Goal: Task Accomplishment & Management: Use online tool/utility

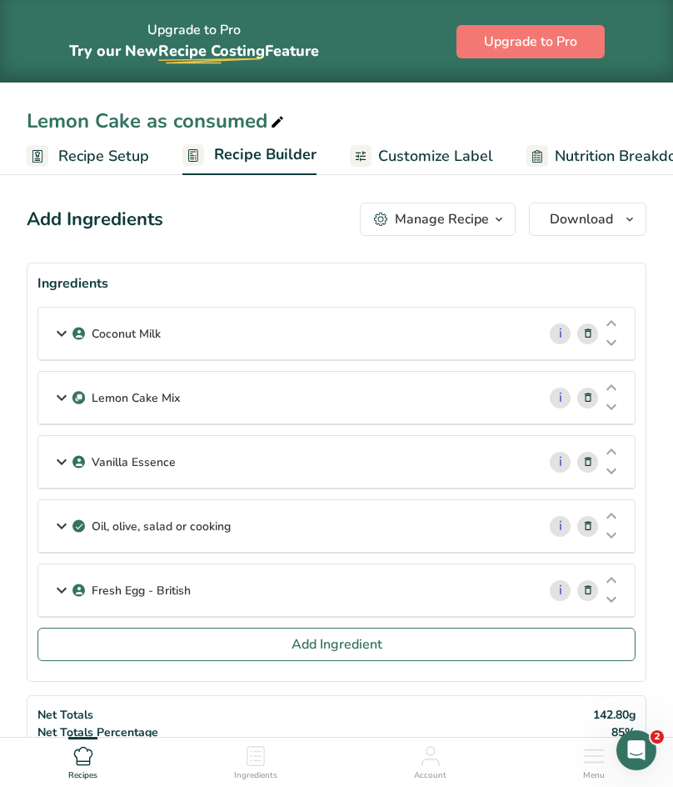
click at [58, 588] on icon at bounding box center [62, 590] width 20 height 30
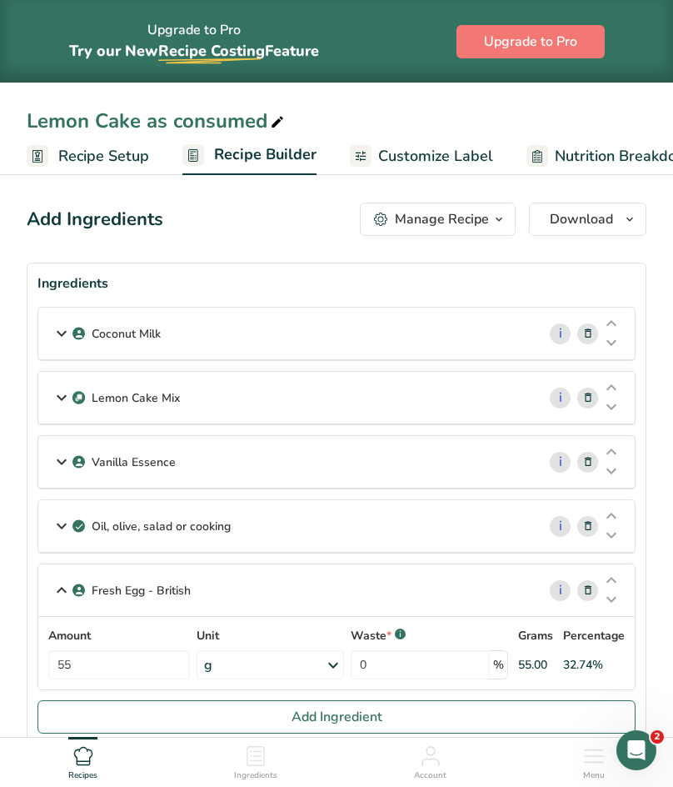
click at [58, 588] on icon at bounding box center [62, 590] width 20 height 30
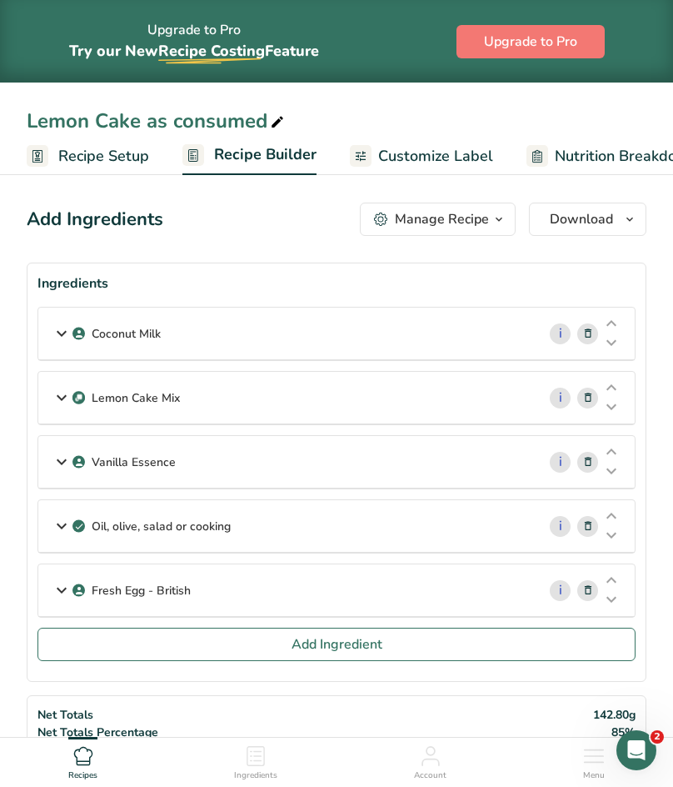
click at [456, 141] on link "Customize Label" at bounding box center [421, 157] width 143 height 38
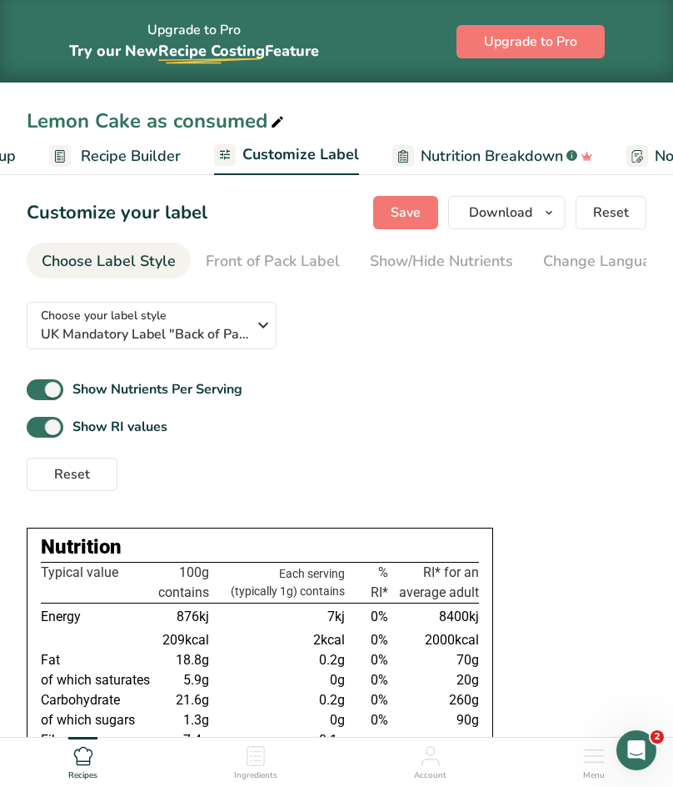
scroll to position [0, 325]
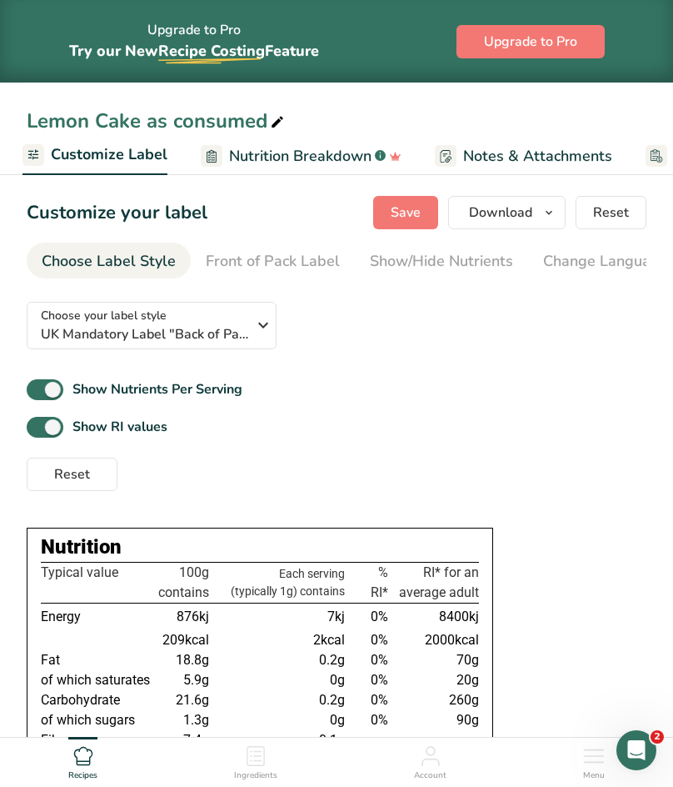
click at [673, 584] on section "Customize your label Save Download Choose what to show on your downloaded label…" at bounding box center [336, 585] width 673 height 833
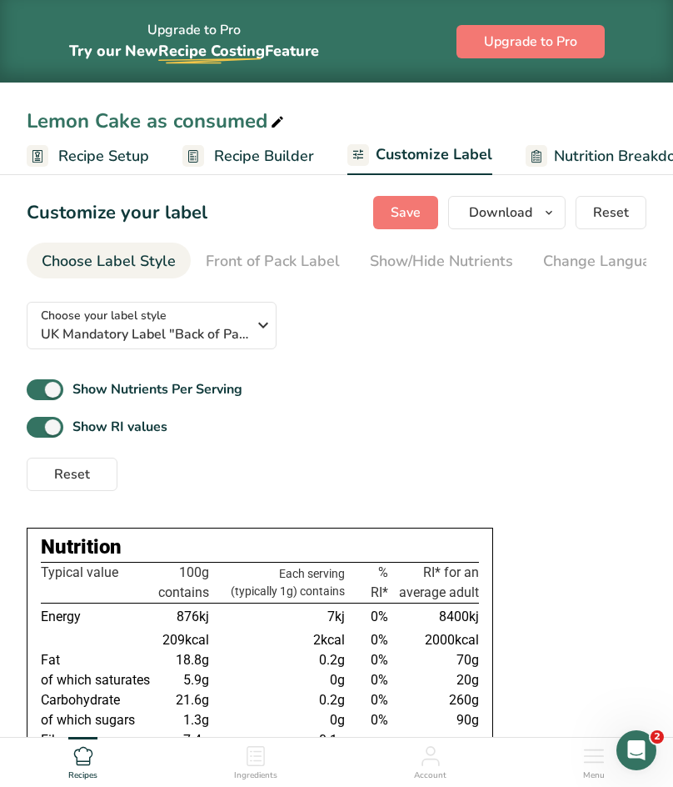
click at [268, 634] on td "2kcal" at bounding box center [281, 640] width 136 height 20
drag, startPoint x: 268, startPoint y: 634, endPoint x: 292, endPoint y: 434, distance: 201.4
click at [292, 434] on div "Choose your label style UK Mandatory Label "Back of Pack" USA (FDA) Standard FD…" at bounding box center [337, 631] width 620 height 687
click at [292, 434] on div "Show RI values" at bounding box center [337, 427] width 620 height 28
click at [264, 138] on link "Recipe Builder" at bounding box center [249, 157] width 132 height 38
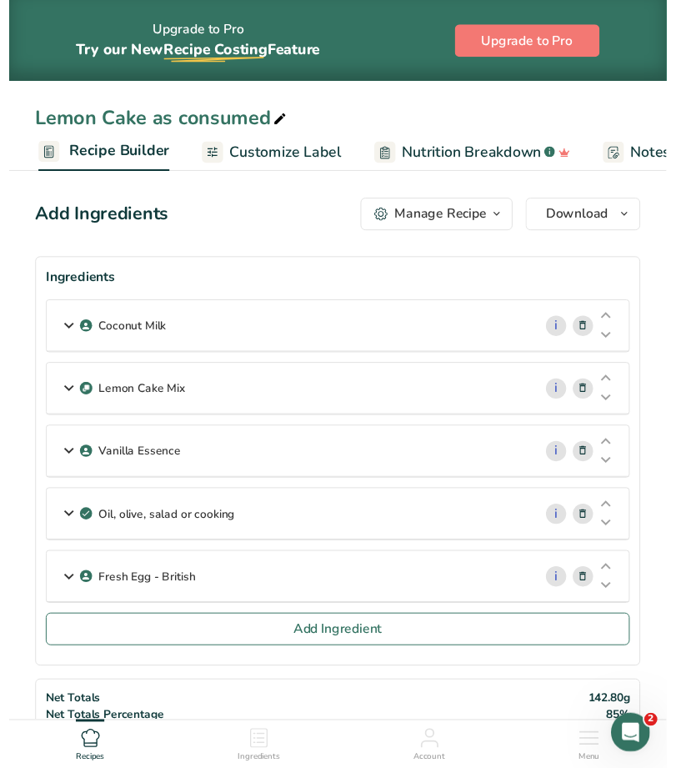
scroll to position [0, 161]
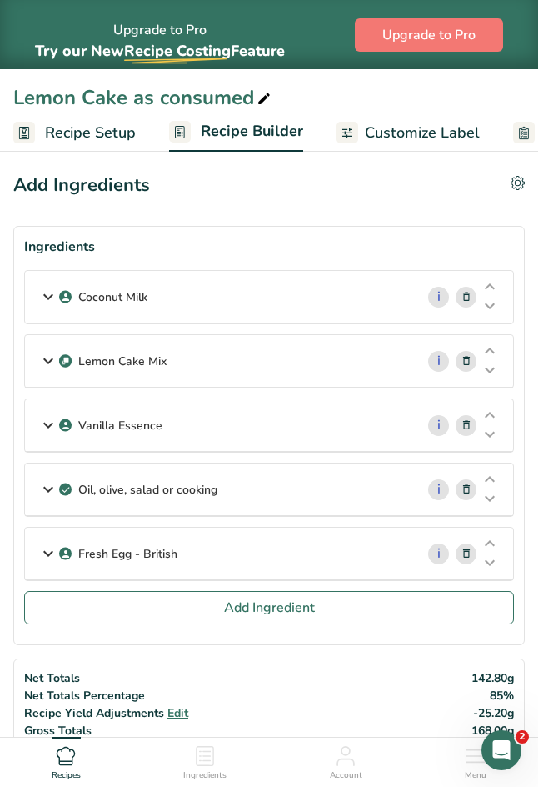
click at [213, 766] on div "Ingredients" at bounding box center [204, 759] width 43 height 45
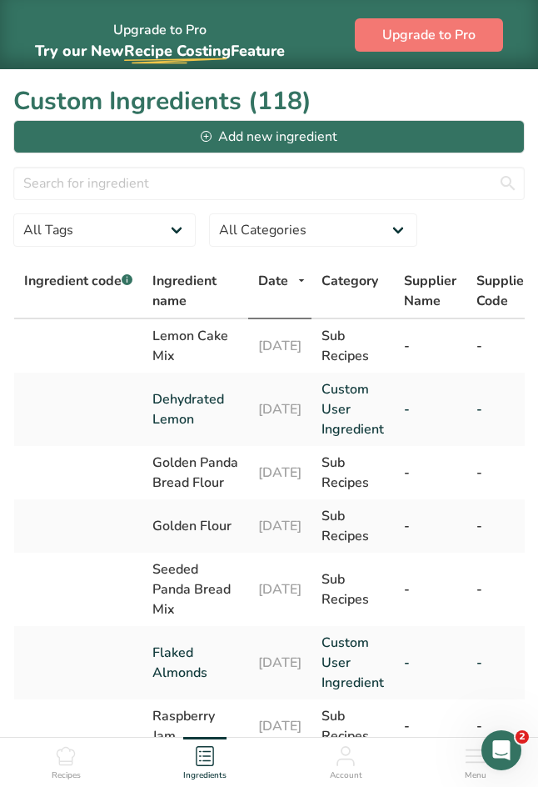
click at [64, 758] on icon at bounding box center [66, 756] width 20 height 20
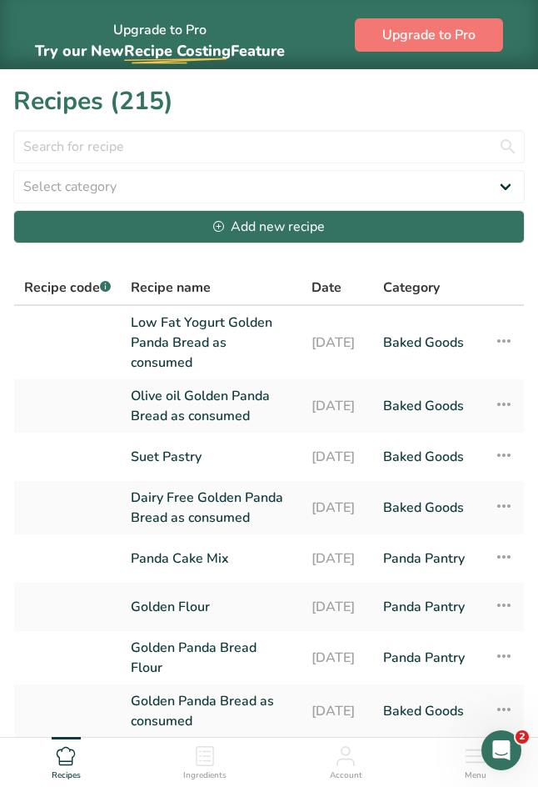
click at [312, 454] on link "[DATE]" at bounding box center [338, 456] width 53 height 35
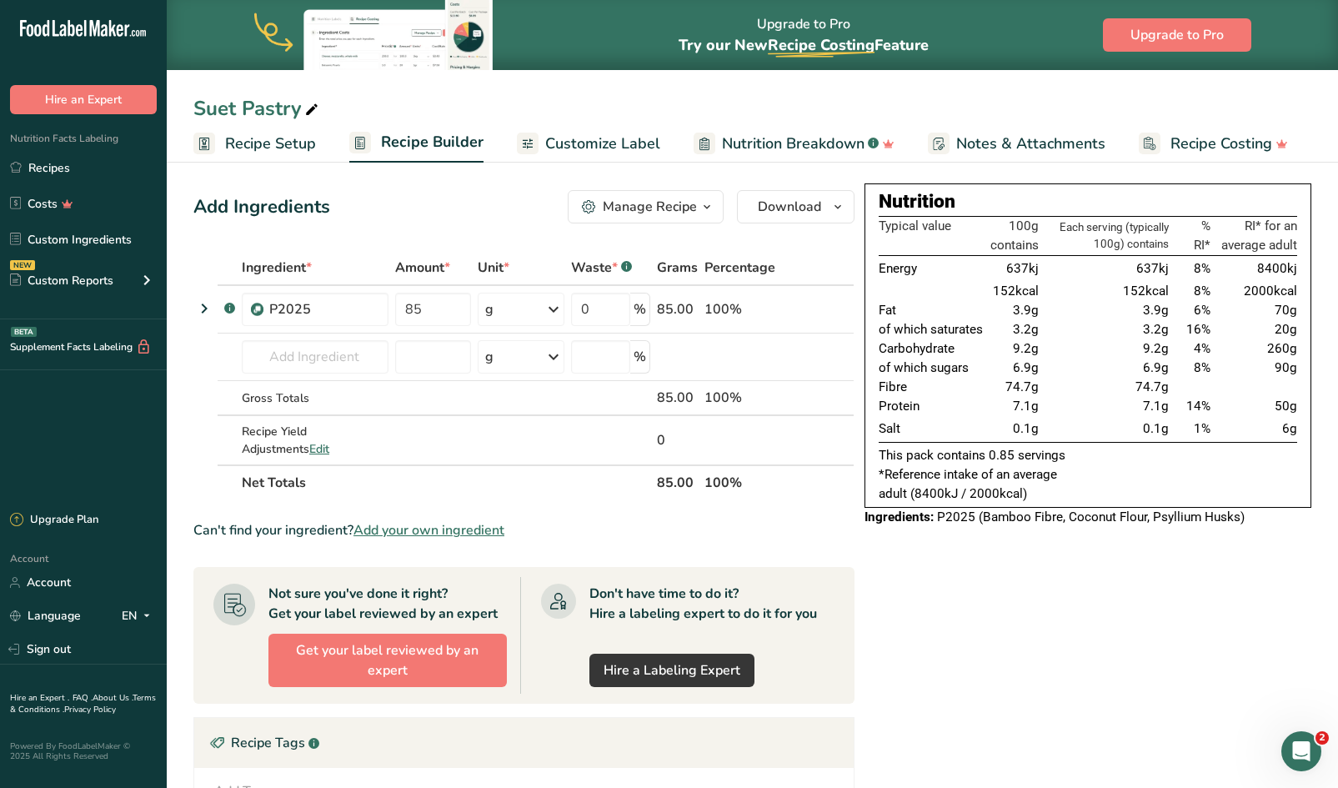
click at [618, 143] on span "Customize Label" at bounding box center [602, 144] width 115 height 23
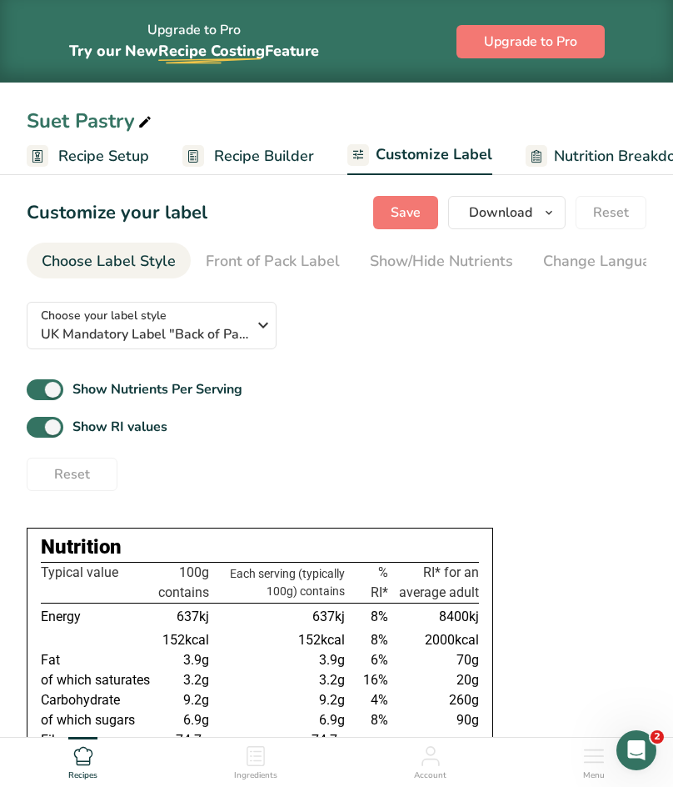
click at [35, 469] on div "Reset" at bounding box center [337, 471] width 620 height 40
click at [598, 324] on div "Choose your label style UK Mandatory Label "Back of Pack" USA (FDA) Standard FD…" at bounding box center [337, 389] width 620 height 203
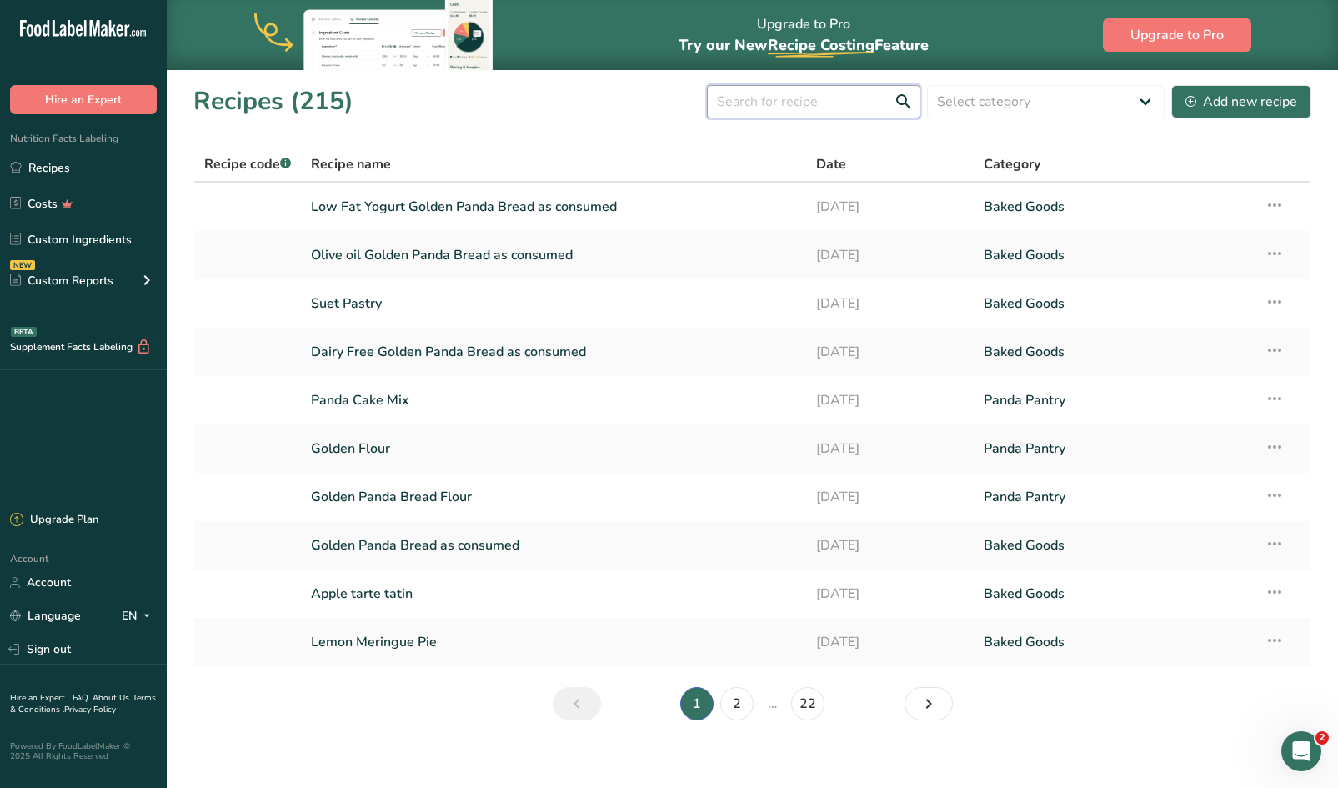
click at [756, 106] on input "text" at bounding box center [813, 101] width 213 height 33
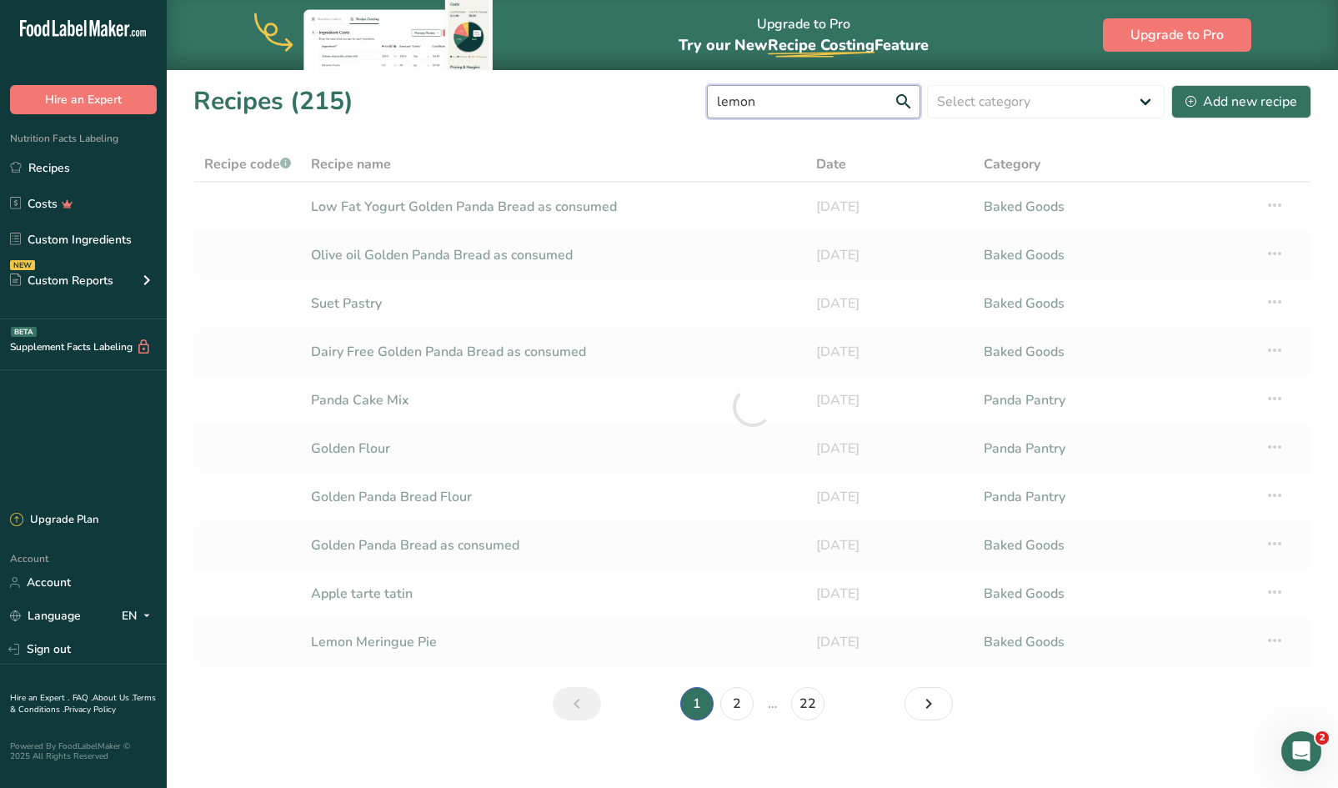
type input "lemon"
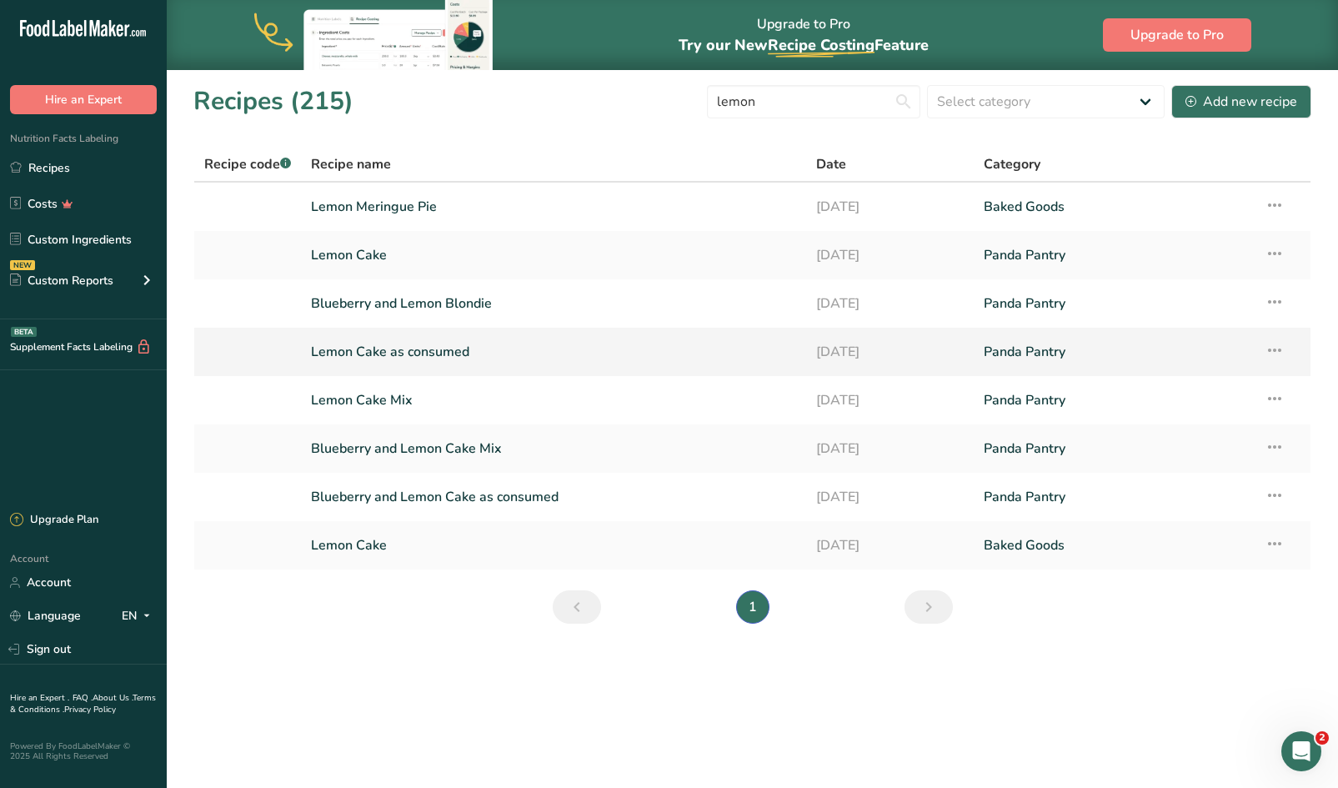
click at [398, 358] on link "Lemon Cake as consumed" at bounding box center [553, 351] width 484 height 35
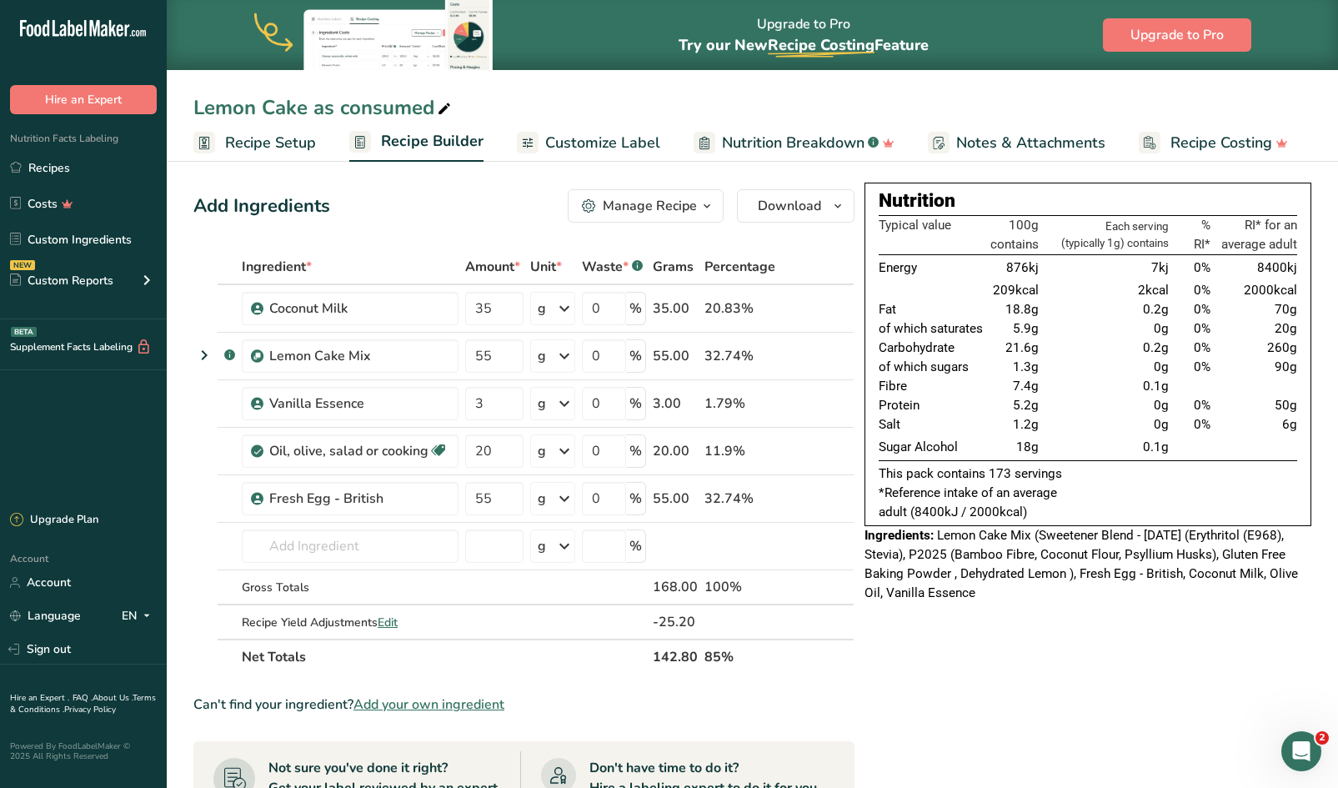
click at [281, 138] on span "Recipe Setup" at bounding box center [270, 143] width 91 height 23
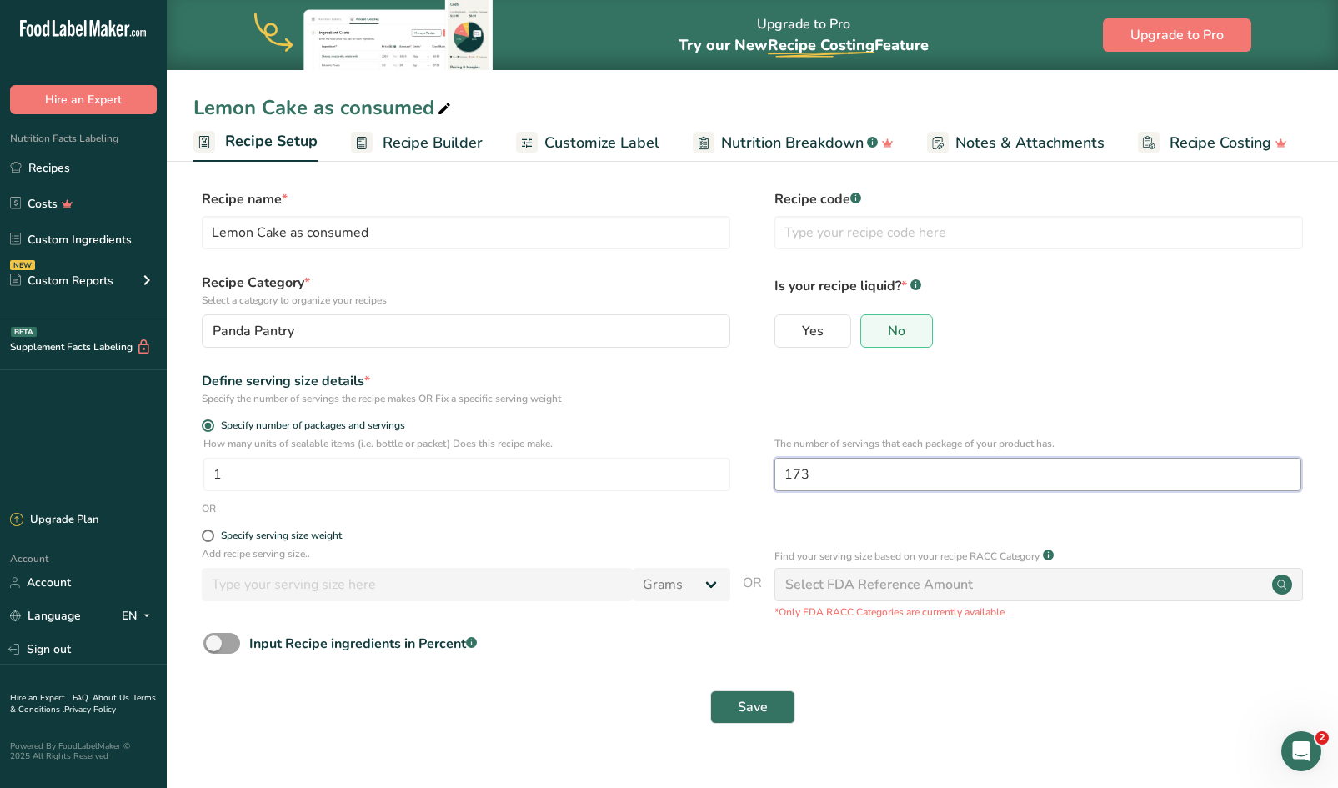
click at [832, 472] on input "173" at bounding box center [1037, 474] width 527 height 33
type input "1"
type input "2"
click at [746, 704] on span "Save" at bounding box center [753, 707] width 30 height 20
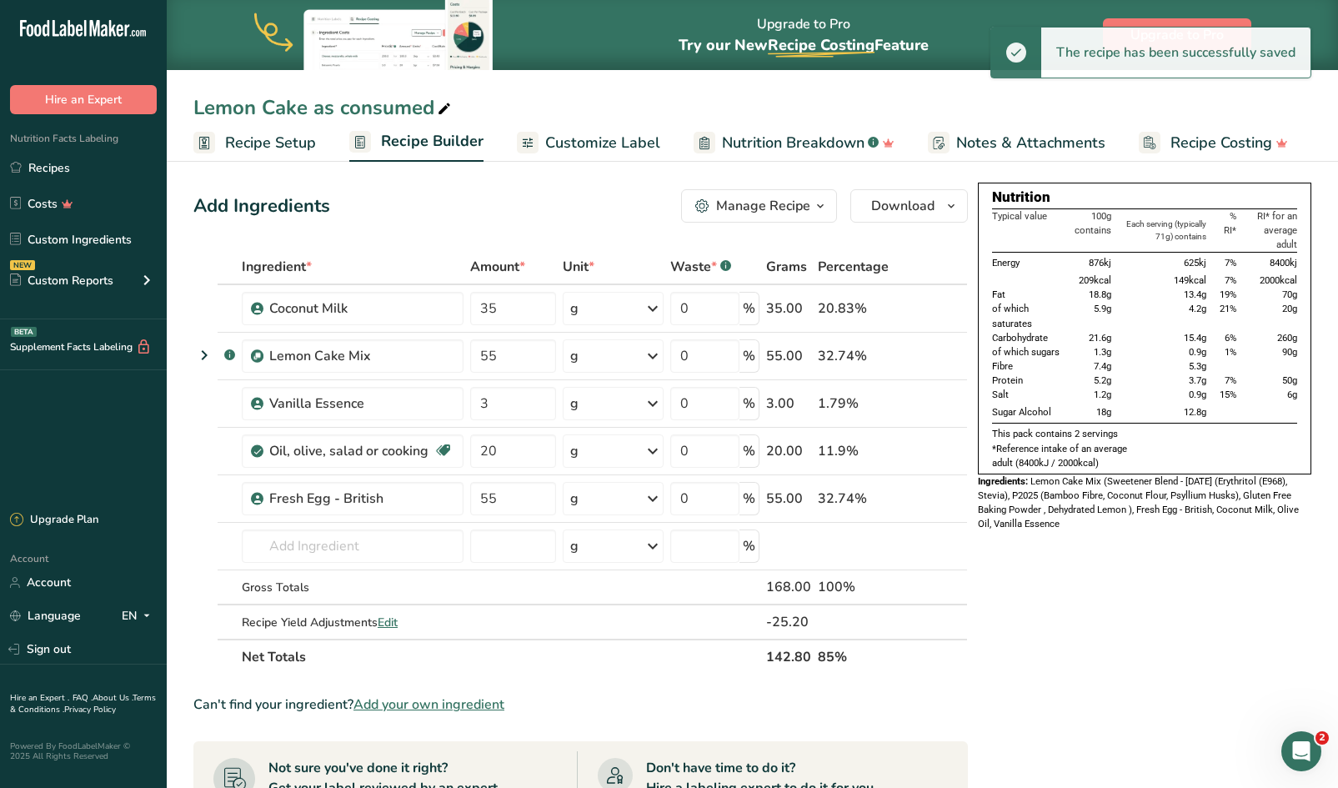
click at [592, 148] on span "Customize Label" at bounding box center [602, 143] width 115 height 23
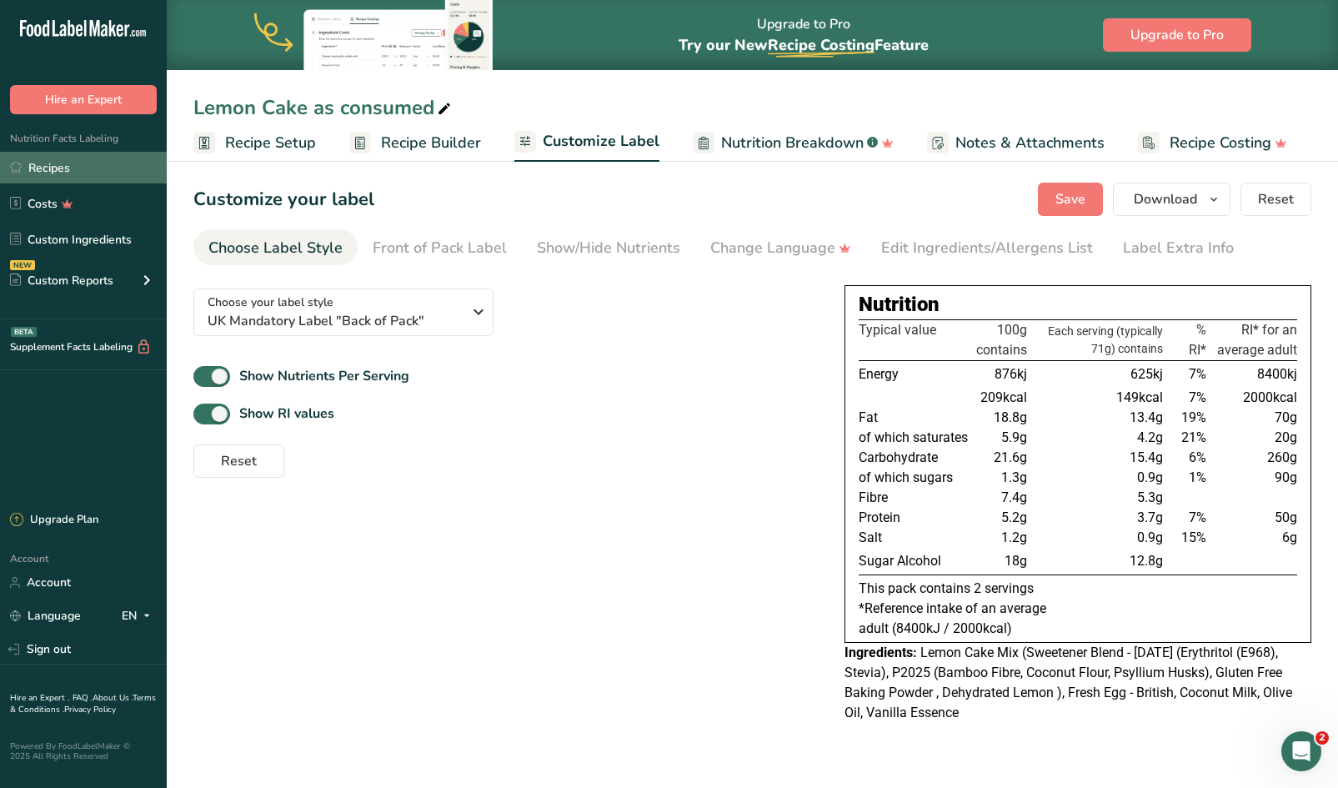
click at [51, 163] on link "Recipes" at bounding box center [83, 168] width 167 height 32
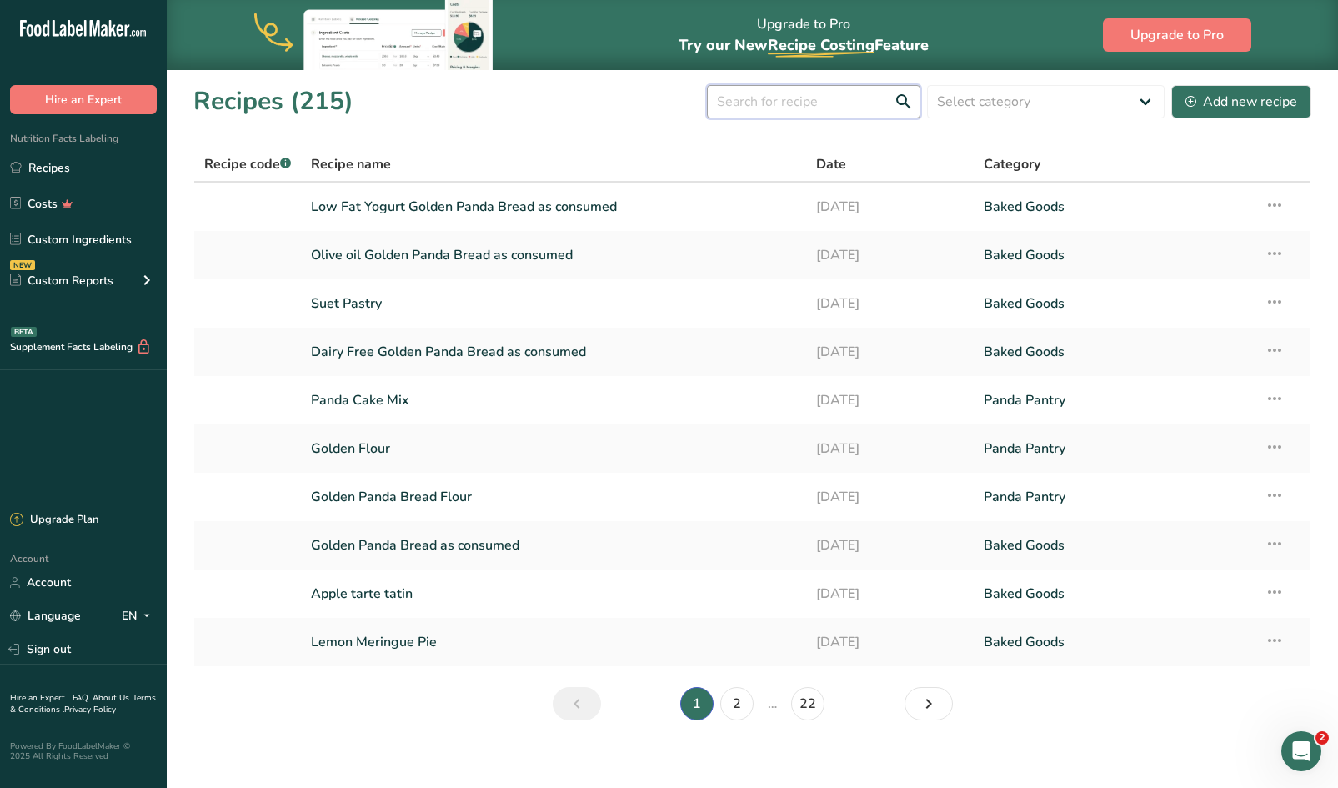
click at [802, 98] on input "text" at bounding box center [813, 101] width 213 height 33
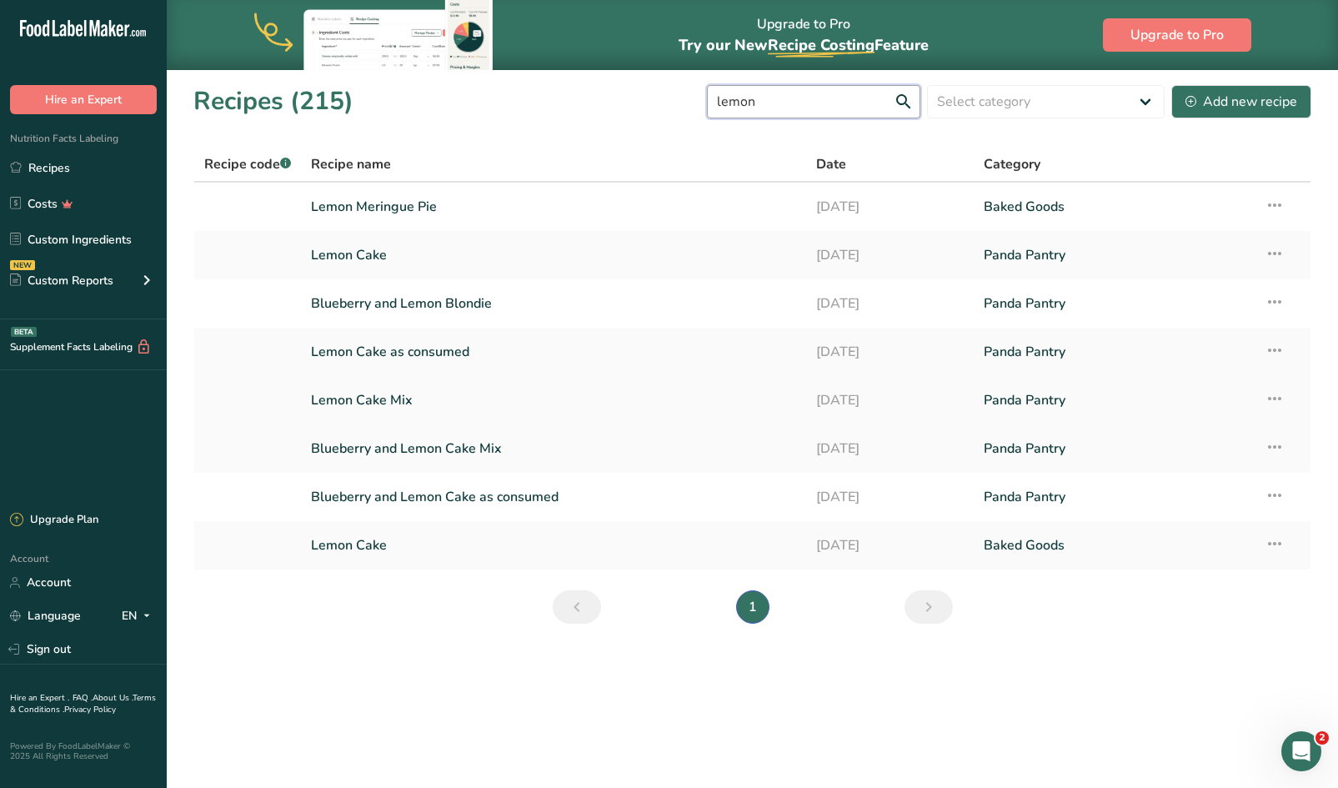
type input "lemon"
click at [353, 397] on link "Lemon Cake Mix" at bounding box center [553, 400] width 484 height 35
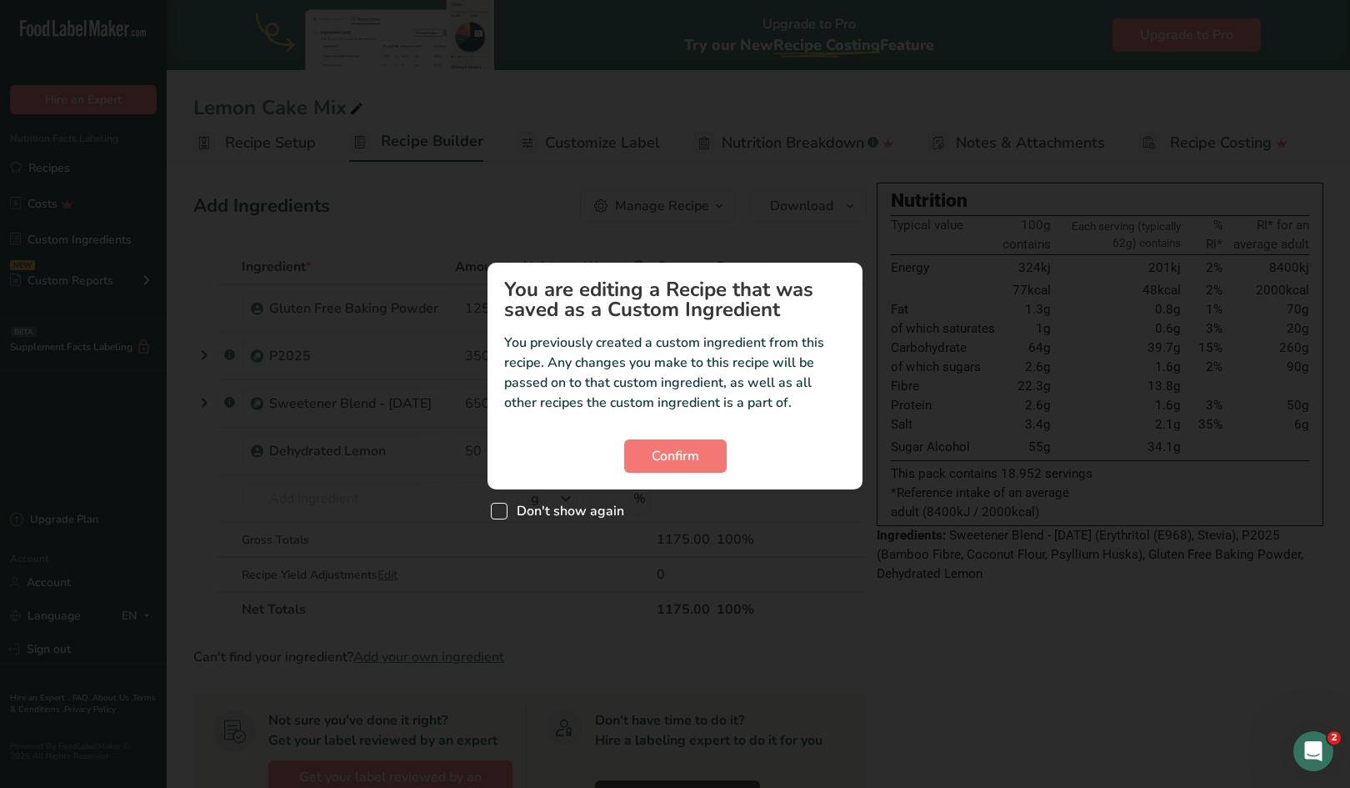
click at [498, 509] on span "Custom ingredient modal" at bounding box center [499, 511] width 17 height 17
click at [498, 509] on input "Don't show again" at bounding box center [496, 511] width 11 height 11
checkbox input "true"
click at [671, 448] on span "Confirm" at bounding box center [676, 456] width 48 height 20
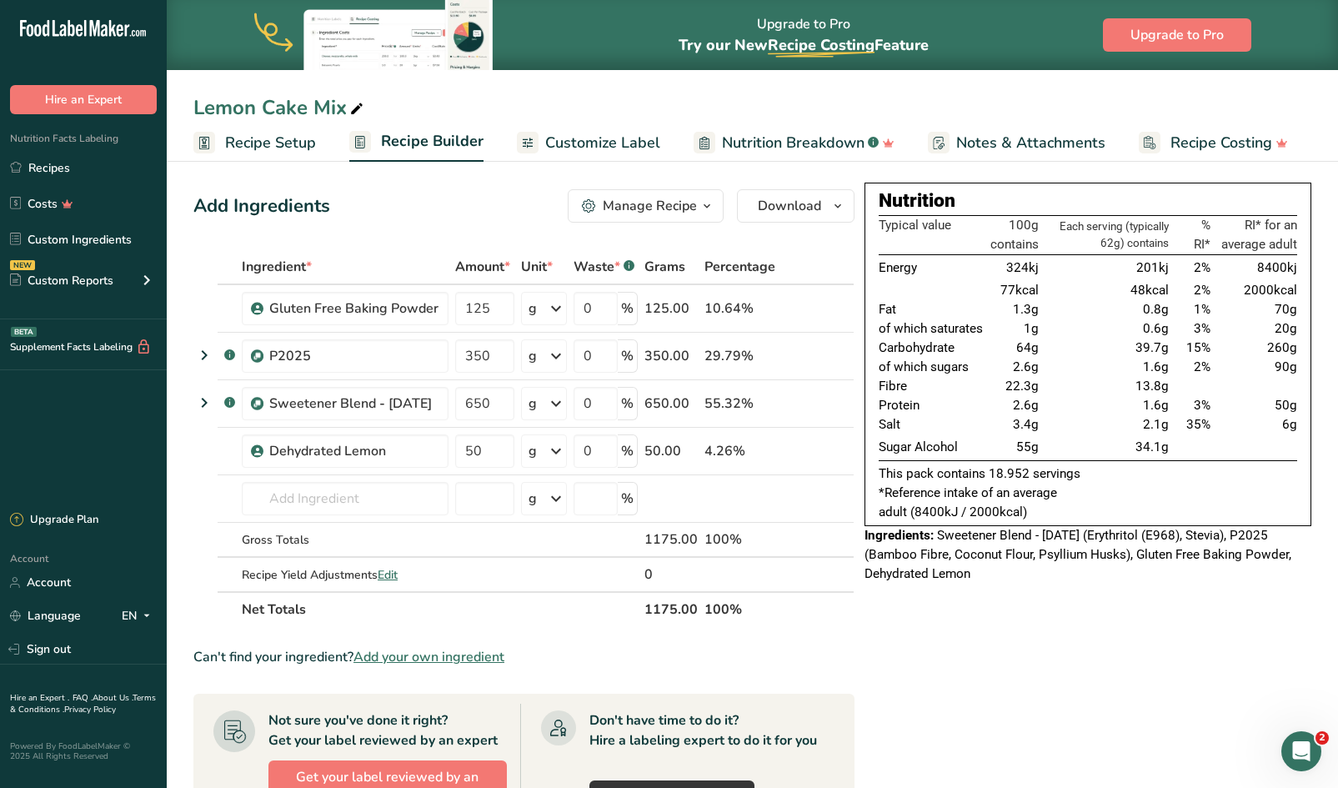
click at [1077, 401] on td "1.6g" at bounding box center [1107, 405] width 130 height 19
click at [55, 167] on link "Recipes" at bounding box center [83, 168] width 167 height 32
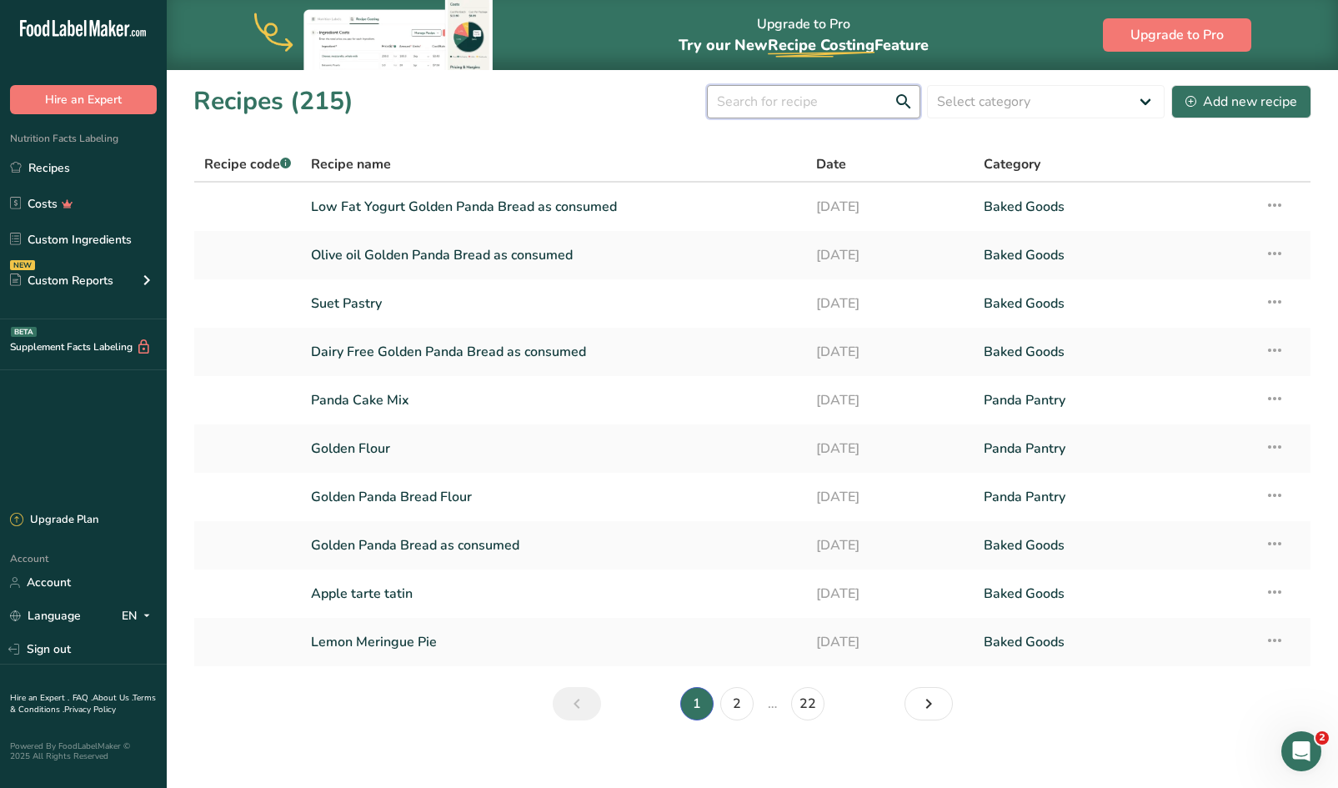
click at [773, 103] on input "text" at bounding box center [813, 101] width 213 height 33
type input "coffee"
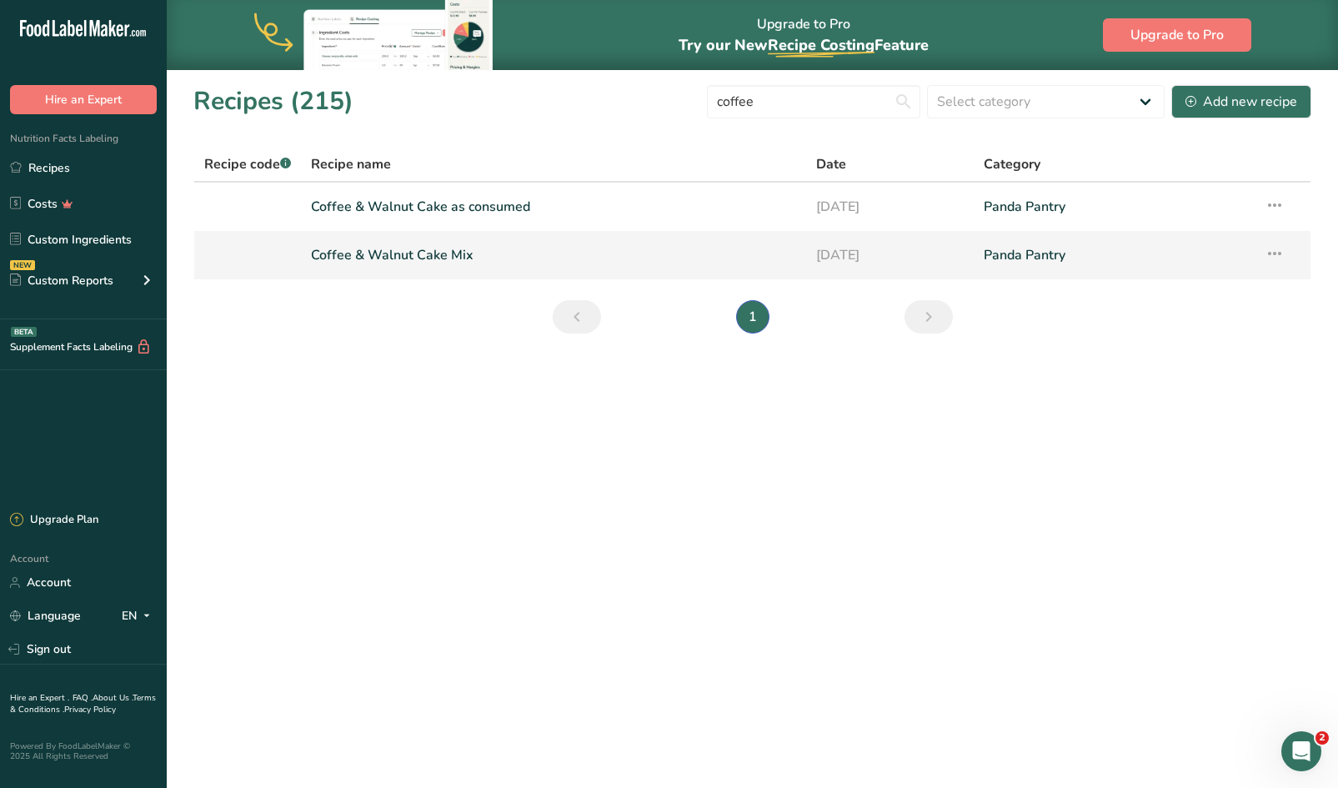
click at [376, 254] on link "Coffee & Walnut Cake Mix" at bounding box center [553, 255] width 484 height 35
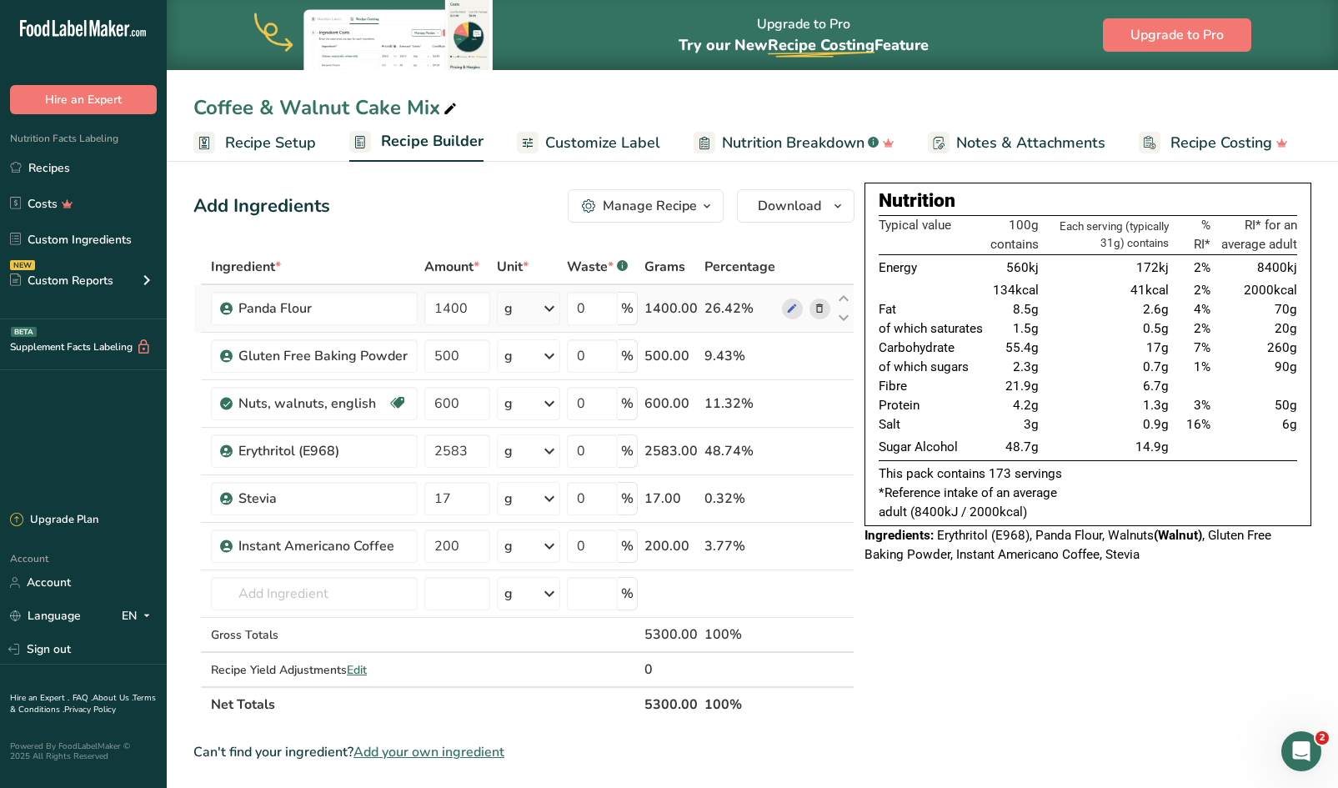
click at [813, 306] on span at bounding box center [819, 308] width 20 height 20
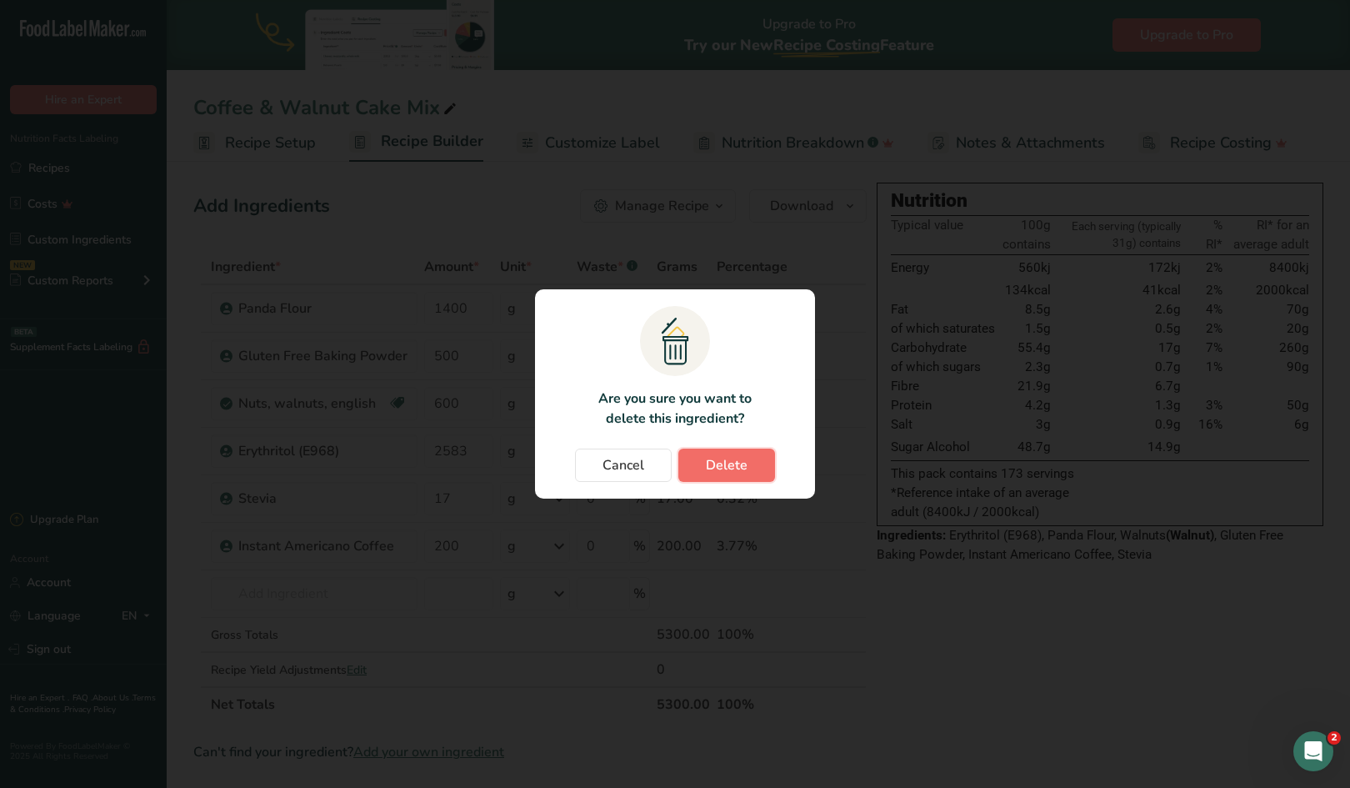
click at [740, 452] on button "Delete" at bounding box center [726, 464] width 97 height 33
type input "500"
type input "600"
type input "2583"
type input "17"
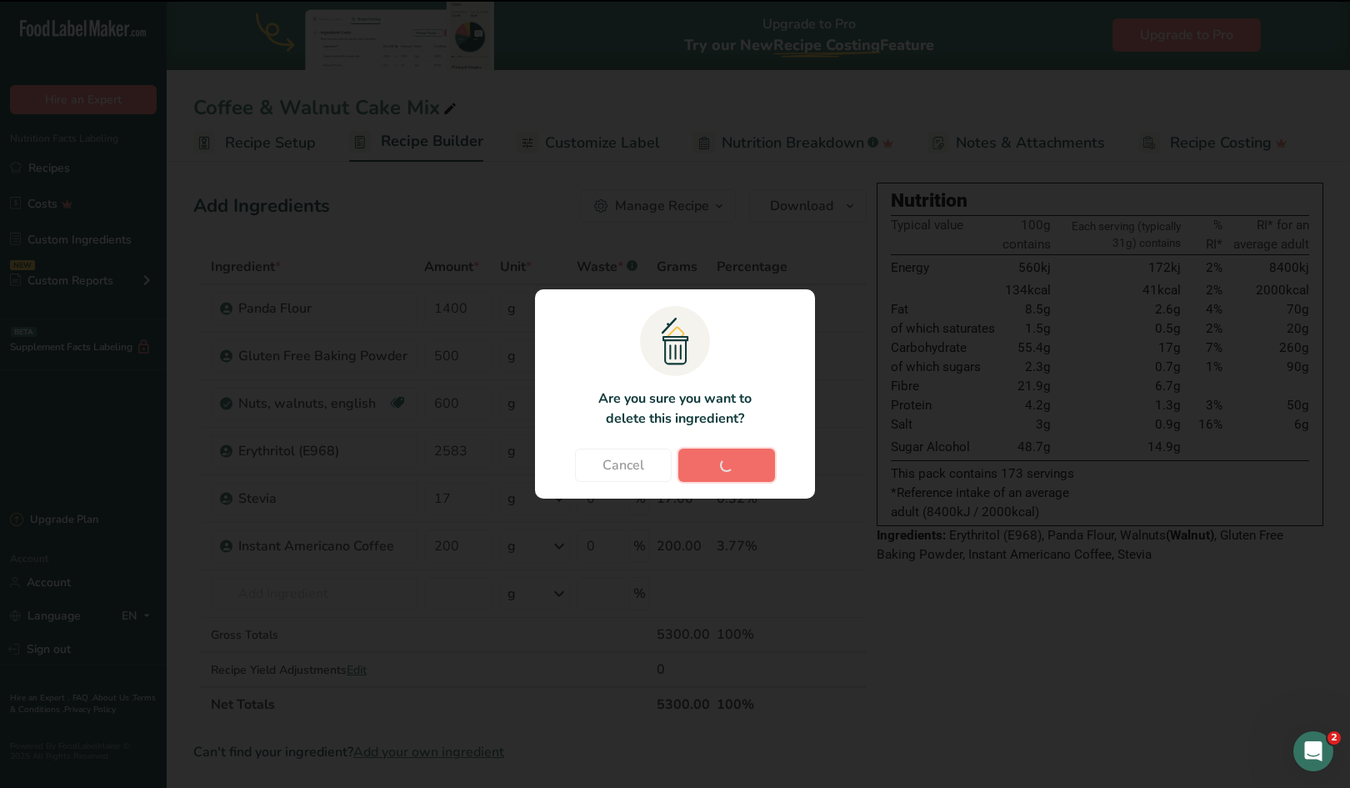
type input "200"
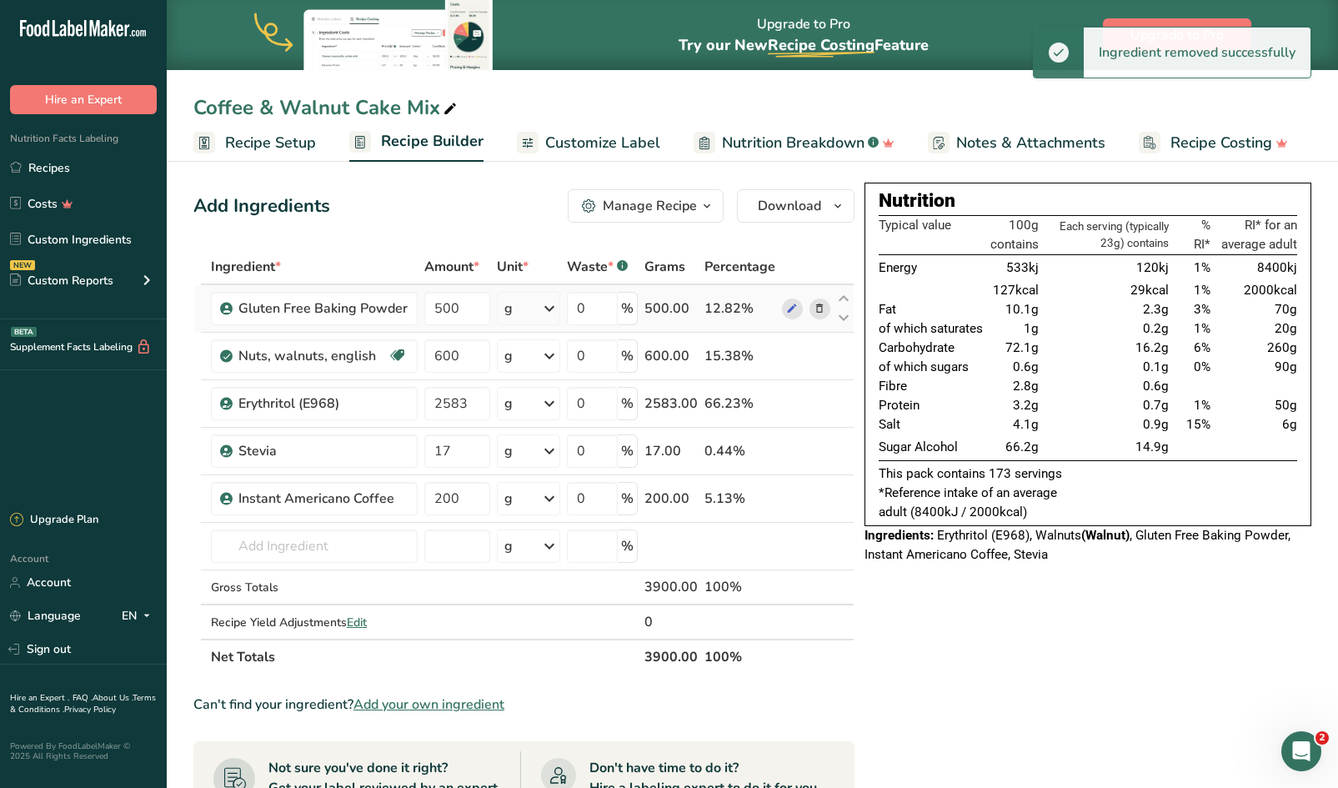
click at [820, 308] on icon at bounding box center [819, 309] width 12 height 18
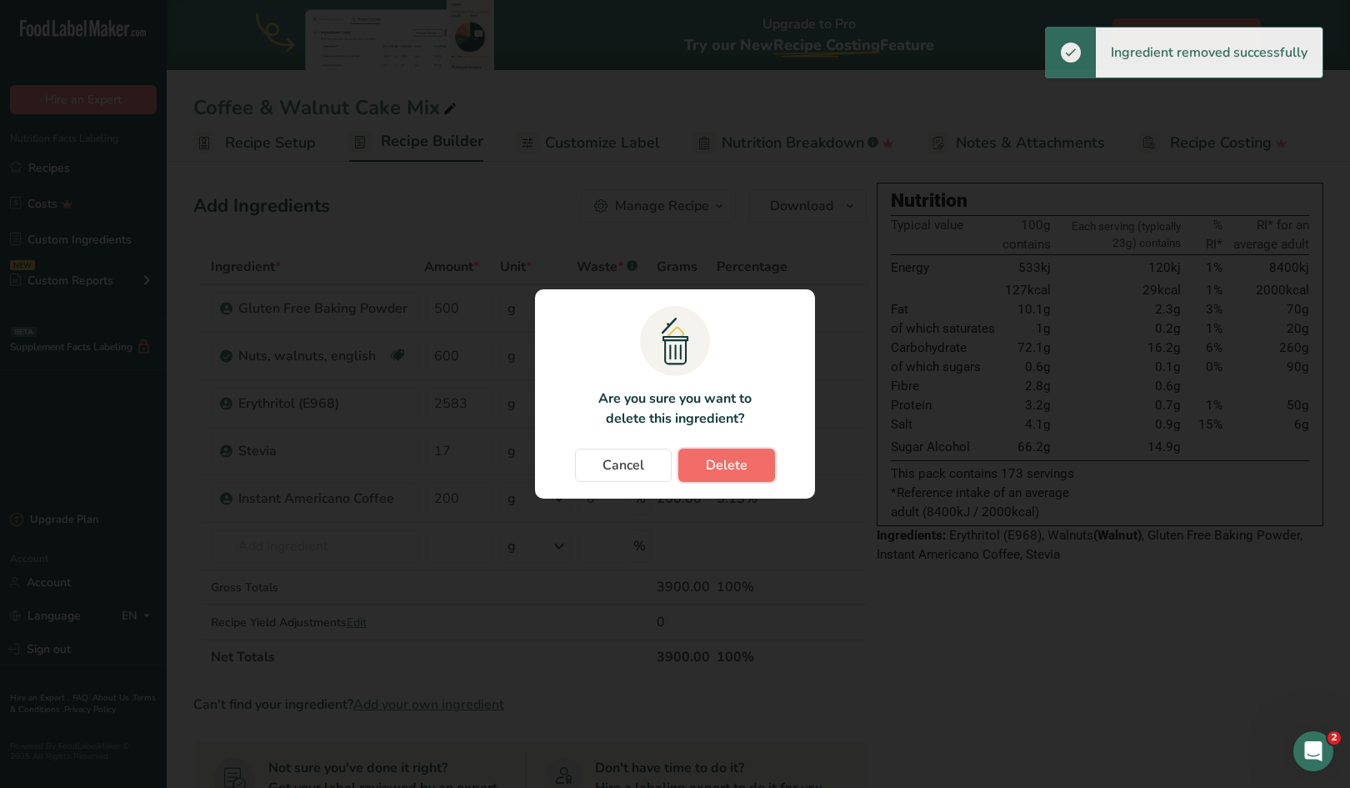
click at [726, 469] on span "Delete" at bounding box center [727, 465] width 42 height 20
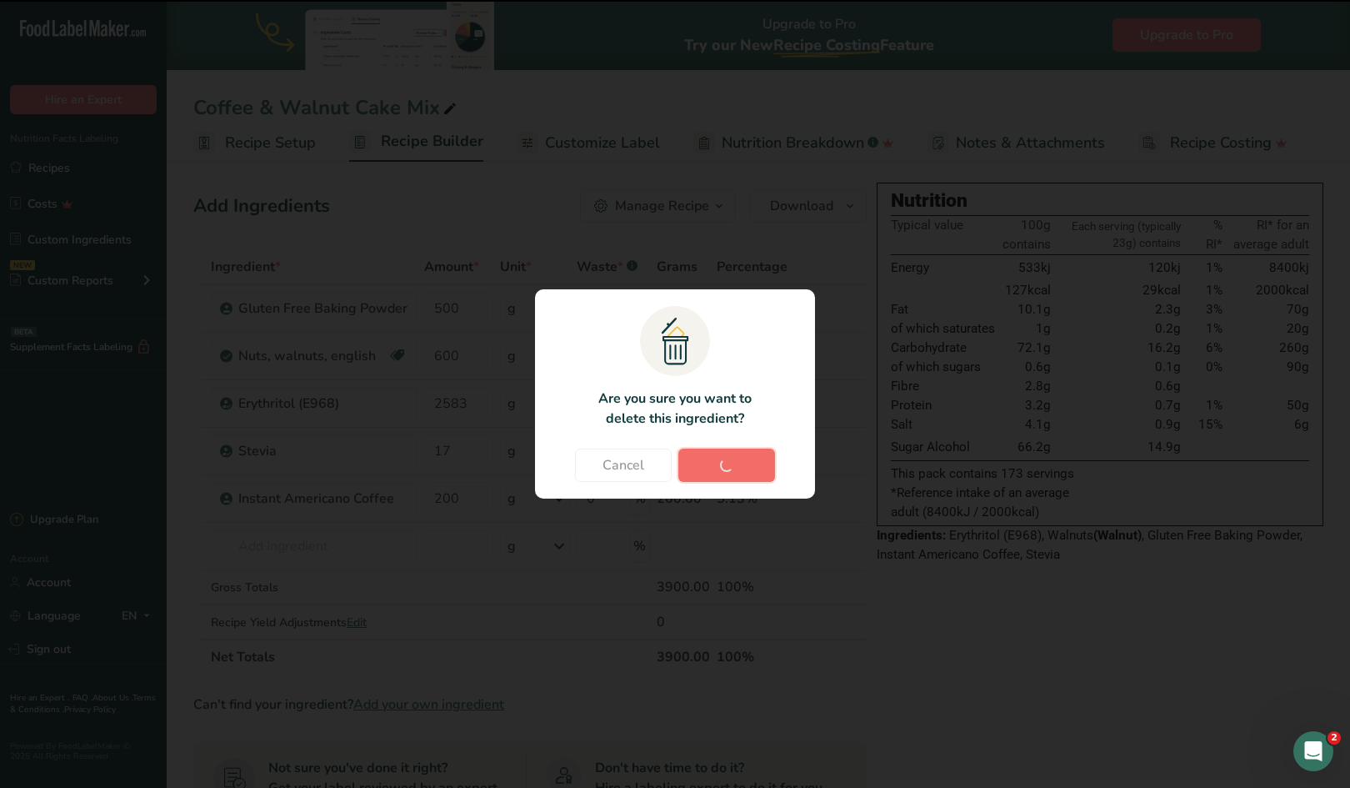
type input "600"
type input "2583"
type input "17"
type input "200"
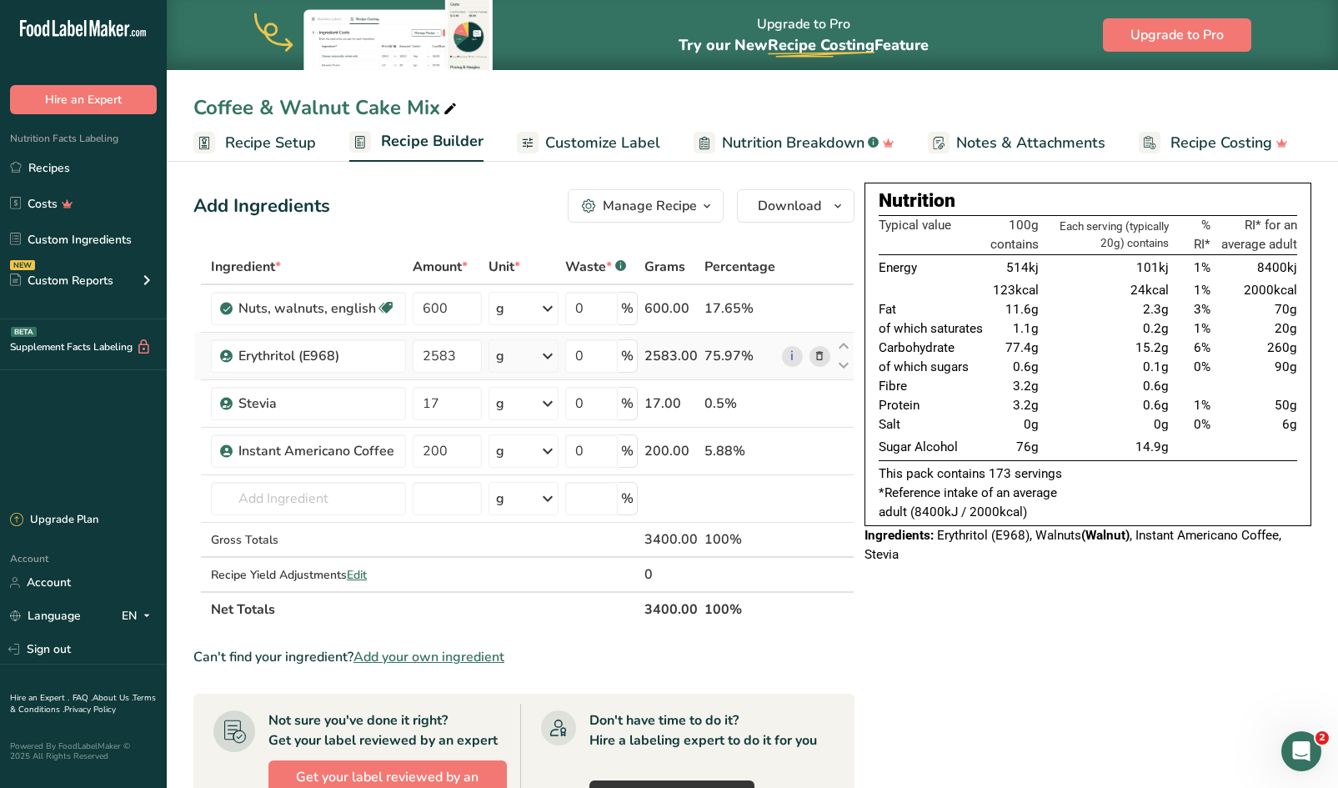
click at [818, 355] on icon at bounding box center [819, 357] width 12 height 18
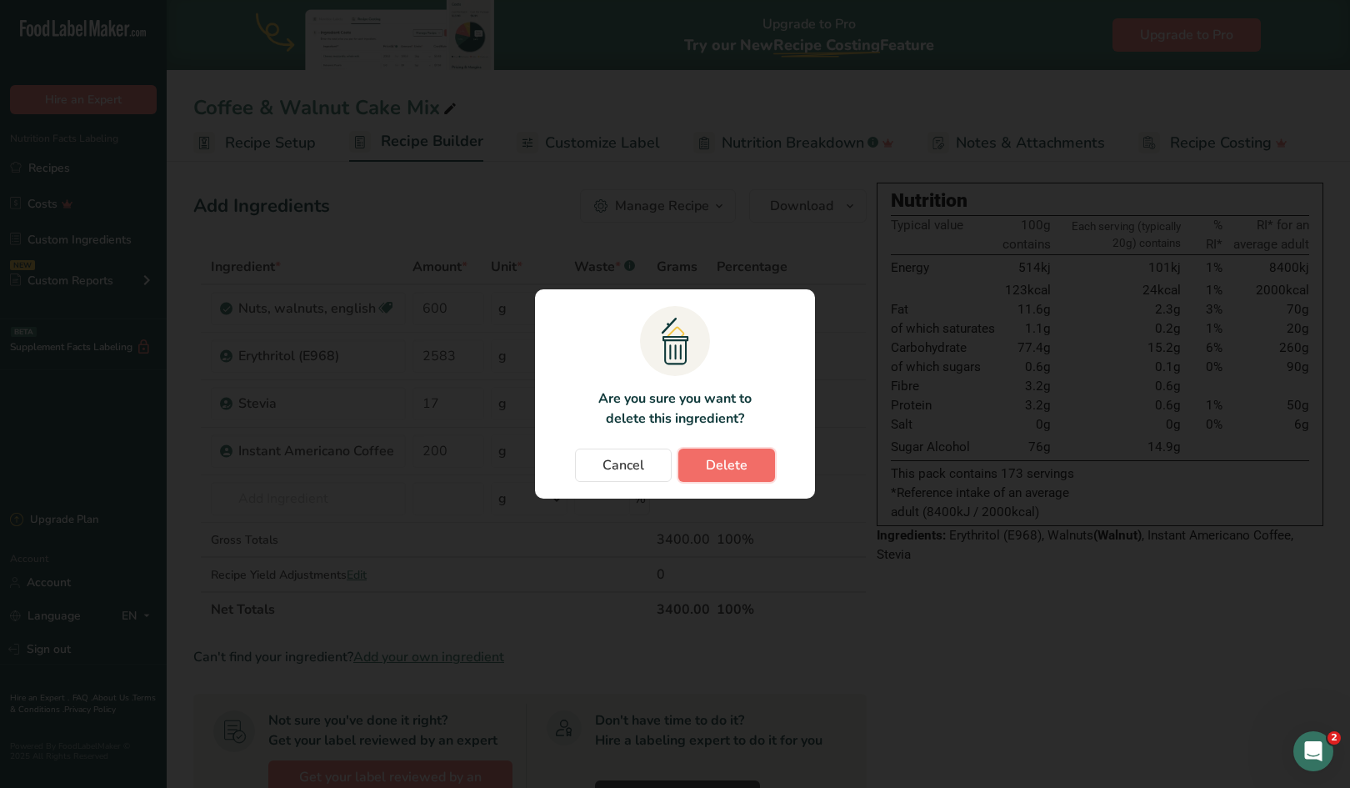
click at [748, 461] on button "Delete" at bounding box center [726, 464] width 97 height 33
type input "17"
type input "200"
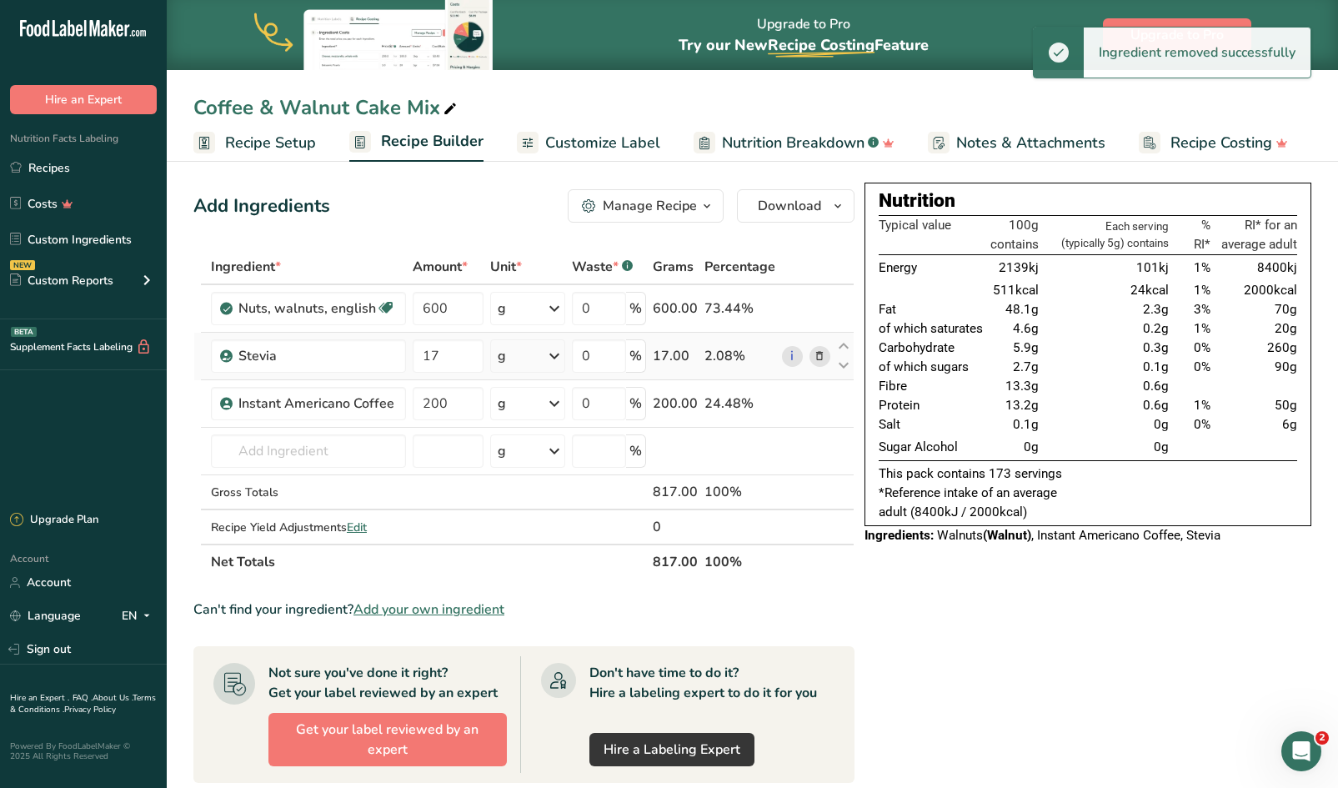
click at [818, 357] on icon at bounding box center [819, 357] width 12 height 18
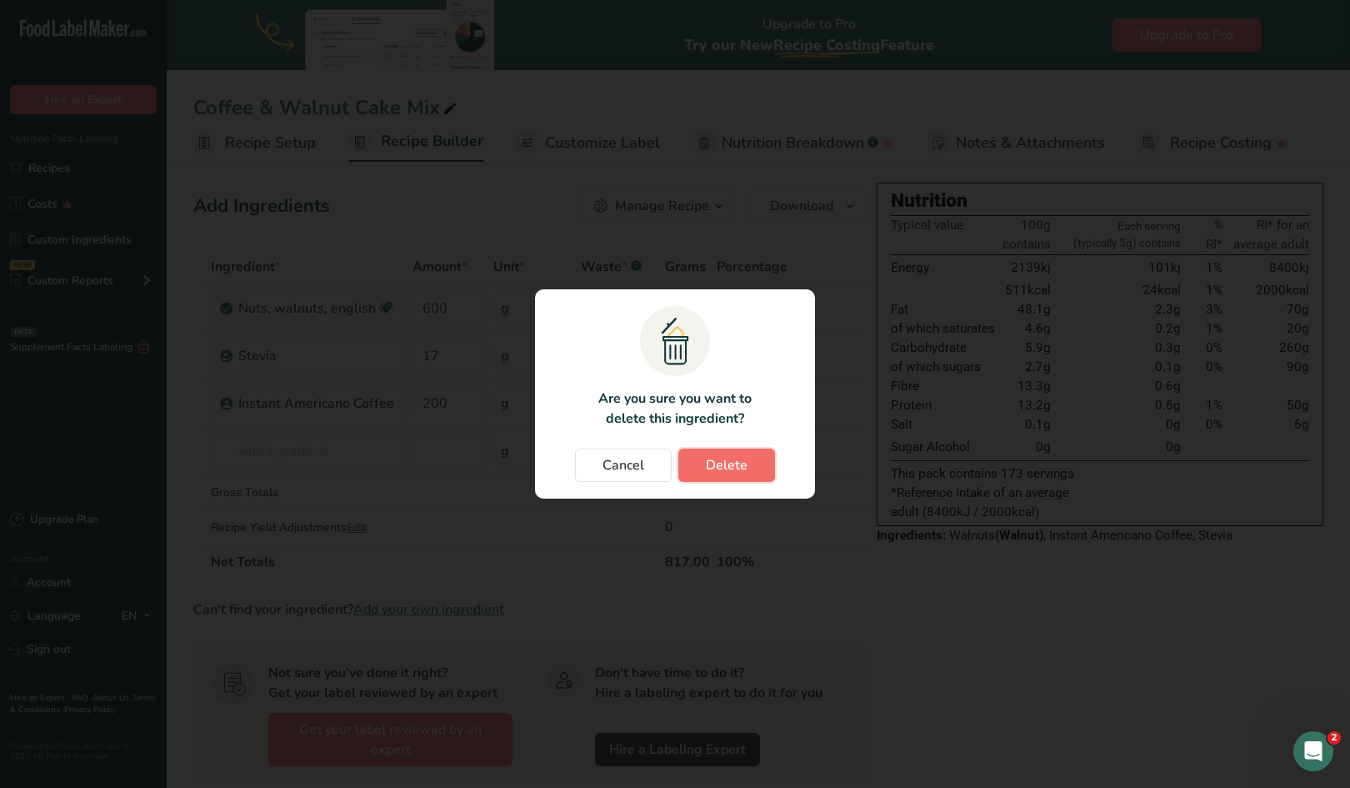
click at [726, 467] on span "Delete" at bounding box center [727, 465] width 42 height 20
type input "200"
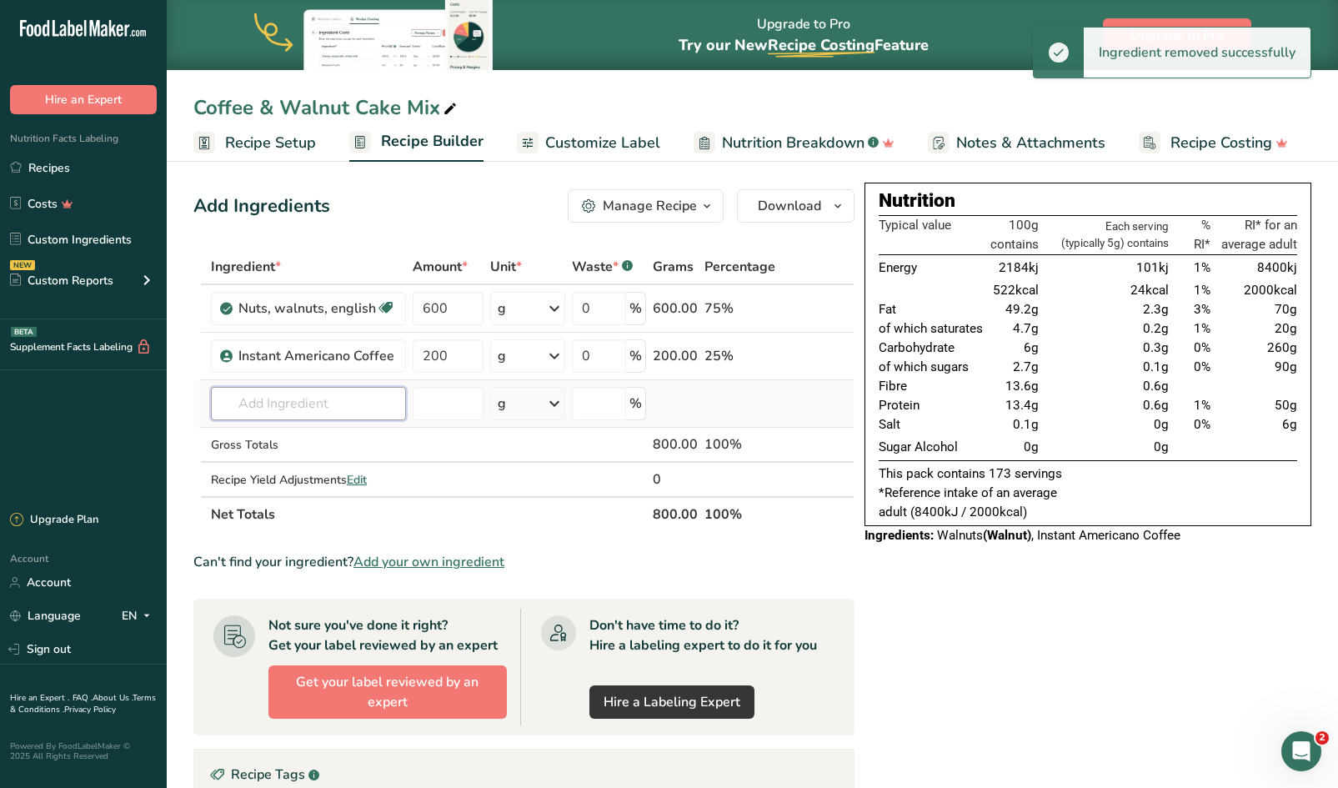
click at [367, 409] on input "text" at bounding box center [308, 403] width 195 height 33
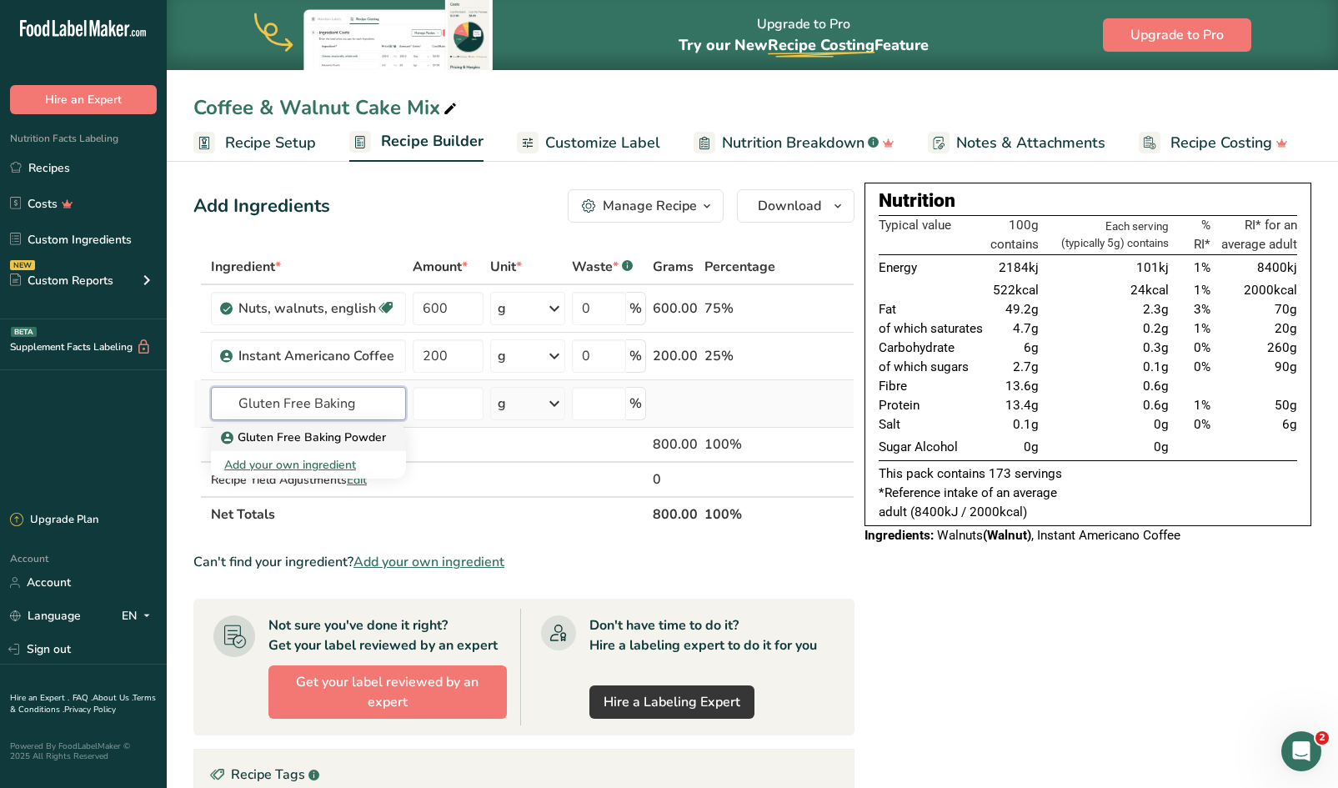
type input "Gluten Free Baking"
click at [353, 435] on p "Gluten Free Baking Powder" at bounding box center [305, 437] width 162 height 18
type input "Gluten Free Baking Powder"
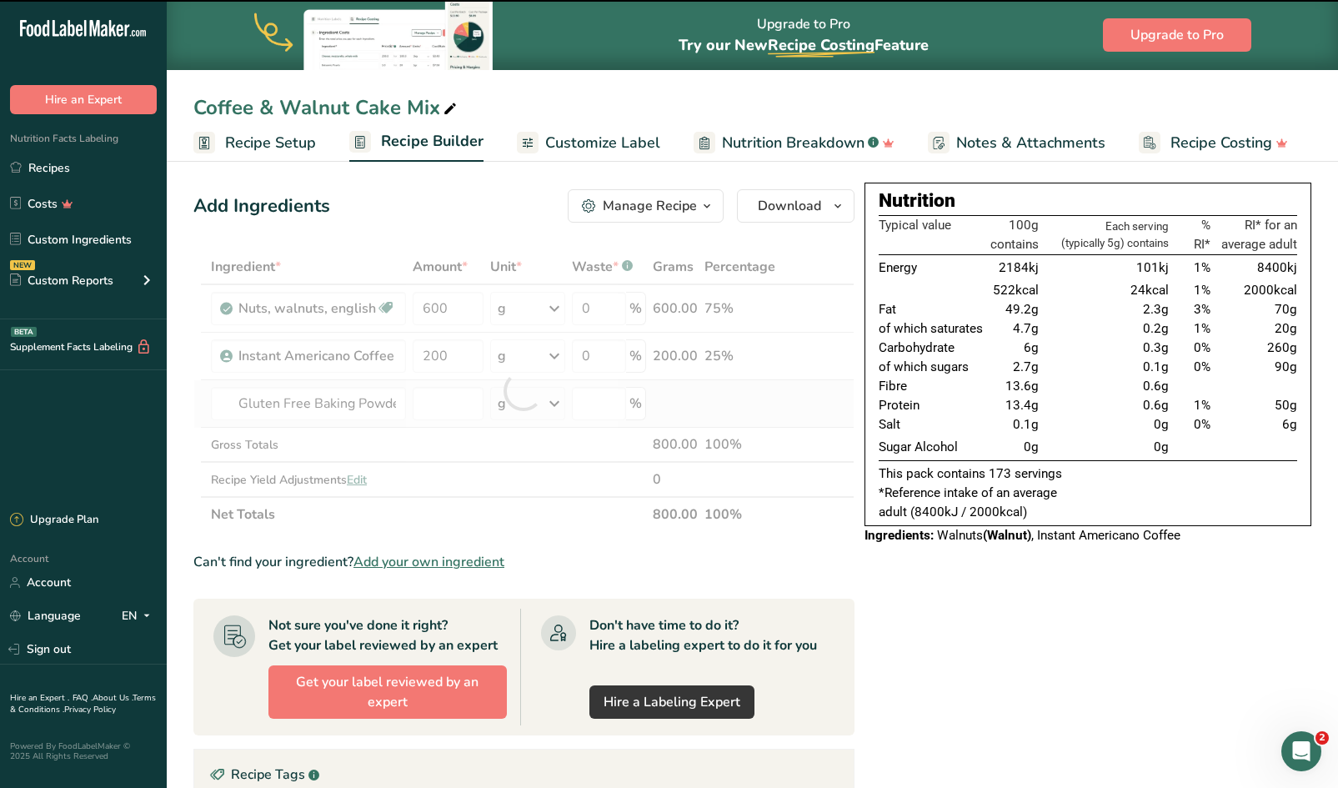
type input "0"
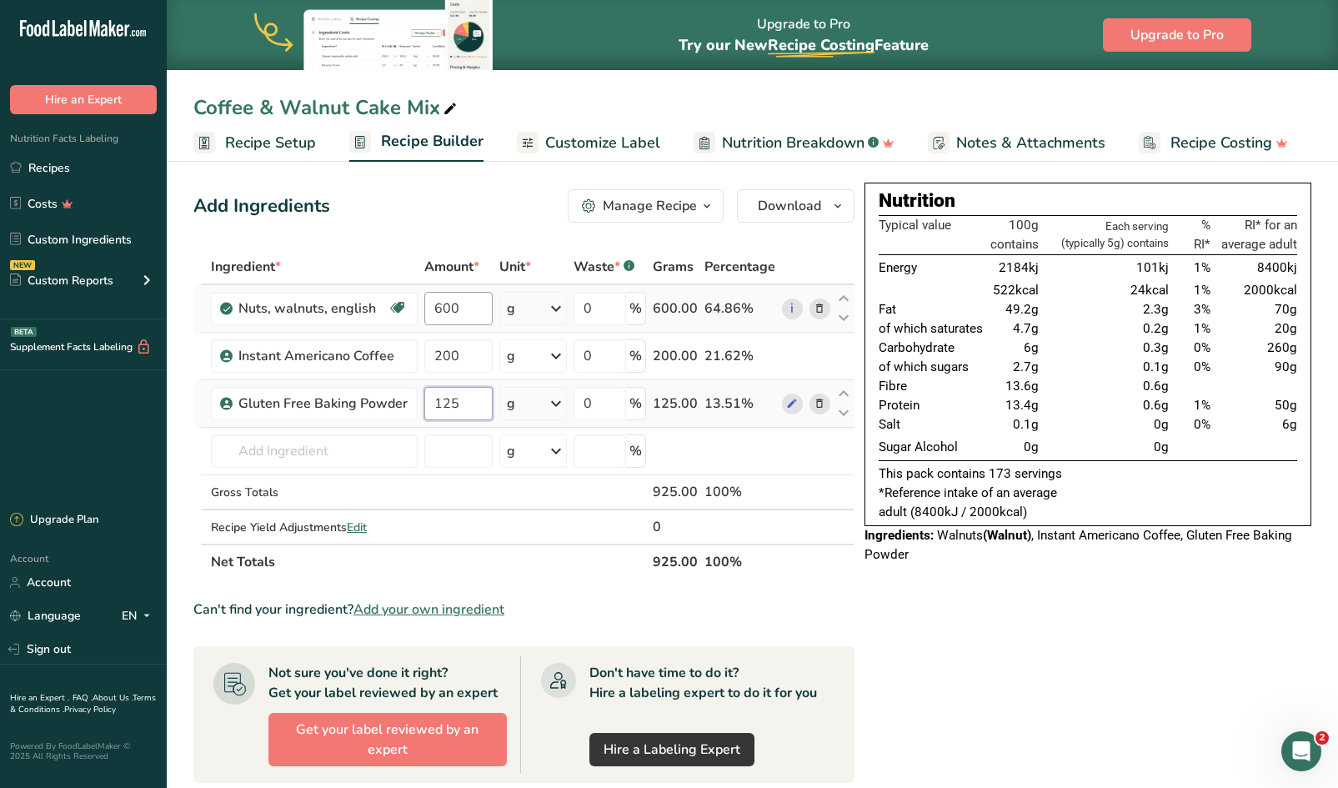
type input "125"
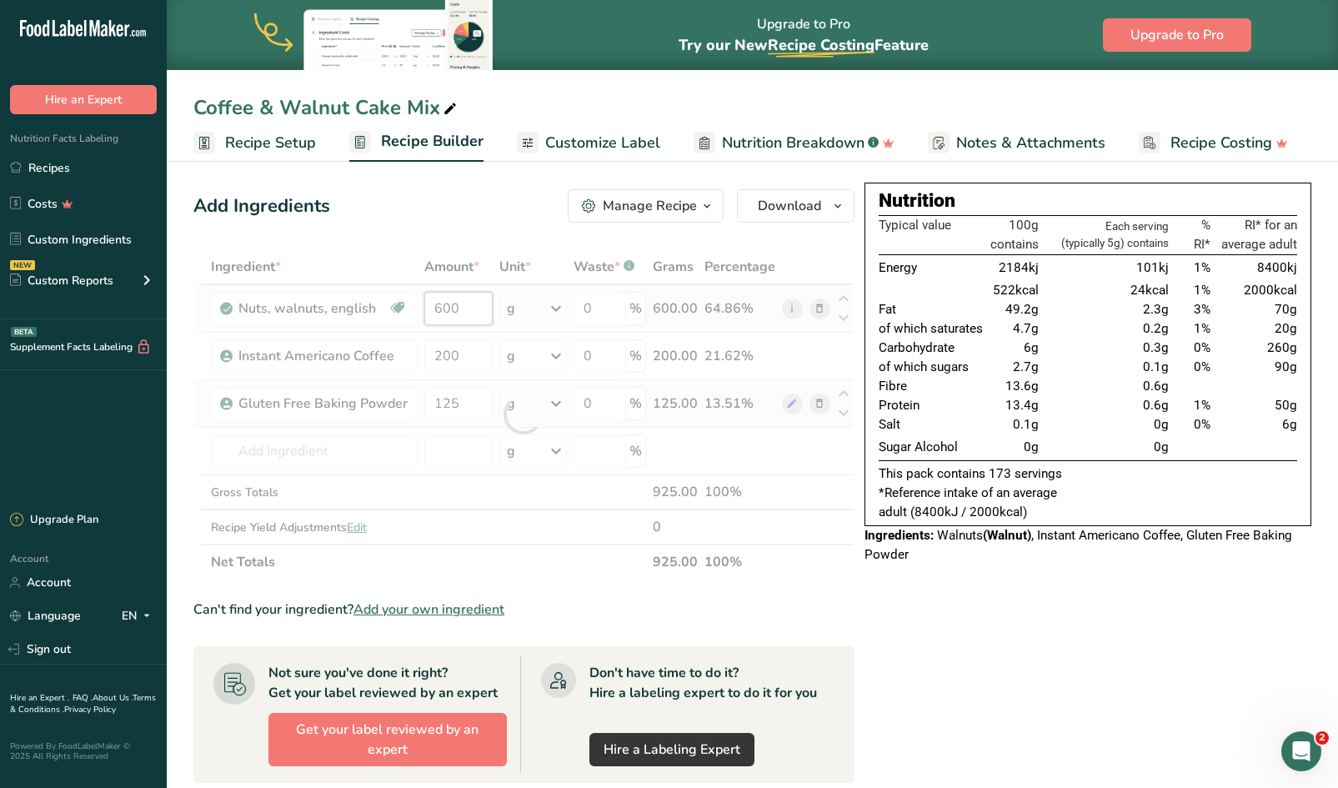
click at [459, 311] on div "Ingredient * Amount * Unit * Waste * .a-a{fill:#347362;}.b-a{fill:#fff;} Grams …" at bounding box center [523, 414] width 661 height 330
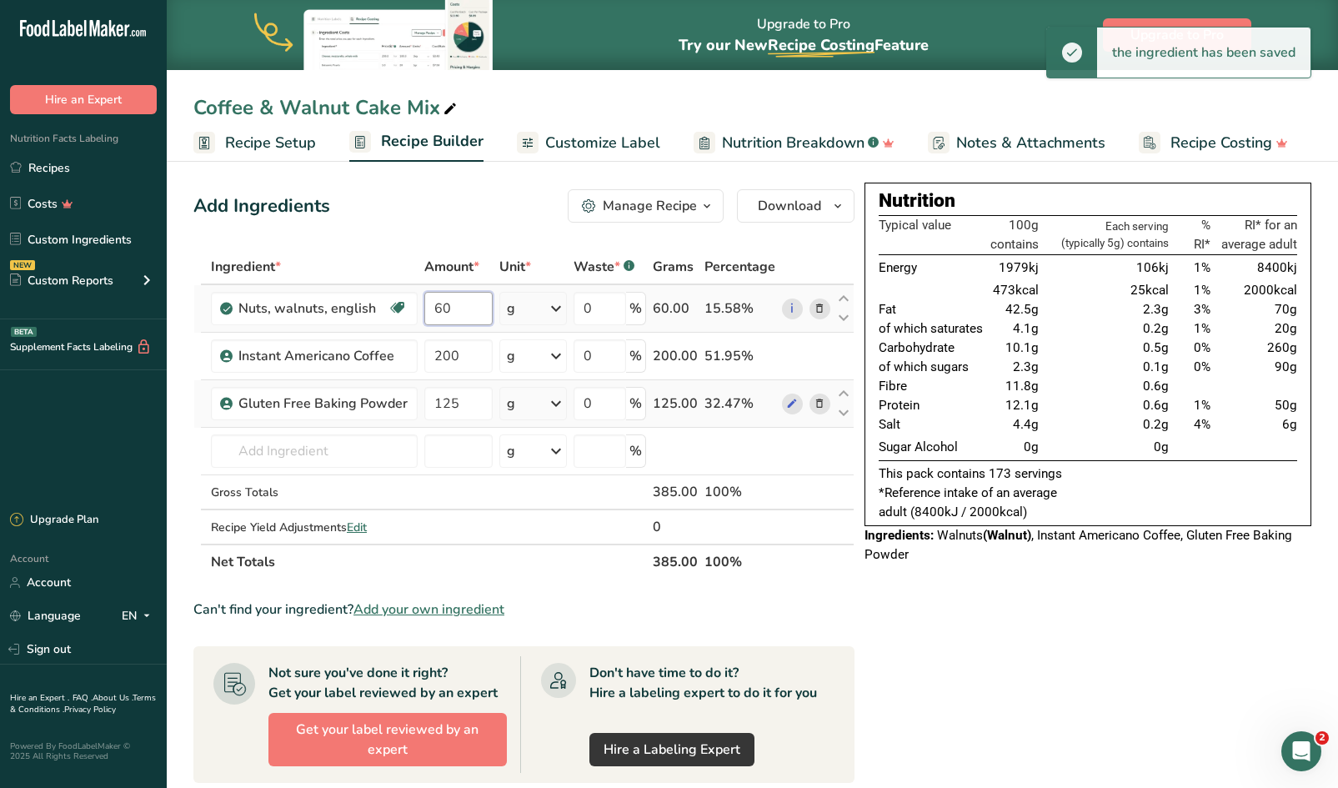
type input "6"
type input "100"
click at [458, 354] on input "200" at bounding box center [458, 355] width 68 height 33
type input "2"
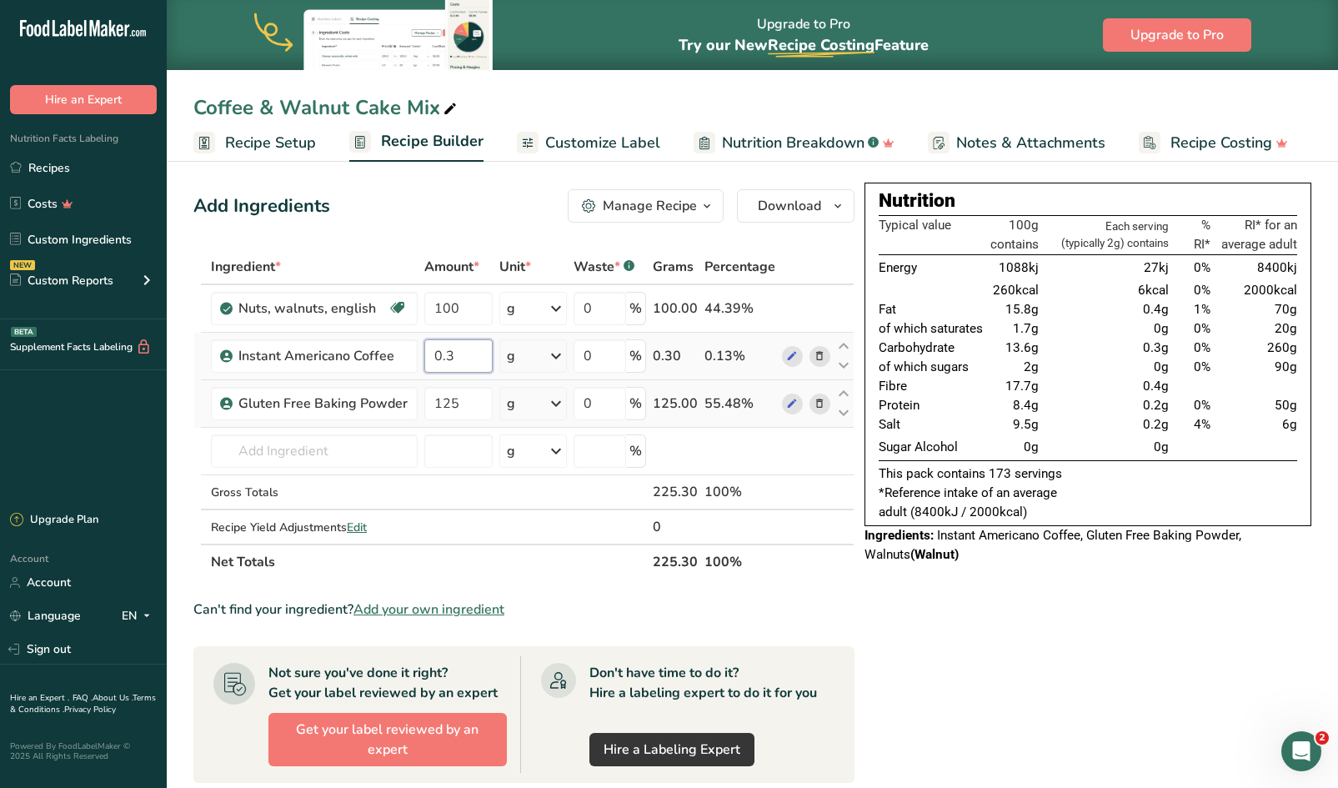
type input "0"
type input "33"
click at [297, 463] on input "text" at bounding box center [314, 450] width 207 height 33
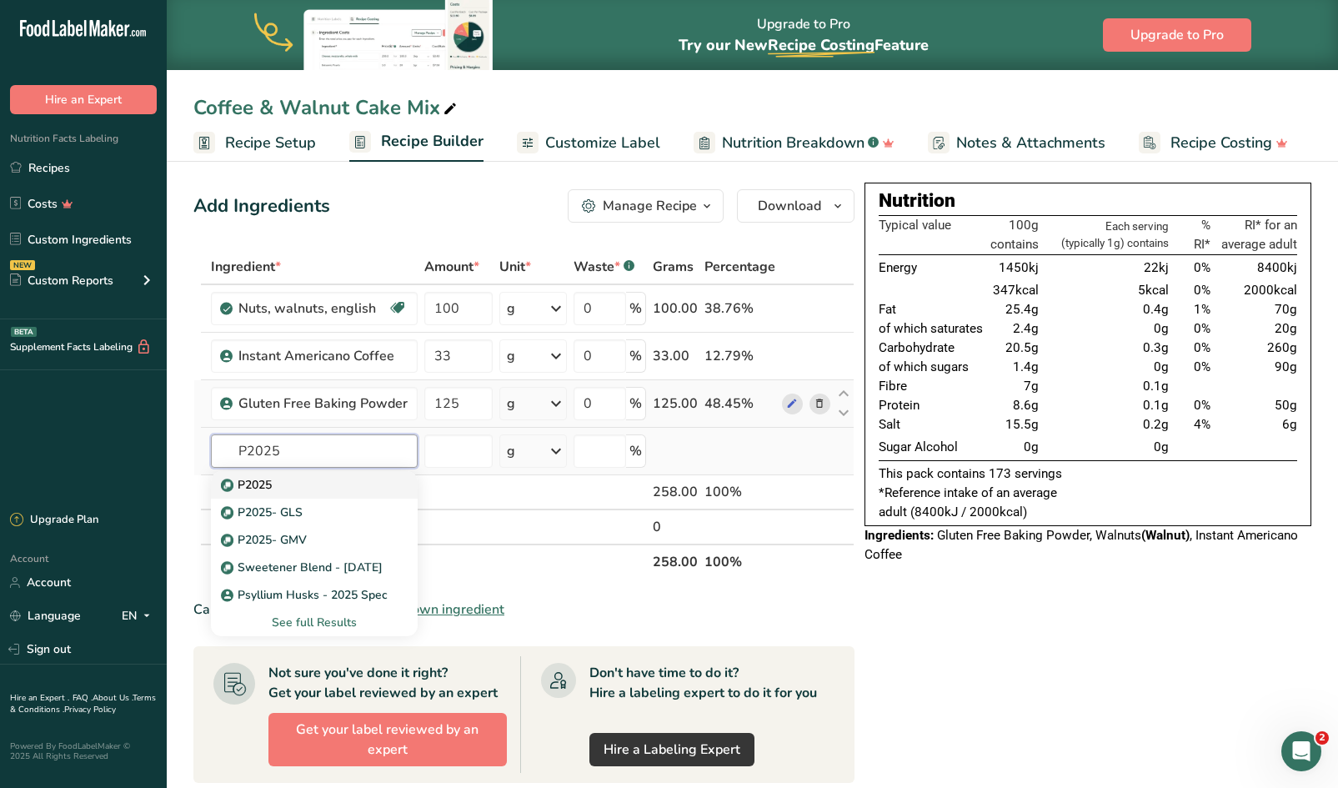
type input "P2025"
click at [260, 484] on p "P2025" at bounding box center [248, 485] width 48 height 18
type input "P2025"
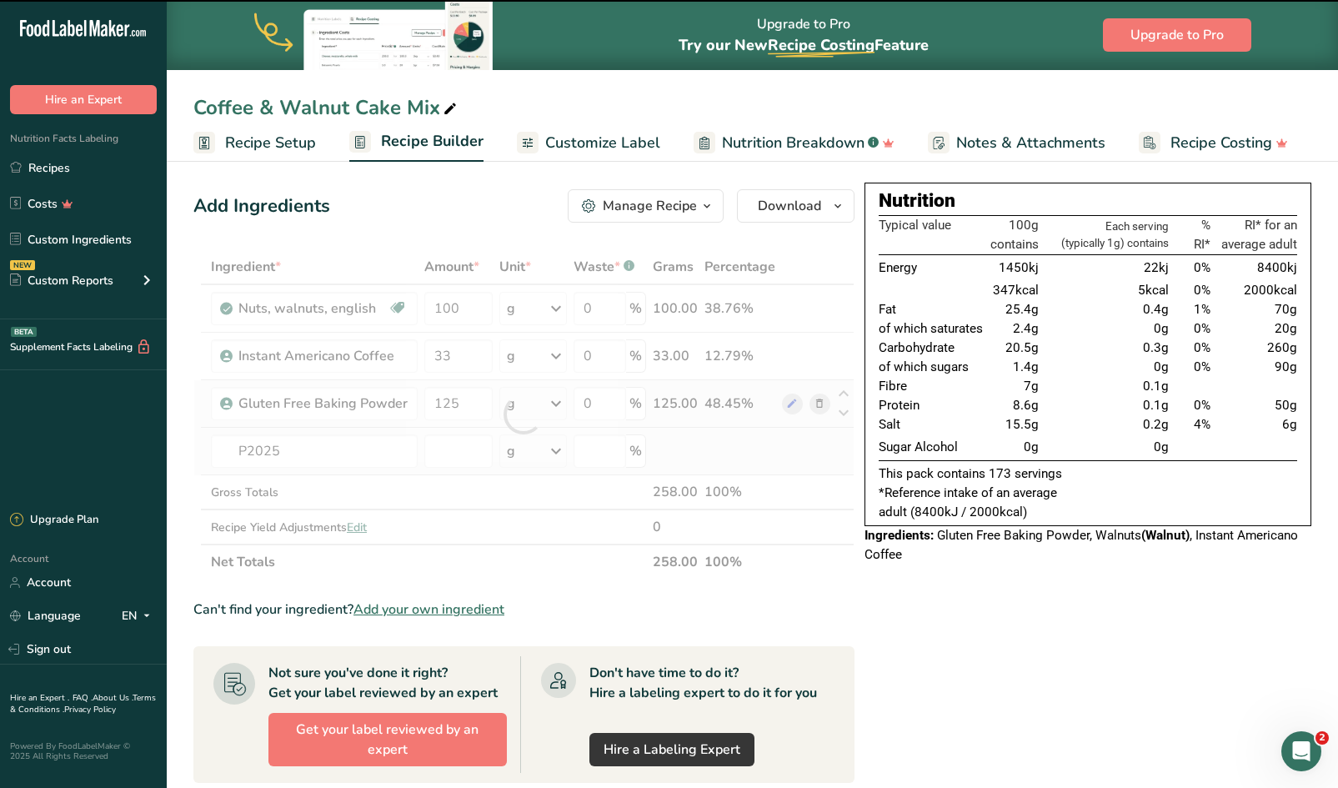
type input "0"
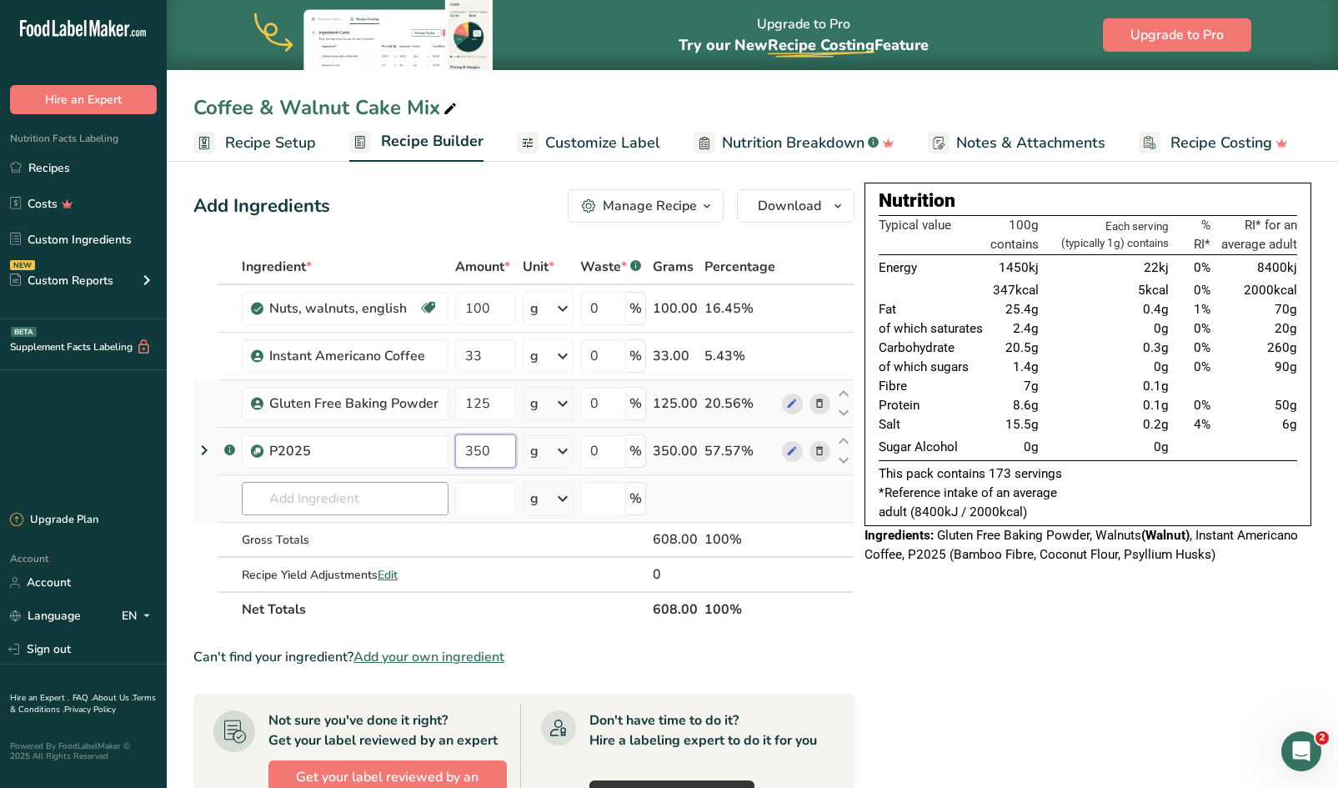
type input "350"
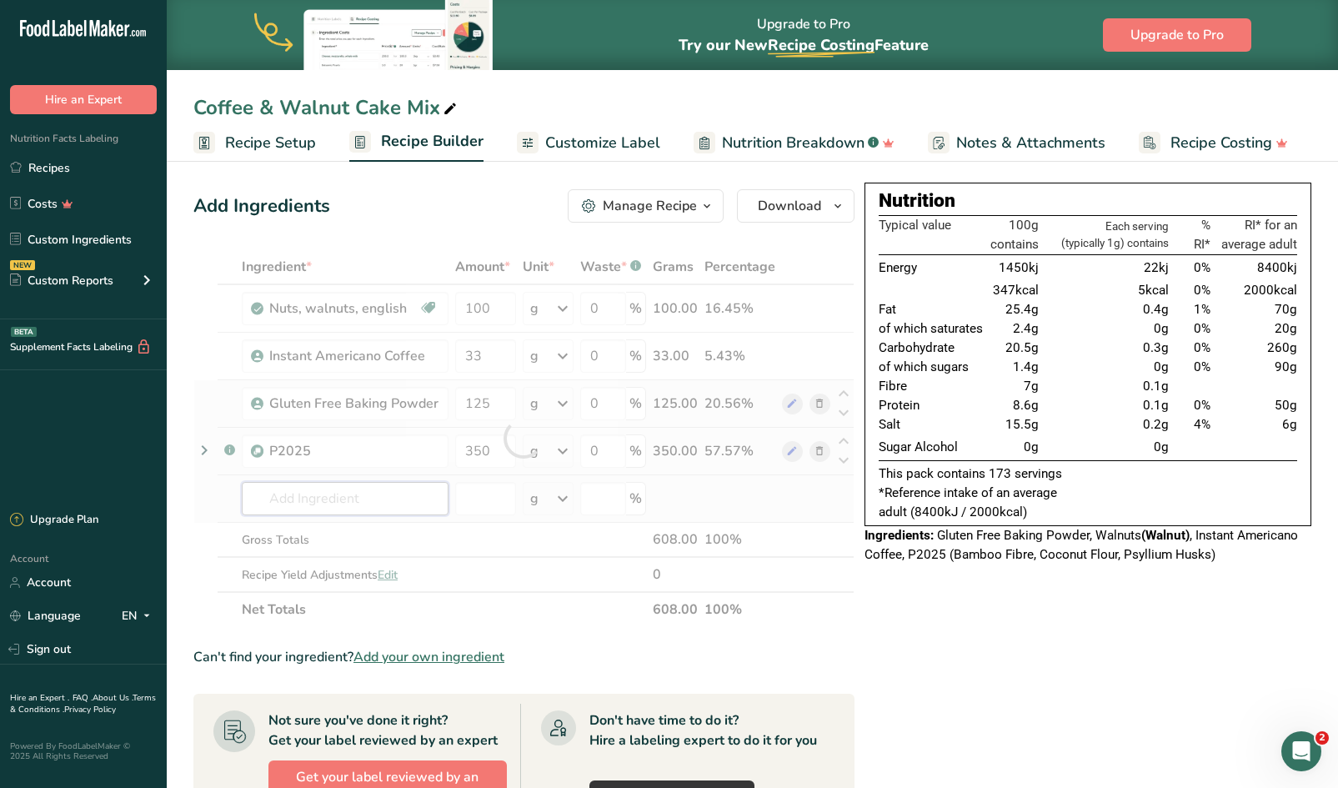
click at [286, 495] on div "Ingredient * Amount * Unit * Waste * .a-a{fill:#347362;}.b-a{fill:#fff;} Grams …" at bounding box center [523, 438] width 661 height 378
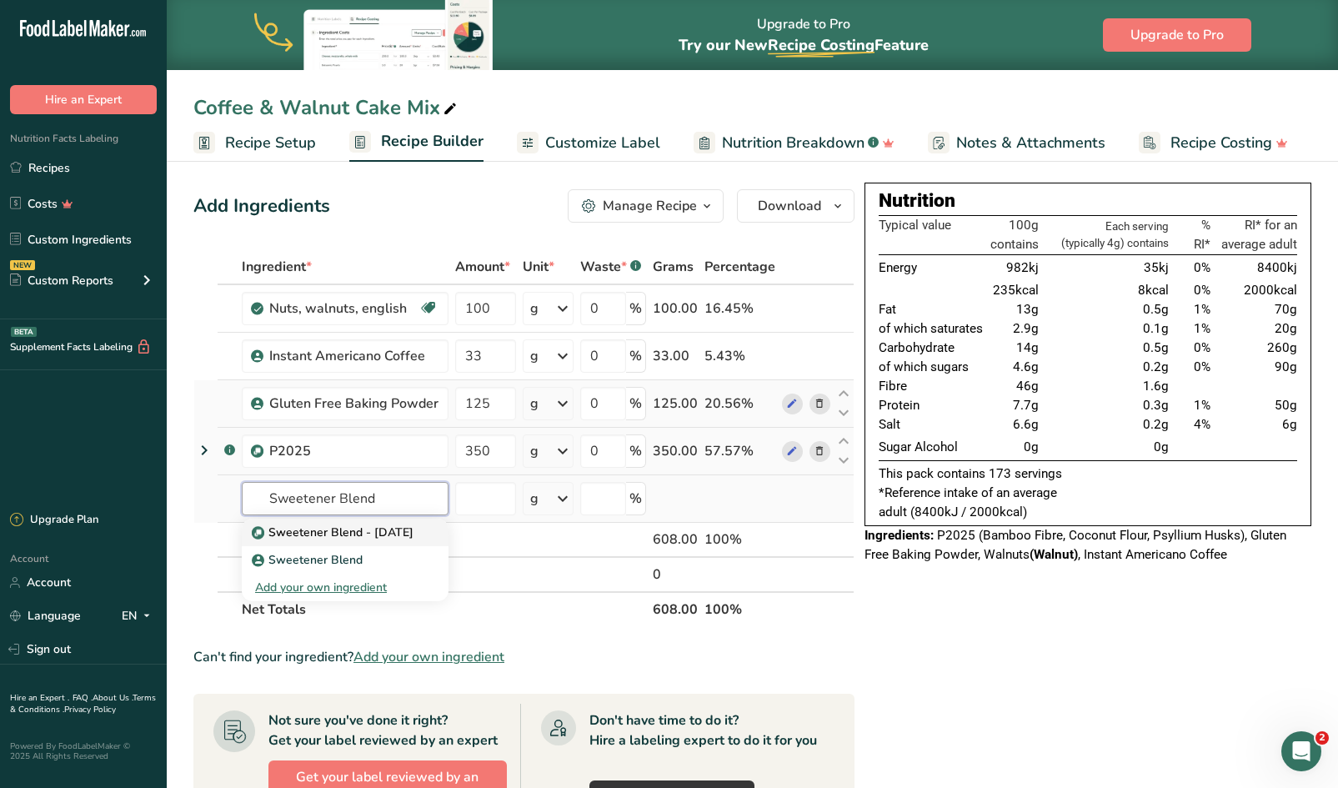
type input "Sweetener Blend"
click at [299, 530] on p "Sweetener Blend - [DATE]" at bounding box center [334, 532] width 158 height 18
type input "Sweetener Blend - [DATE]"
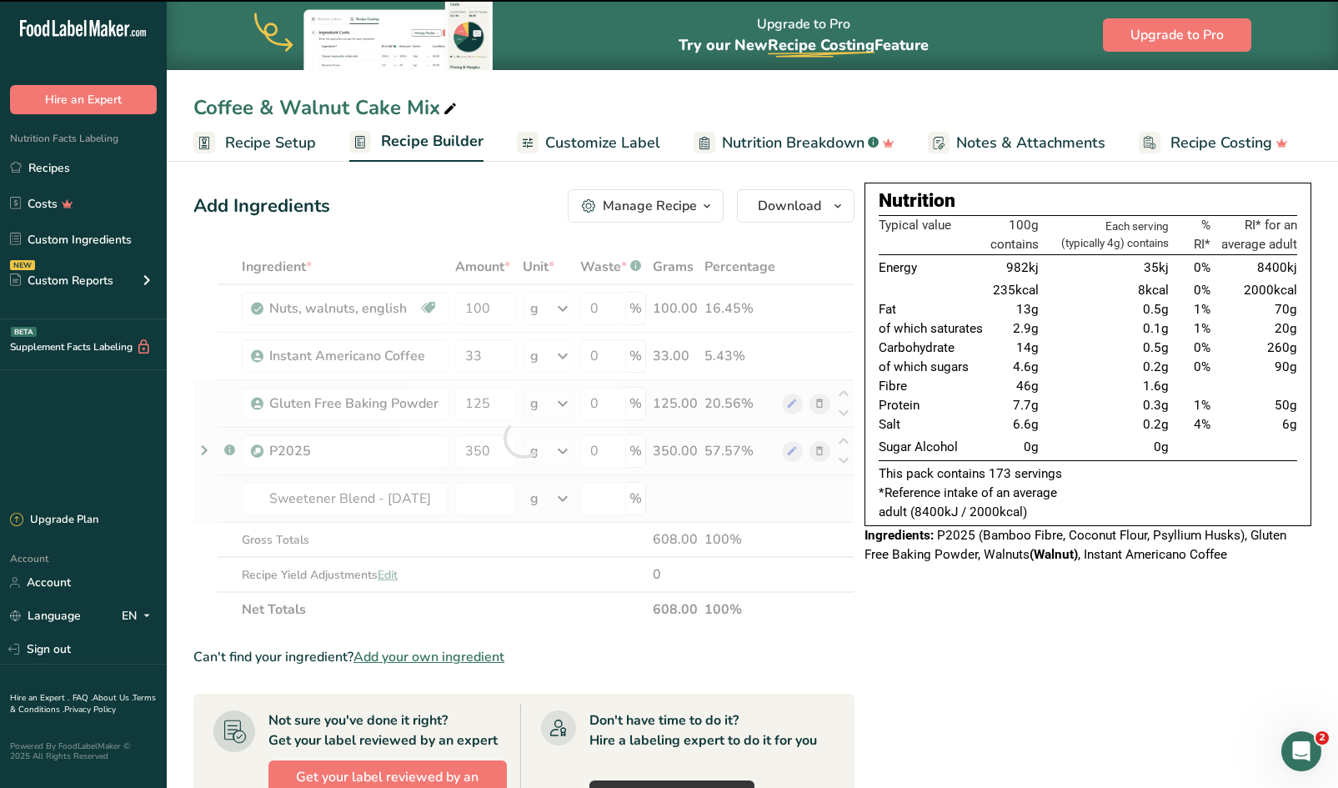
type input "0"
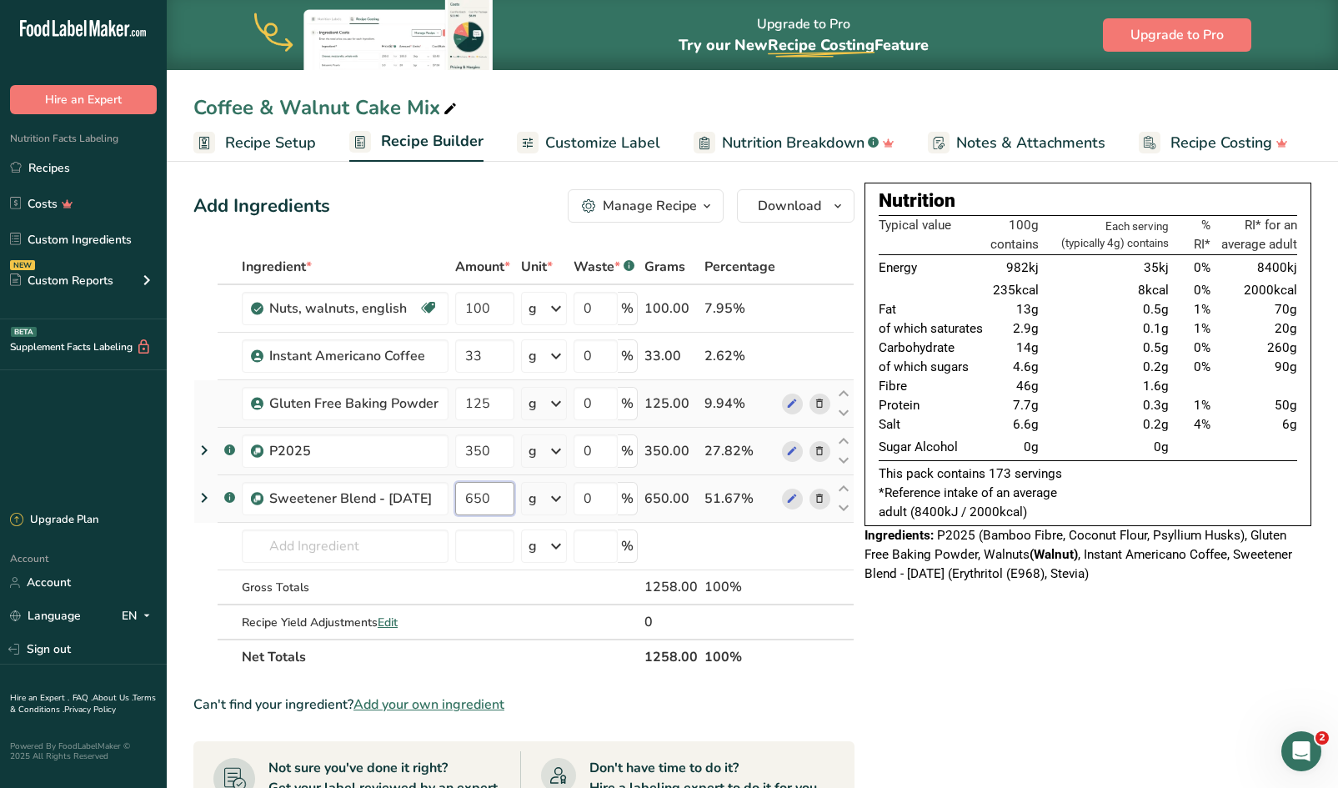
type input "650"
click at [286, 141] on span "Recipe Setup" at bounding box center [270, 143] width 91 height 23
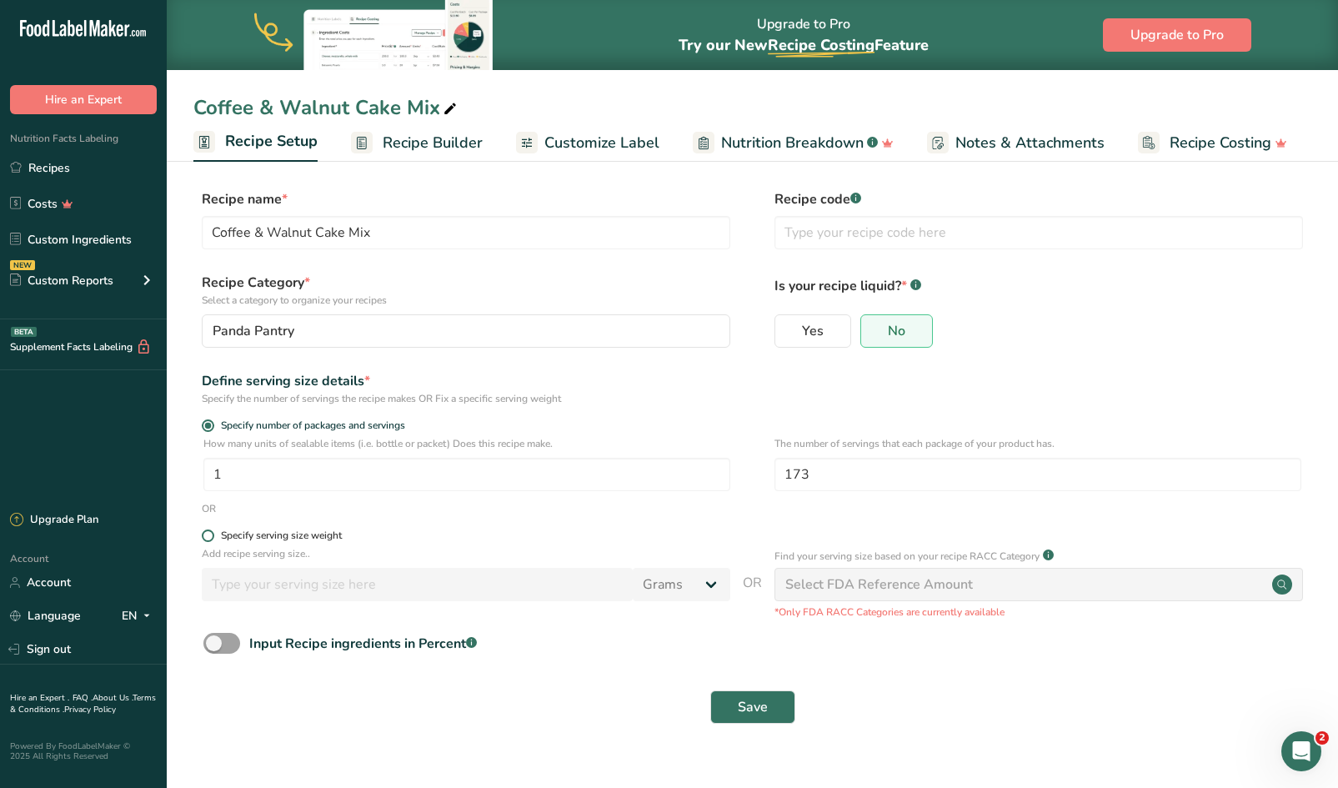
click at [210, 538] on span at bounding box center [208, 535] width 13 height 13
click at [210, 538] on input "Specify serving size weight" at bounding box center [207, 535] width 11 height 11
radio input "true"
radio input "false"
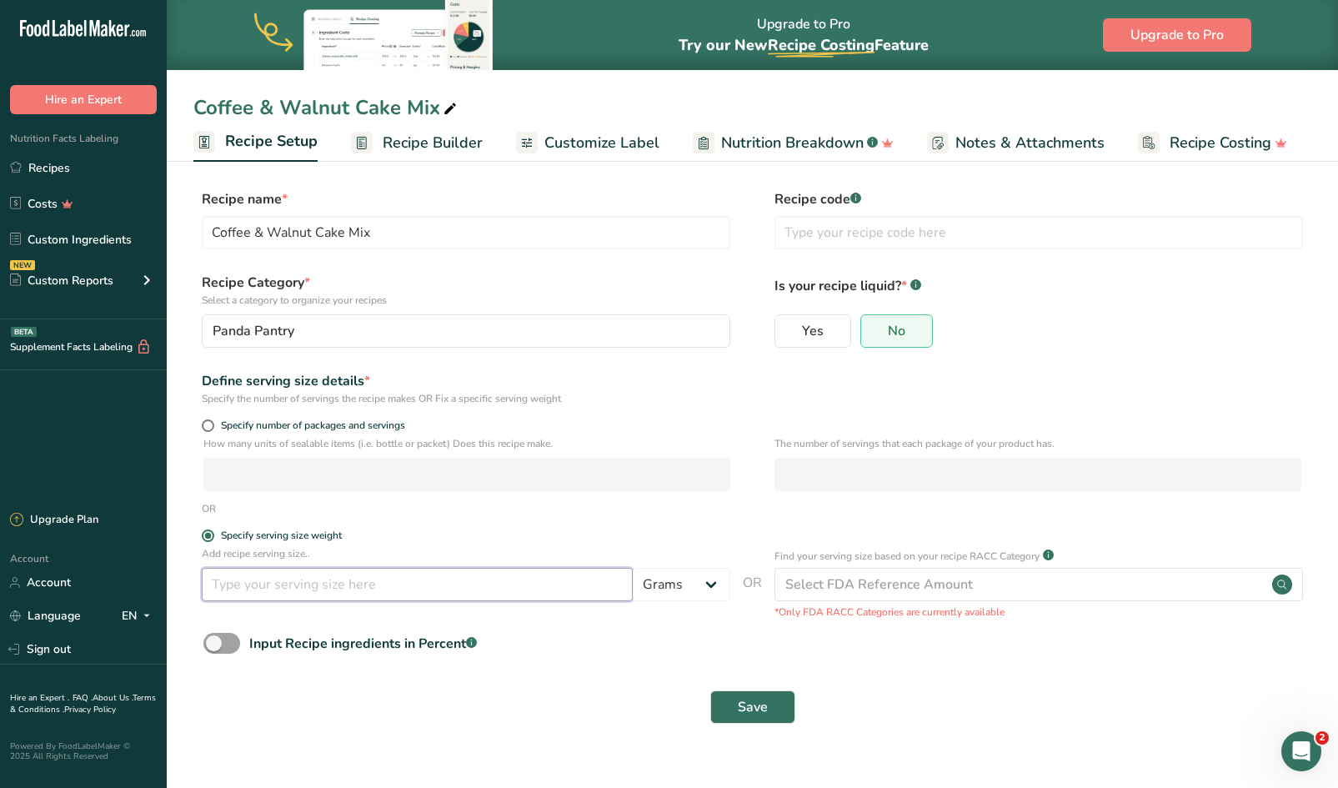
click at [252, 577] on input "number" at bounding box center [417, 584] width 431 height 33
type input "100"
click at [745, 706] on span "Save" at bounding box center [753, 707] width 30 height 20
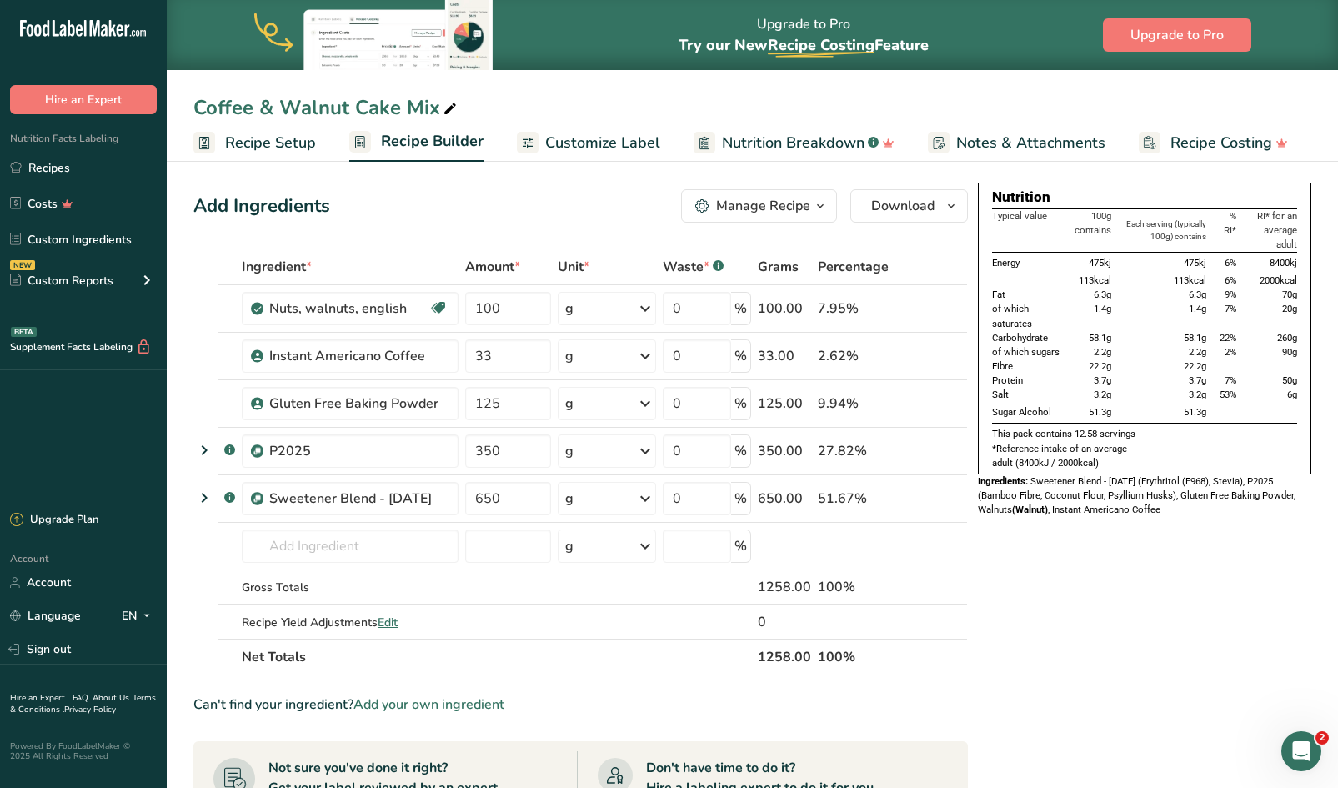
click at [608, 145] on span "Customize Label" at bounding box center [602, 143] width 115 height 23
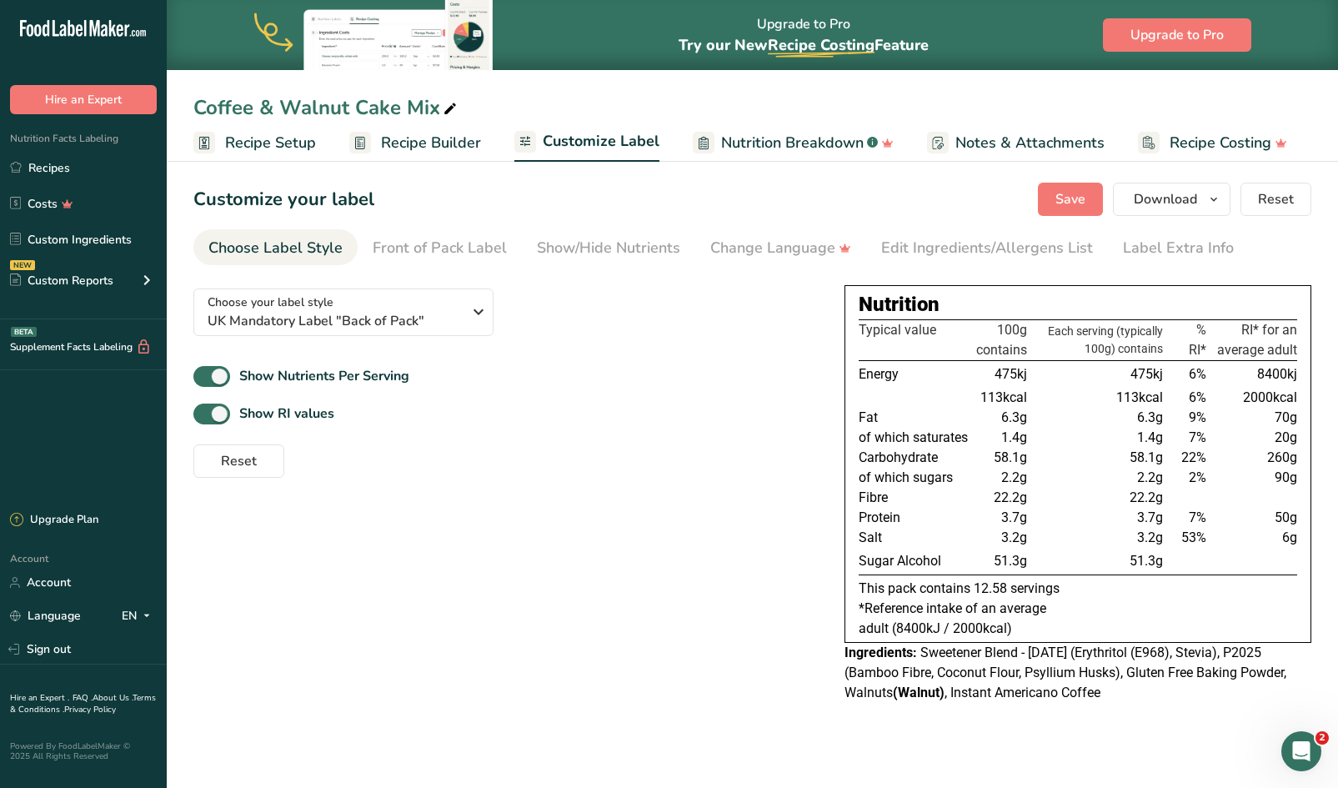
click at [435, 142] on span "Recipe Builder" at bounding box center [431, 143] width 100 height 23
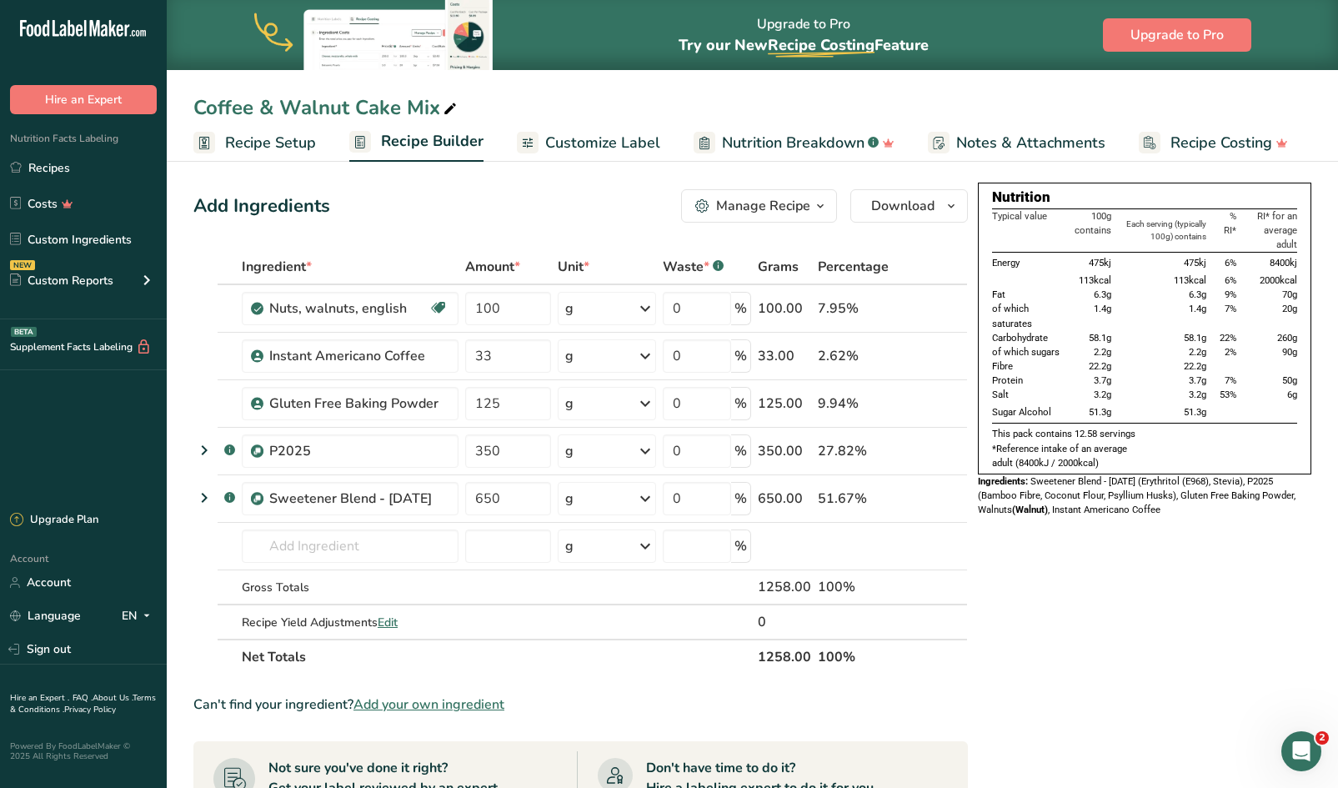
click at [813, 192] on button "Manage Recipe" at bounding box center [759, 205] width 156 height 33
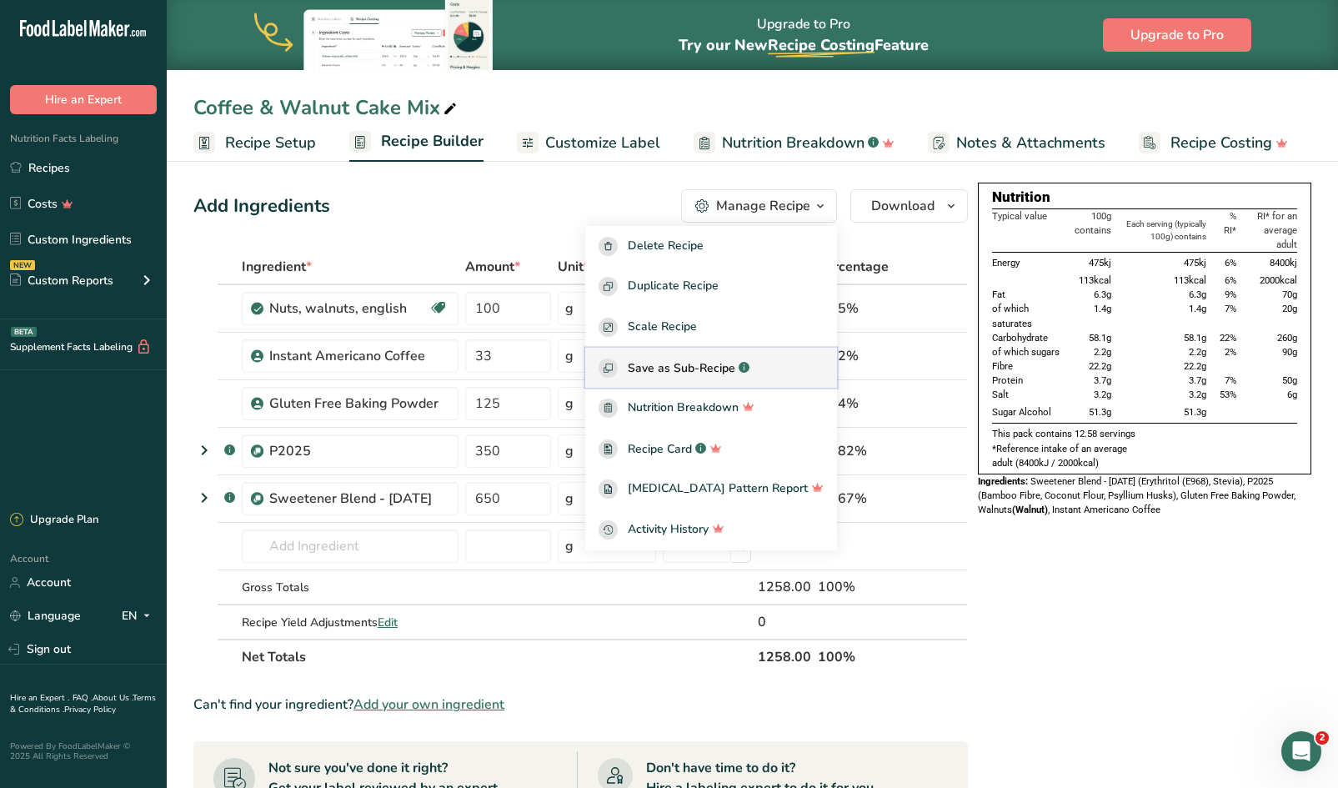
click at [717, 368] on span "Save as Sub-Recipe" at bounding box center [682, 368] width 108 height 18
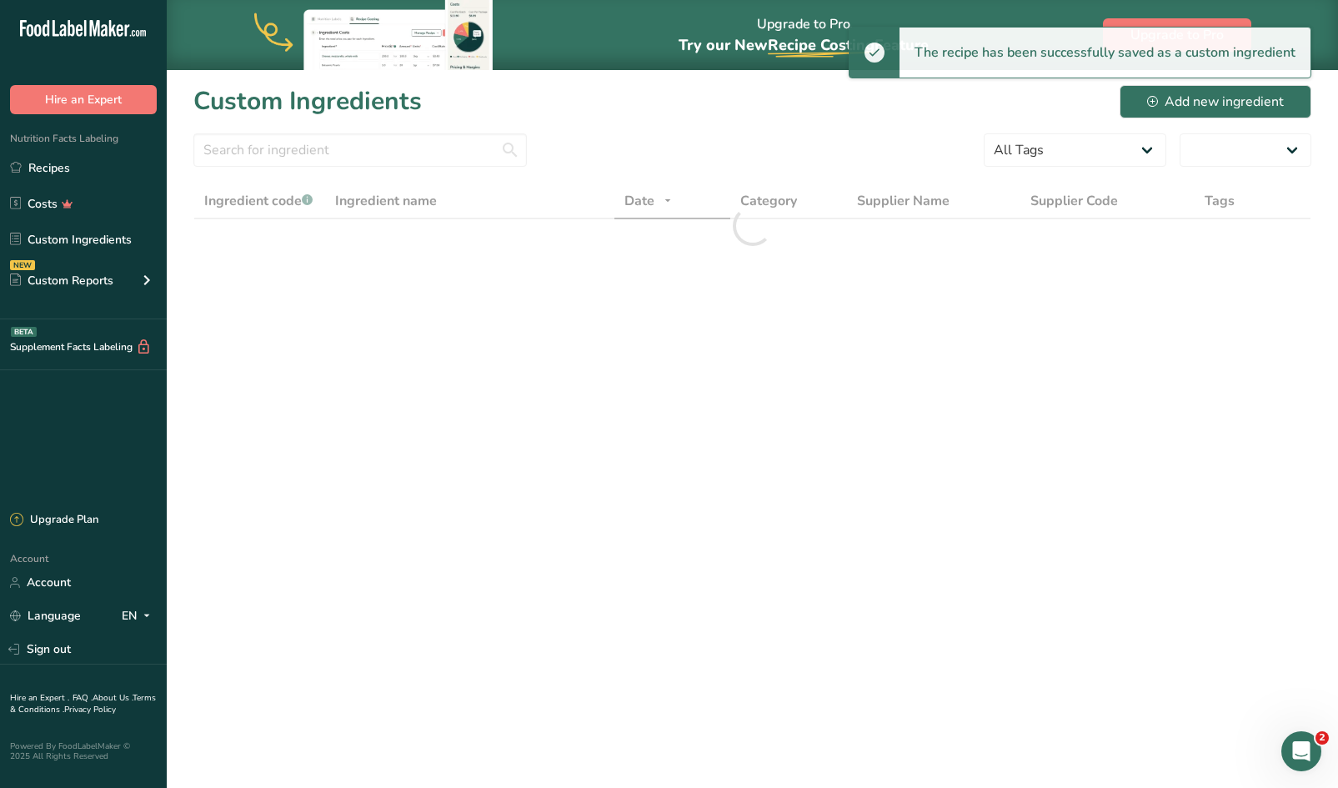
select select "30"
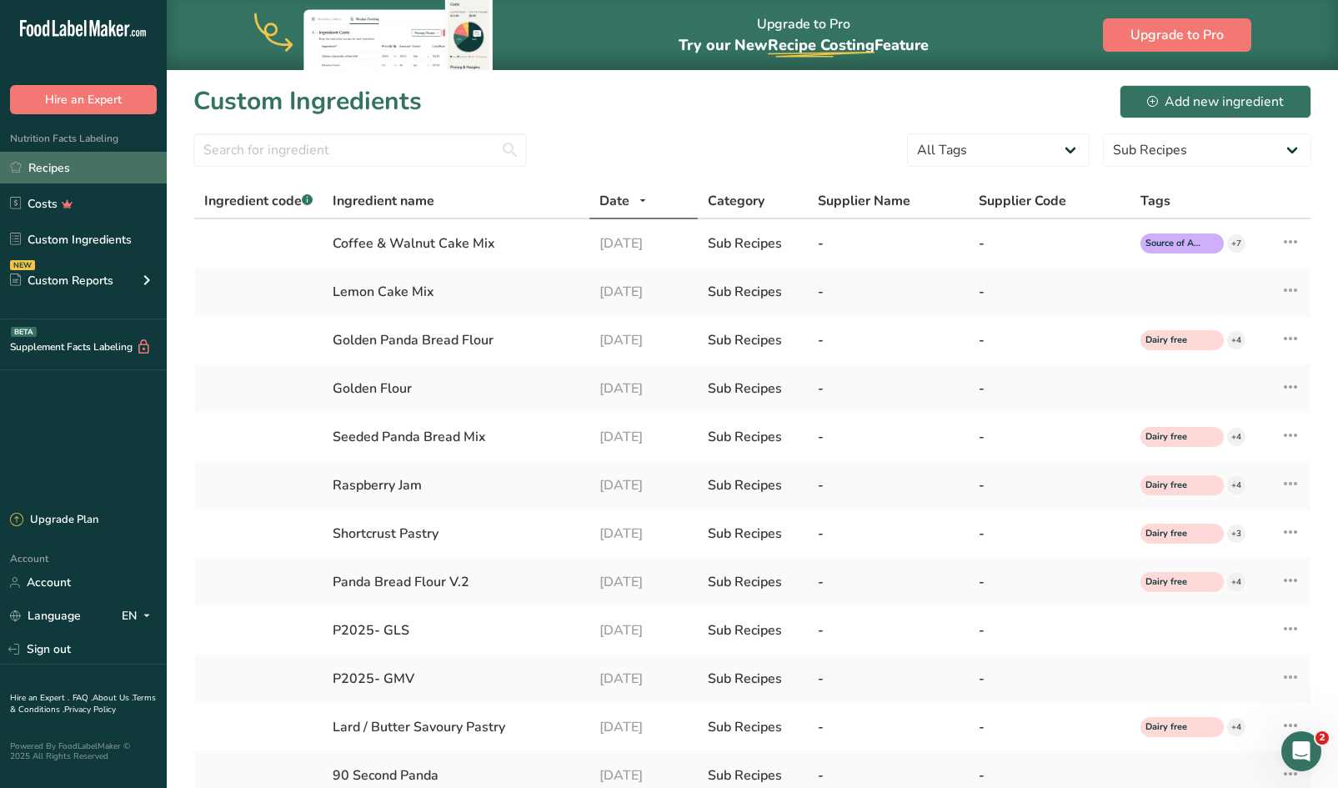
click at [57, 165] on link "Recipes" at bounding box center [83, 168] width 167 height 32
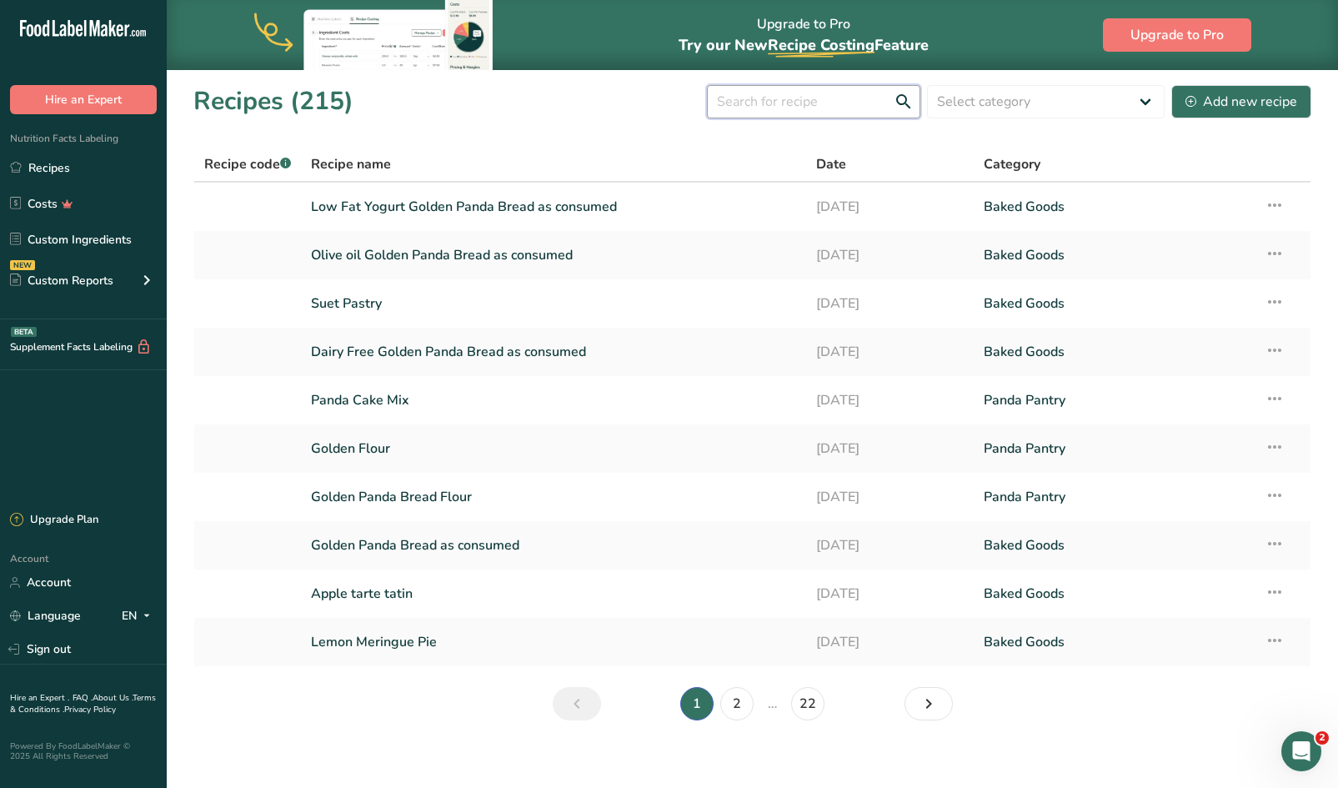
click at [761, 103] on input "text" at bounding box center [813, 101] width 213 height 33
type input "coffee"
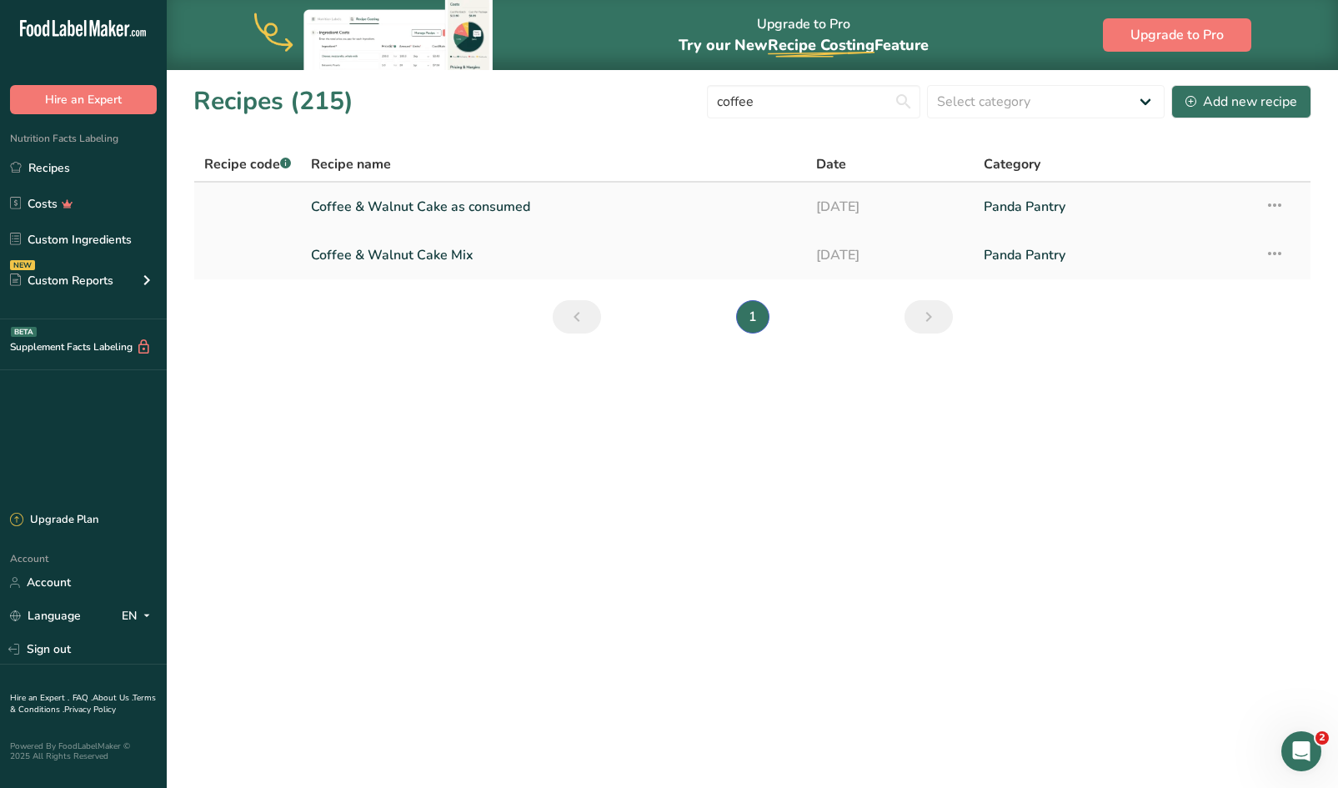
click at [404, 208] on link "Coffee & Walnut Cake as consumed" at bounding box center [553, 206] width 484 height 35
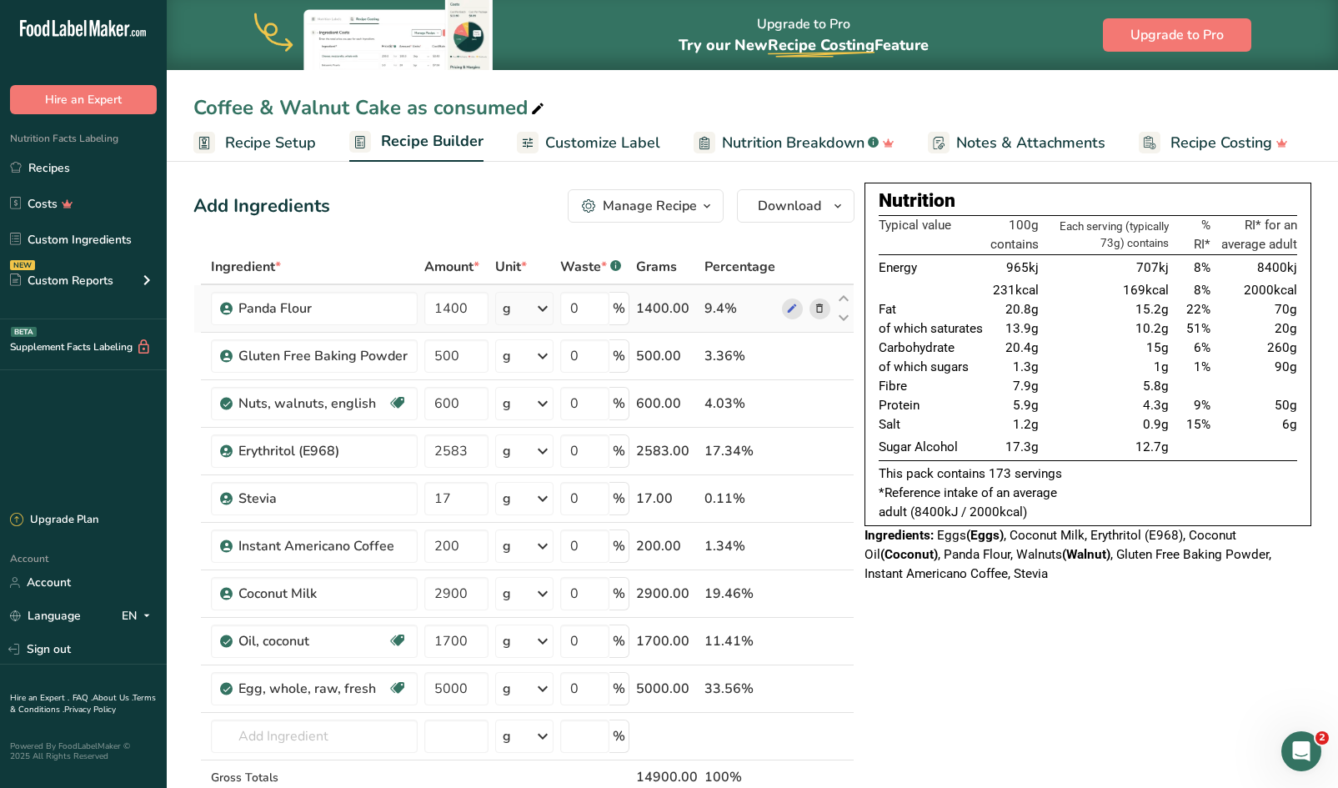
click at [815, 307] on icon at bounding box center [819, 309] width 12 height 18
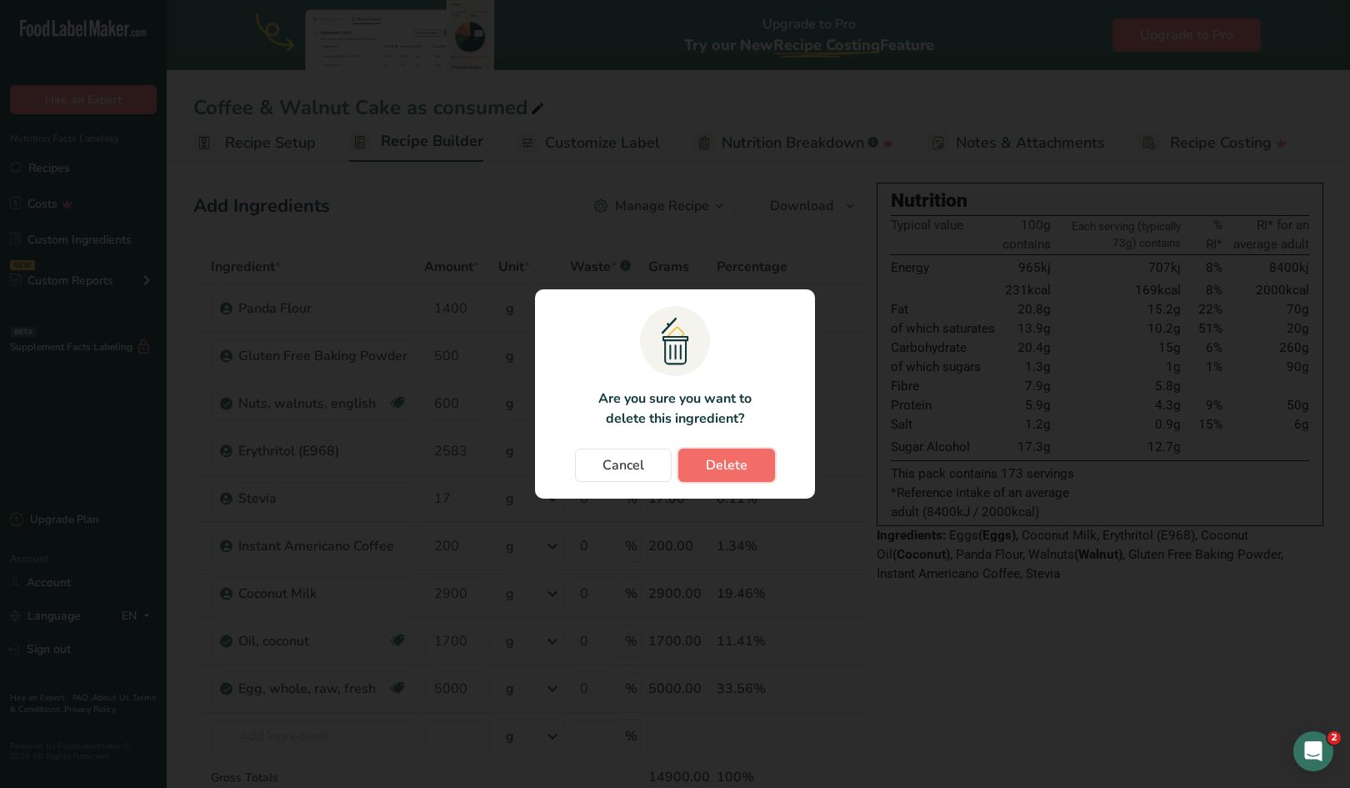
click at [750, 458] on button "Delete" at bounding box center [726, 464] width 97 height 33
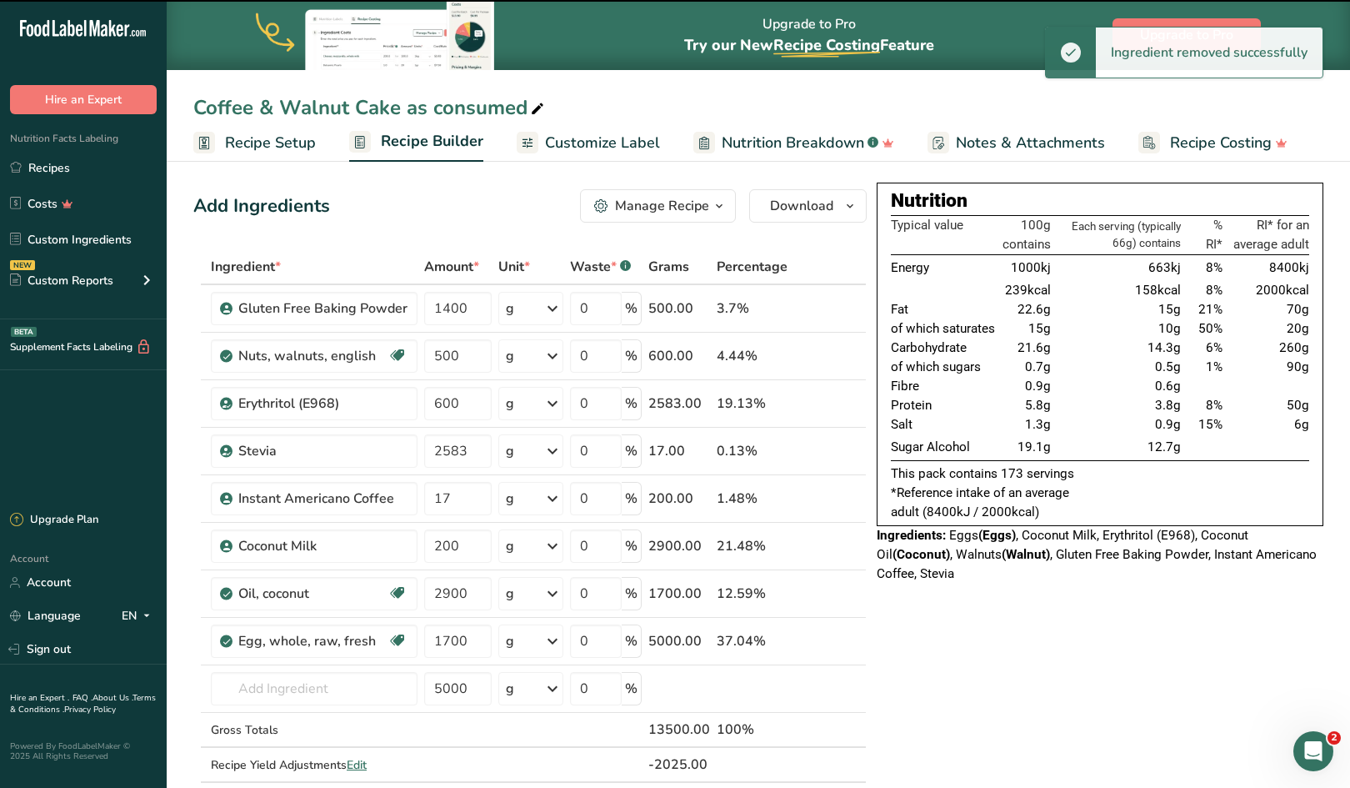
type input "500"
type input "600"
type input "2583"
type input "17"
type input "200"
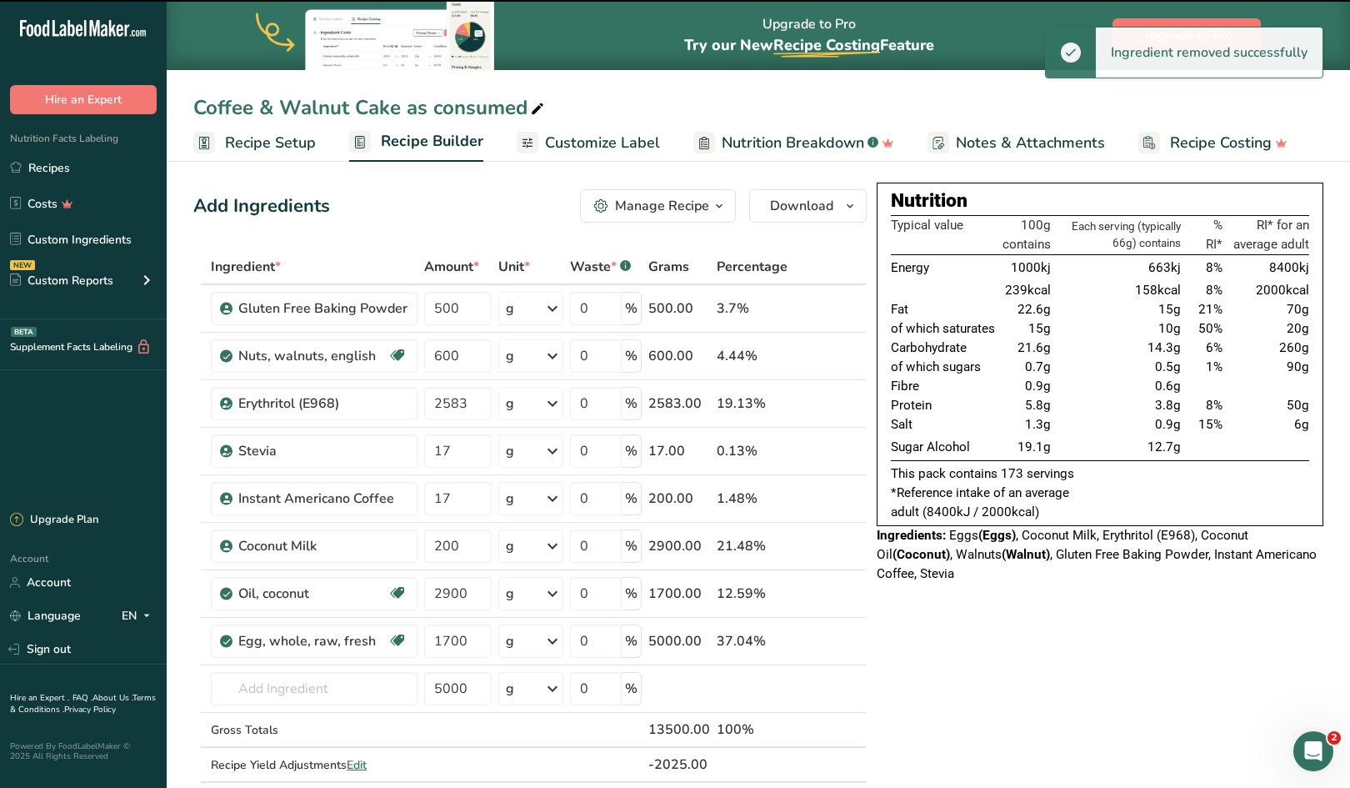
type input "2900"
type input "1700"
type input "5000"
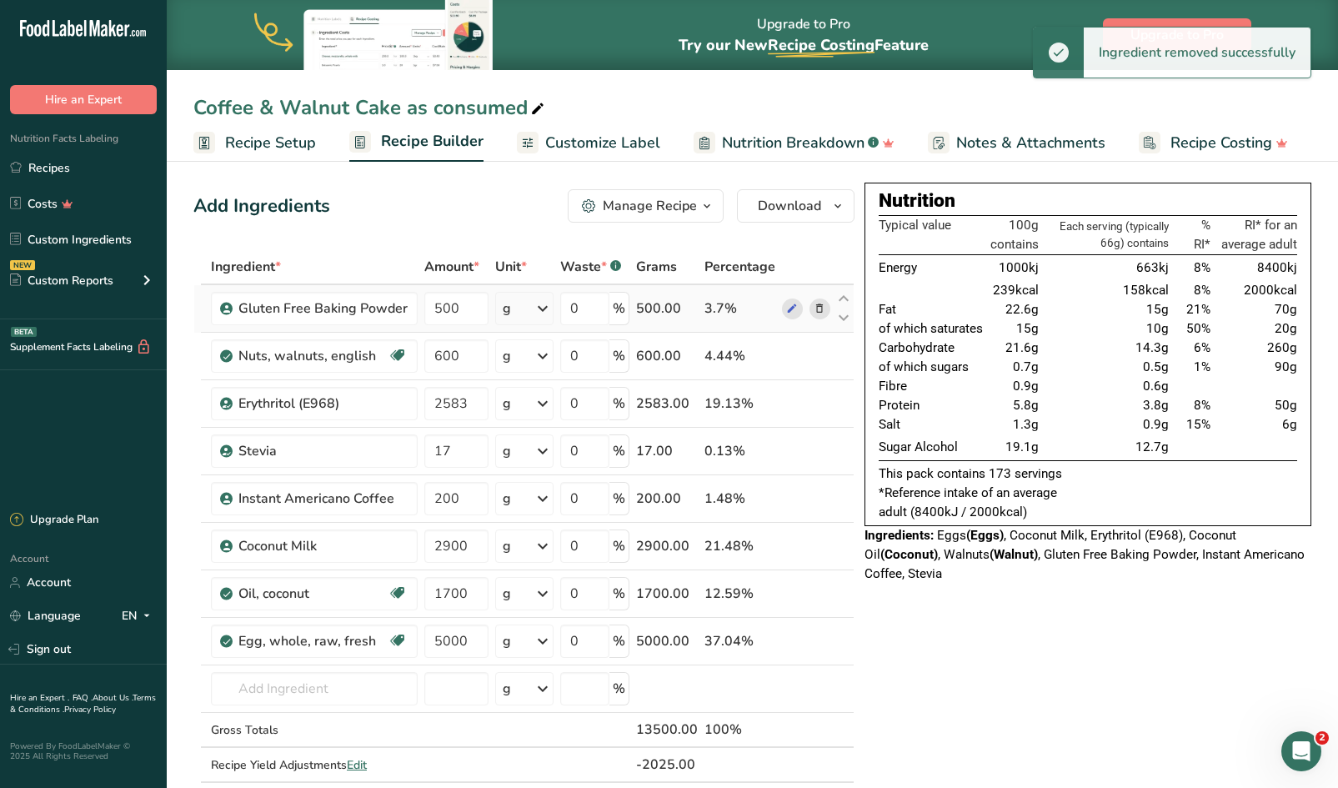
click at [818, 304] on icon at bounding box center [819, 309] width 12 height 18
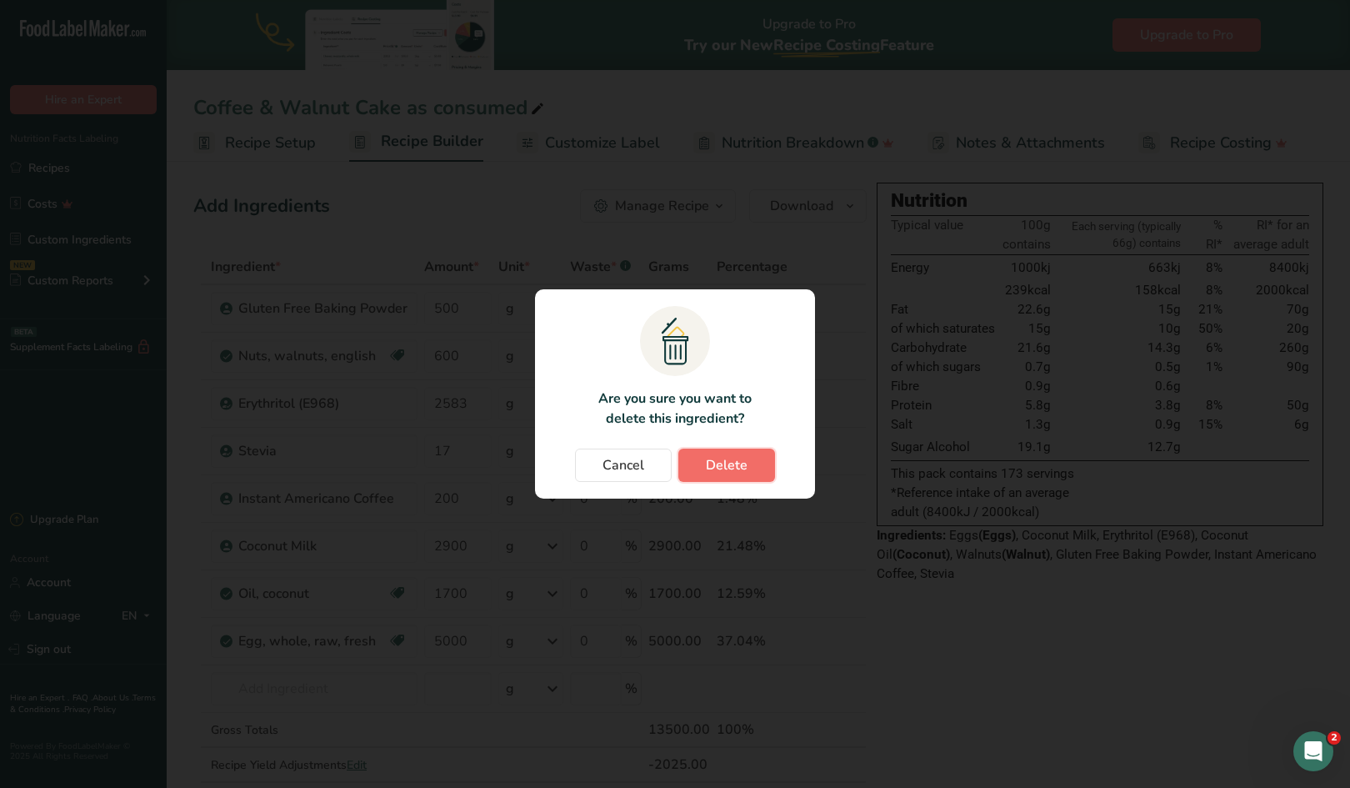
click at [727, 455] on span "Delete" at bounding box center [727, 465] width 42 height 20
type input "600"
type input "2583"
type input "17"
type input "200"
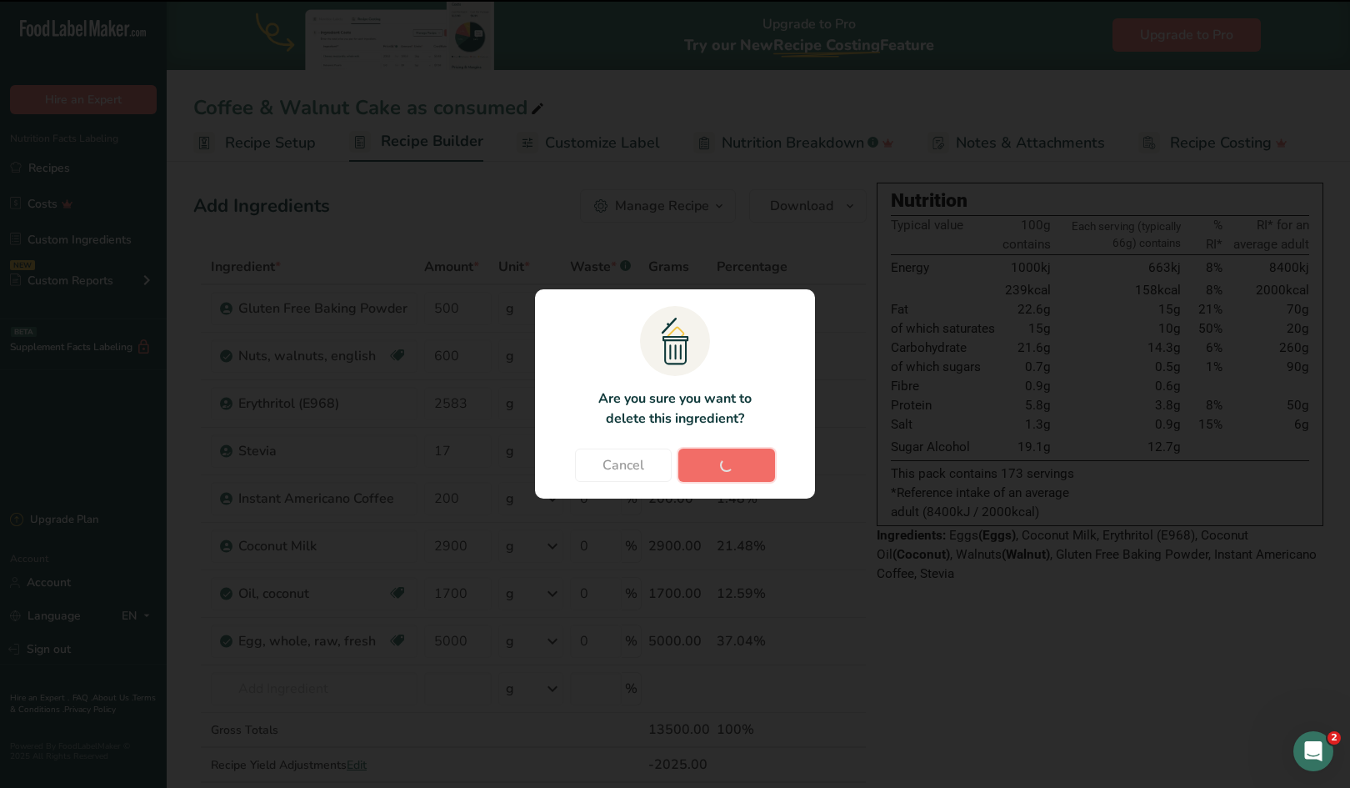
type input "2900"
type input "1700"
type input "5000"
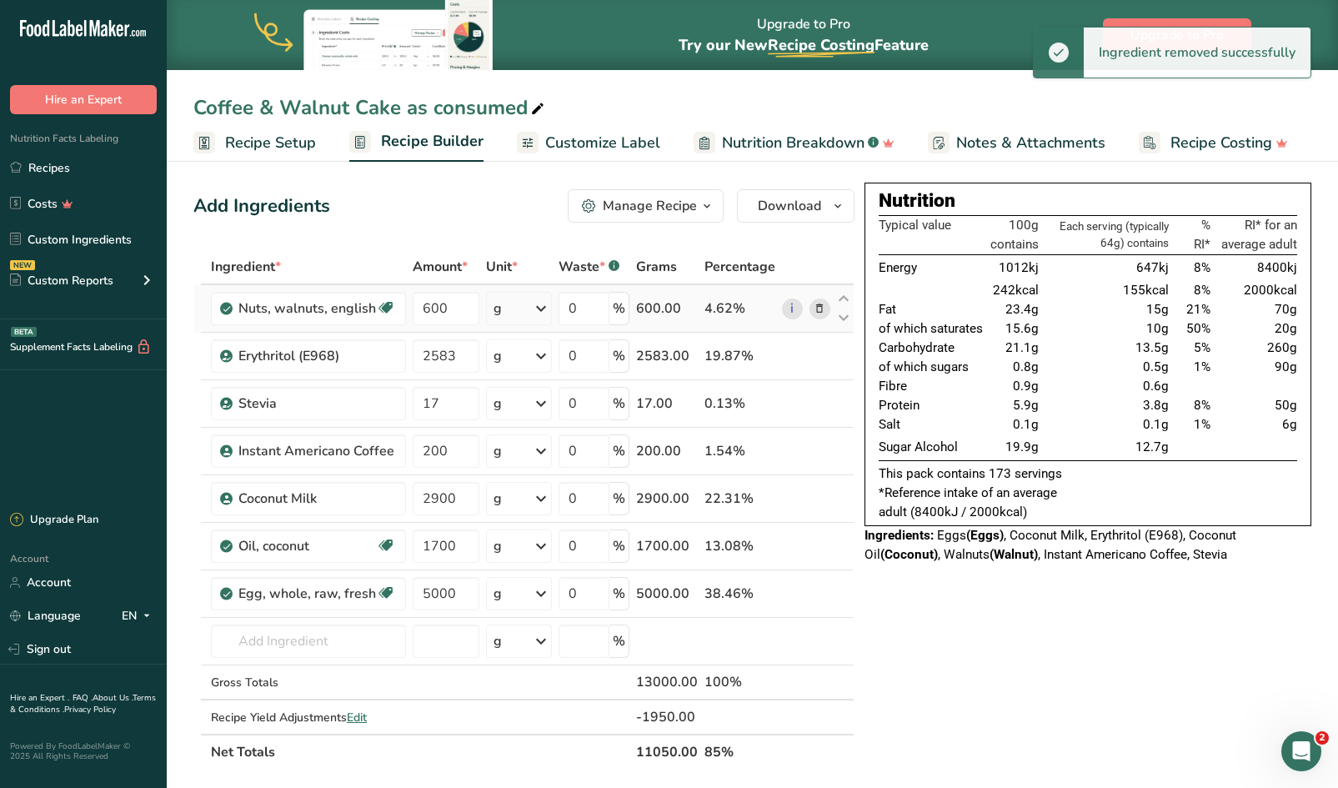
click at [818, 308] on icon at bounding box center [819, 309] width 12 height 18
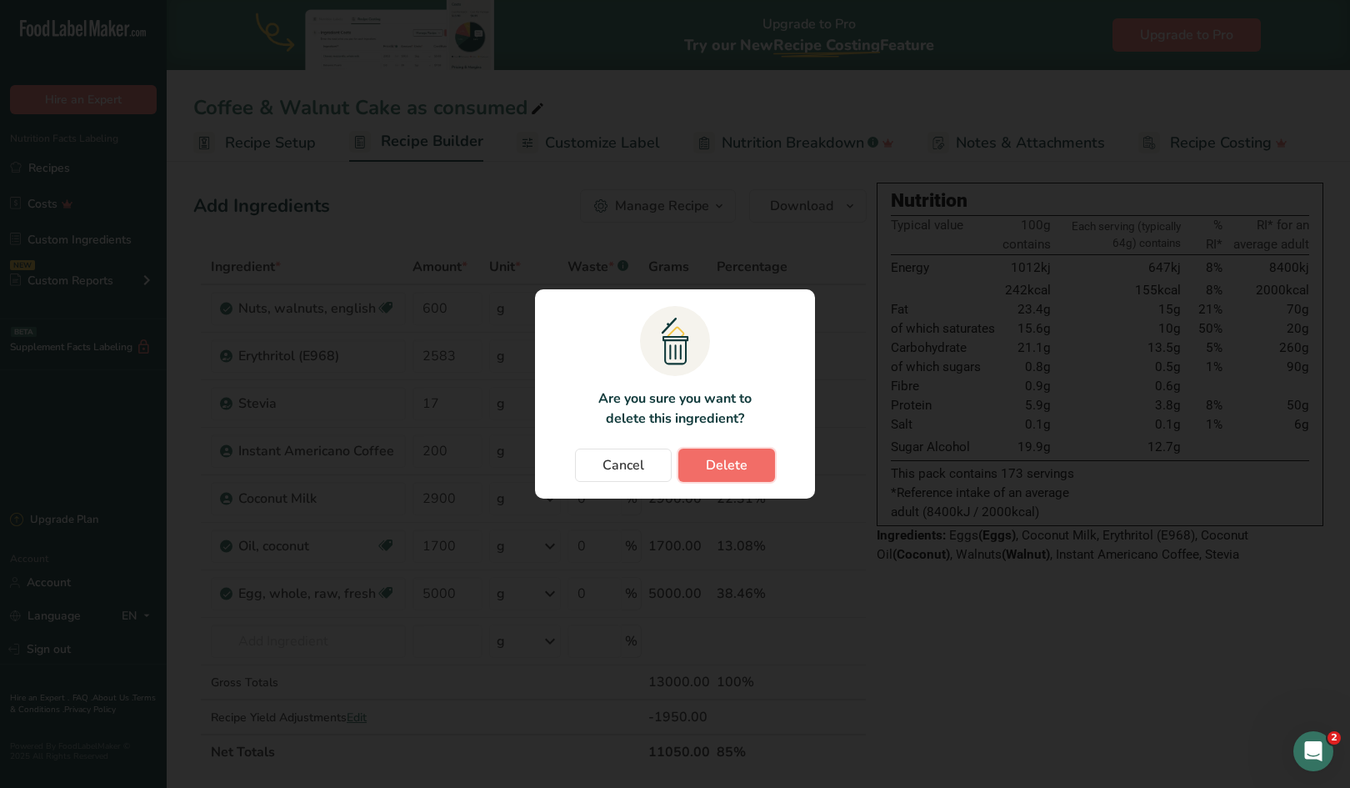
click at [747, 461] on button "Delete" at bounding box center [726, 464] width 97 height 33
type input "2583"
type input "17"
type input "200"
type input "2900"
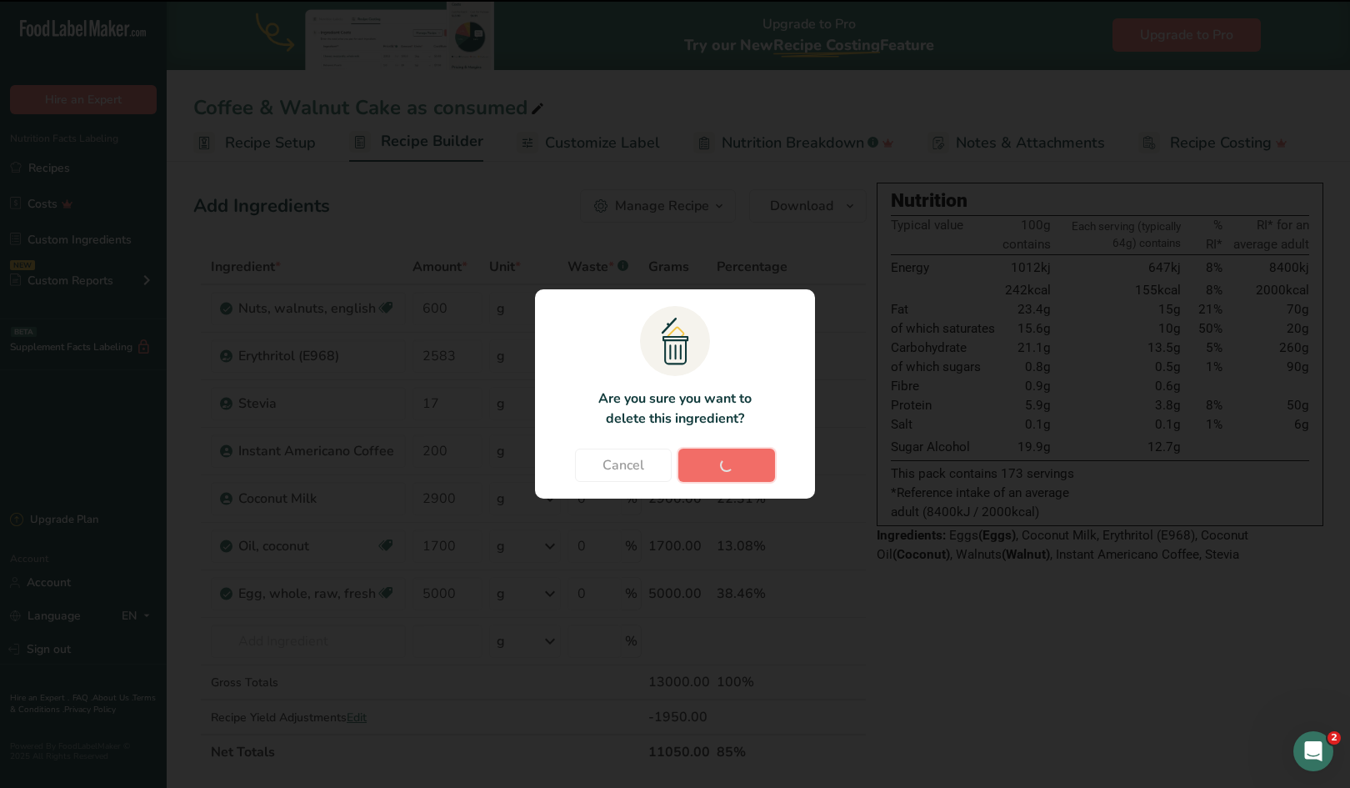
type input "1700"
type input "5000"
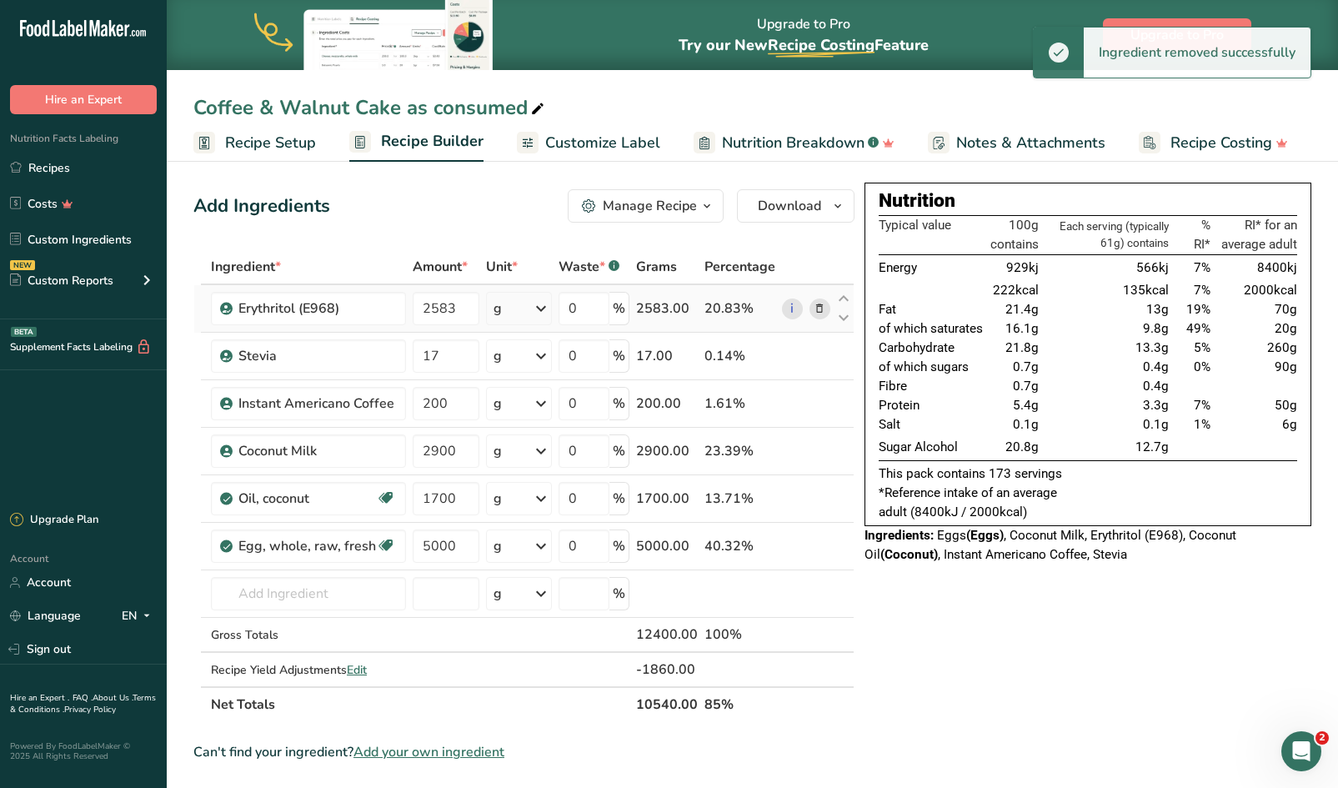
click at [821, 308] on icon at bounding box center [819, 309] width 12 height 18
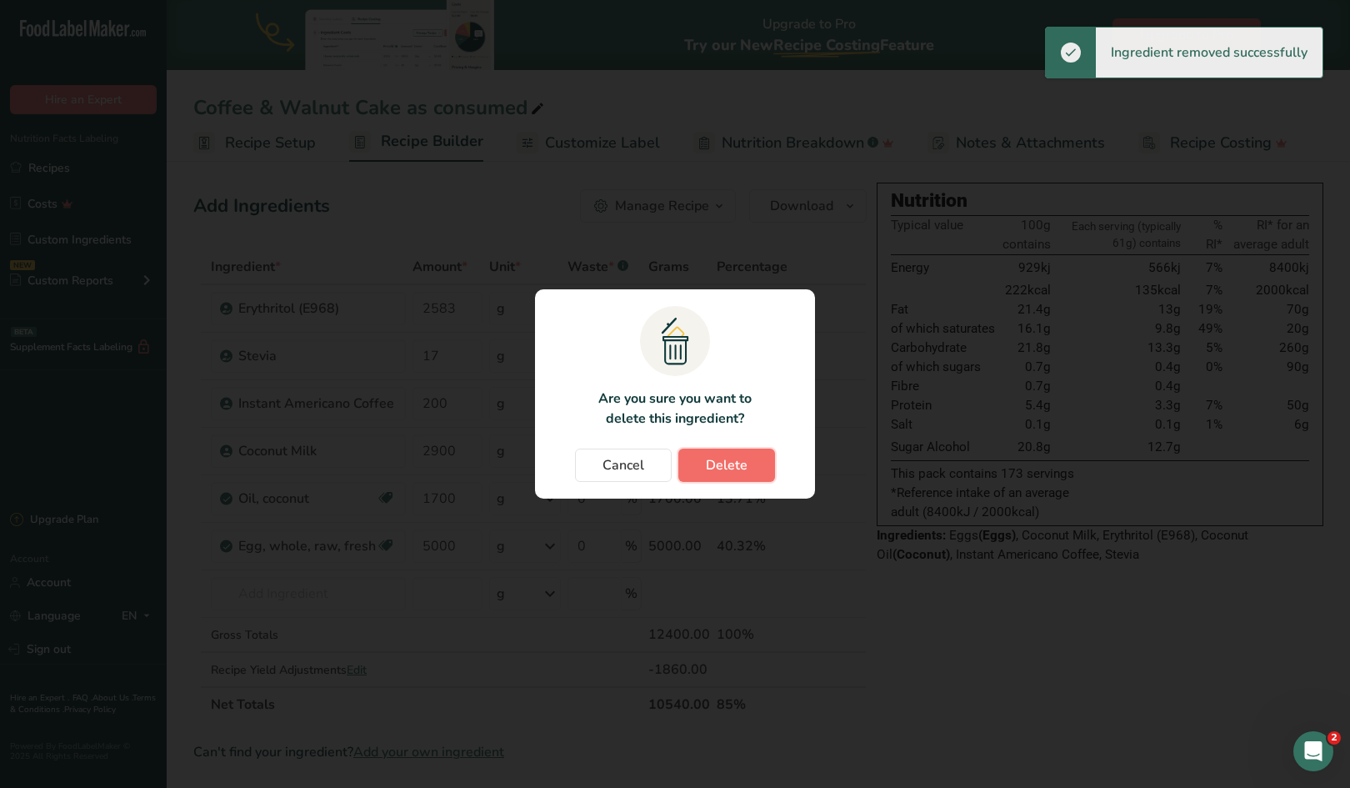
click at [738, 467] on span "Delete" at bounding box center [727, 465] width 42 height 20
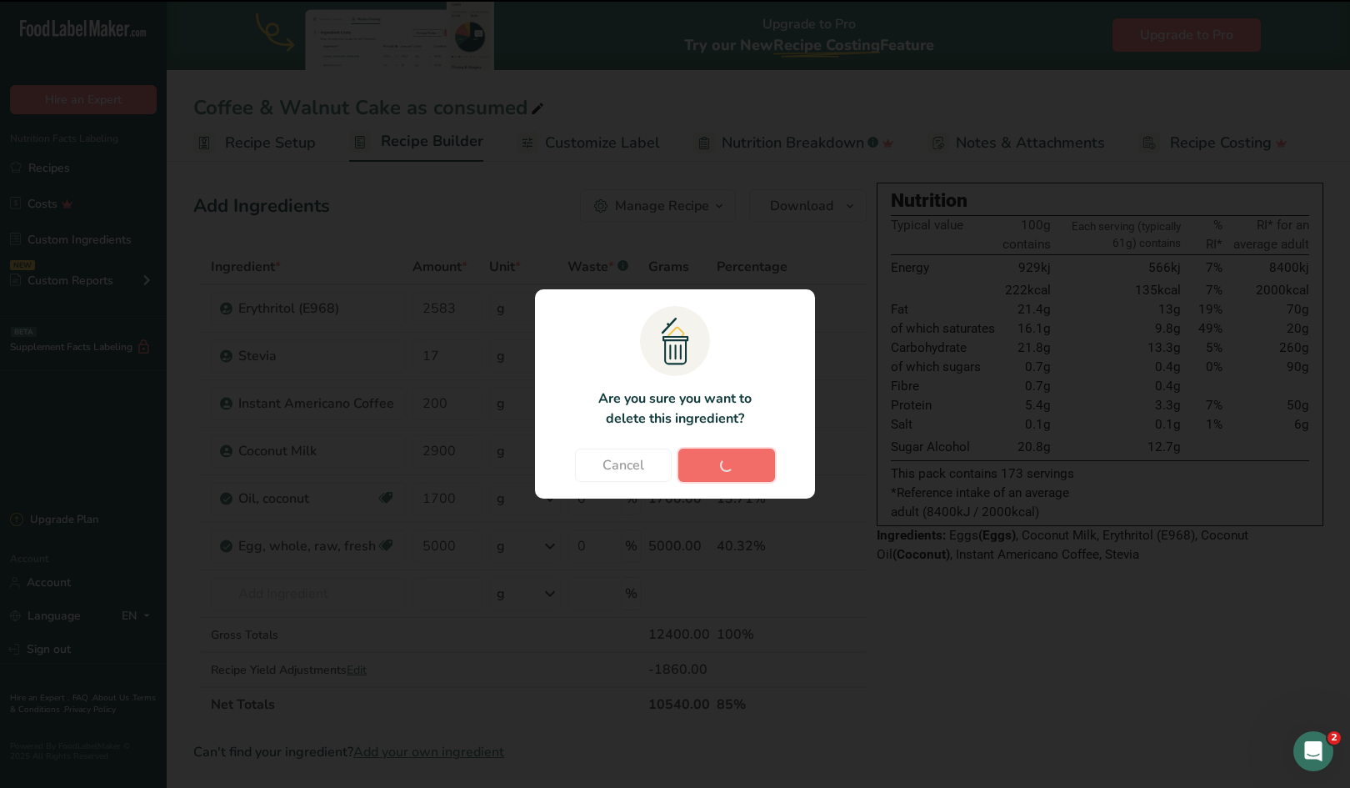
type input "17"
type input "200"
type input "2900"
type input "1700"
type input "5000"
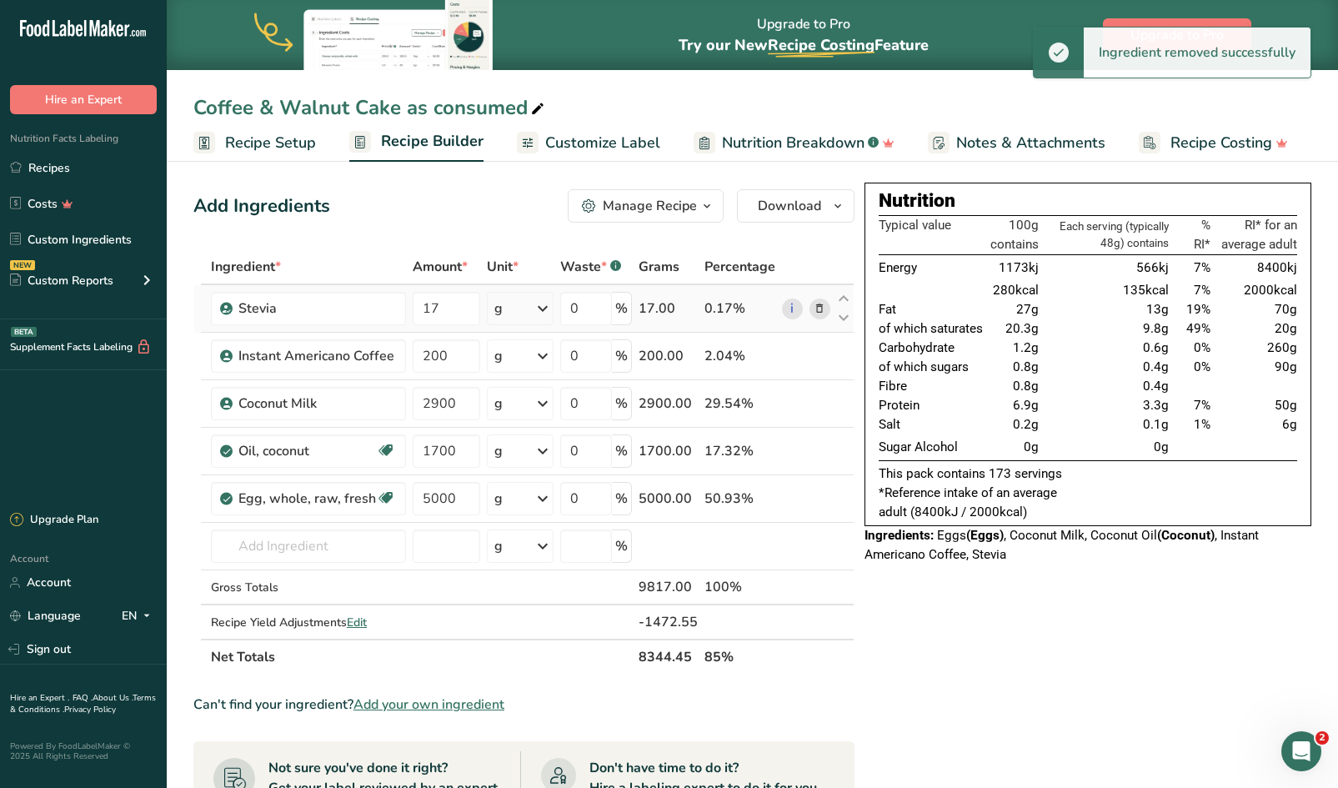
click at [816, 308] on icon at bounding box center [819, 309] width 12 height 18
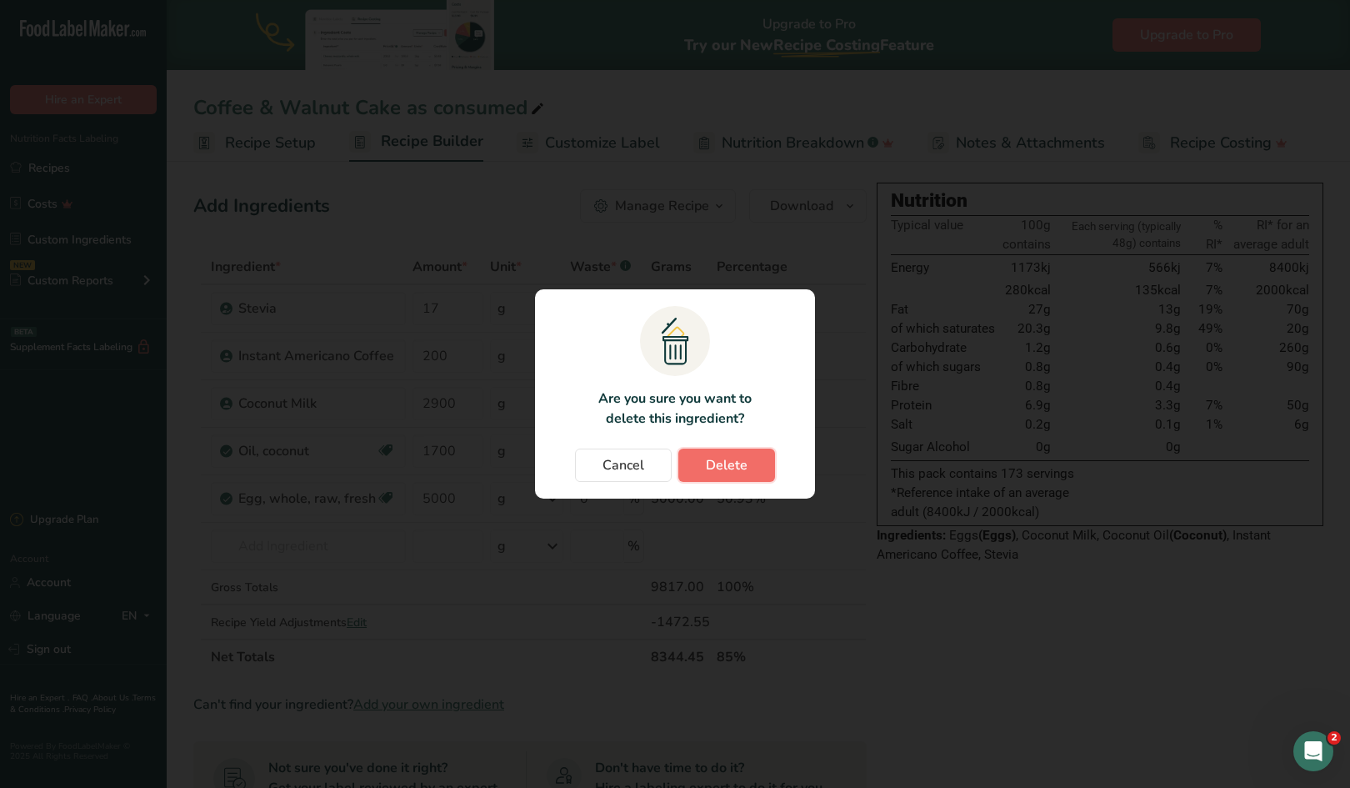
click at [728, 457] on span "Delete" at bounding box center [727, 465] width 42 height 20
type input "200"
type input "2900"
type input "1700"
type input "5000"
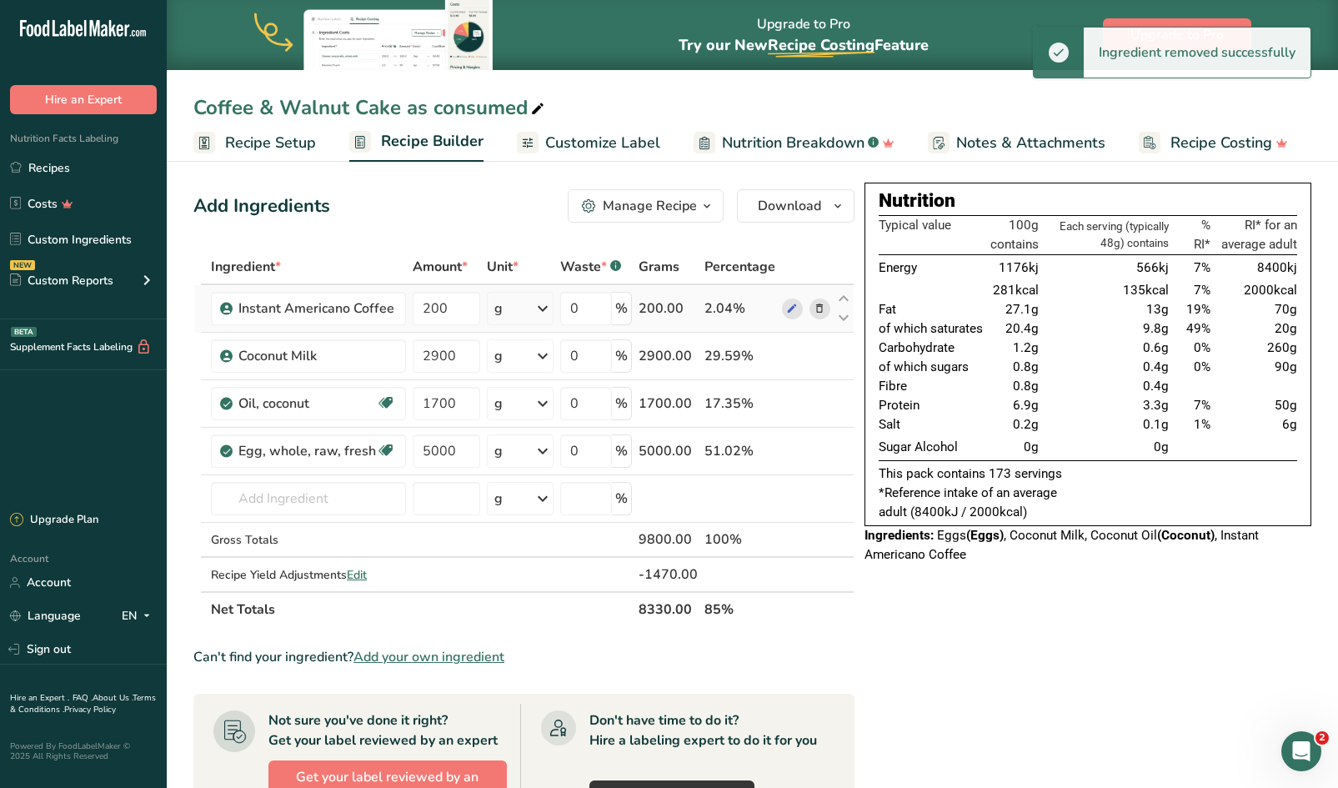
click at [818, 308] on icon at bounding box center [819, 309] width 12 height 18
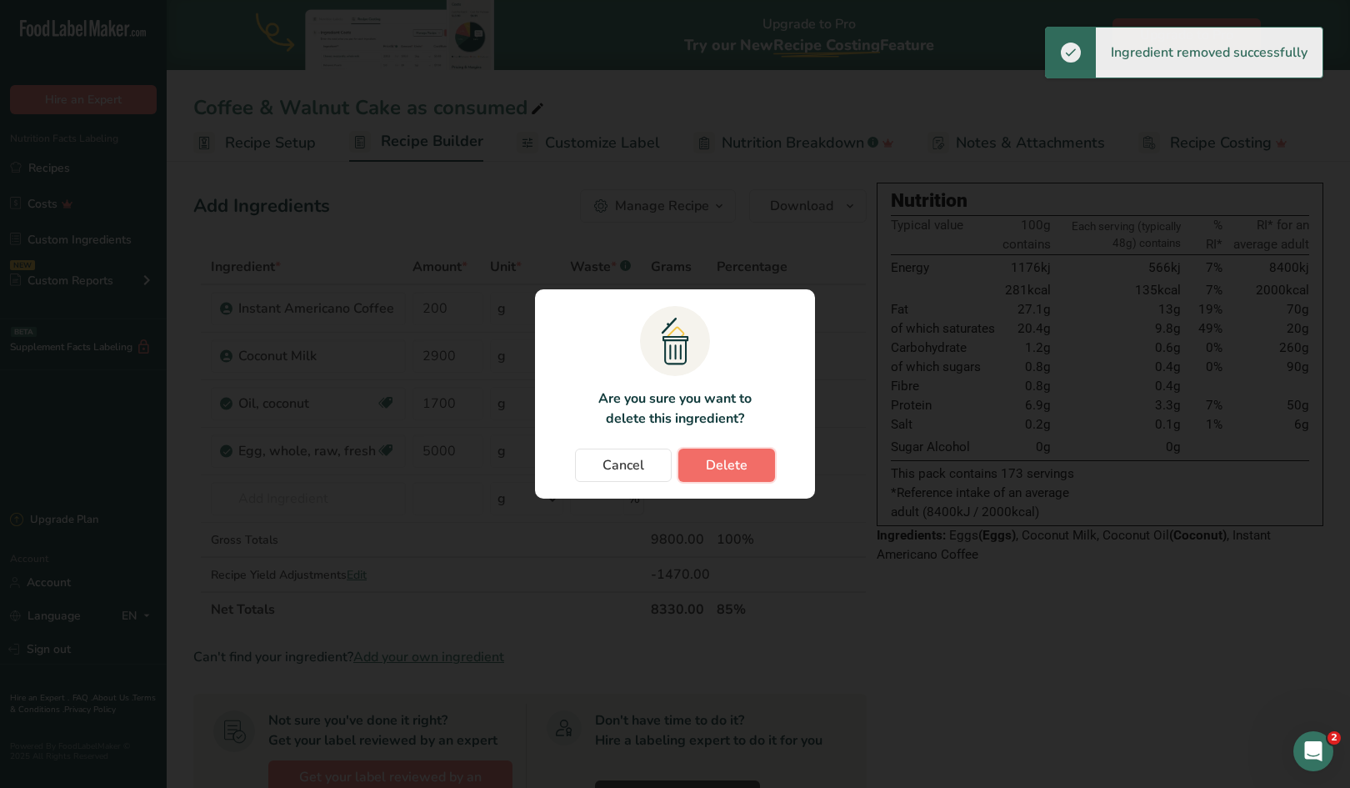
click at [728, 469] on span "Delete" at bounding box center [727, 465] width 42 height 20
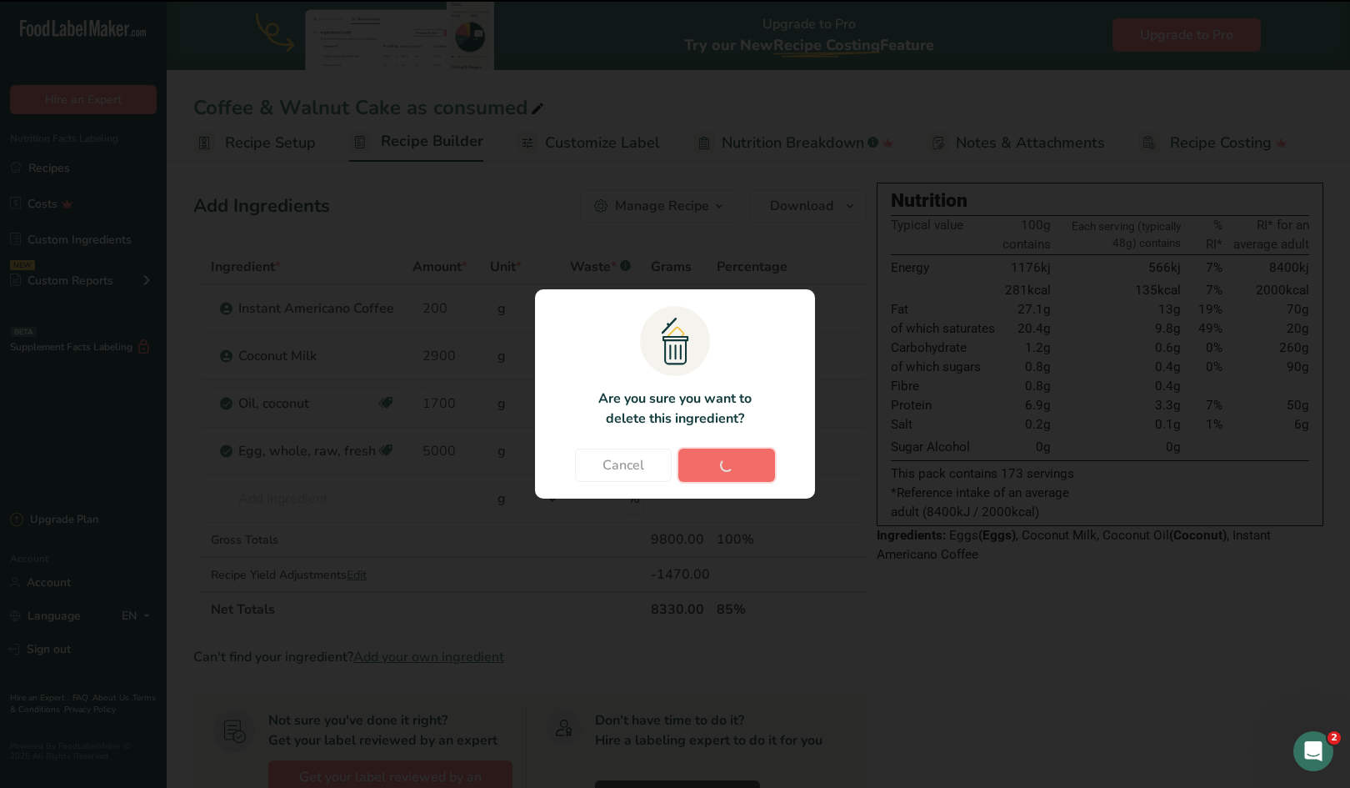
type input "2900"
type input "1700"
type input "5000"
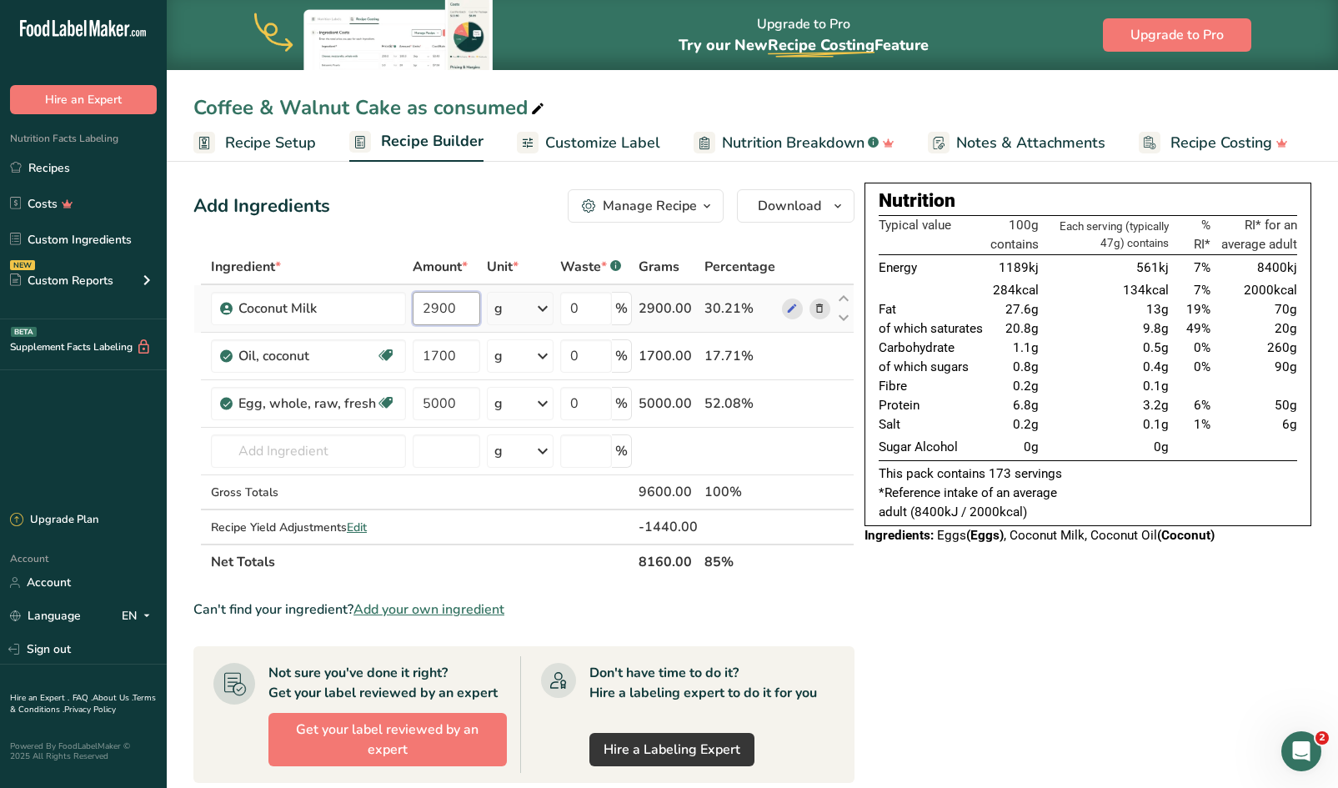
click at [458, 312] on input "2900" at bounding box center [447, 308] width 68 height 33
type input "2"
type input "35"
click at [458, 354] on div "Ingredient * Amount * Unit * Waste * .a-a{fill:#347362;}.b-a{fill:#fff;} Grams …" at bounding box center [523, 414] width 661 height 330
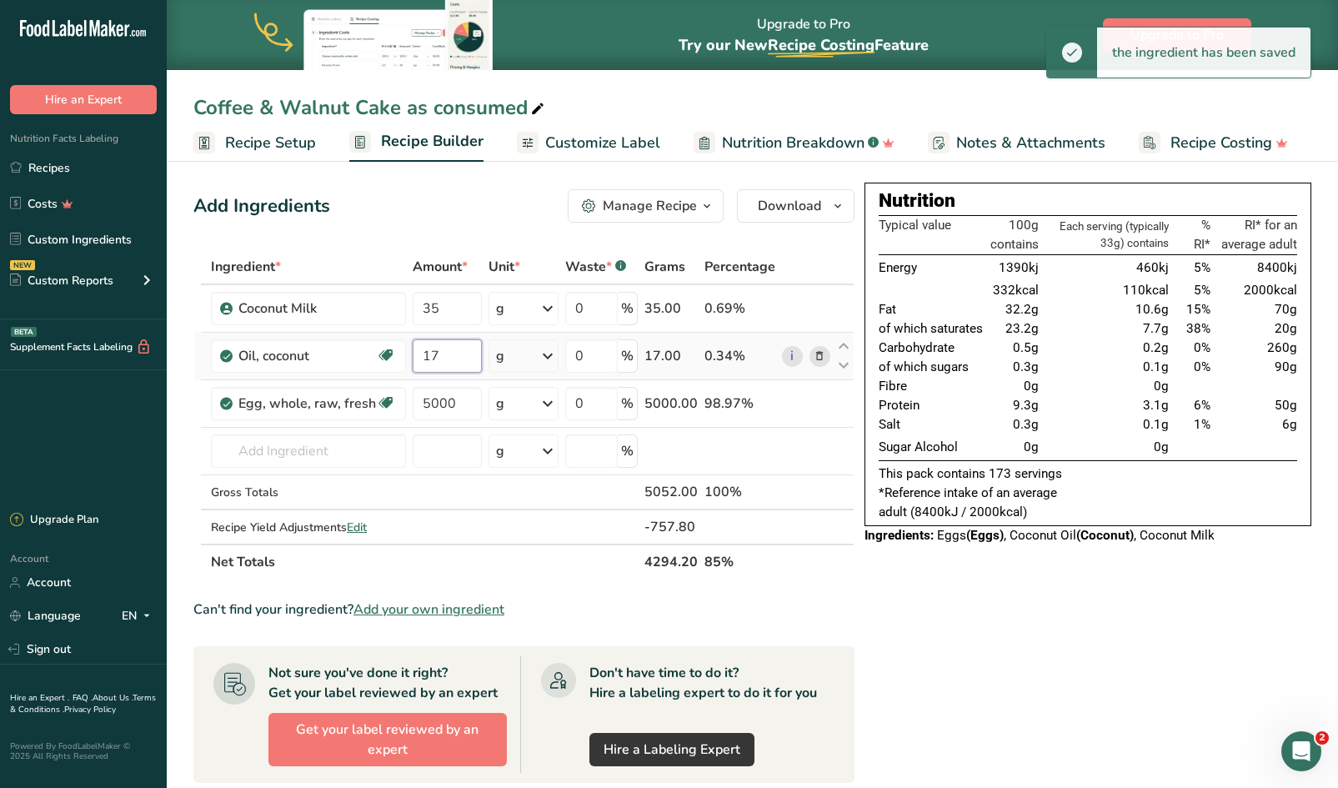
type input "1"
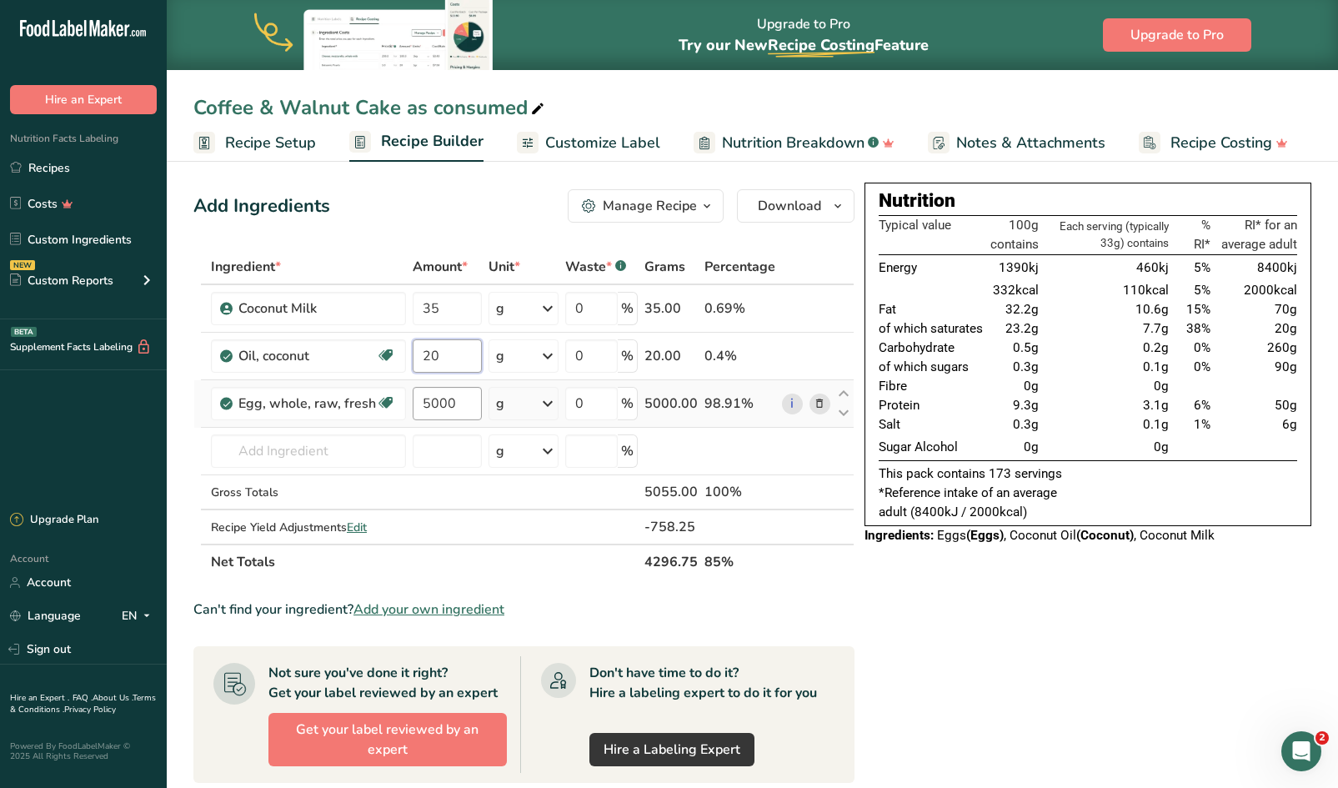
type input "20"
click at [455, 412] on div "Ingredient * Amount * Unit * Waste * .a-a{fill:#347362;}.b-a{fill:#fff;} Grams …" at bounding box center [523, 414] width 661 height 330
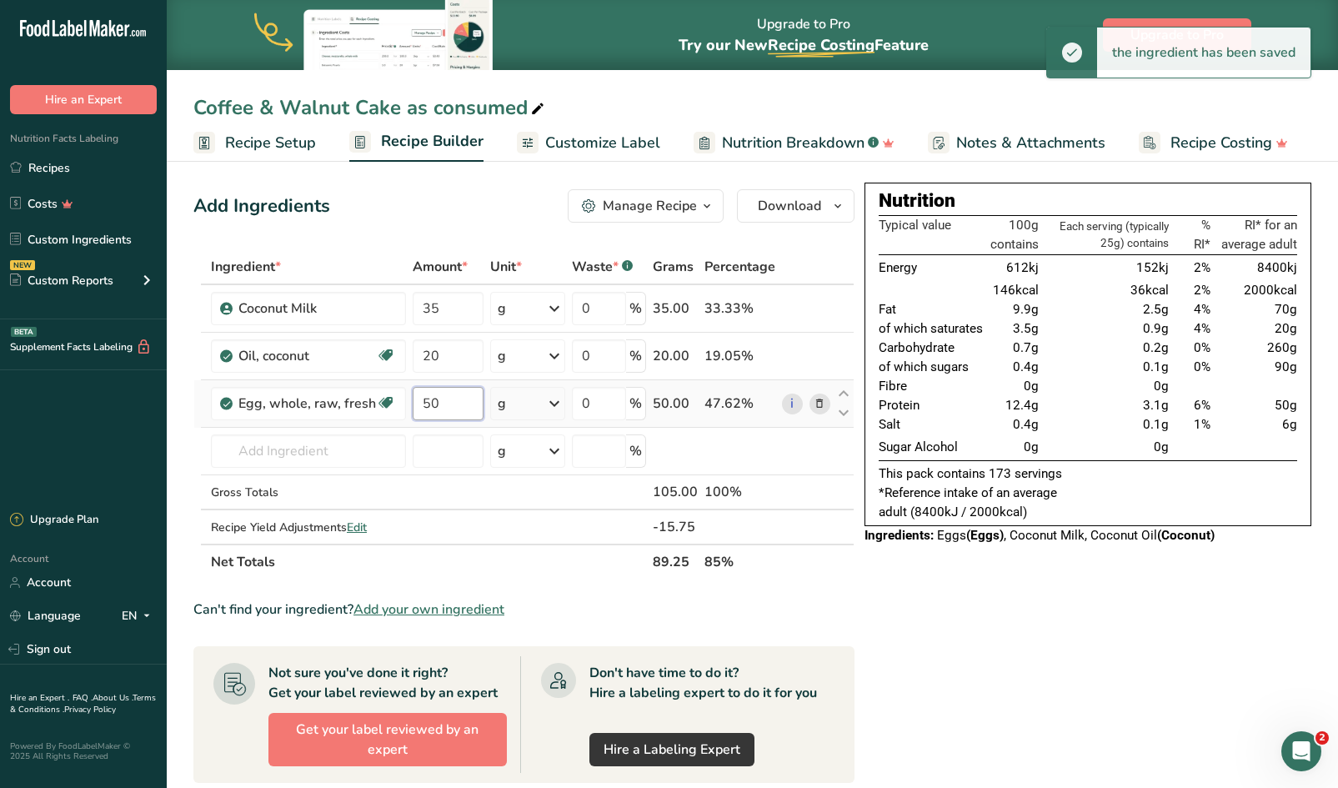
type input "5"
type input "0"
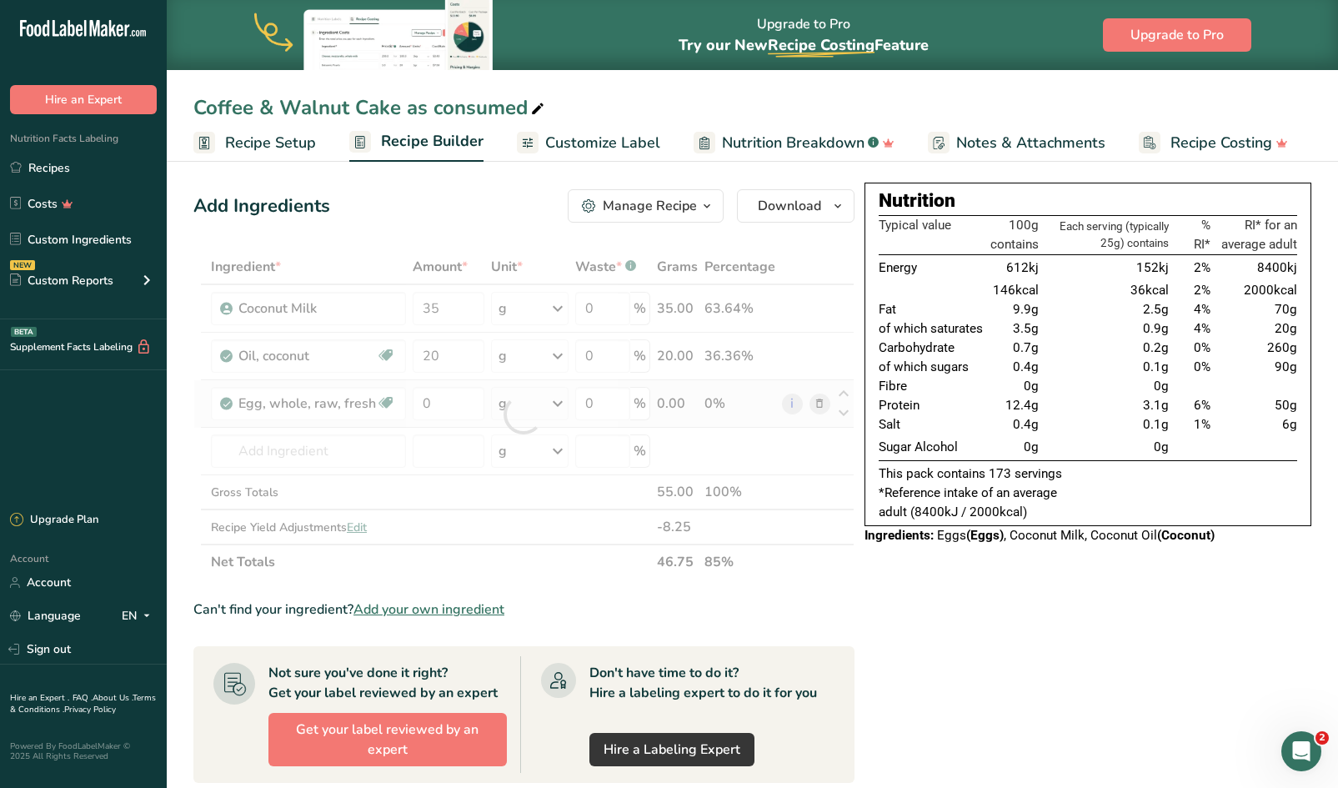
click at [818, 406] on div "Ingredient * Amount * Unit * Waste * .a-a{fill:#347362;}.b-a{fill:#fff;} Grams …" at bounding box center [523, 414] width 661 height 330
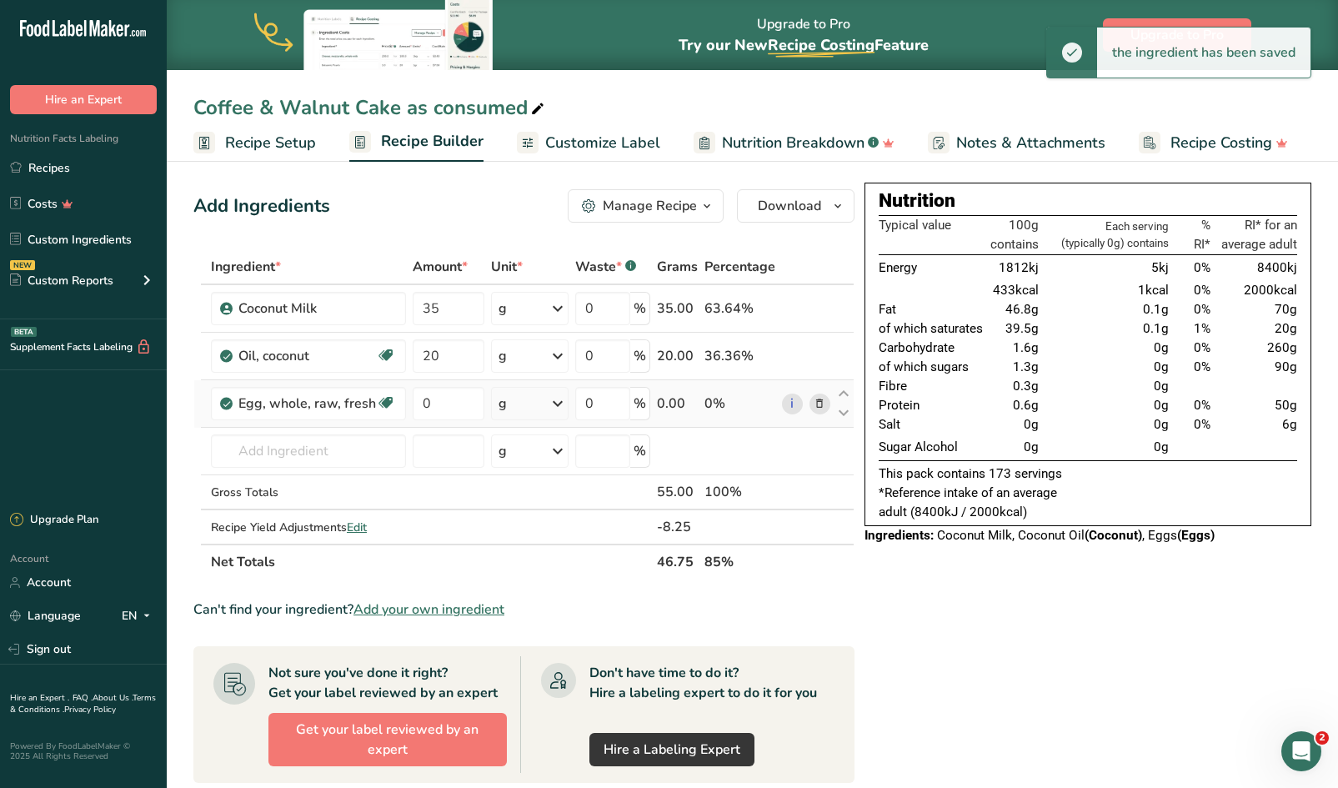
click at [820, 402] on icon at bounding box center [819, 404] width 12 height 18
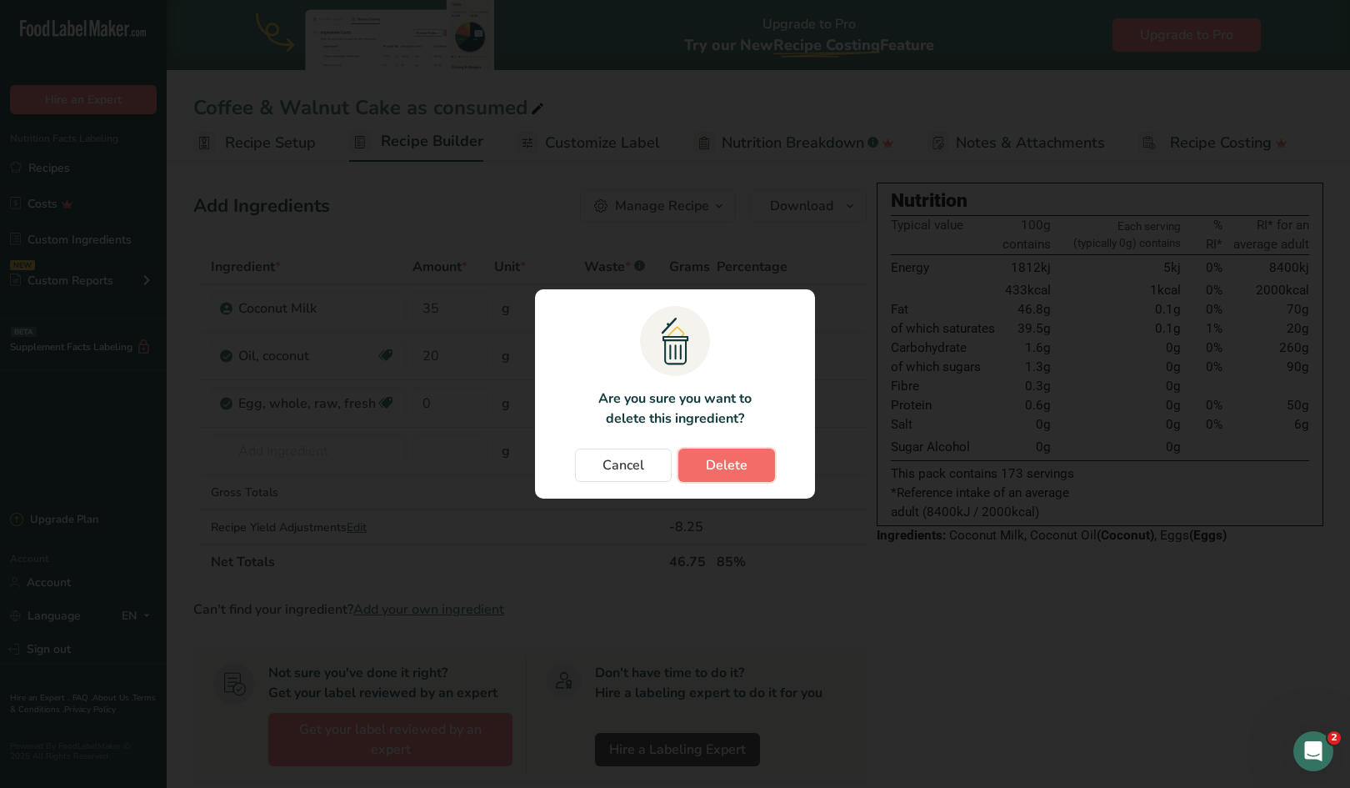
click at [739, 453] on button "Delete" at bounding box center [726, 464] width 97 height 33
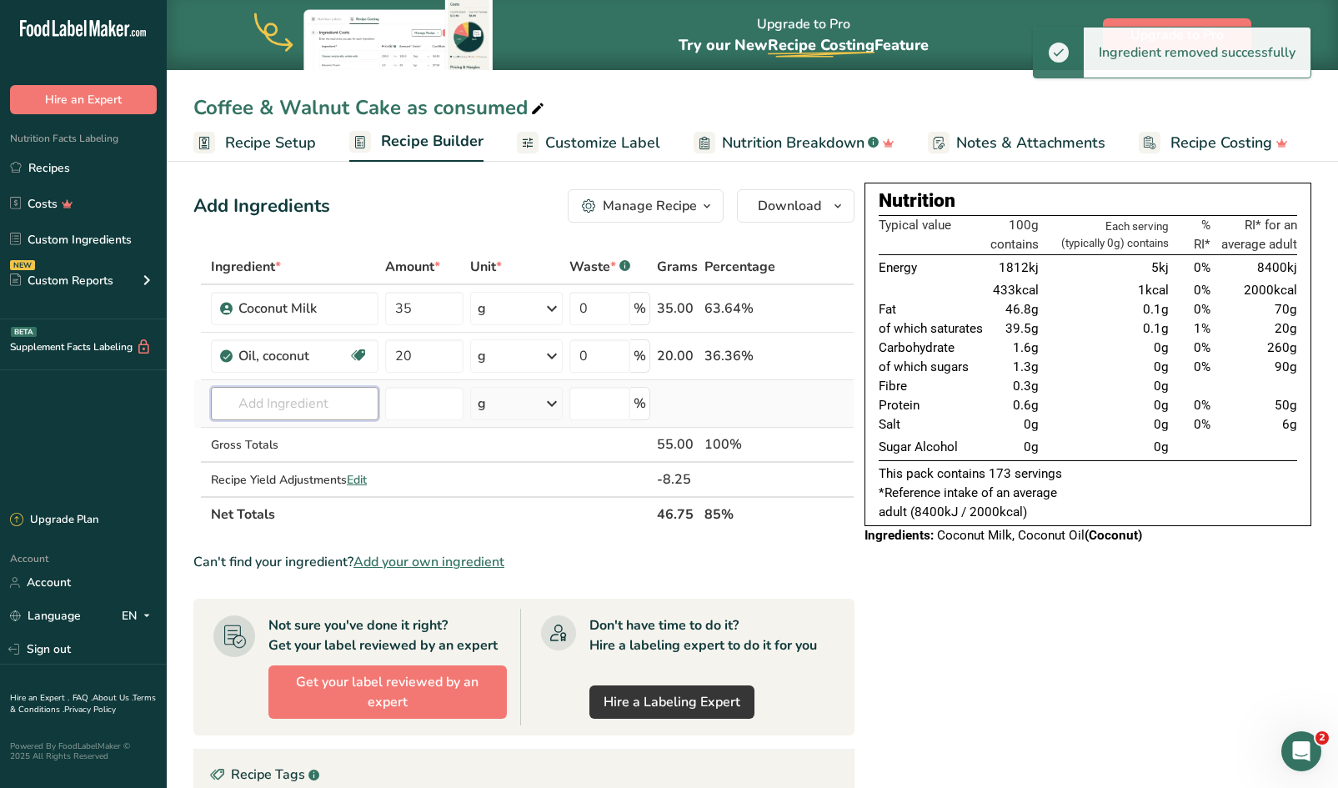
click at [315, 413] on input "text" at bounding box center [295, 403] width 168 height 33
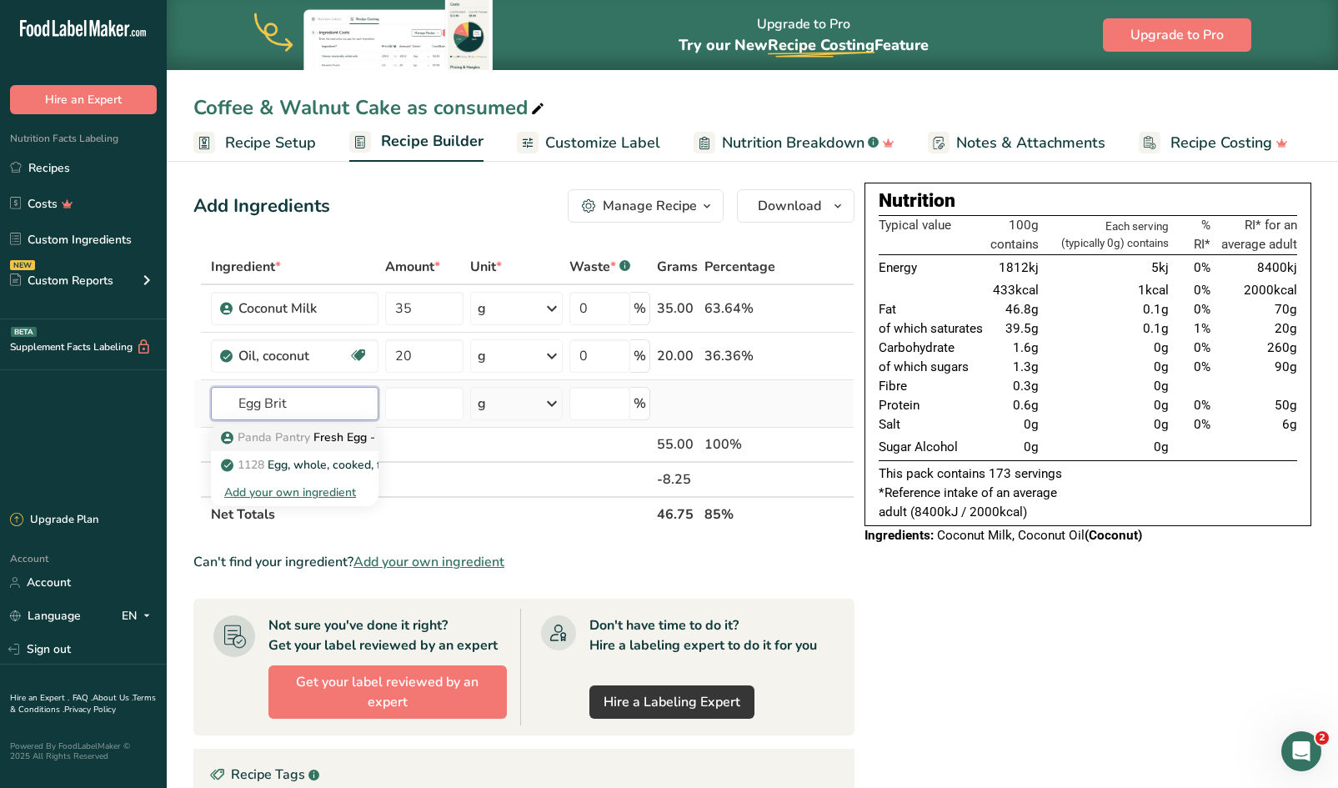
type input "Egg Brit"
click at [303, 432] on span "Panda Pantry" at bounding box center [274, 437] width 73 height 16
type input "Fresh Egg - British"
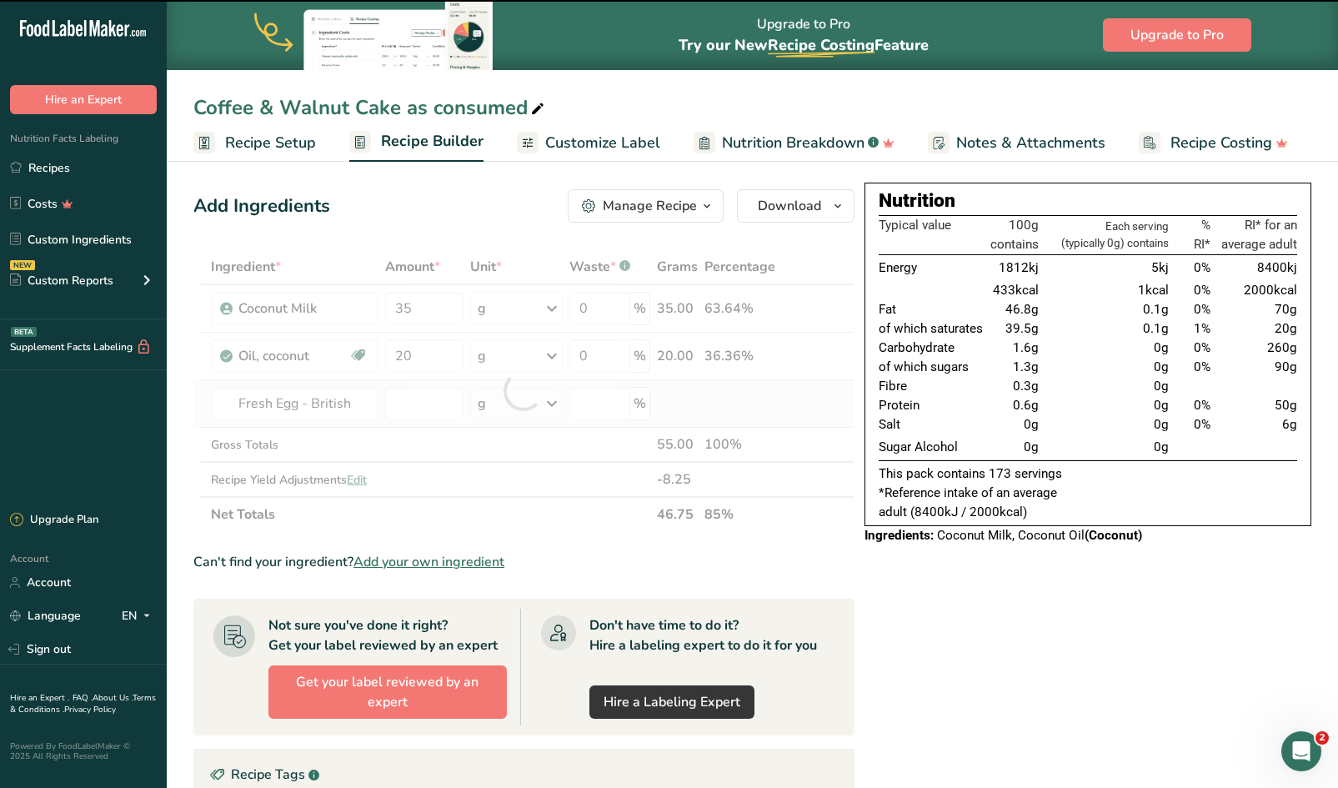
type input "0"
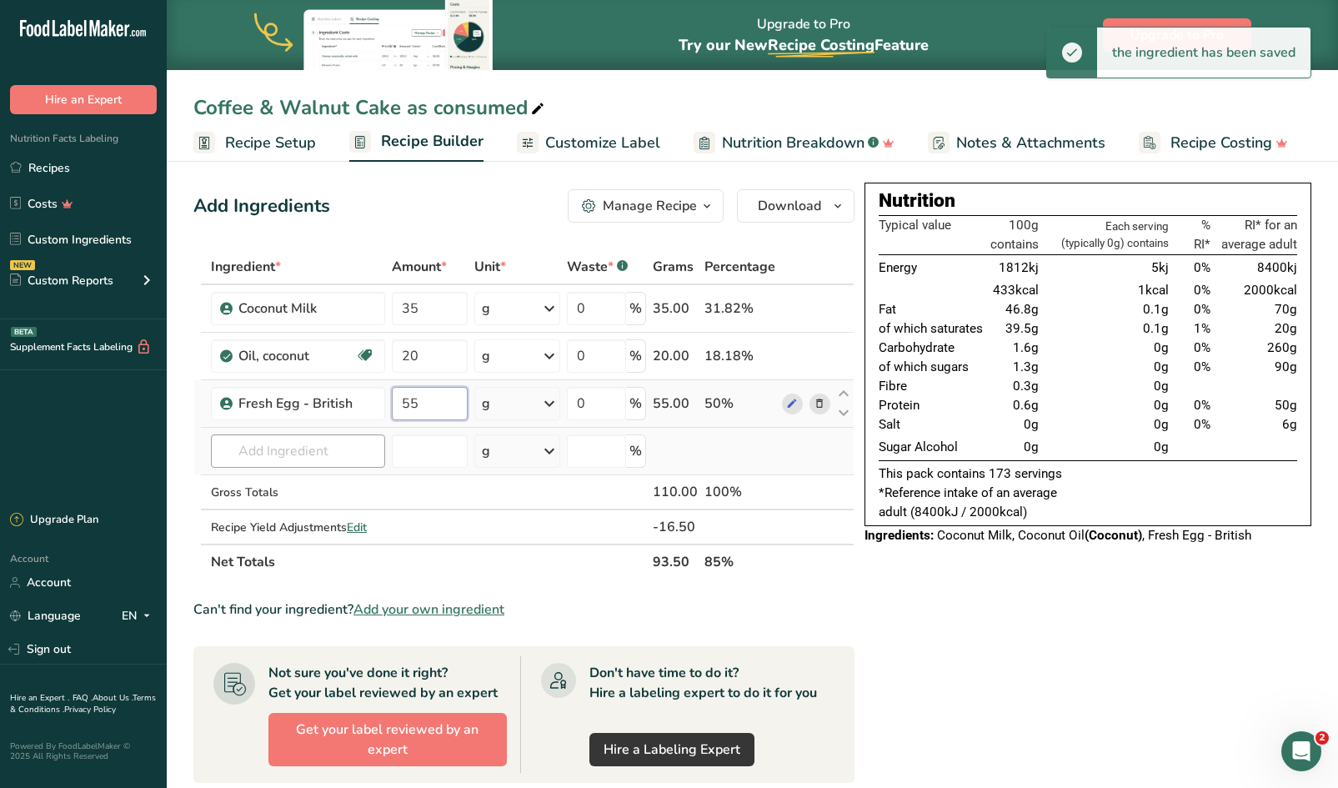
type input "55"
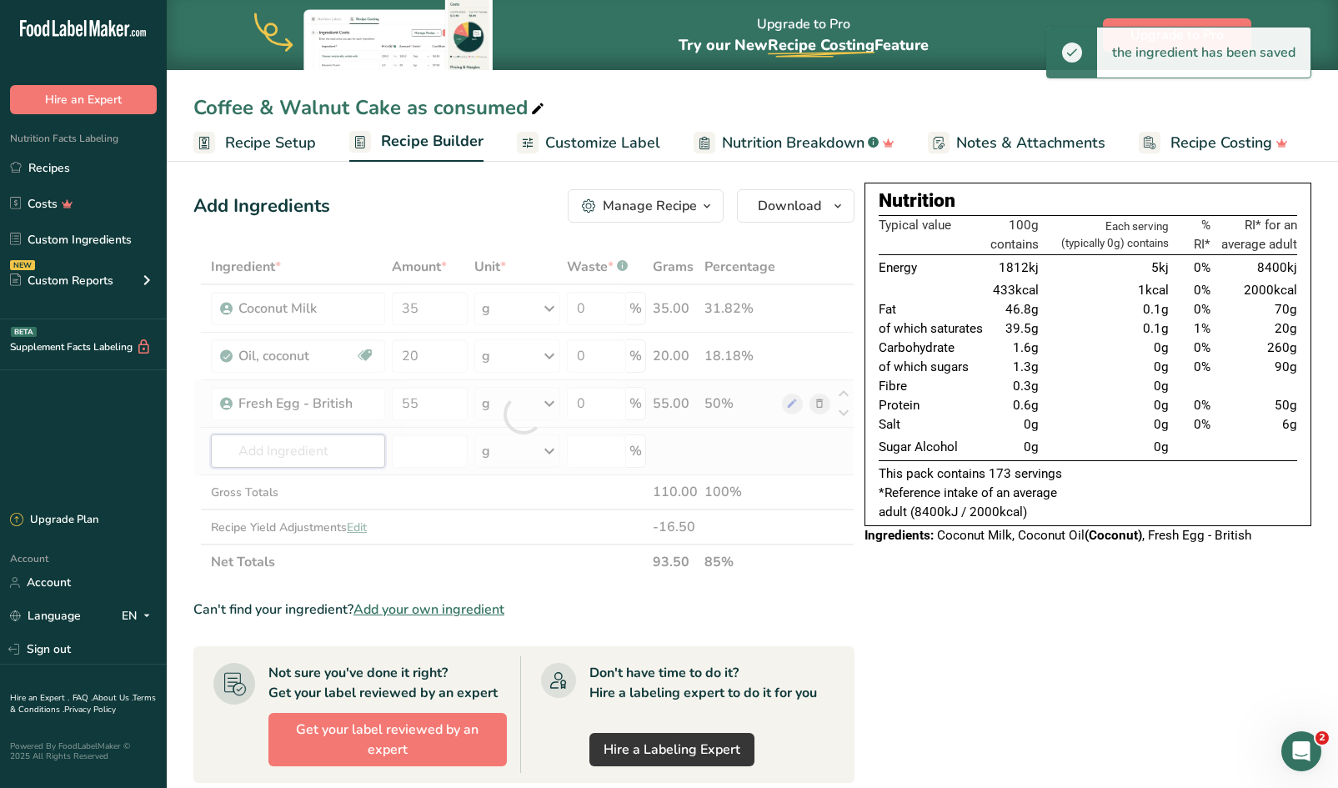
click at [304, 442] on div "Ingredient * Amount * Unit * Waste * .a-a{fill:#347362;}.b-a{fill:#fff;} Grams …" at bounding box center [523, 414] width 661 height 330
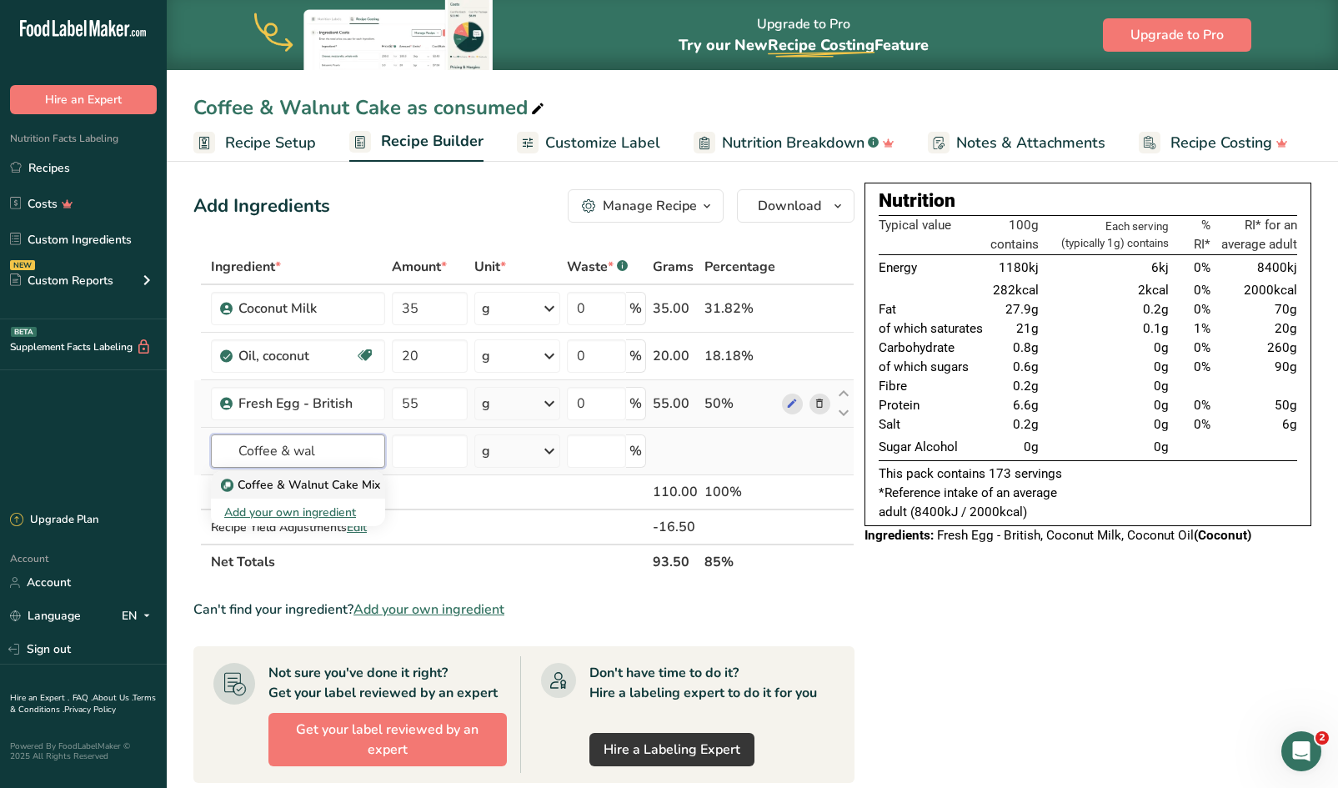
type input "Coffee & wal"
click at [310, 482] on p "Coffee & Walnut Cake Mix" at bounding box center [302, 485] width 156 height 18
type input "Coffee & Walnut Cake Mix"
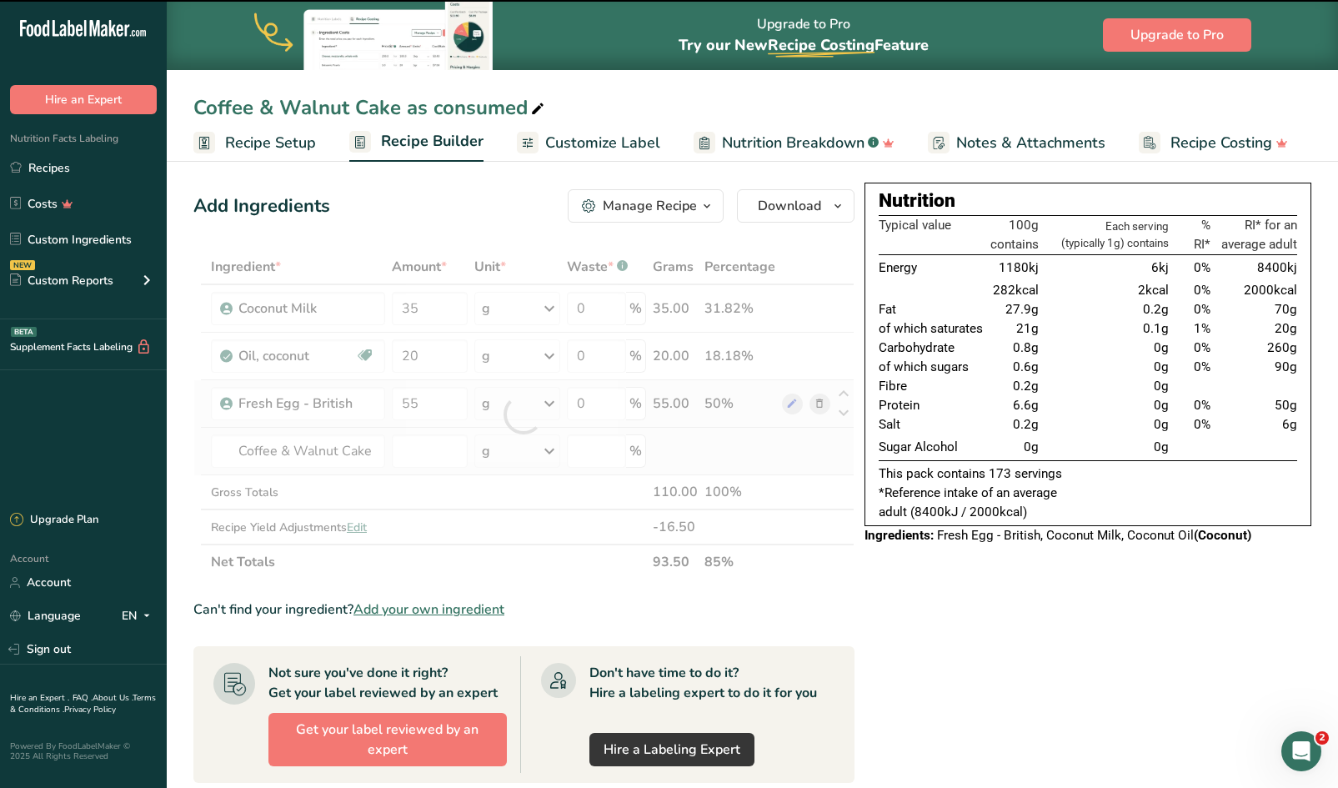
type input "0"
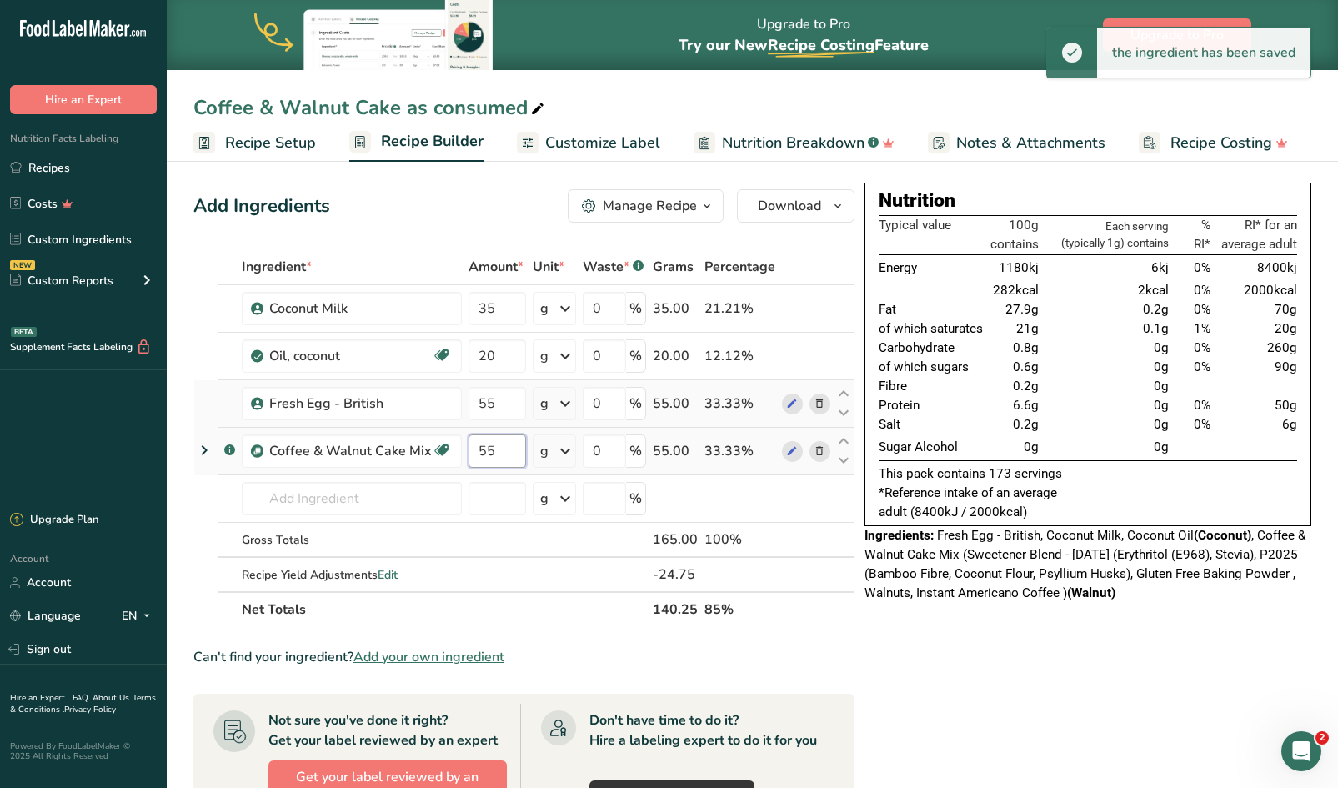
type input "55"
click at [278, 140] on span "Recipe Setup" at bounding box center [270, 143] width 91 height 23
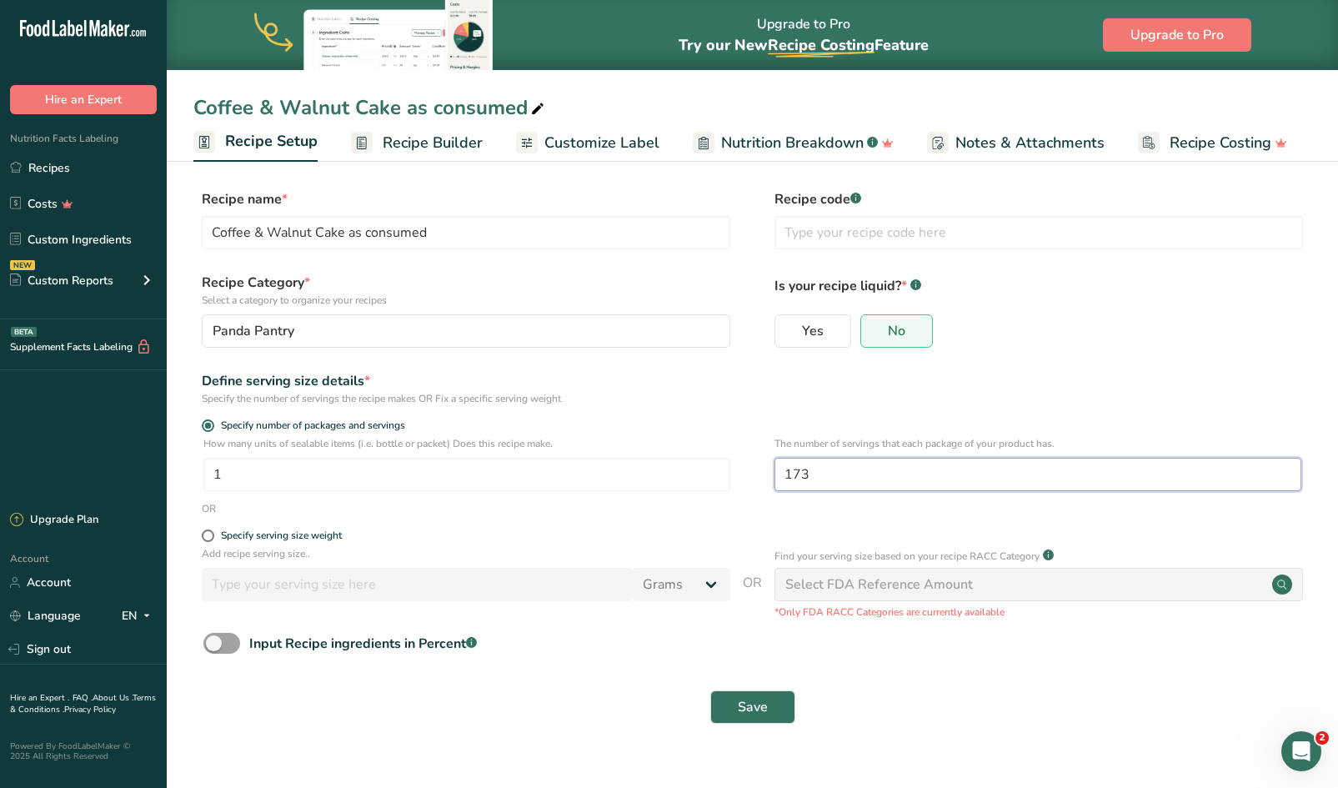
drag, startPoint x: 832, startPoint y: 473, endPoint x: 684, endPoint y: 451, distance: 149.2
click at [684, 451] on div "How many units of sealable items (i.e. bottle or packet) Does this recipe make.…" at bounding box center [752, 468] width 1118 height 65
type input "2"
click at [753, 703] on span "Save" at bounding box center [753, 707] width 30 height 20
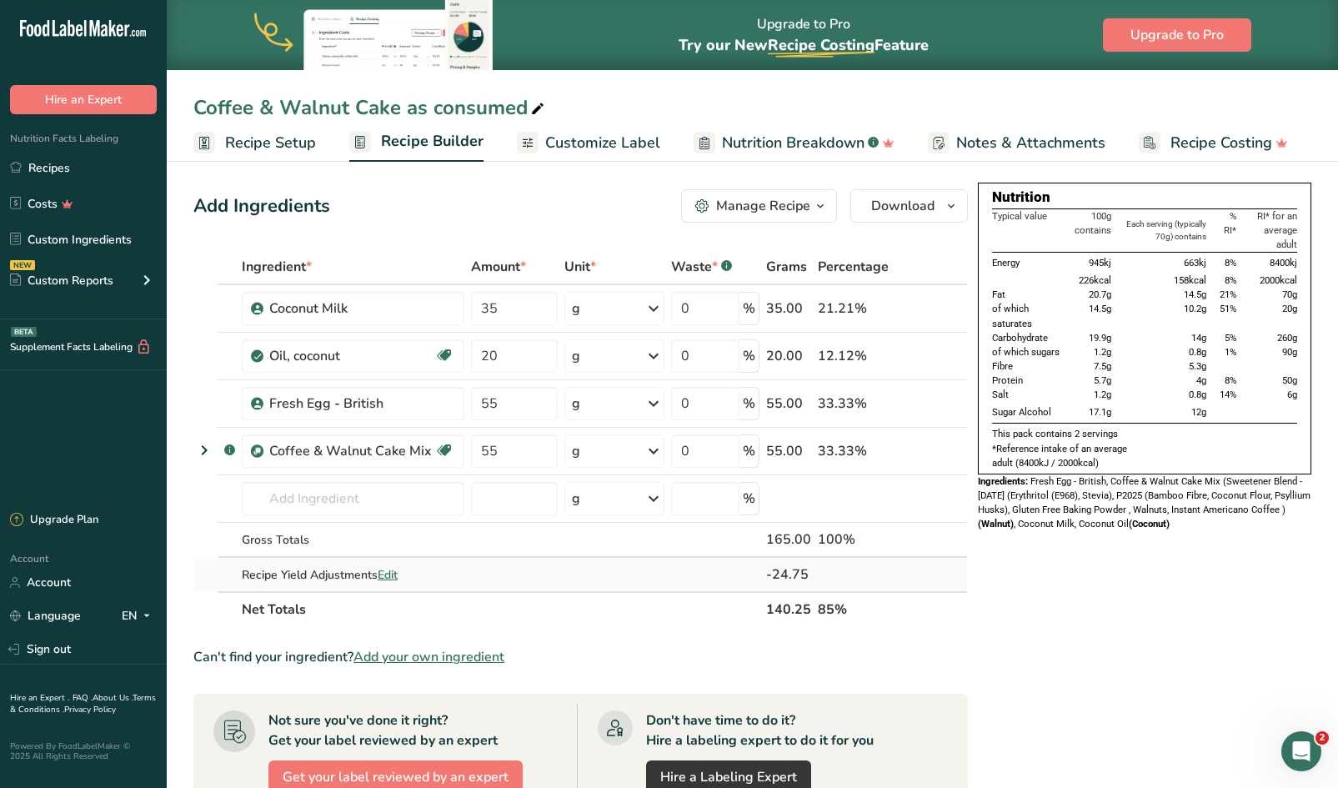
click at [390, 571] on span "Edit" at bounding box center [388, 575] width 20 height 16
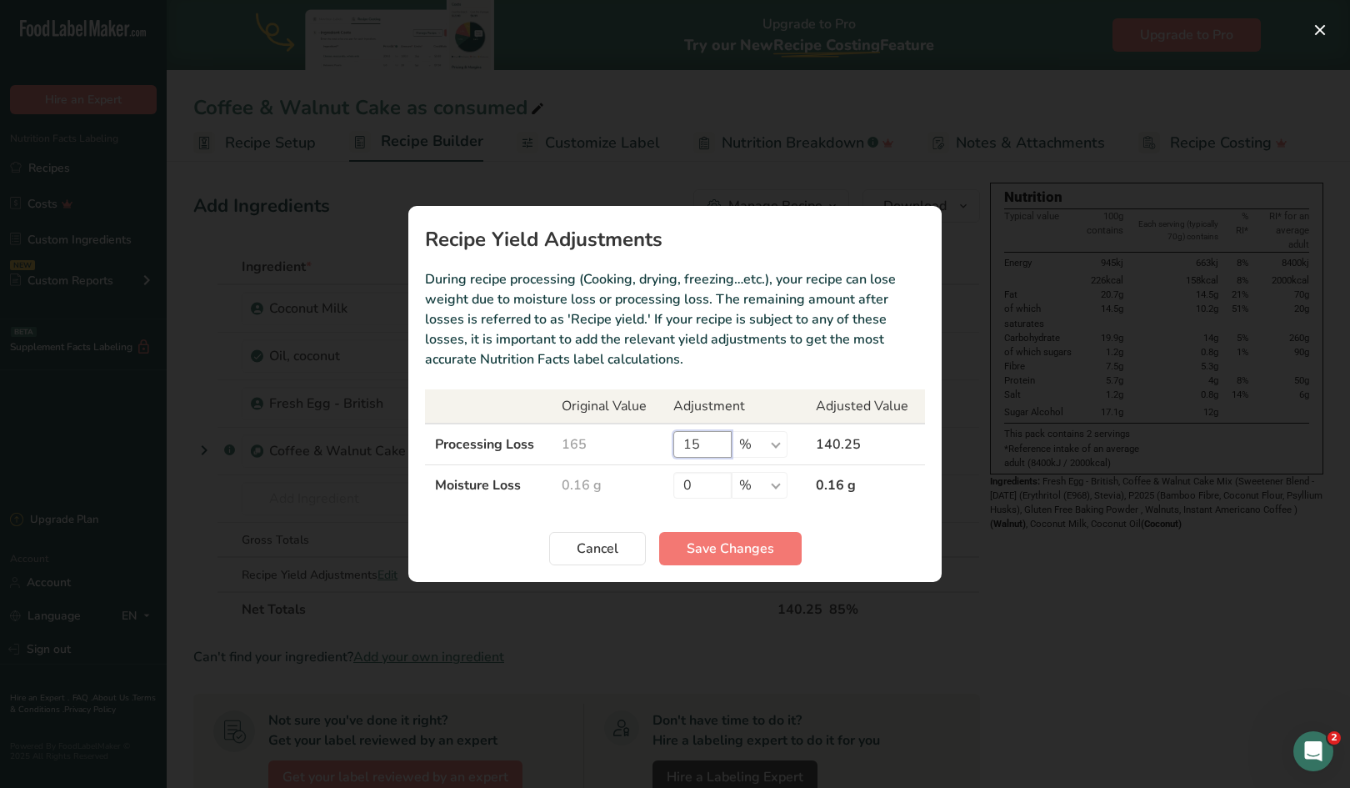
drag, startPoint x: 700, startPoint y: 444, endPoint x: 663, endPoint y: 445, distance: 36.7
click at [663, 445] on td "15 % g kg mg mcg lb oz" at bounding box center [734, 444] width 143 height 42
type input "0"
click at [731, 547] on span "Save Changes" at bounding box center [731, 548] width 88 height 20
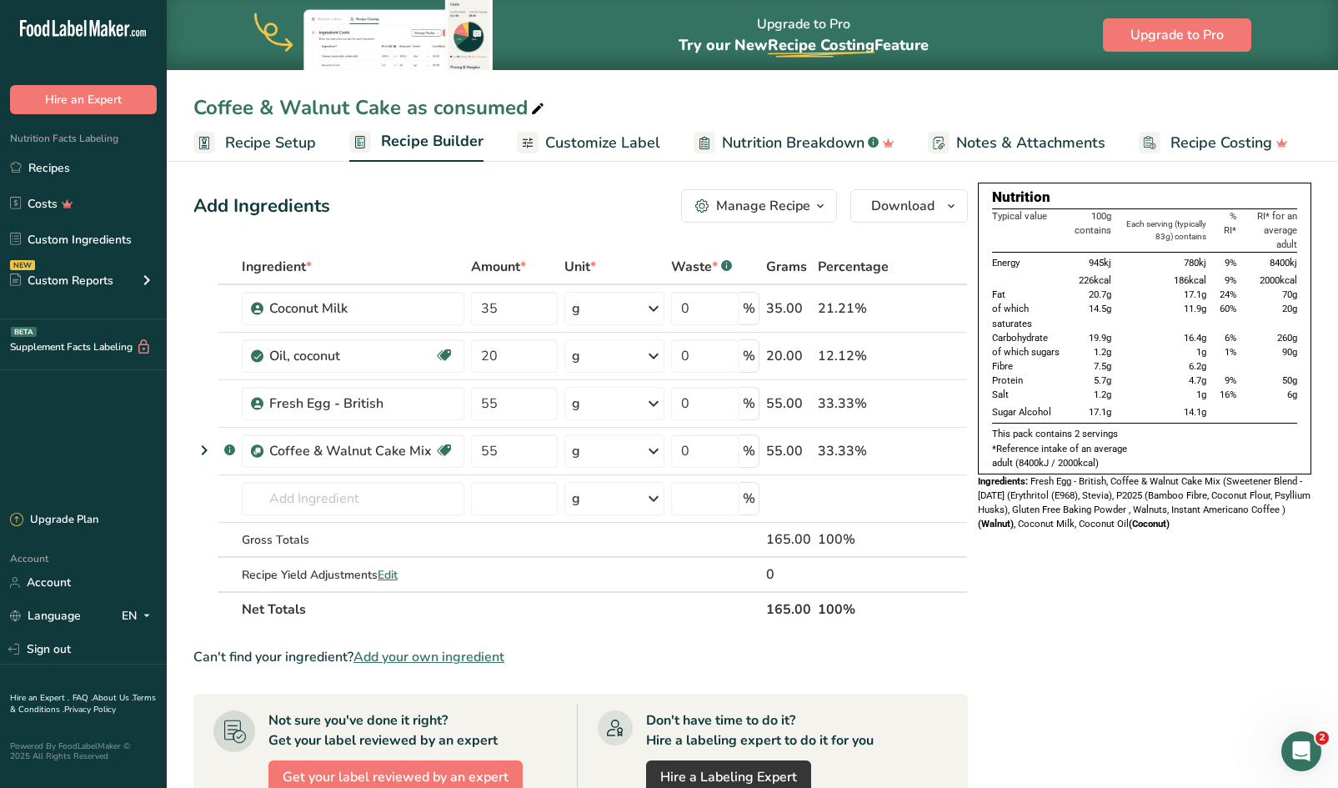
click at [1160, 308] on td "11.9g" at bounding box center [1161, 316] width 94 height 28
click at [367, 503] on input "text" at bounding box center [353, 498] width 223 height 33
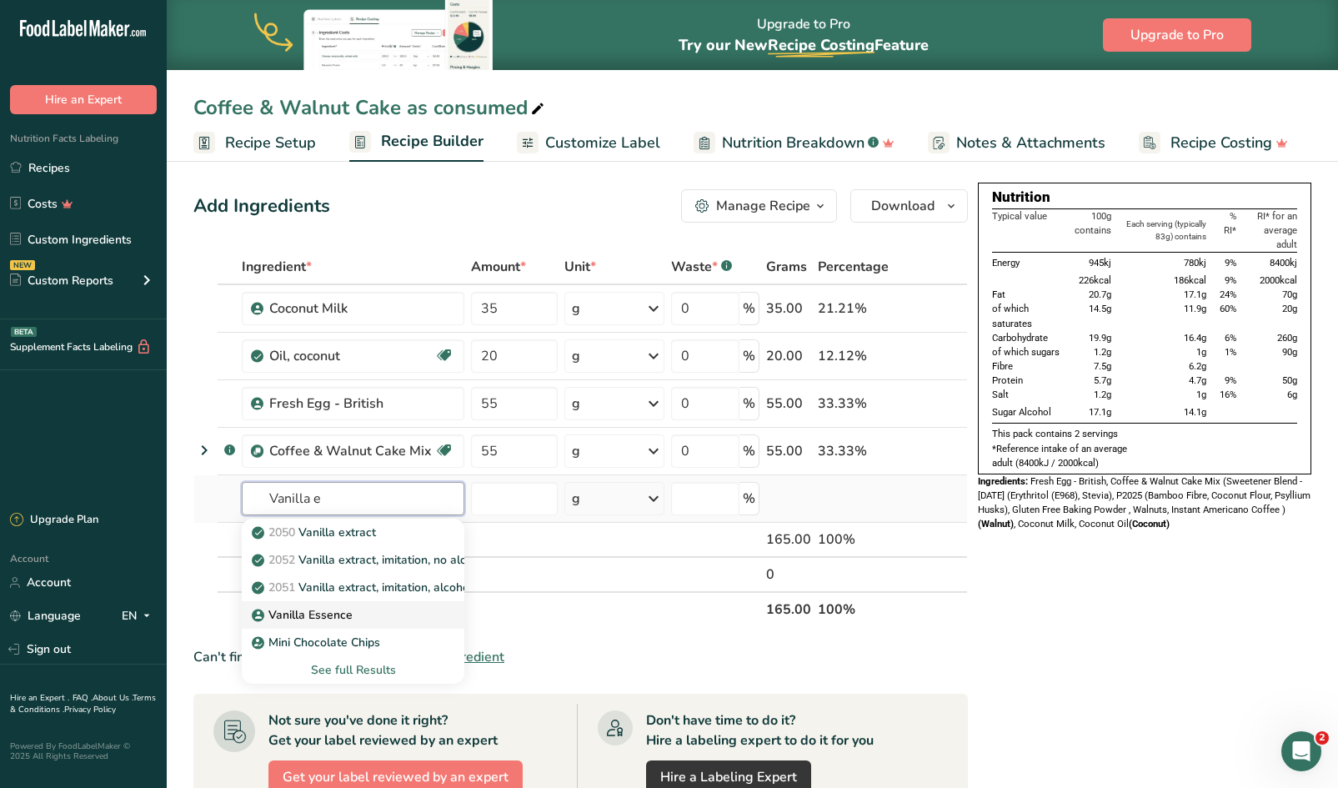
type input "Vanilla e"
click at [321, 607] on p "Vanilla Essence" at bounding box center [304, 615] width 98 height 18
type input "Vanilla Essence"
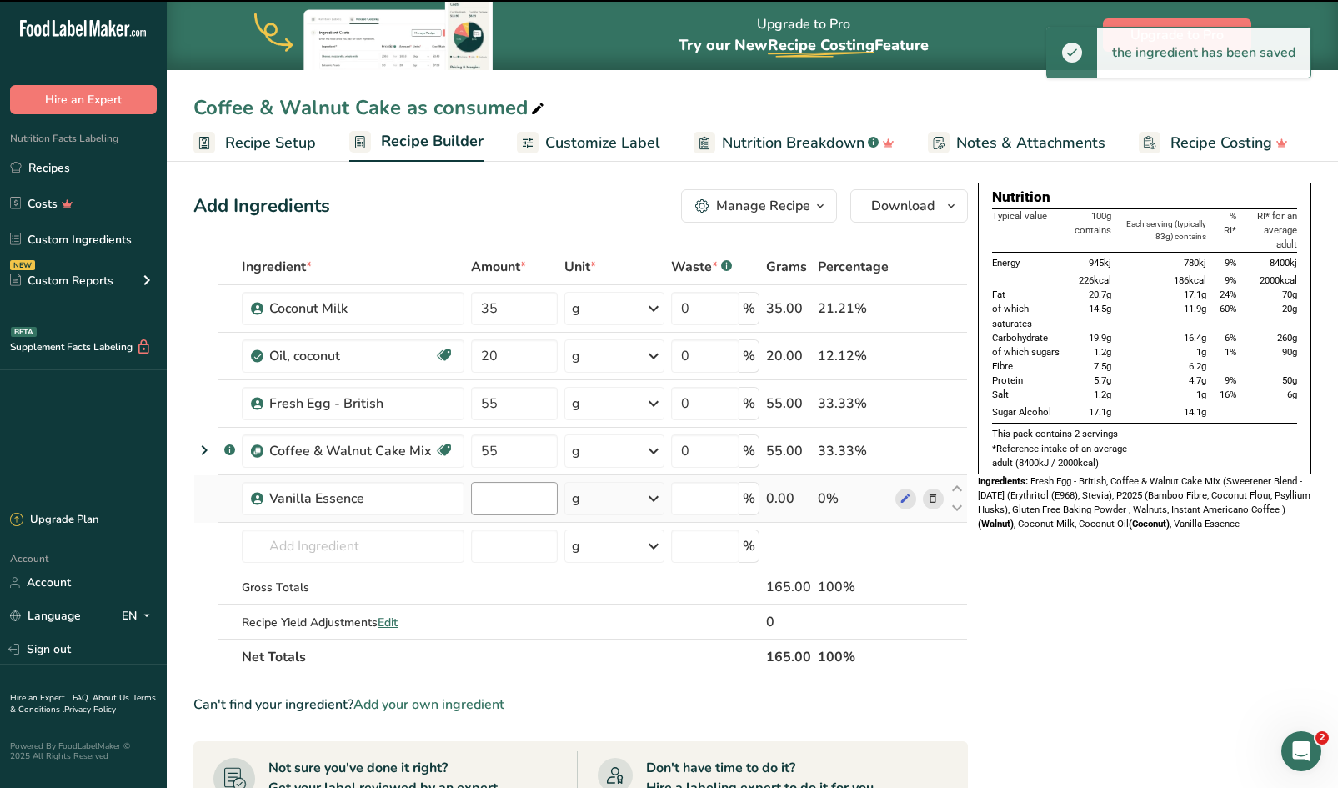
type input "0"
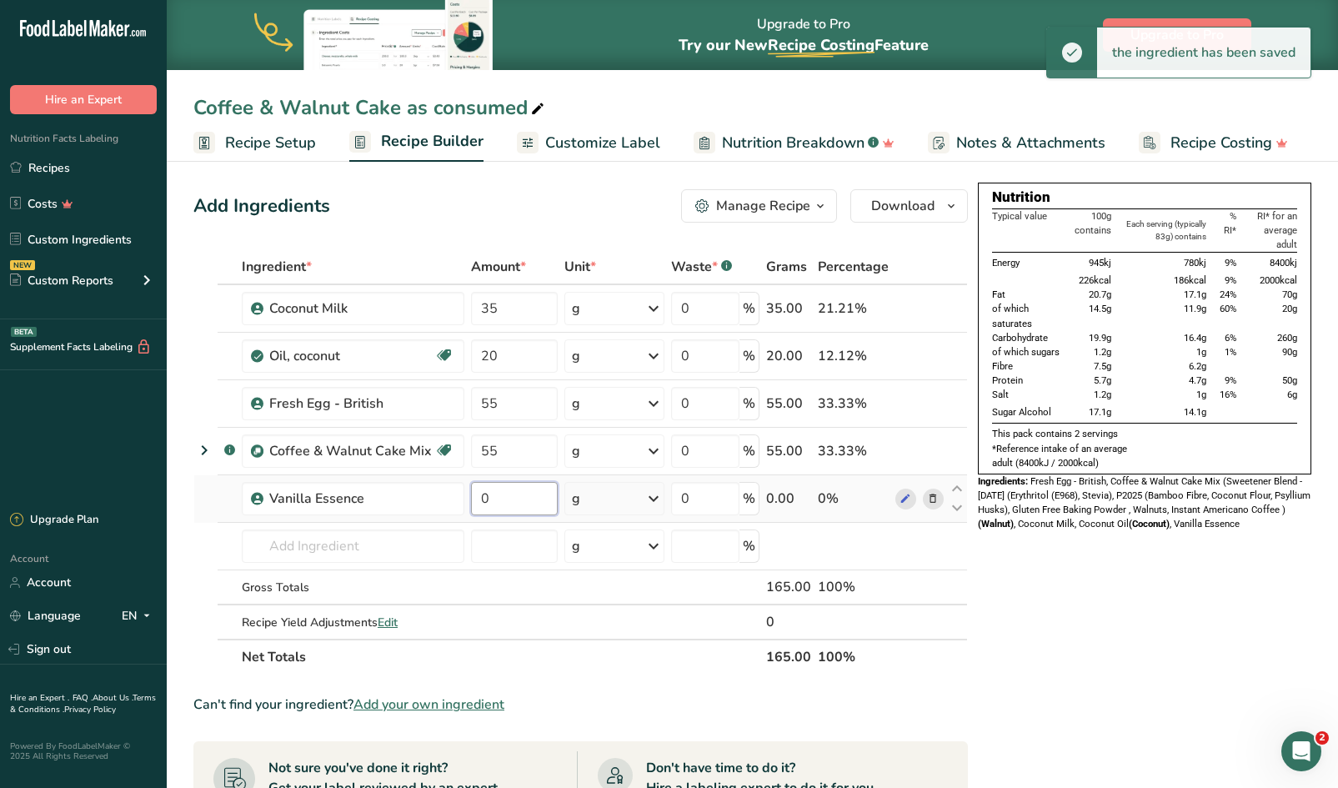
click at [503, 493] on input "0" at bounding box center [514, 498] width 86 height 33
type input "3"
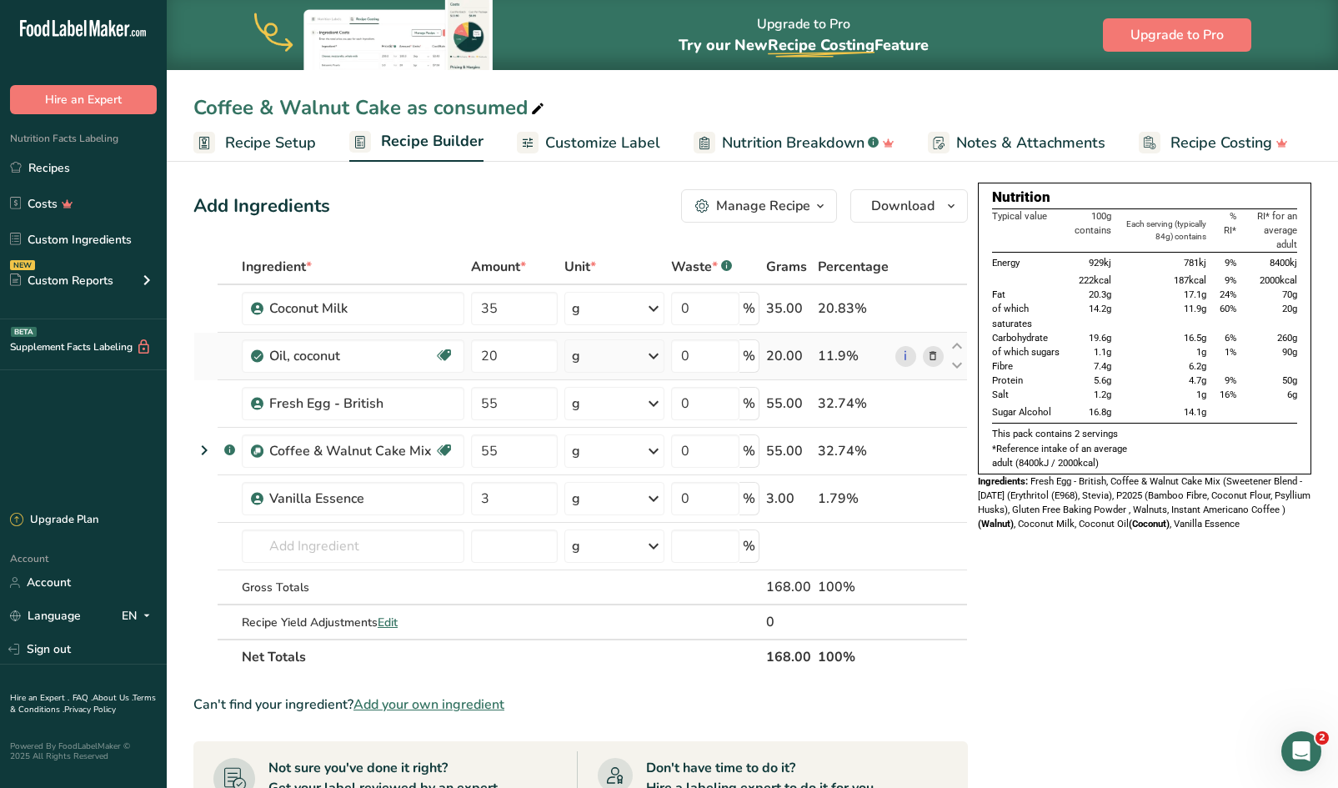
click at [939, 353] on span at bounding box center [933, 356] width 20 height 20
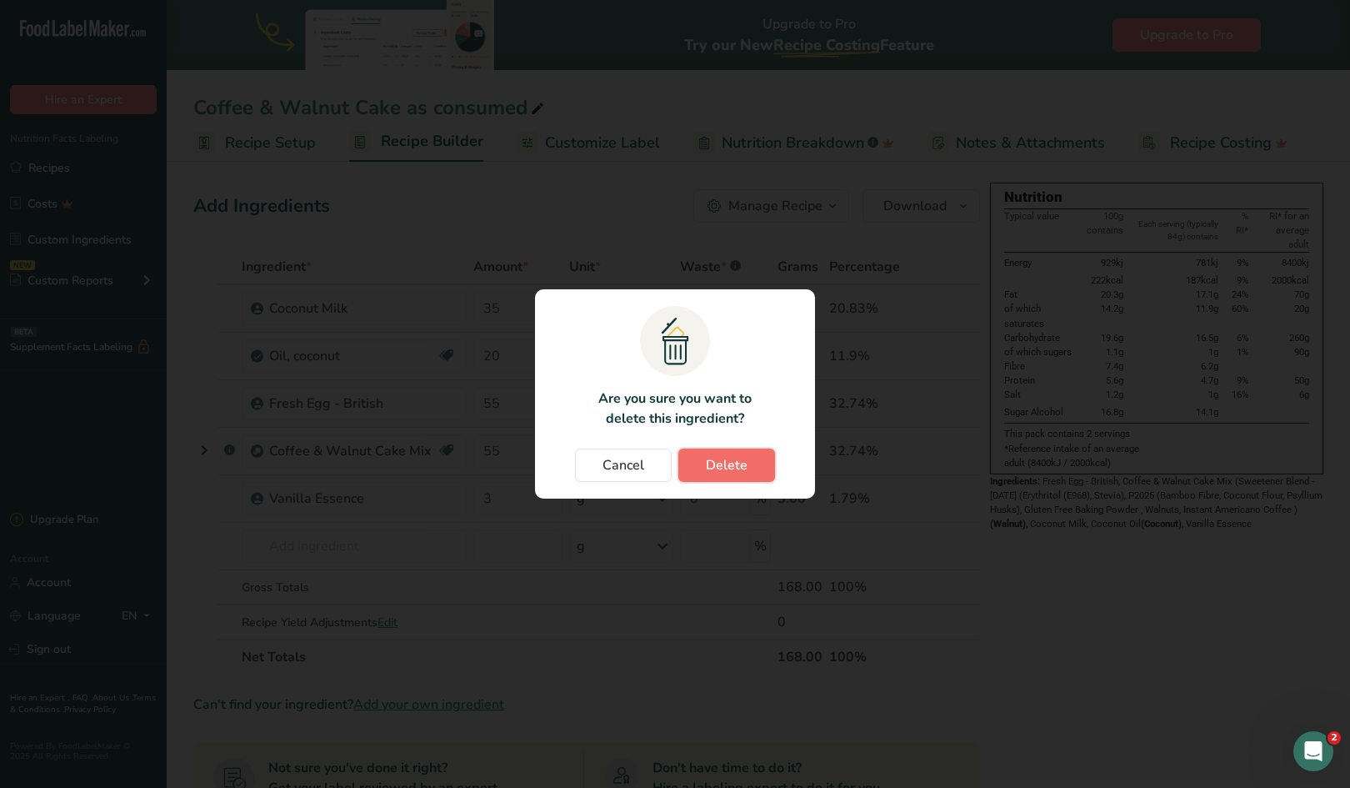
click at [748, 469] on button "Delete" at bounding box center [726, 464] width 97 height 33
type input "55"
type input "3"
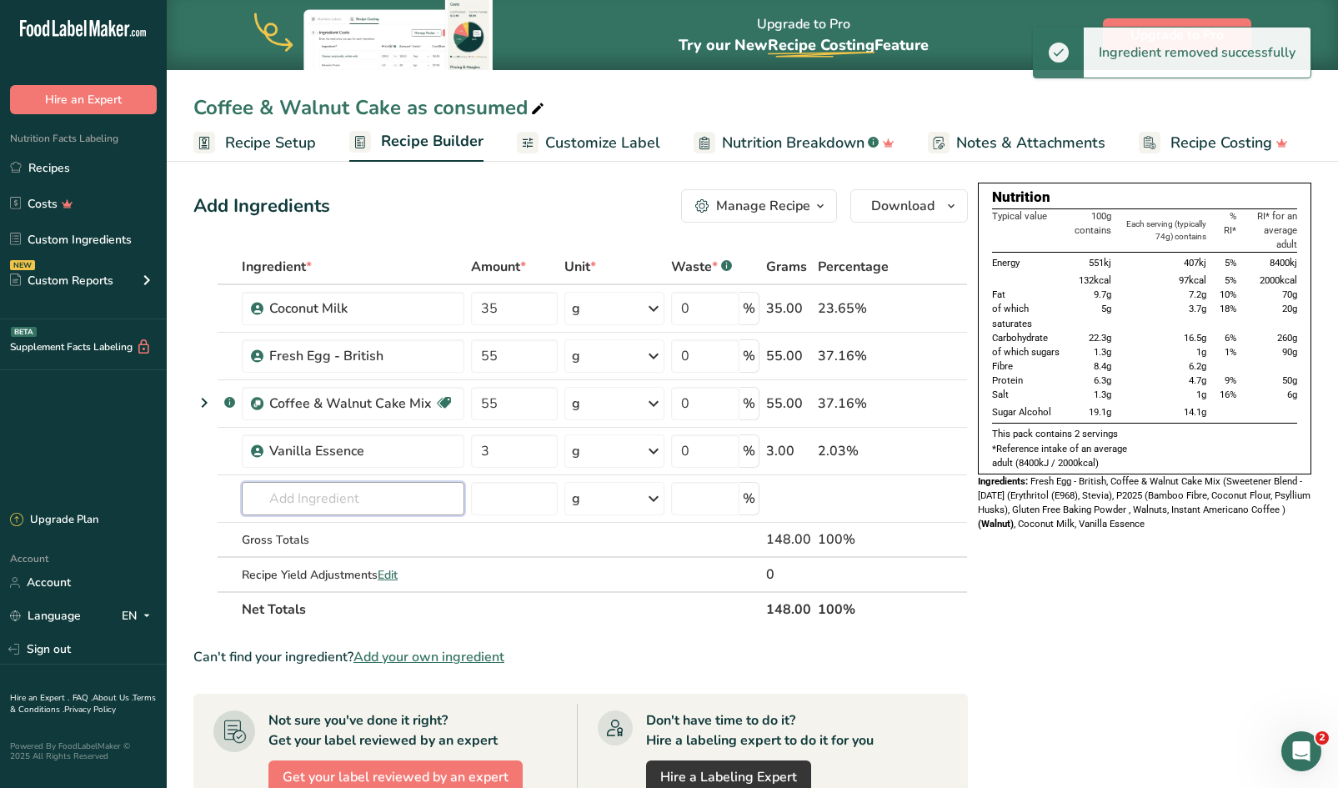
click at [412, 497] on input "text" at bounding box center [353, 498] width 223 height 33
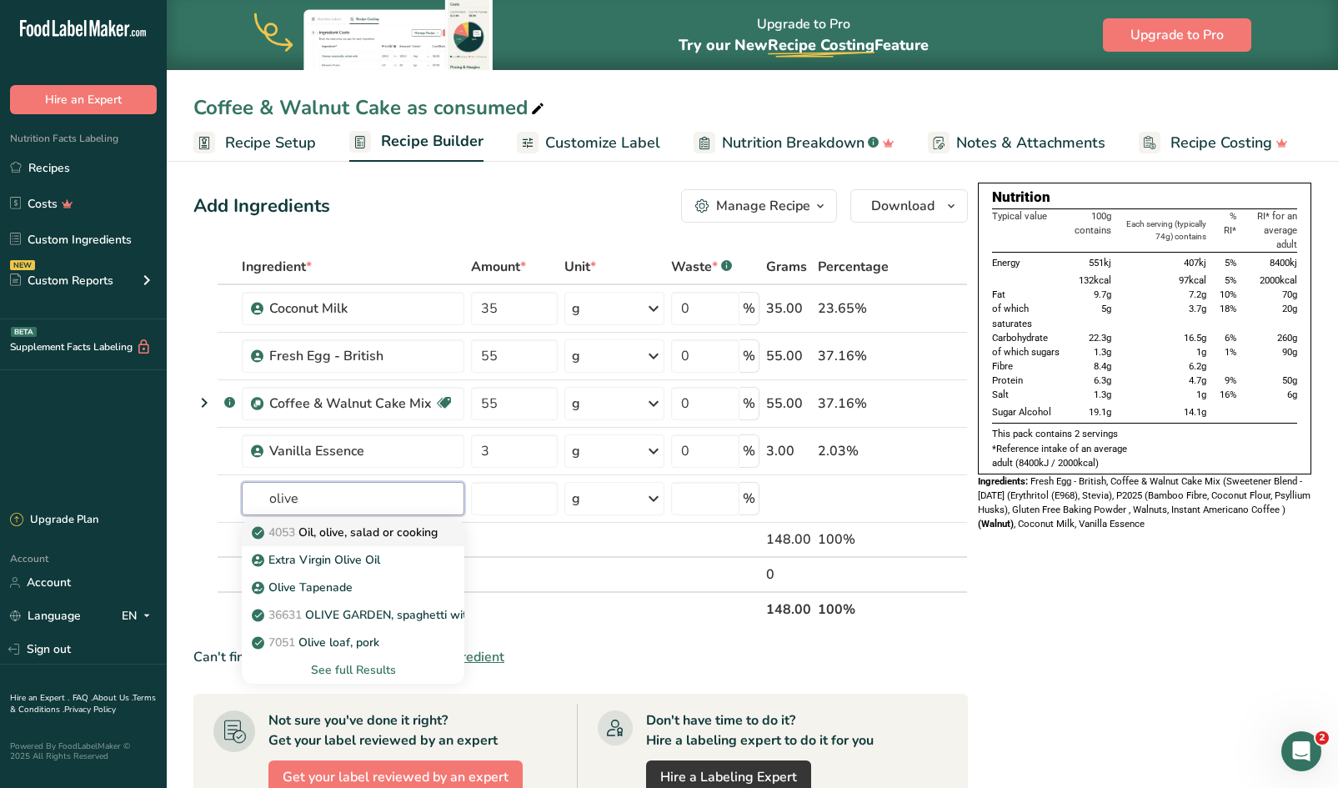
type input "olive"
click at [378, 532] on p "4053 Oil, olive, salad or cooking" at bounding box center [346, 532] width 183 height 18
type input "Oil, olive, salad or cooking"
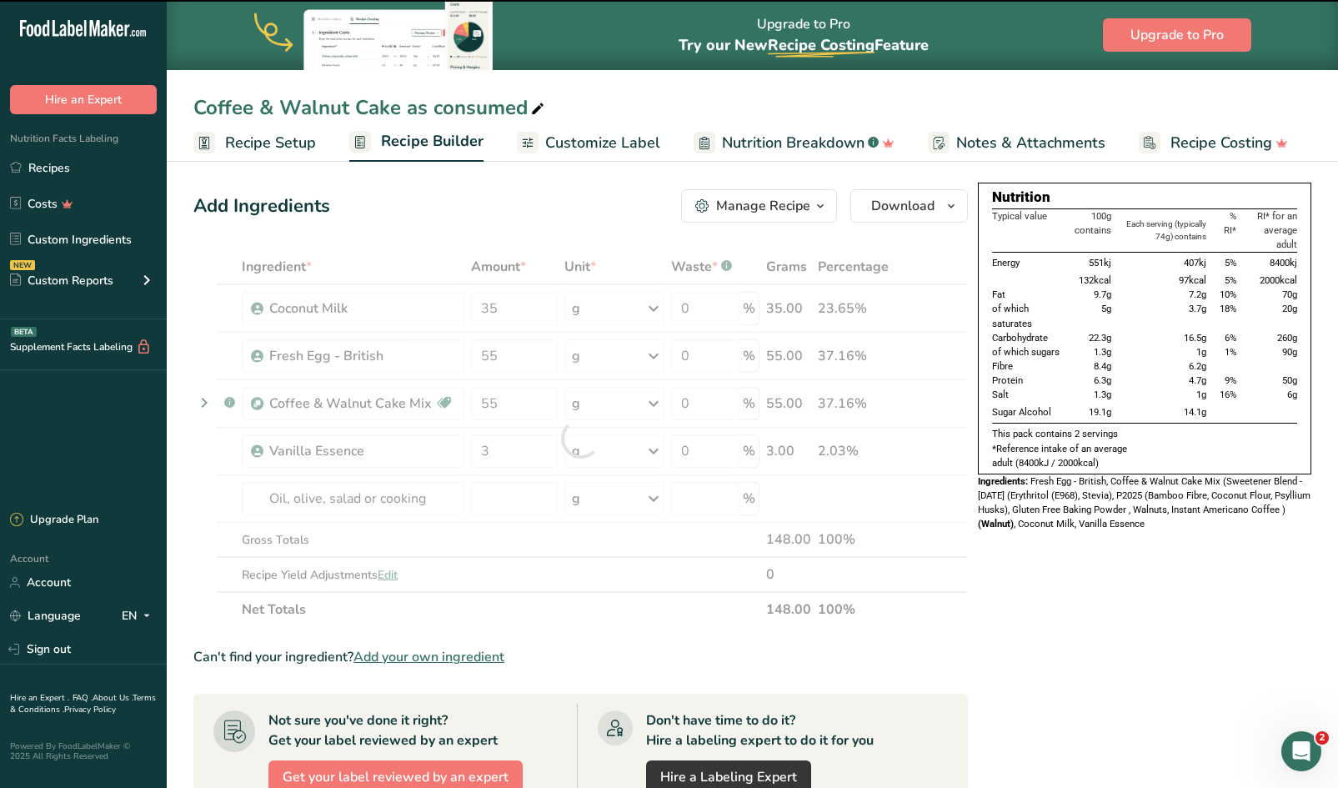
type input "0"
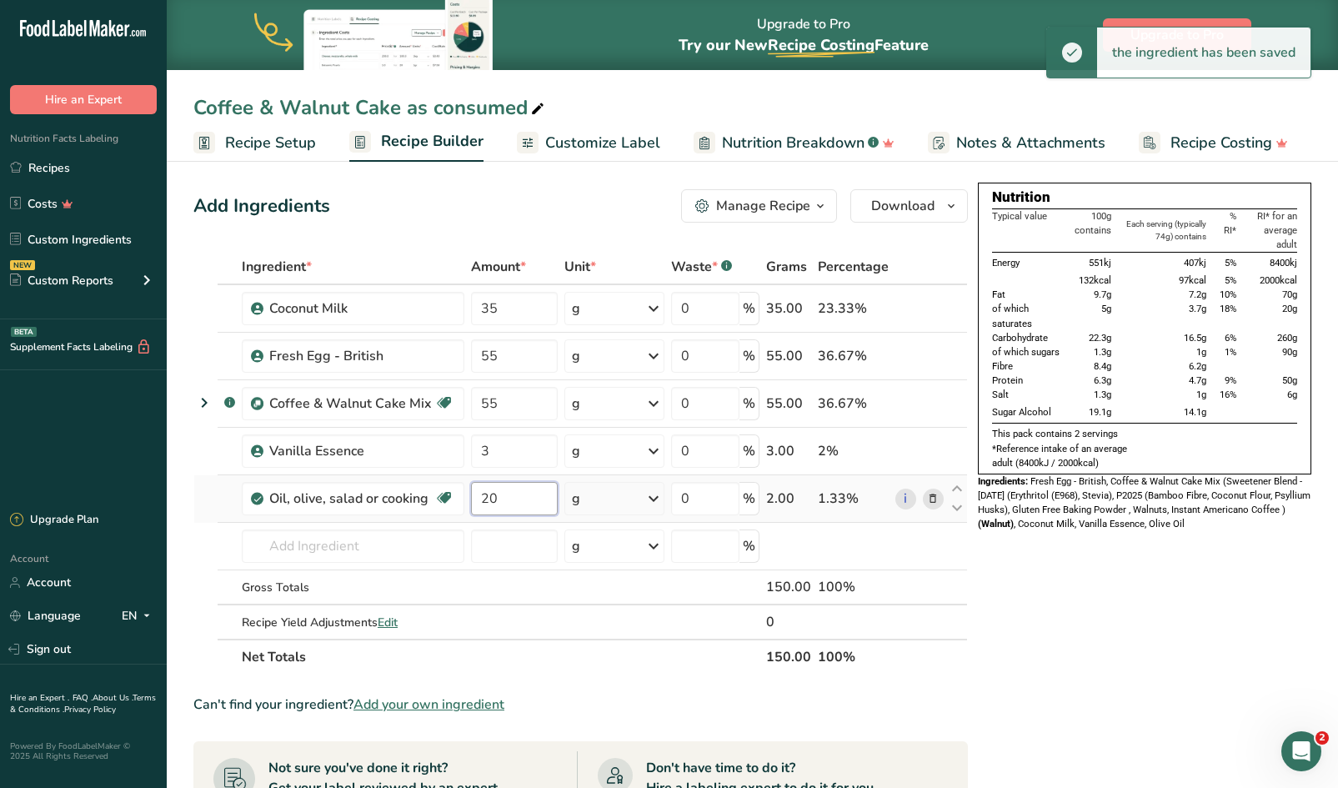
type input "20"
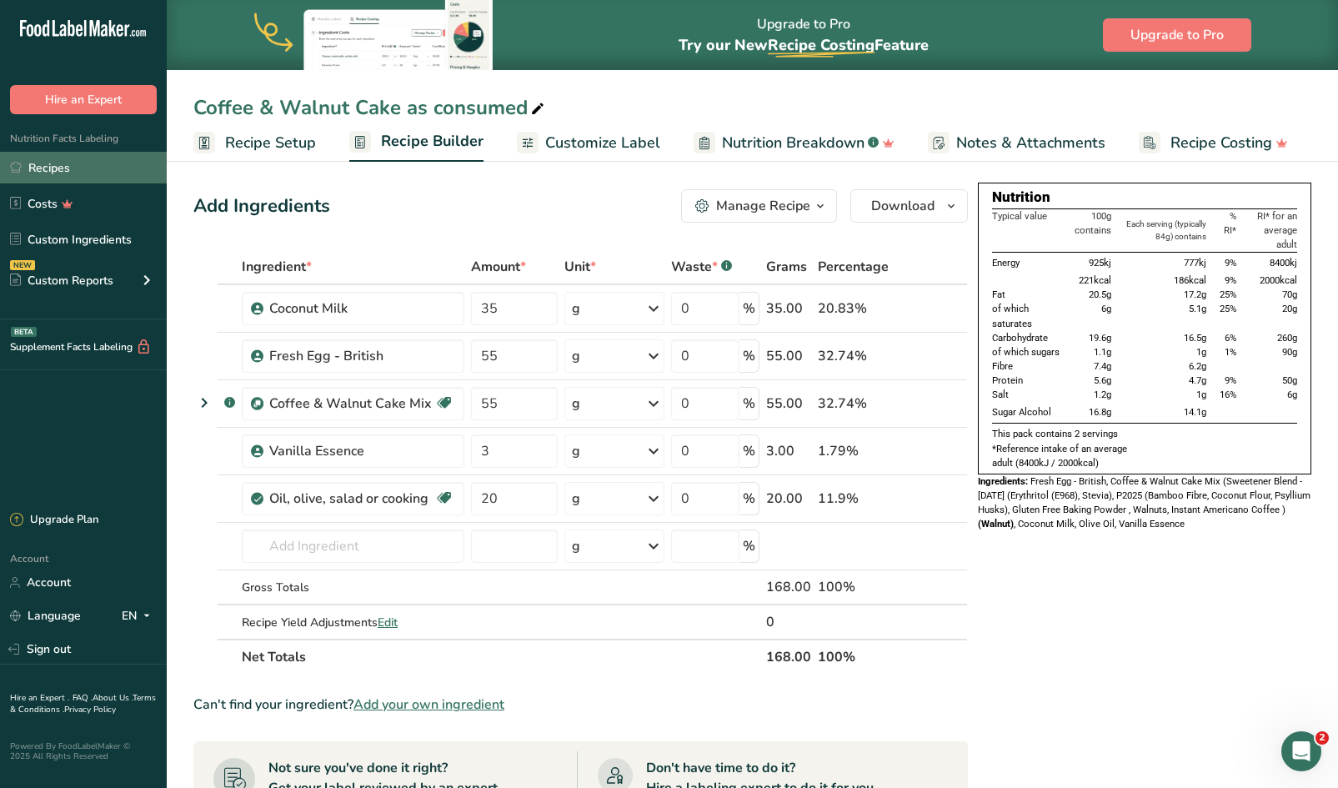
click at [58, 167] on link "Recipes" at bounding box center [83, 168] width 167 height 32
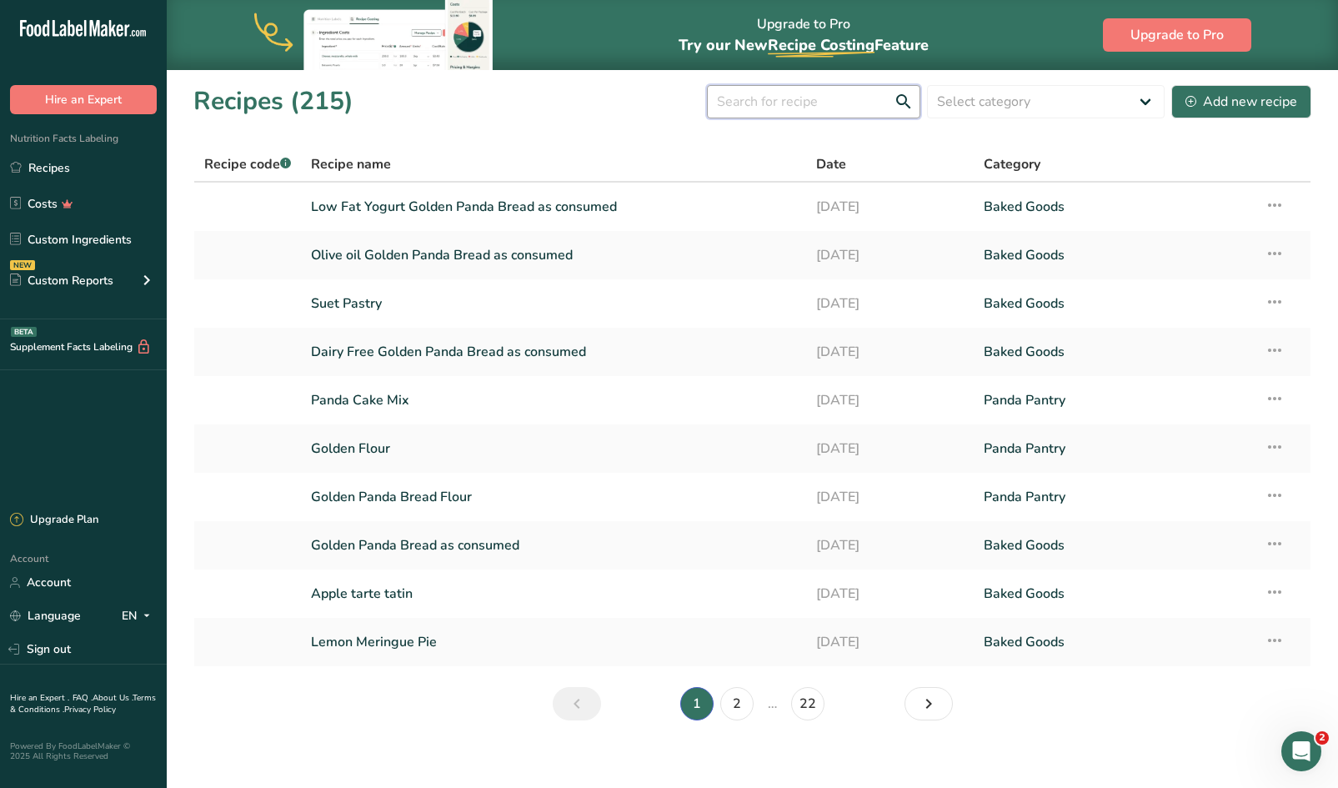
click at [811, 106] on input "text" at bounding box center [813, 101] width 213 height 33
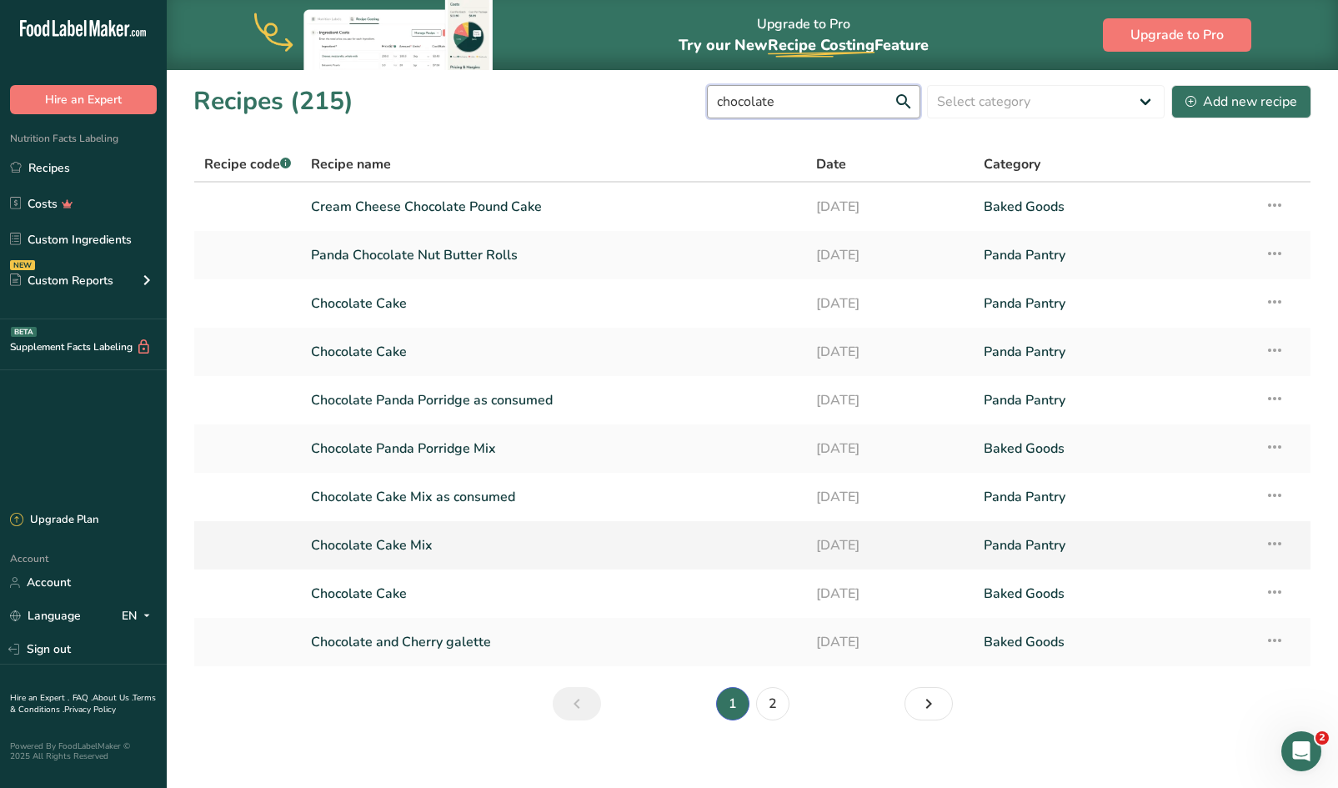
type input "chocolate"
click at [383, 537] on link "Chocolate Cake Mix" at bounding box center [553, 545] width 484 height 35
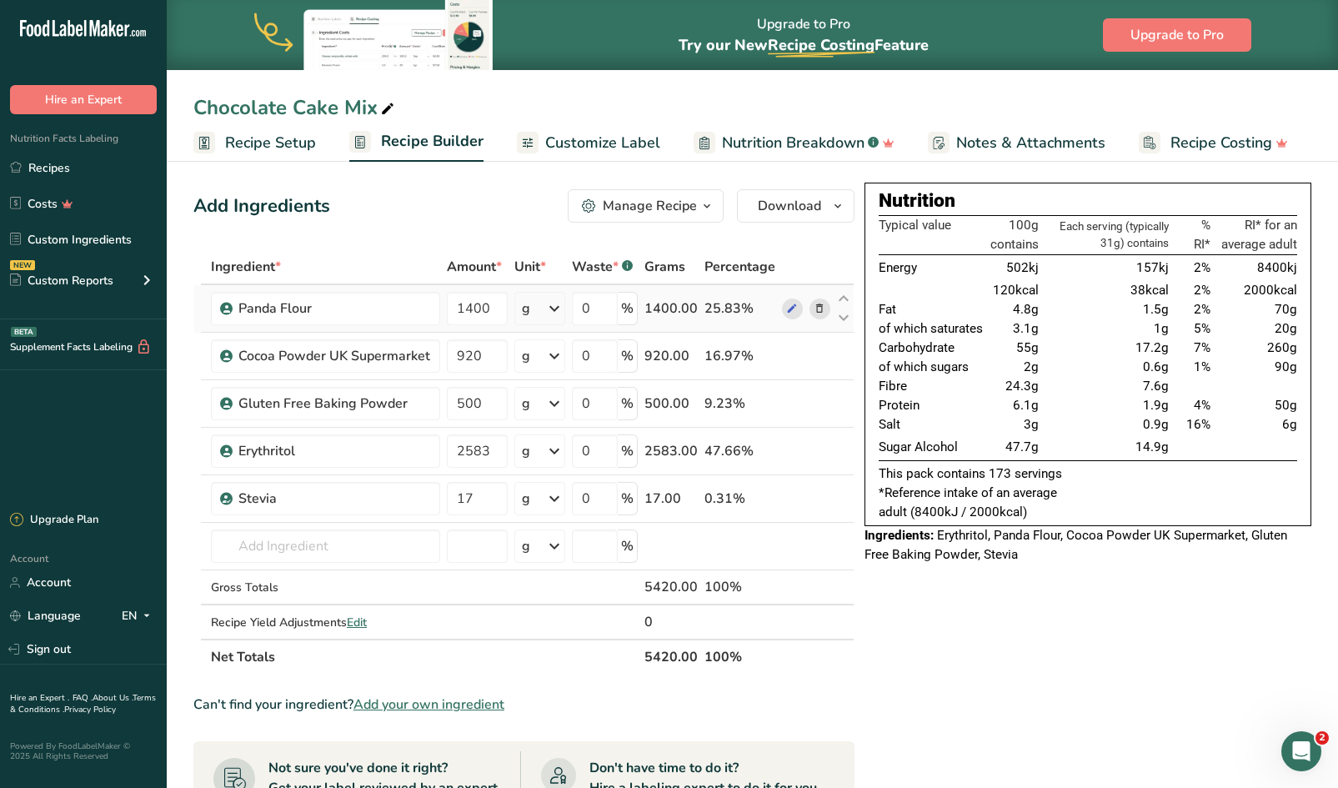
click at [818, 305] on icon at bounding box center [819, 309] width 12 height 18
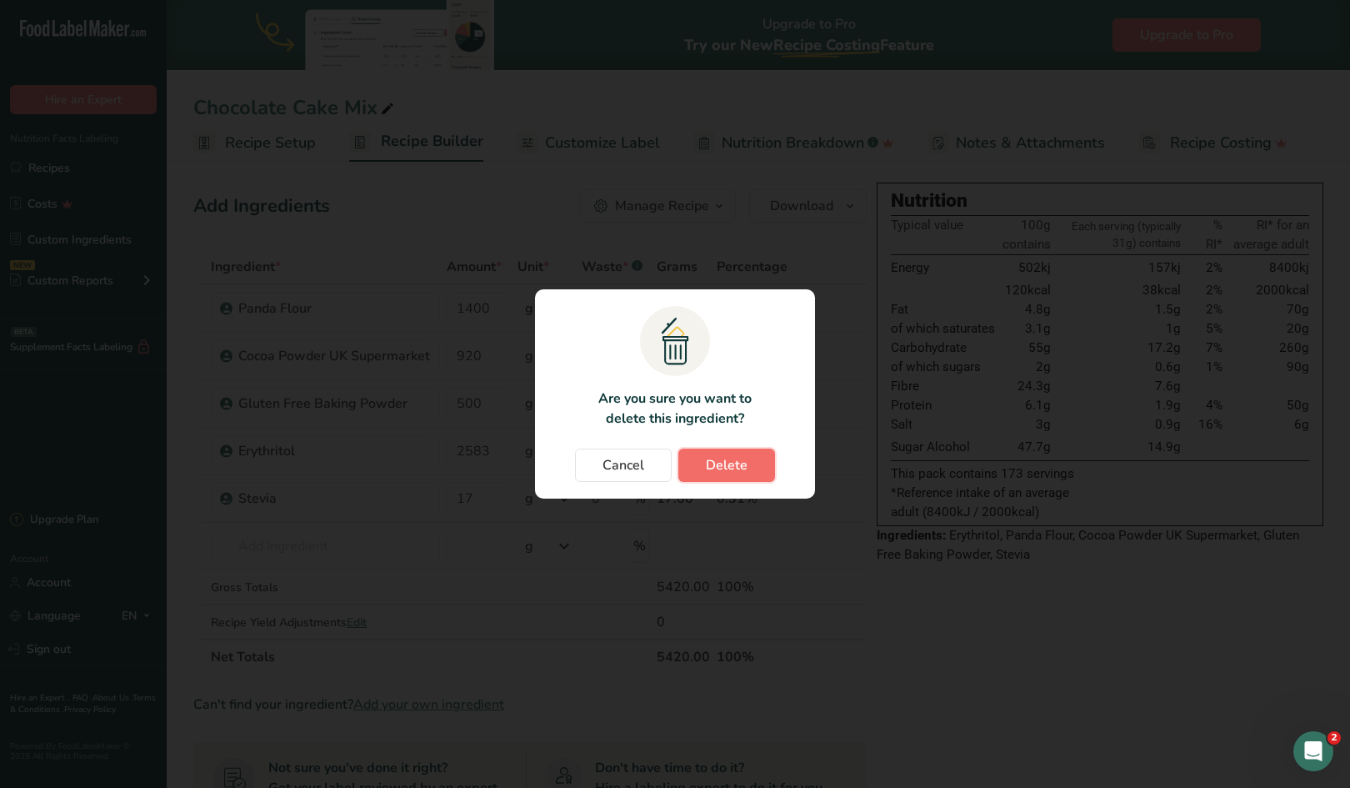
click at [722, 461] on span "Delete" at bounding box center [727, 465] width 42 height 20
type input "920"
type input "500"
type input "2583"
type input "17"
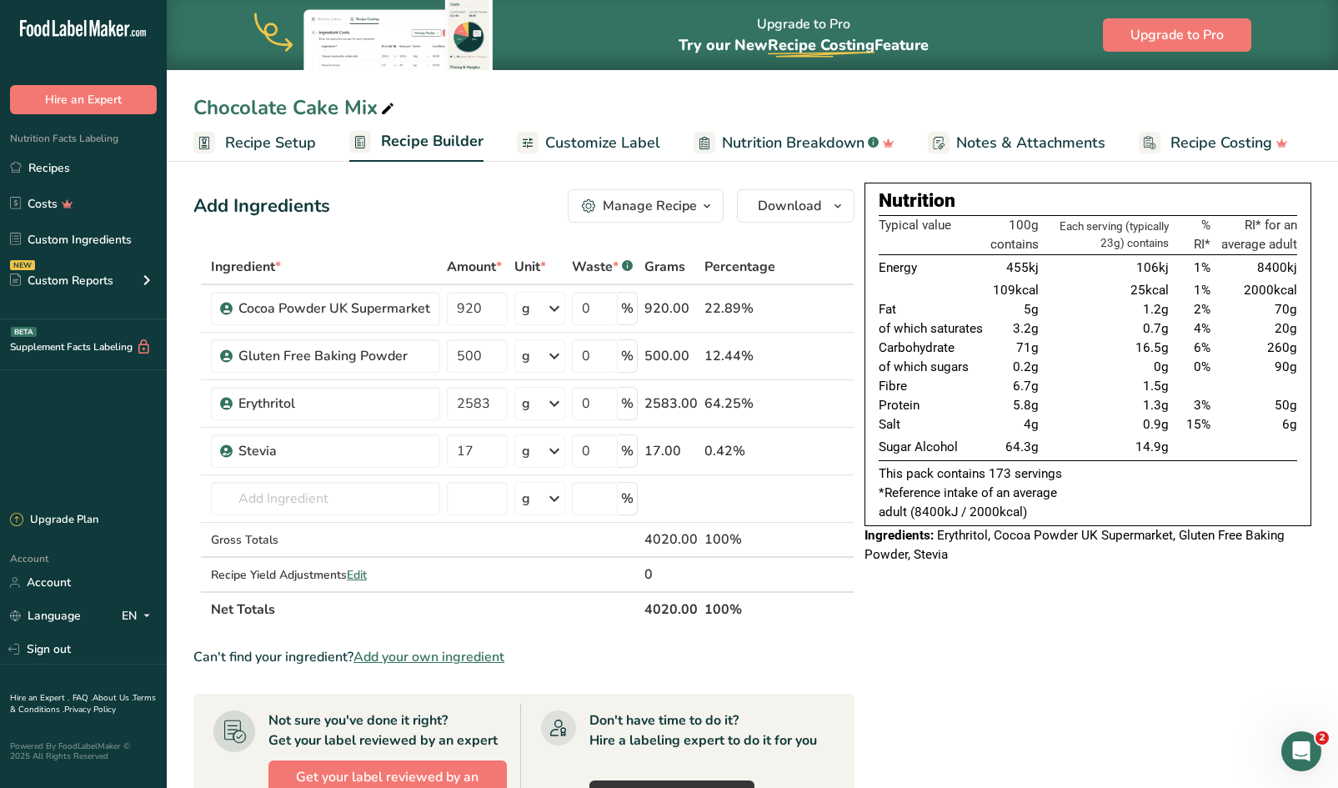
click at [819, 403] on icon at bounding box center [819, 404] width 12 height 18
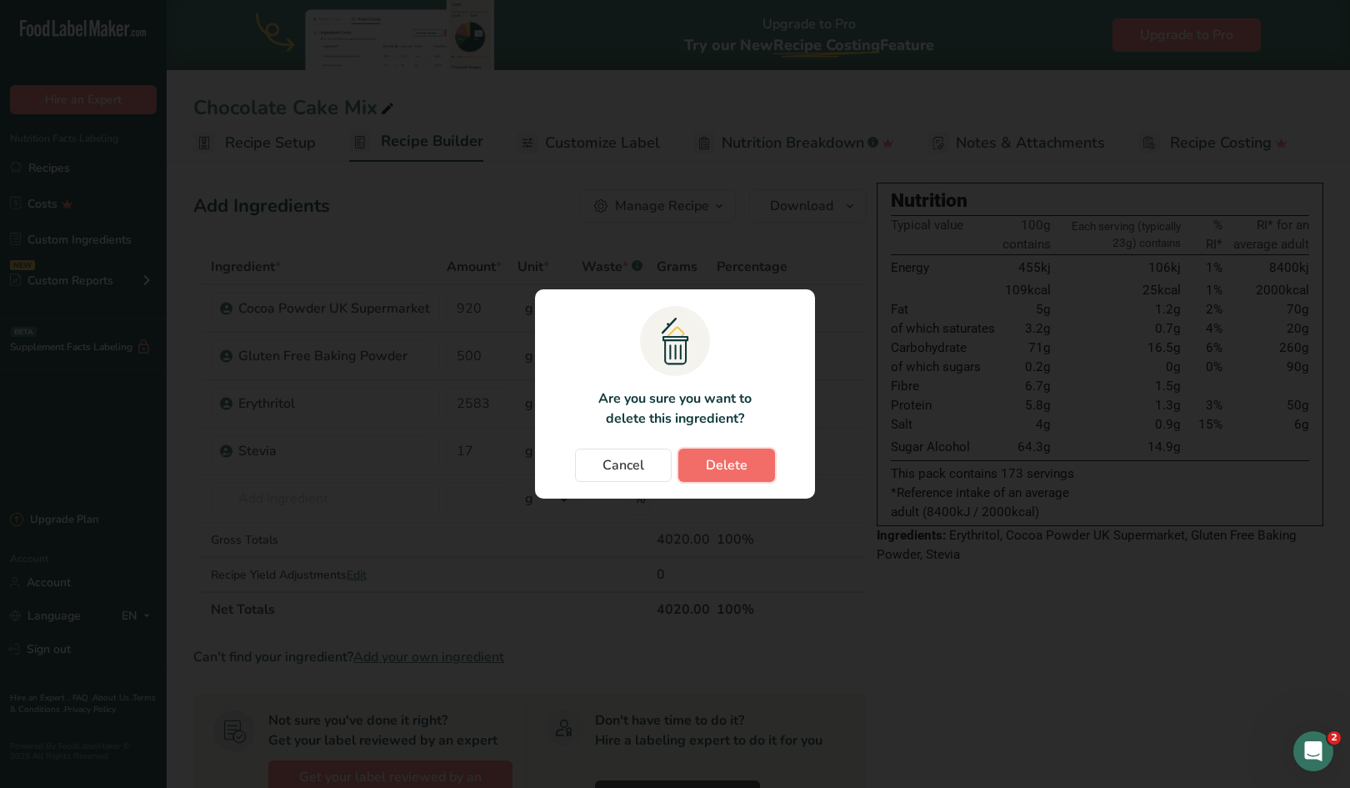
click at [739, 470] on span "Delete" at bounding box center [727, 465] width 42 height 20
type input "17"
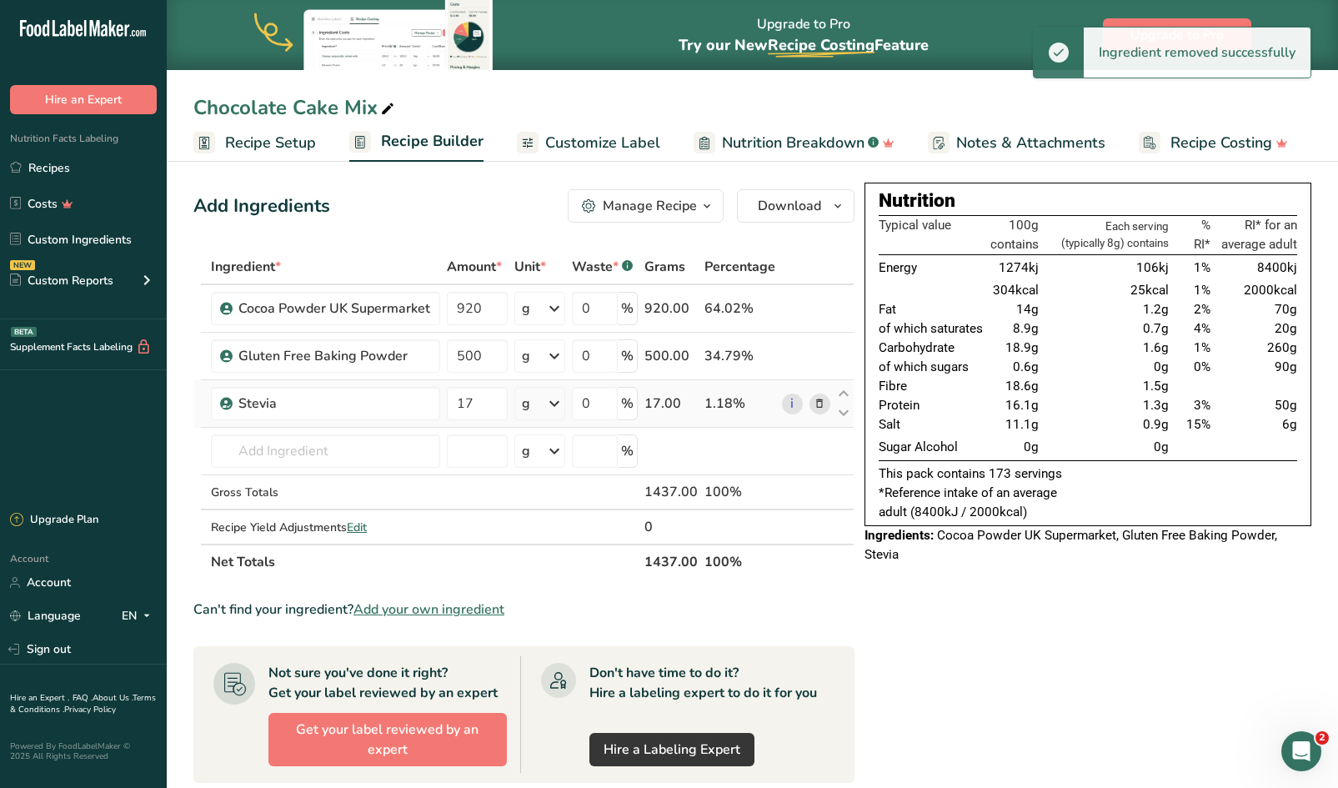
click at [818, 399] on icon at bounding box center [819, 404] width 12 height 18
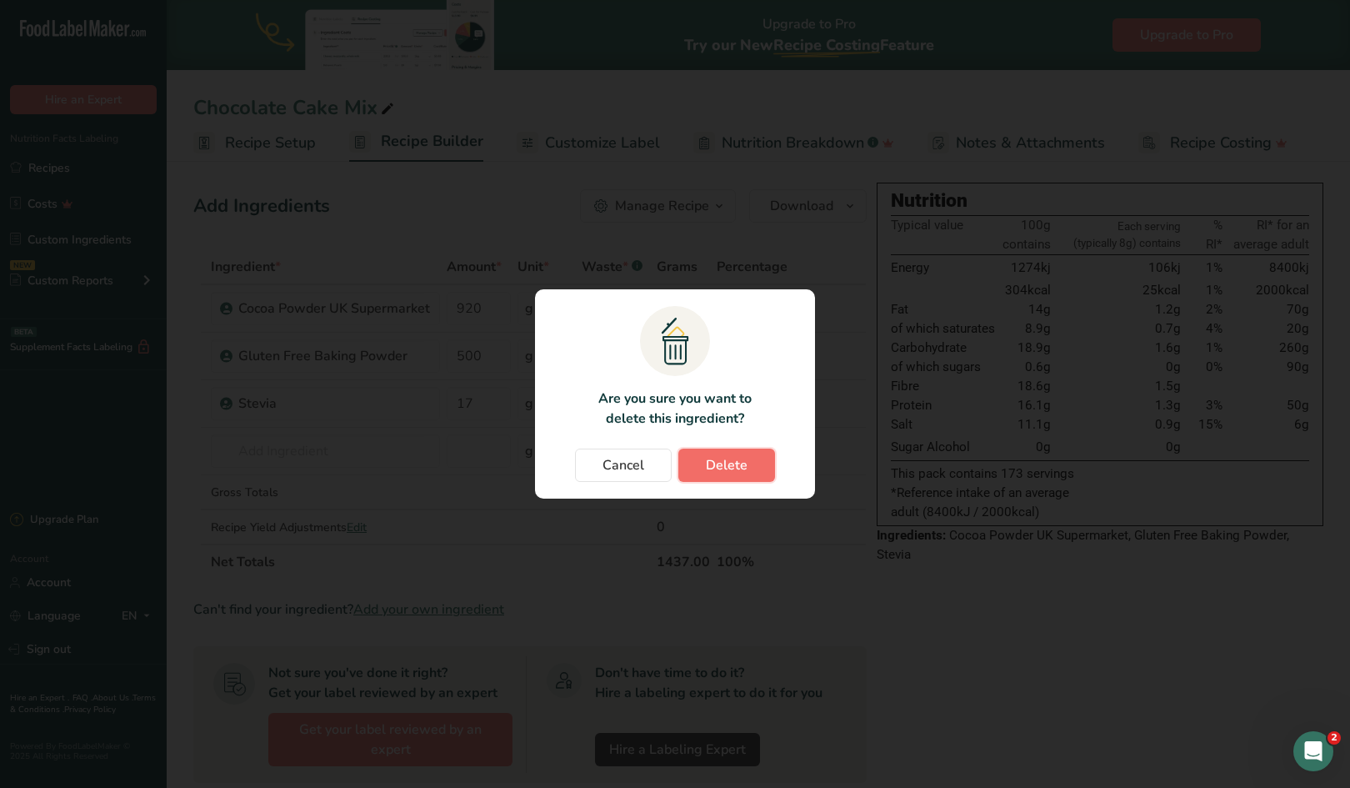
click at [735, 468] on span "Delete" at bounding box center [727, 465] width 42 height 20
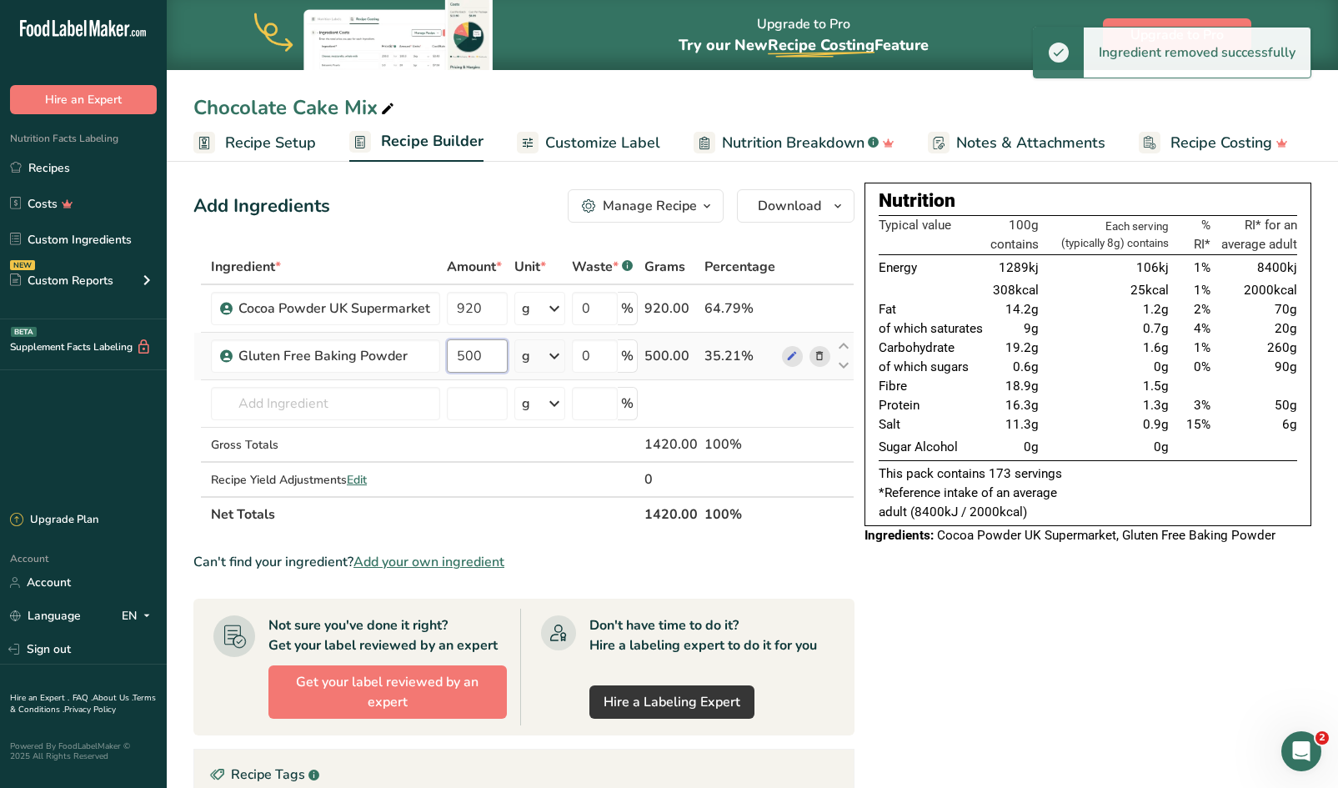
click at [485, 359] on input "500" at bounding box center [477, 355] width 61 height 33
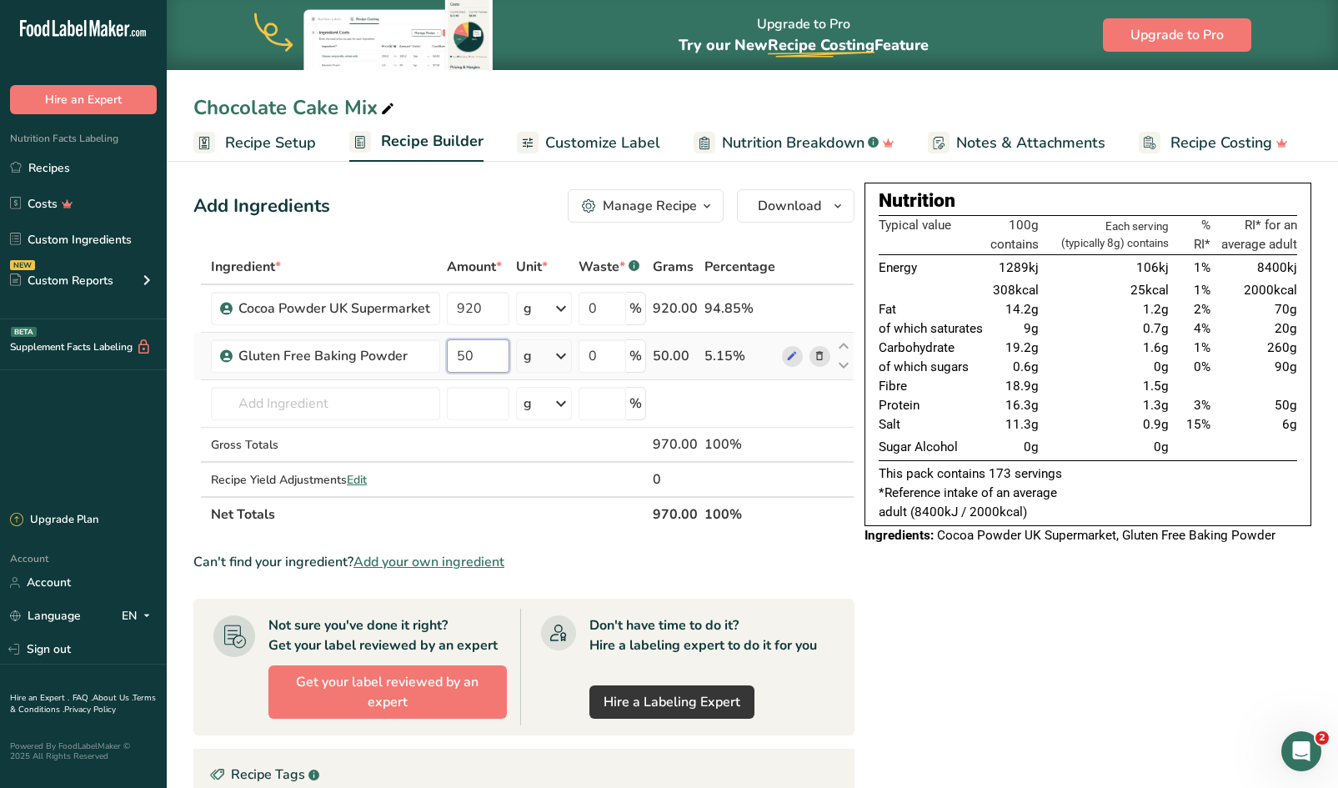
type input "5"
type input "125"
click at [488, 309] on div "Ingredient * Amount * Unit * Waste * .a-a{fill:#347362;}.b-a{fill:#fff;} Grams …" at bounding box center [523, 390] width 661 height 283
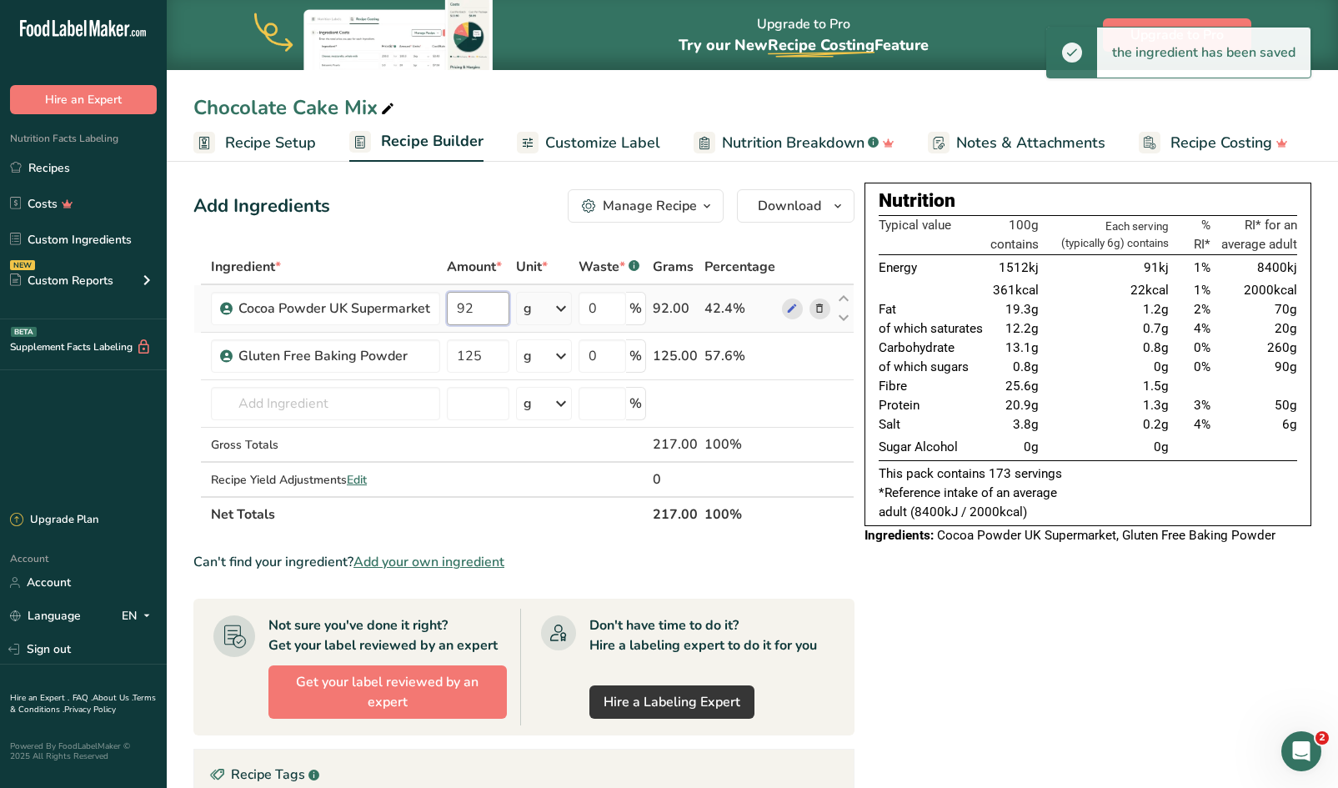
type input "9"
type input "200"
click at [378, 404] on div "Ingredient * Amount * Unit * Waste * .a-a{fill:#347362;}.b-a{fill:#fff;} Grams …" at bounding box center [523, 390] width 661 height 283
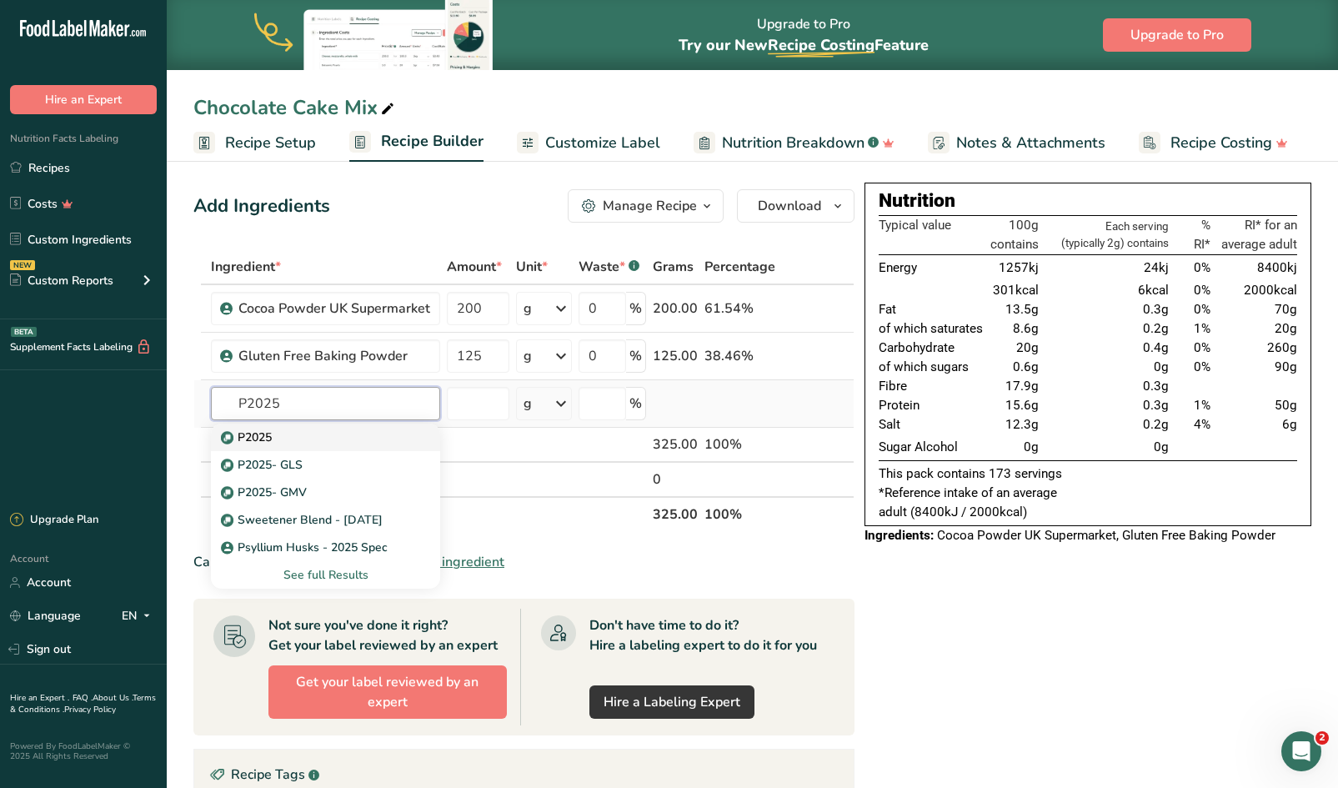
type input "P2025"
click at [258, 438] on p "P2025" at bounding box center [248, 437] width 48 height 18
type input "P2025"
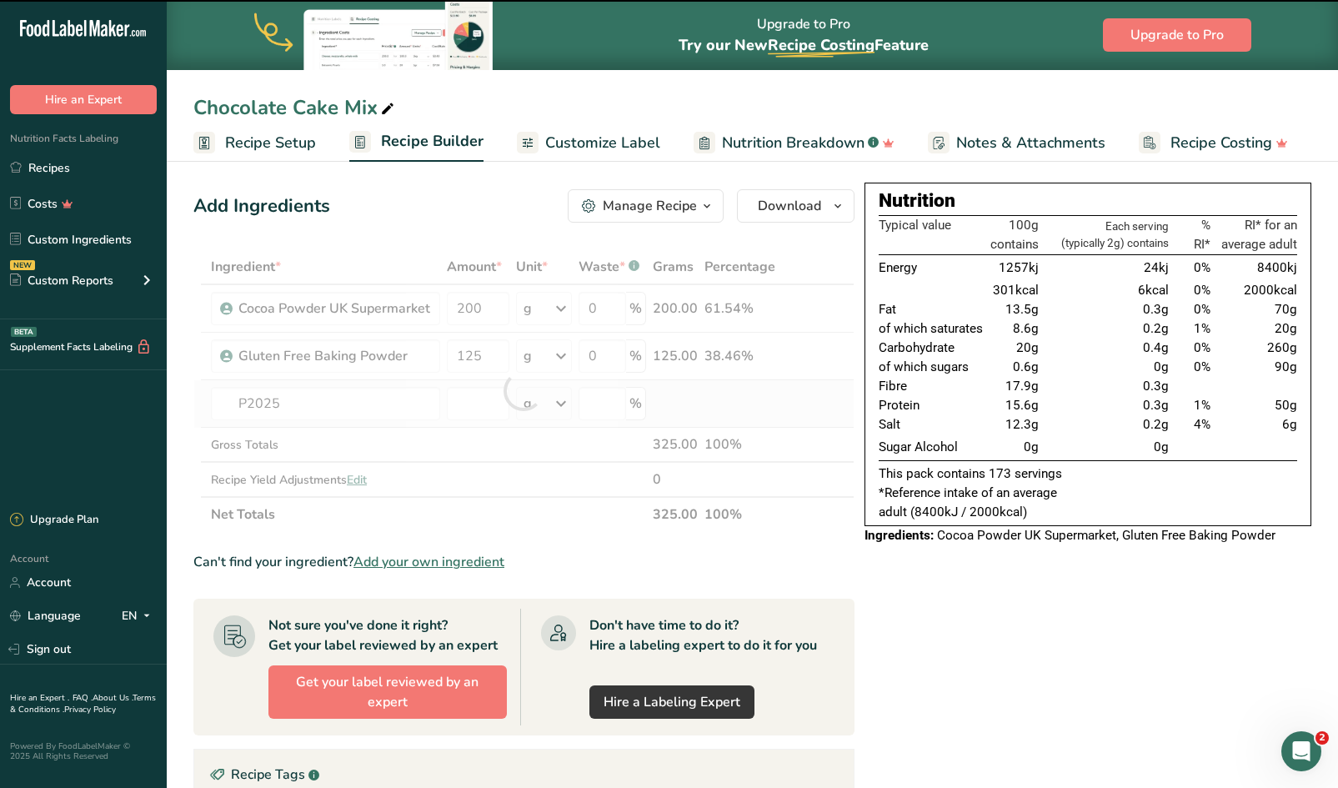
type input "0"
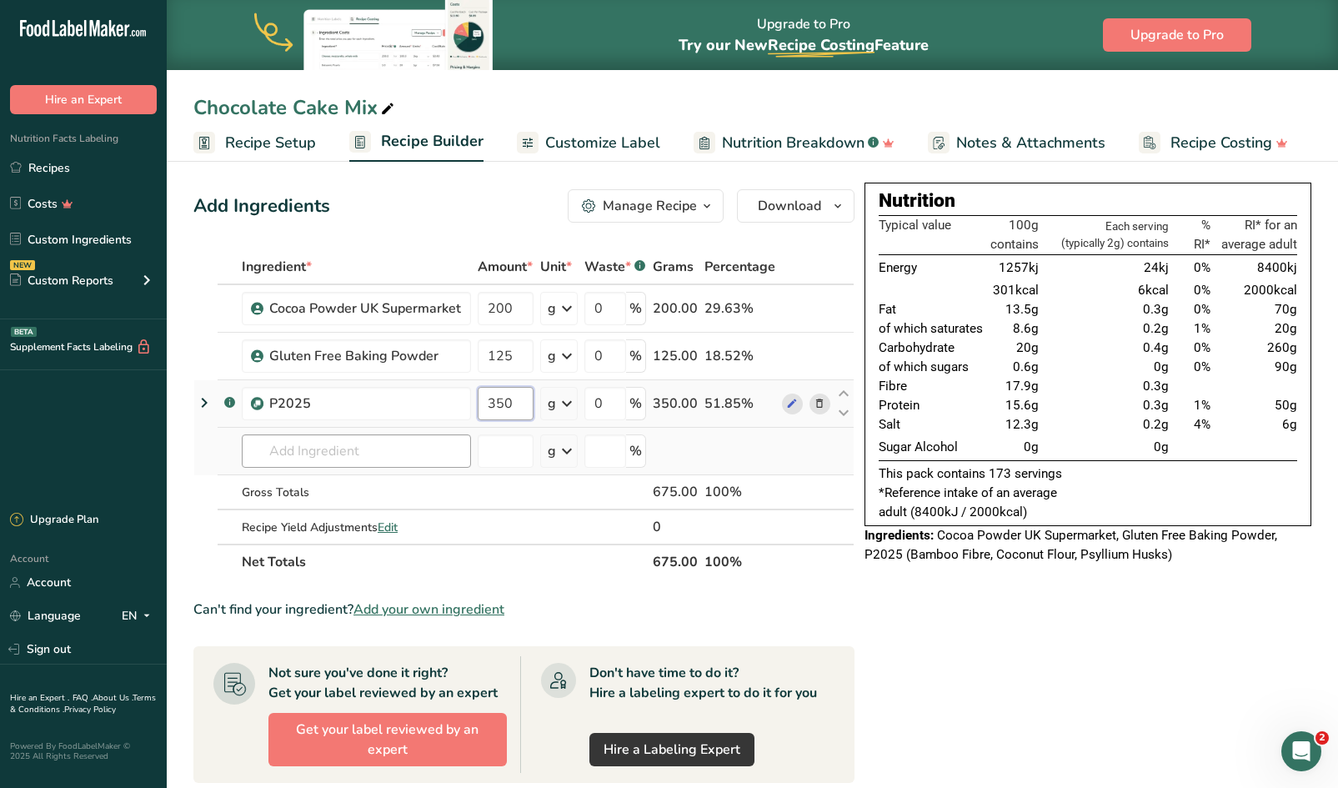
type input "350"
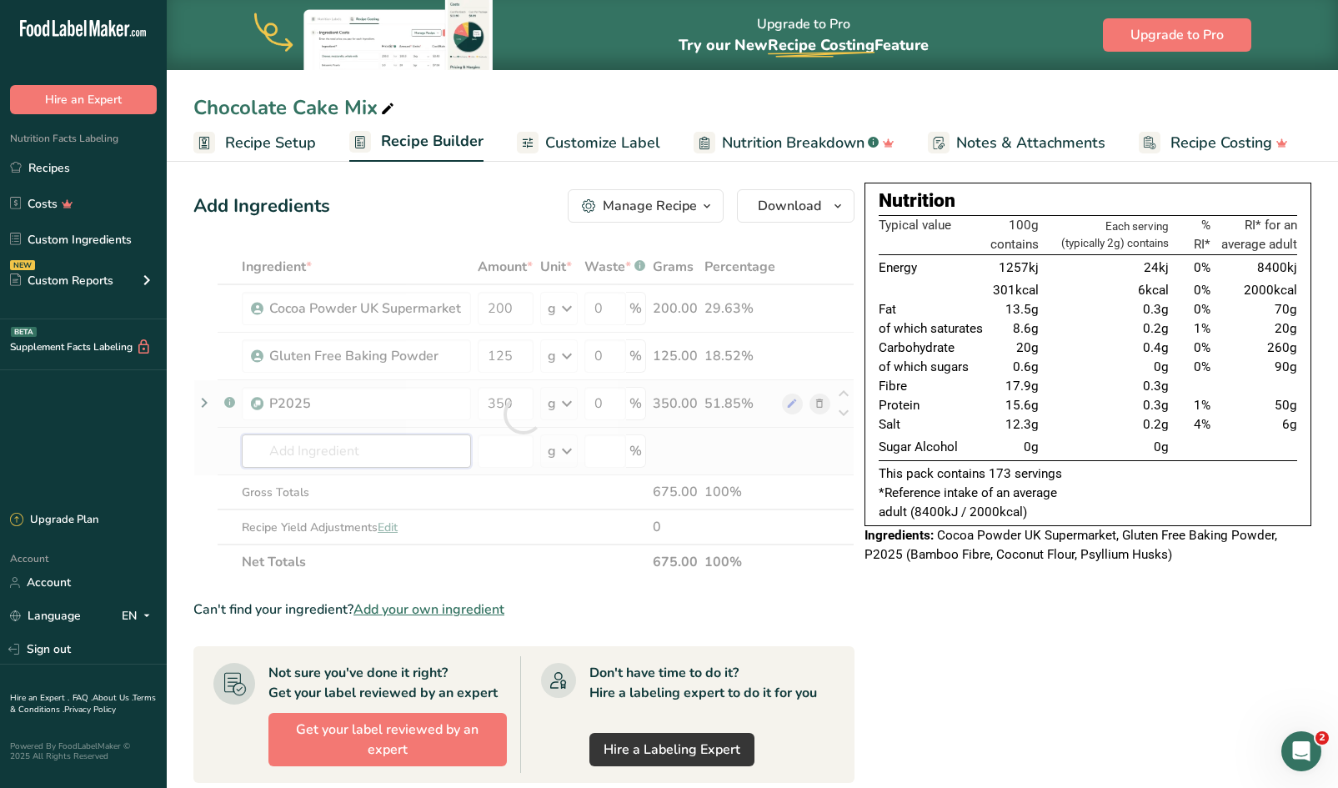
click at [276, 449] on div "Ingredient * Amount * Unit * Waste * .a-a{fill:#347362;}.b-a{fill:#fff;} Grams …" at bounding box center [523, 414] width 661 height 330
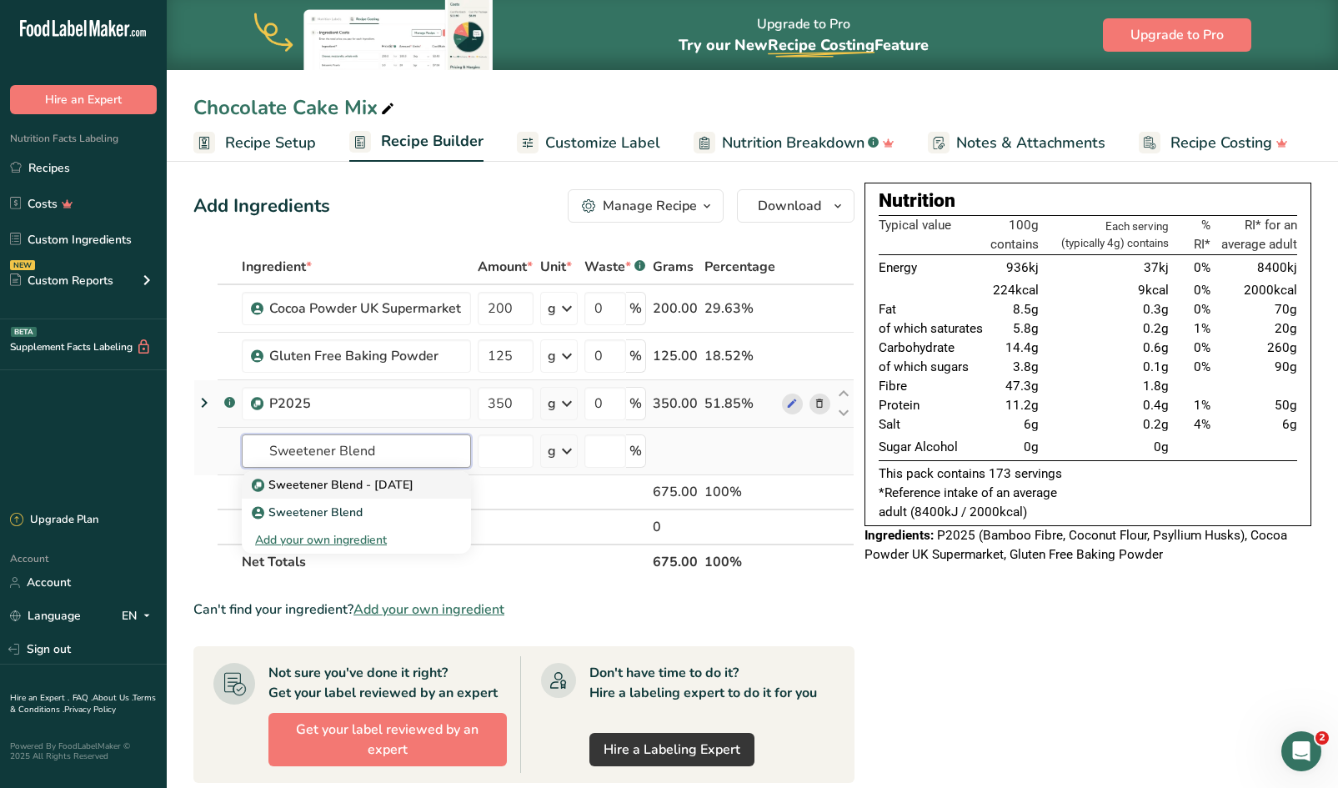
type input "Sweetener Blend"
click at [289, 485] on p "Sweetener Blend - [DATE]" at bounding box center [334, 485] width 158 height 18
type input "Sweetener Blend - [DATE]"
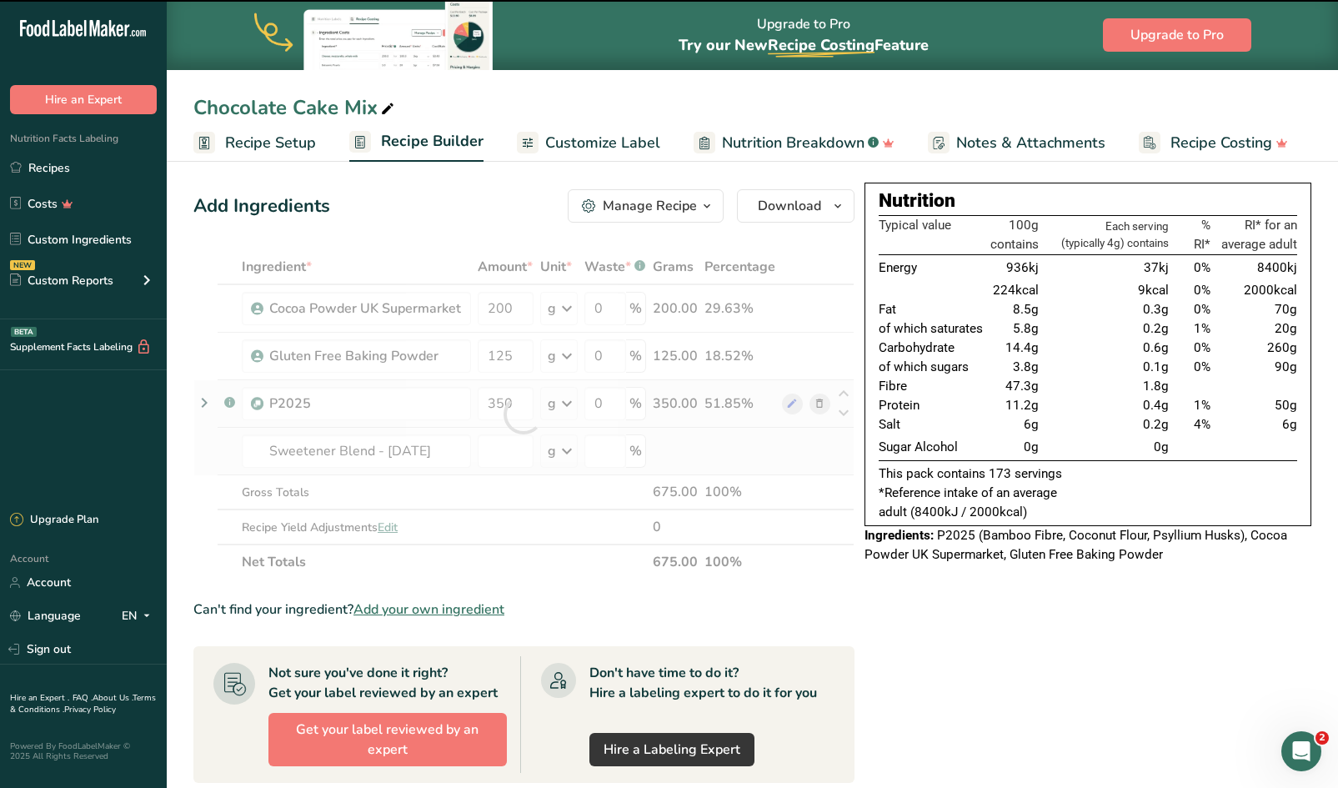
type input "0"
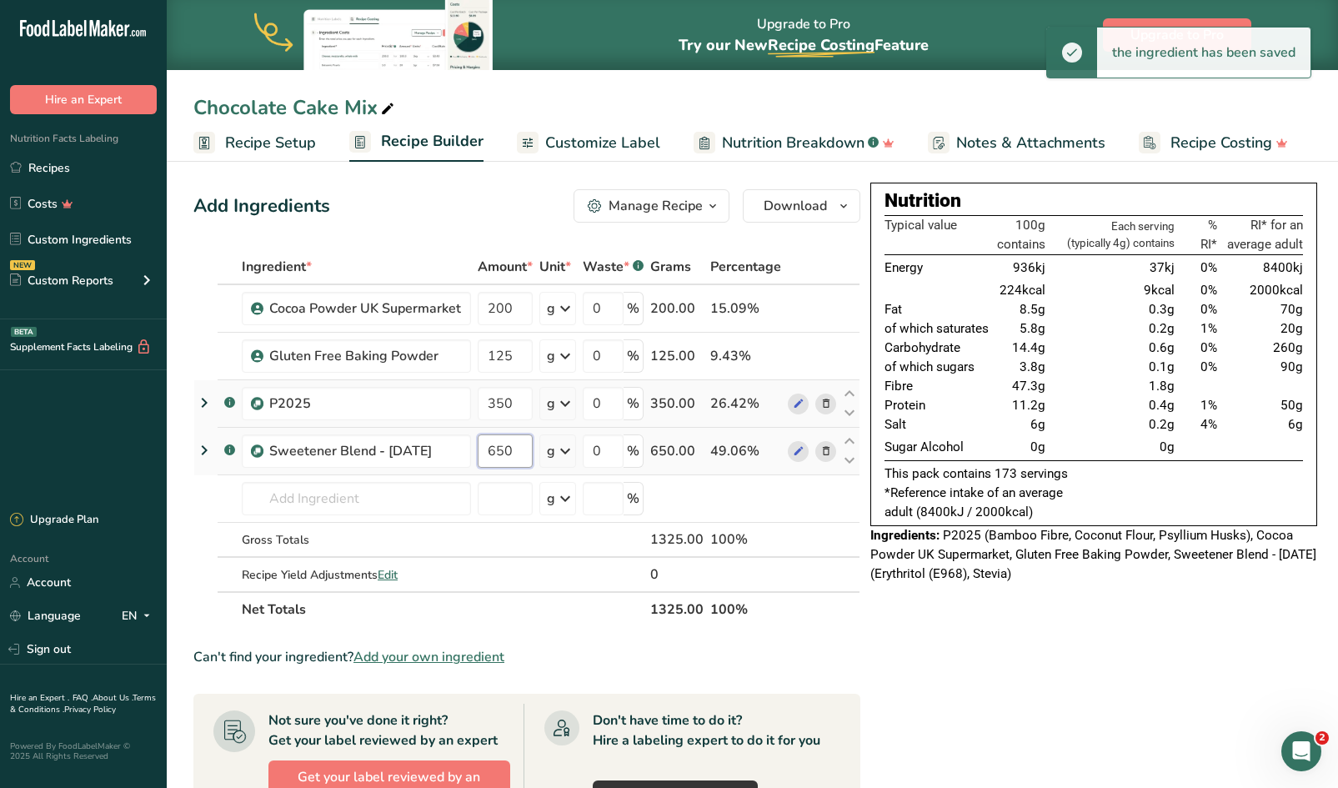
type input "650"
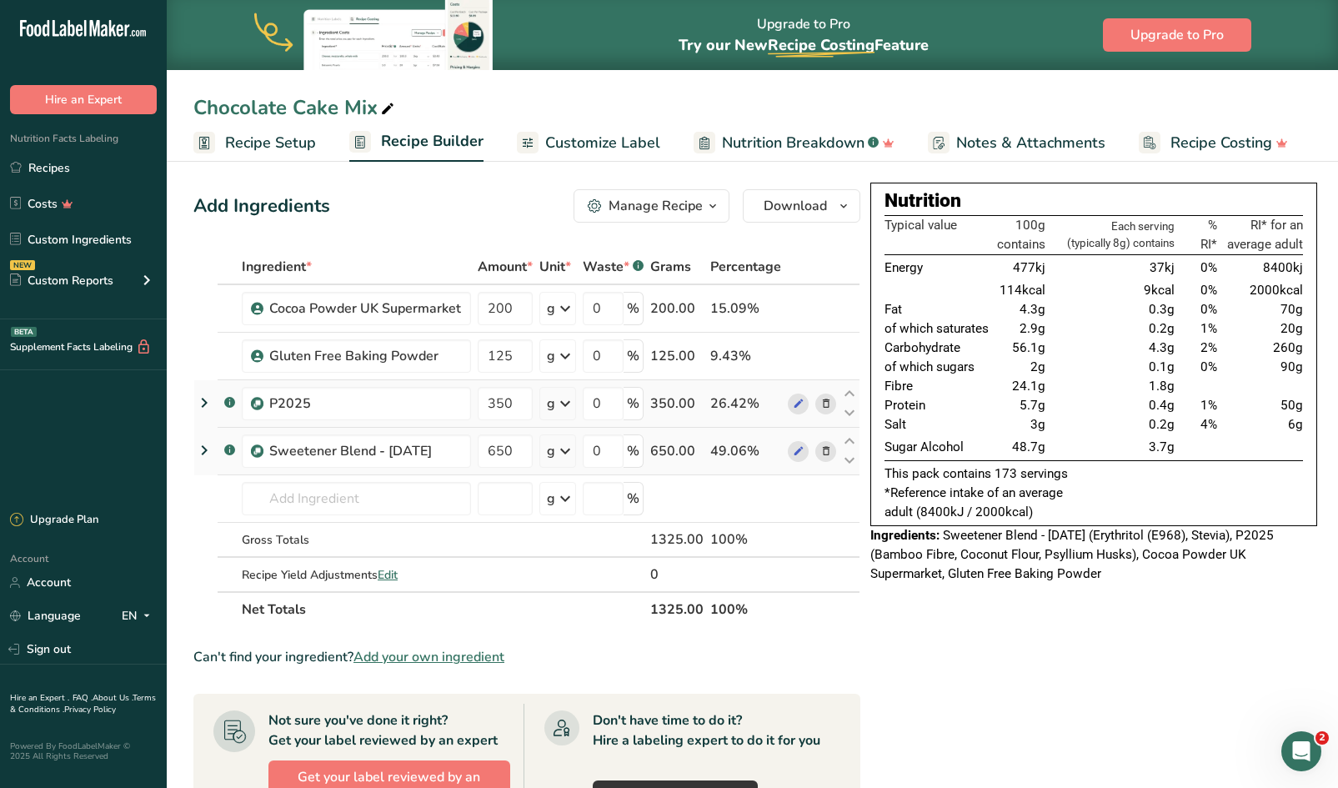
click at [278, 143] on span "Recipe Setup" at bounding box center [270, 143] width 91 height 23
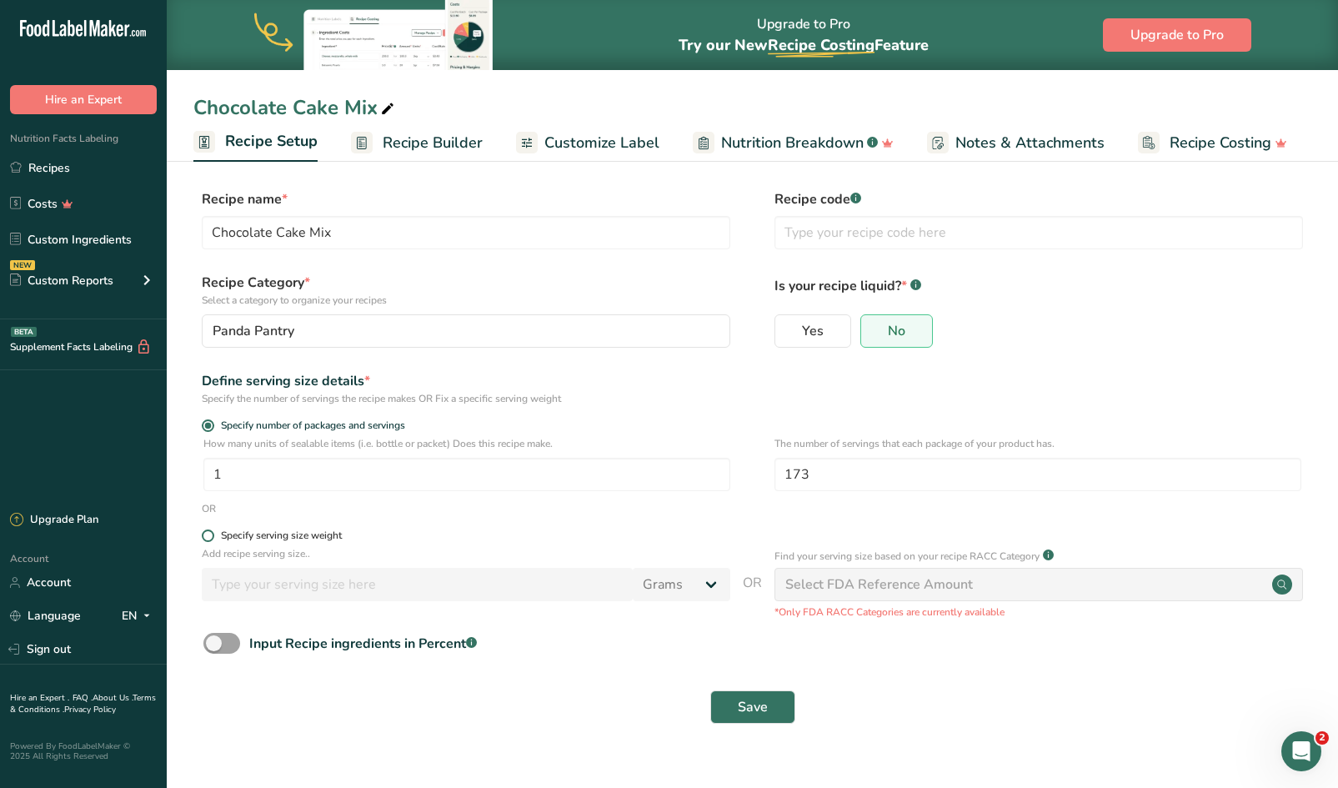
click at [213, 531] on label "Specify serving size weight" at bounding box center [466, 535] width 528 height 13
click at [213, 531] on input "Specify serving size weight" at bounding box center [207, 535] width 11 height 11
radio input "true"
radio input "false"
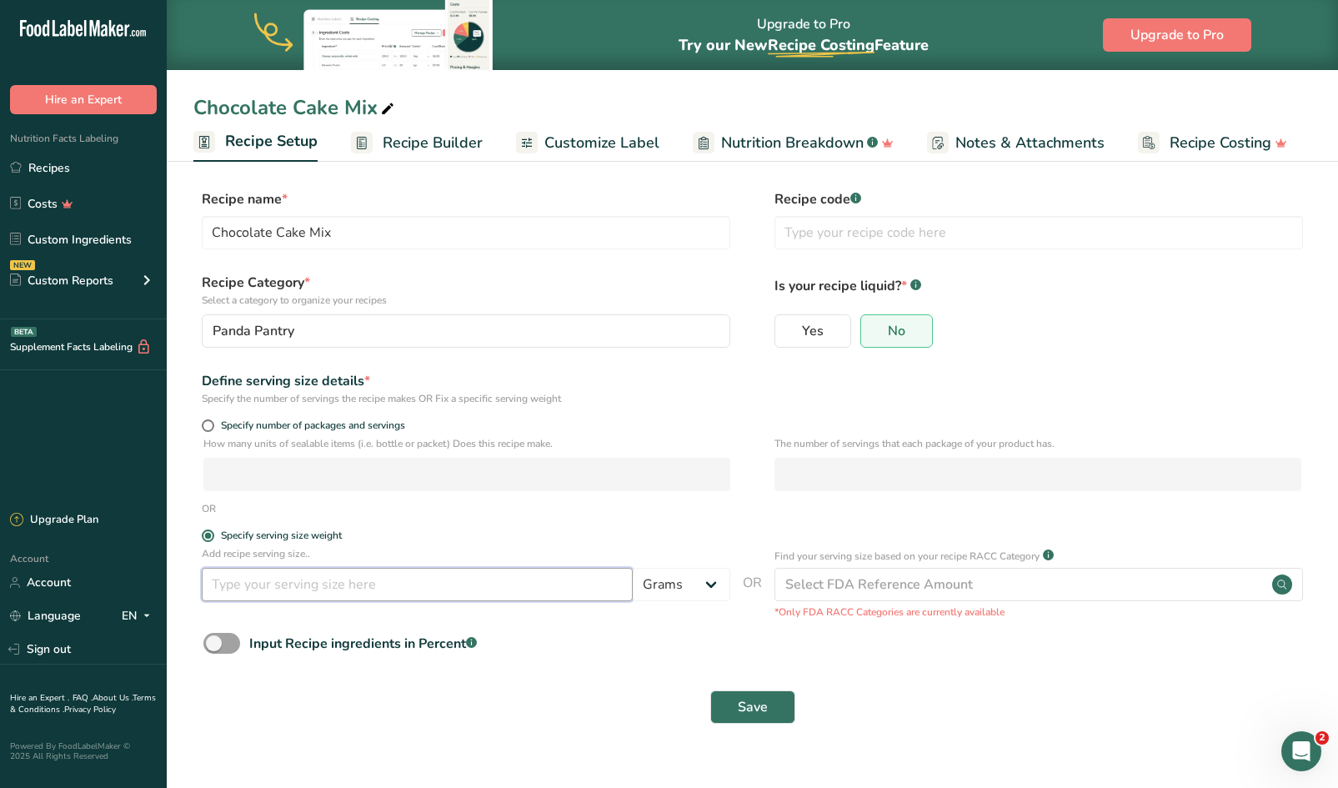
click at [266, 583] on input "number" at bounding box center [417, 584] width 431 height 33
type input "100"
click at [765, 703] on span "Save" at bounding box center [753, 707] width 30 height 20
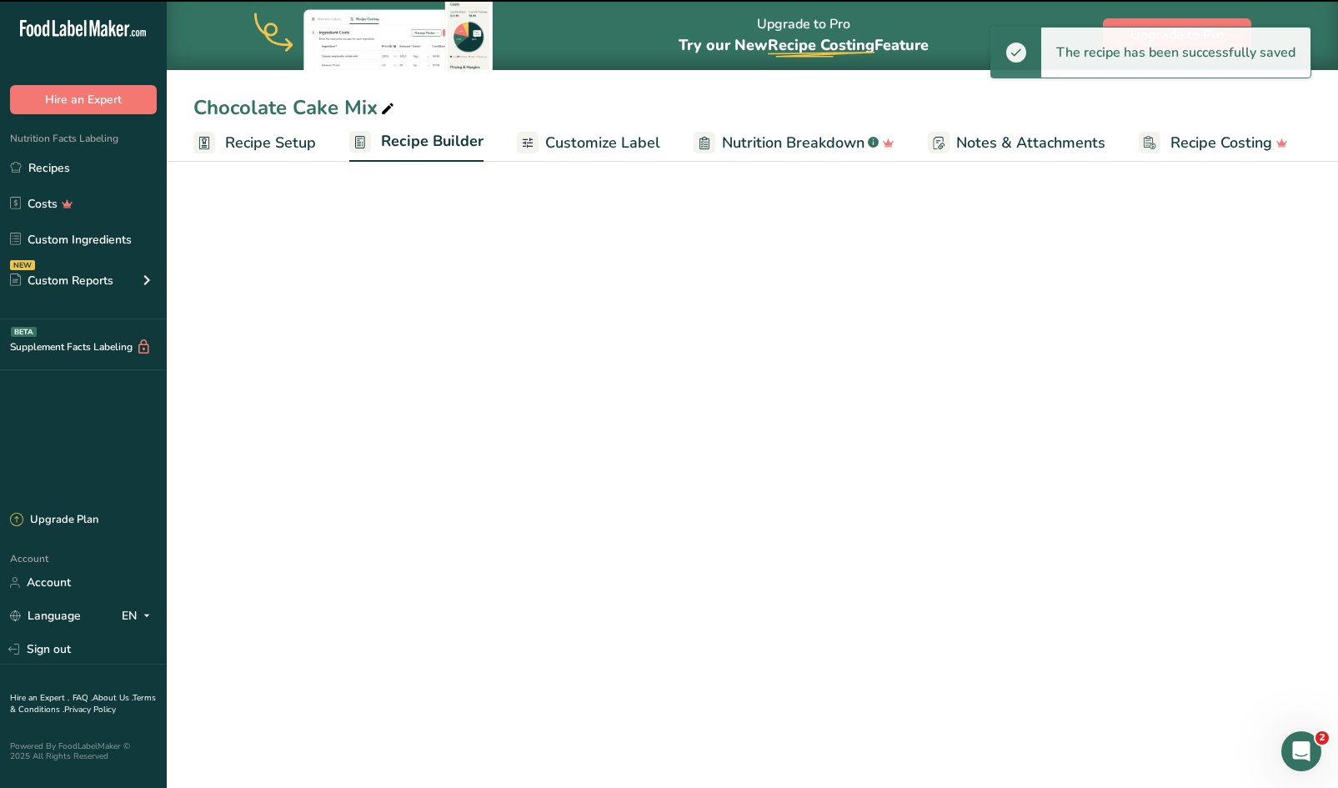
click at [597, 147] on span "Customize Label" at bounding box center [602, 143] width 115 height 23
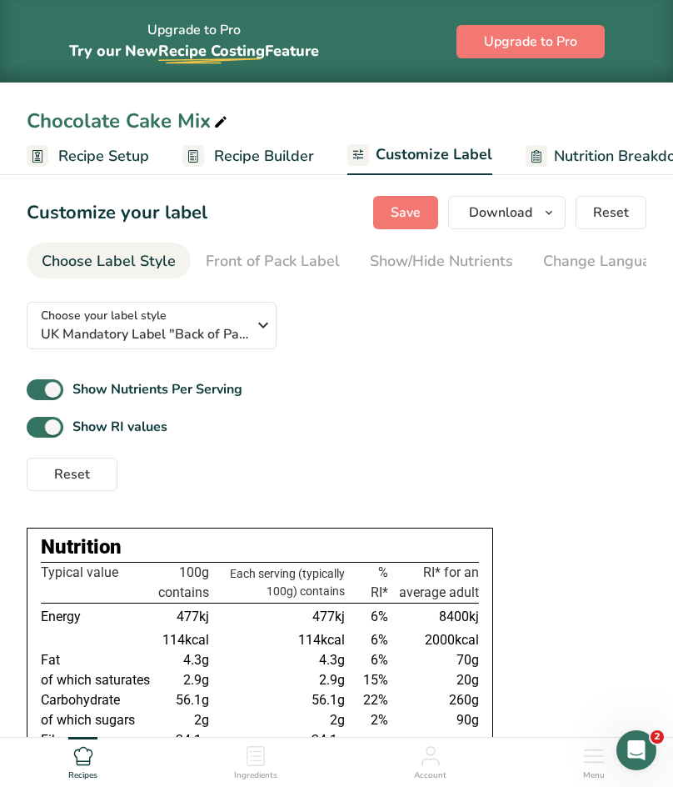
click at [408, 645] on td "2000kcal" at bounding box center [436, 640] width 88 height 20
click at [405, 637] on td "2000kcal" at bounding box center [436, 640] width 88 height 20
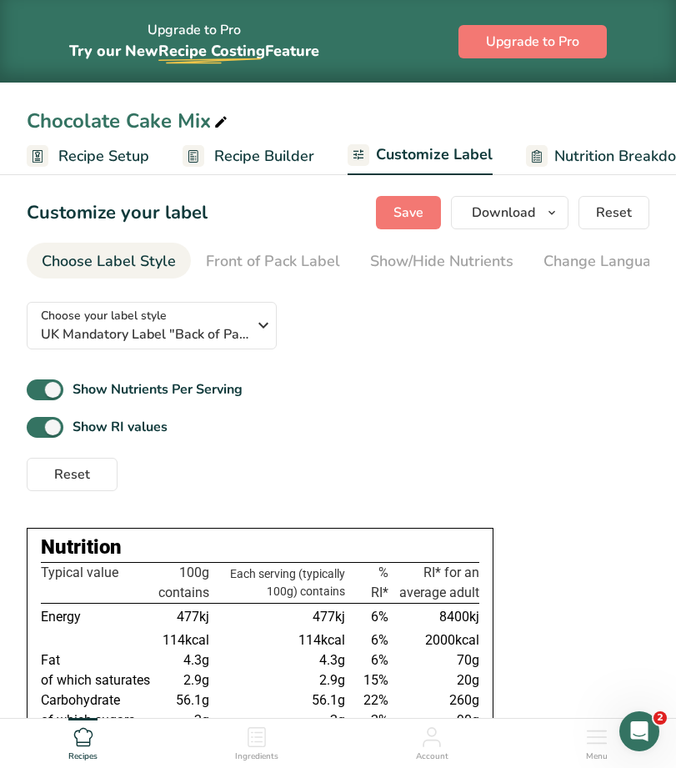
drag, startPoint x: 418, startPoint y: 104, endPoint x: 484, endPoint y: -138, distance: 250.7
click at [484, 0] on html "Upgrade to Pro Try our New Recipe Costing .a-29{fill:none;stroke-linecap:round;…" at bounding box center [338, 516] width 676 height 1032
click at [305, 260] on div "Front of Pack Label" at bounding box center [273, 261] width 134 height 23
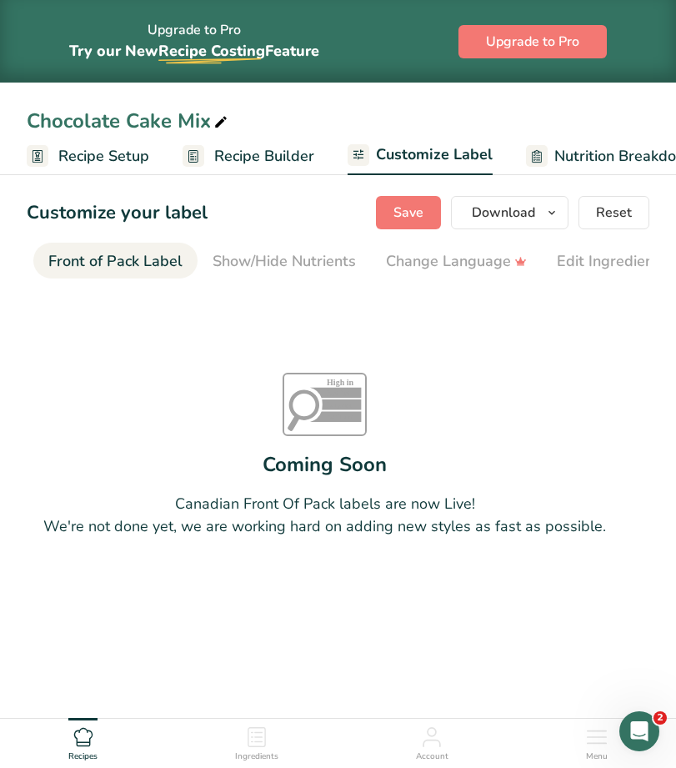
scroll to position [0, 162]
click at [127, 147] on span "Recipe Setup" at bounding box center [103, 156] width 91 height 23
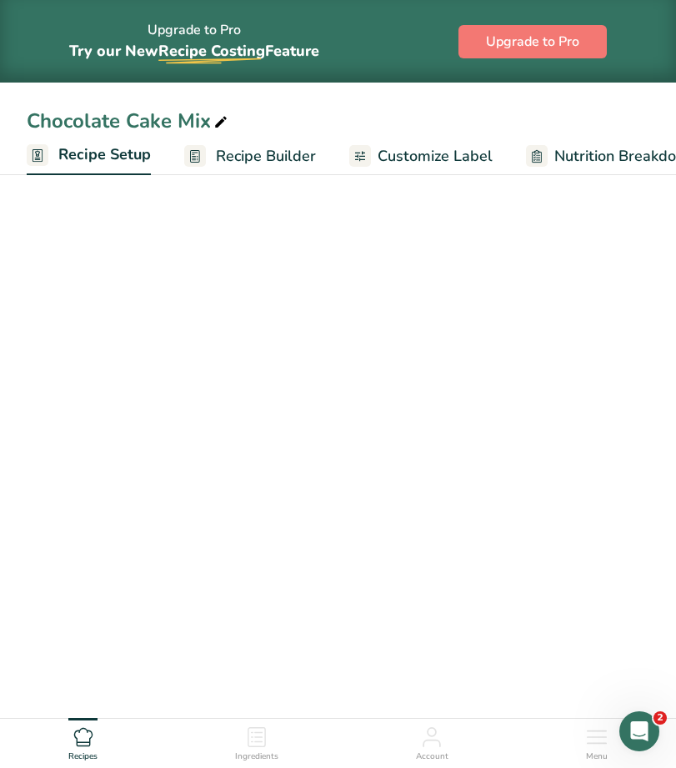
scroll to position [0, 6]
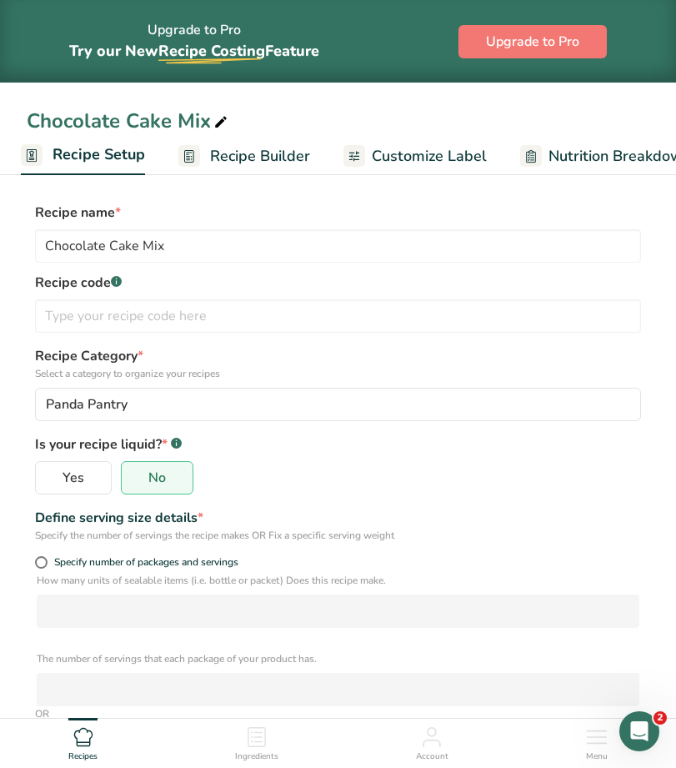
click at [260, 157] on span "Recipe Builder" at bounding box center [260, 156] width 100 height 23
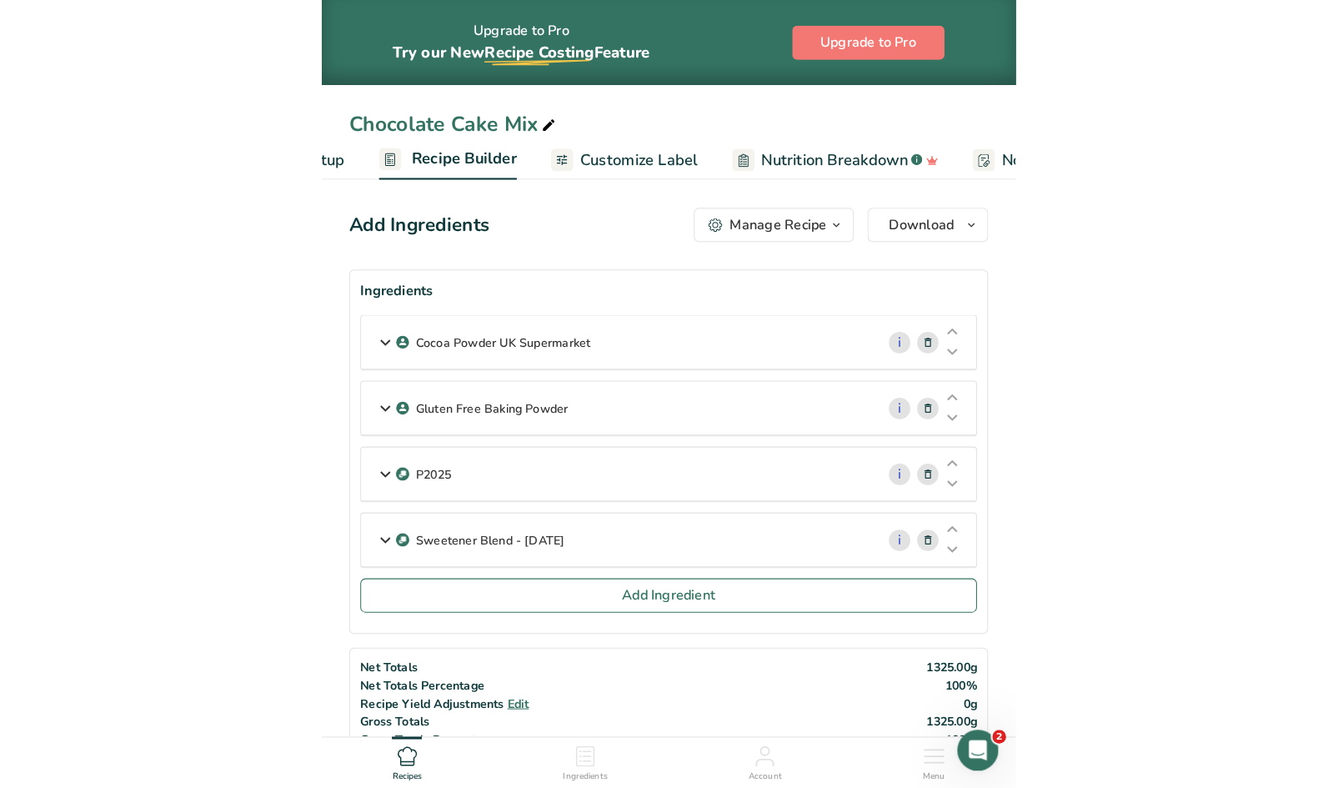
scroll to position [0, 161]
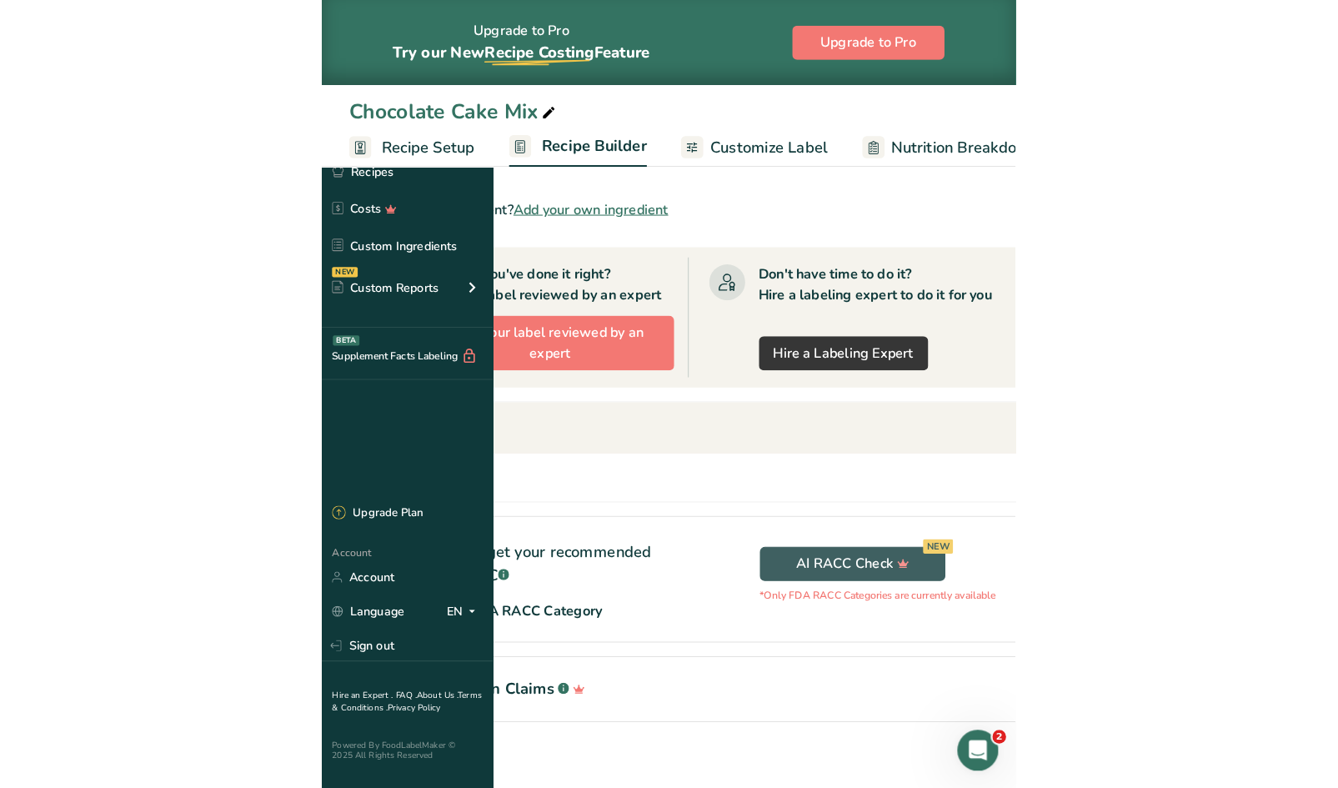
scroll to position [449, 0]
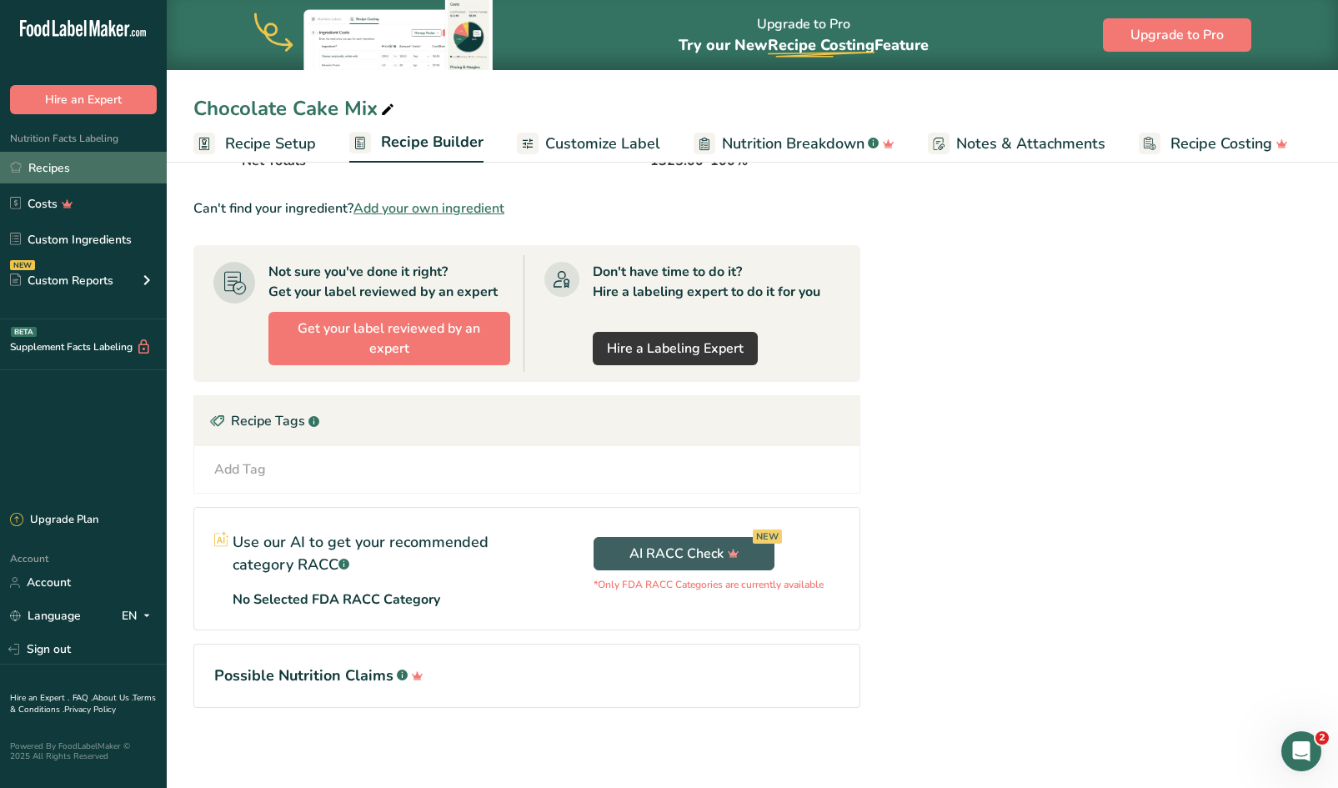
click at [62, 163] on link "Recipes" at bounding box center [83, 168] width 167 height 32
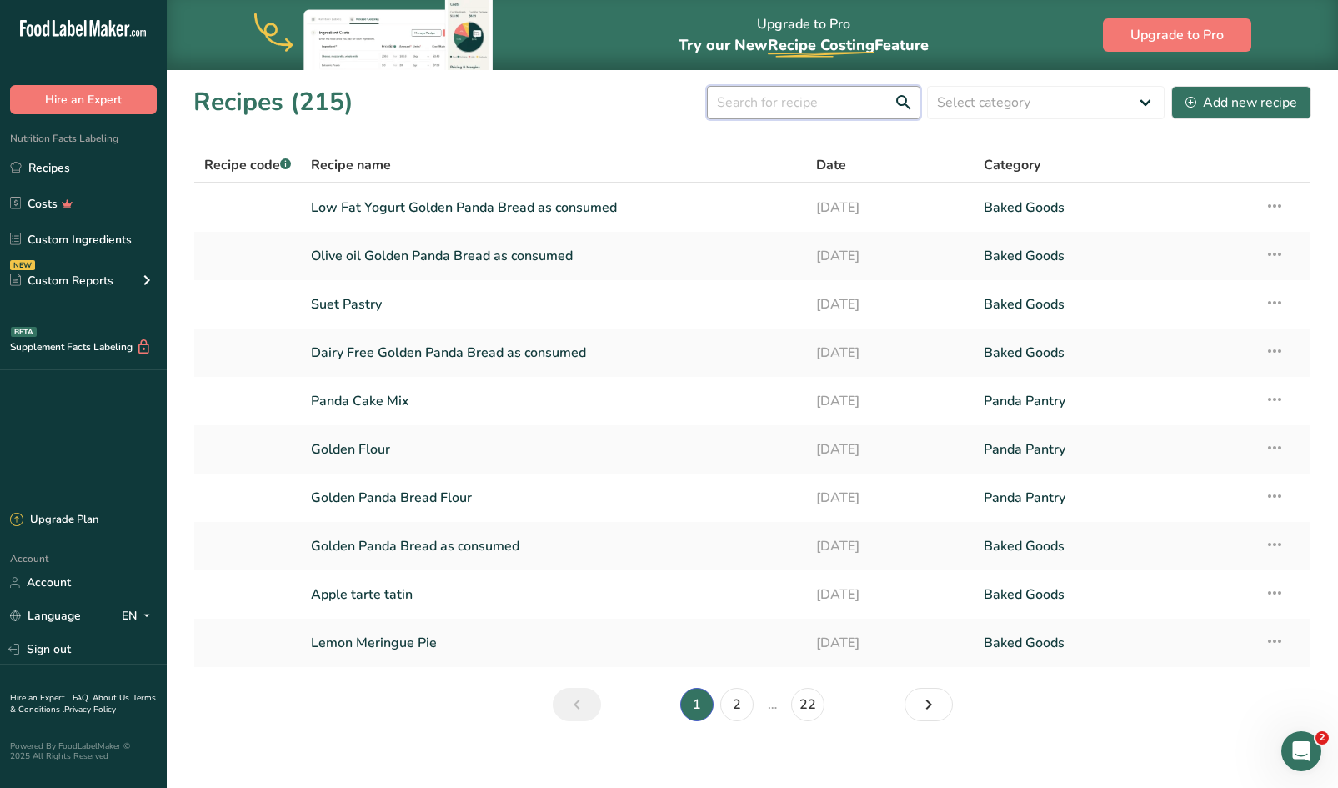
click at [790, 95] on input "text" at bounding box center [813, 102] width 213 height 33
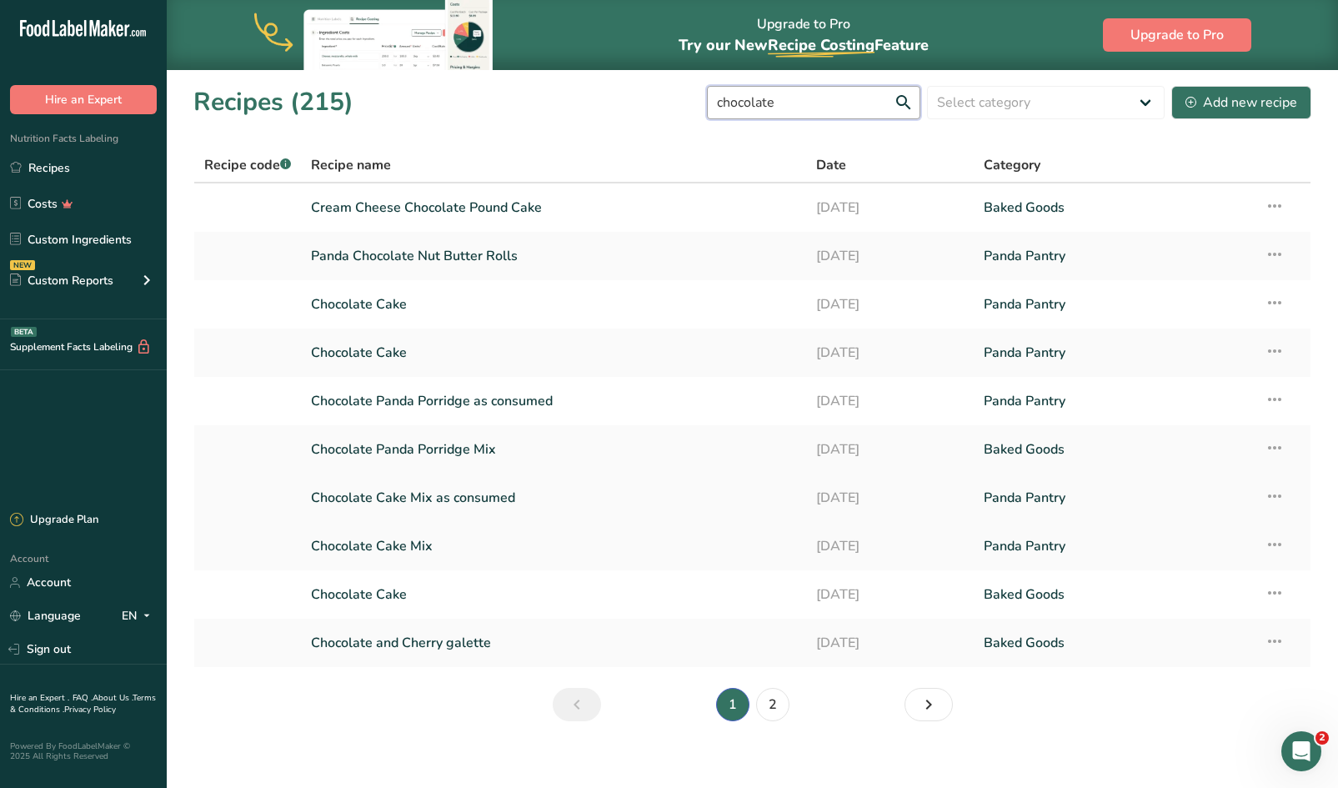
type input "chocolate"
click at [403, 498] on link "Chocolate Cake Mix as consumed" at bounding box center [553, 497] width 484 height 35
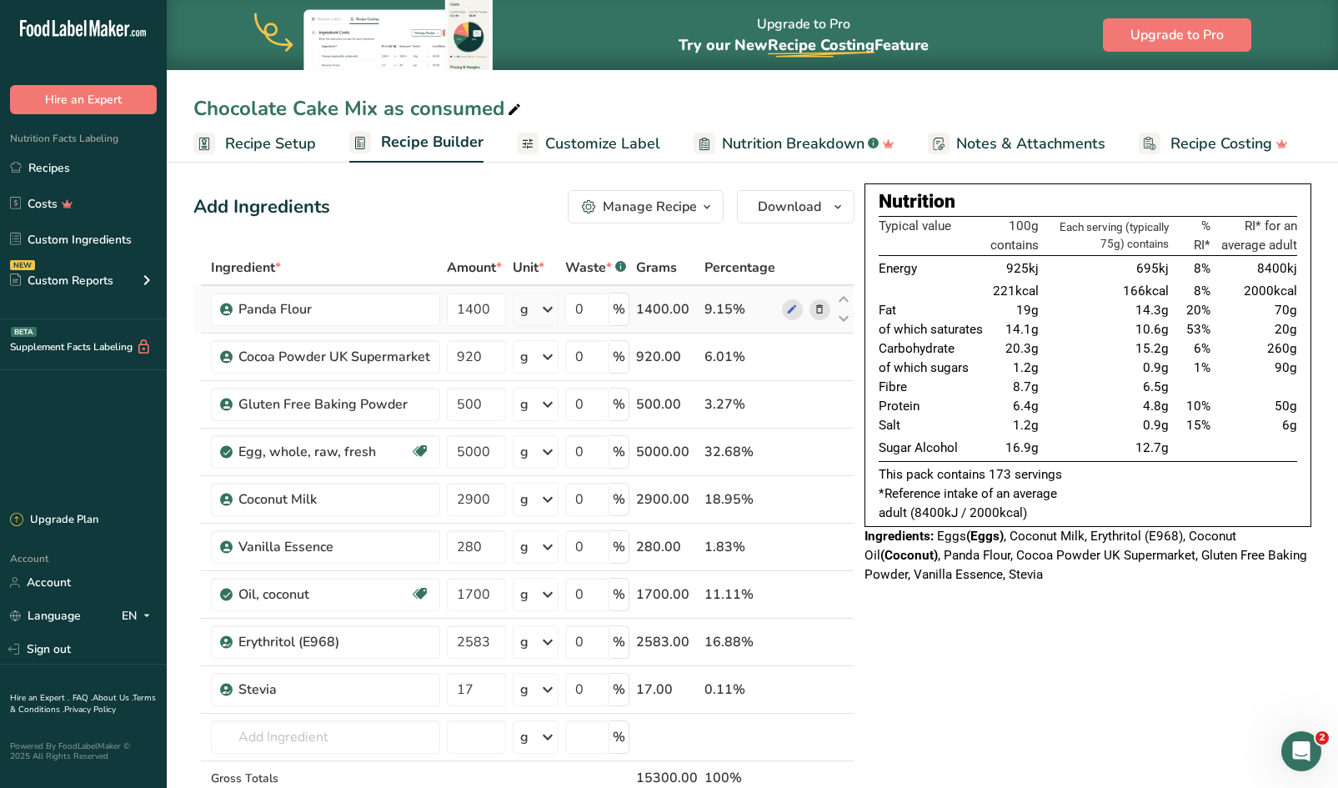
click at [813, 310] on icon at bounding box center [819, 310] width 12 height 18
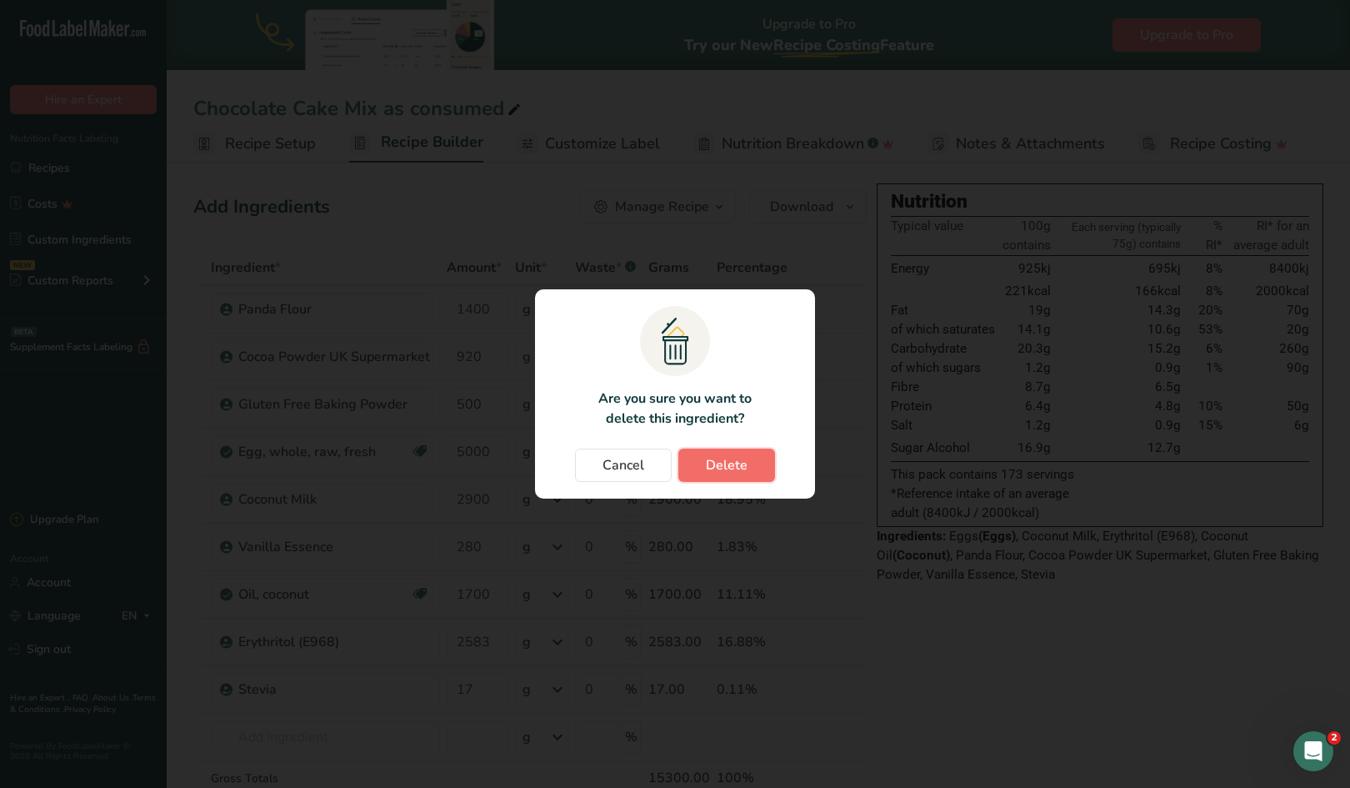
click at [720, 475] on button "Delete" at bounding box center [726, 464] width 97 height 33
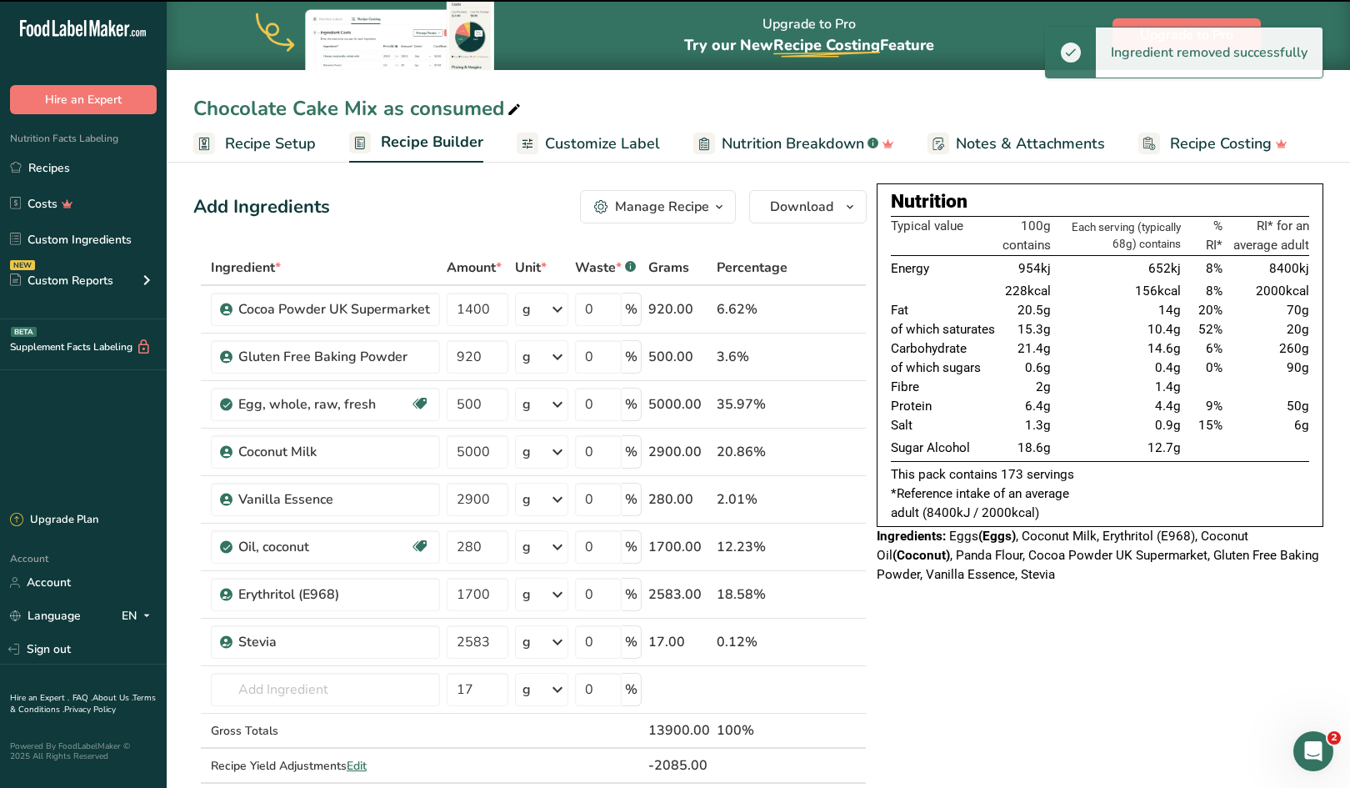
type input "920"
type input "500"
type input "5000"
type input "2900"
type input "280"
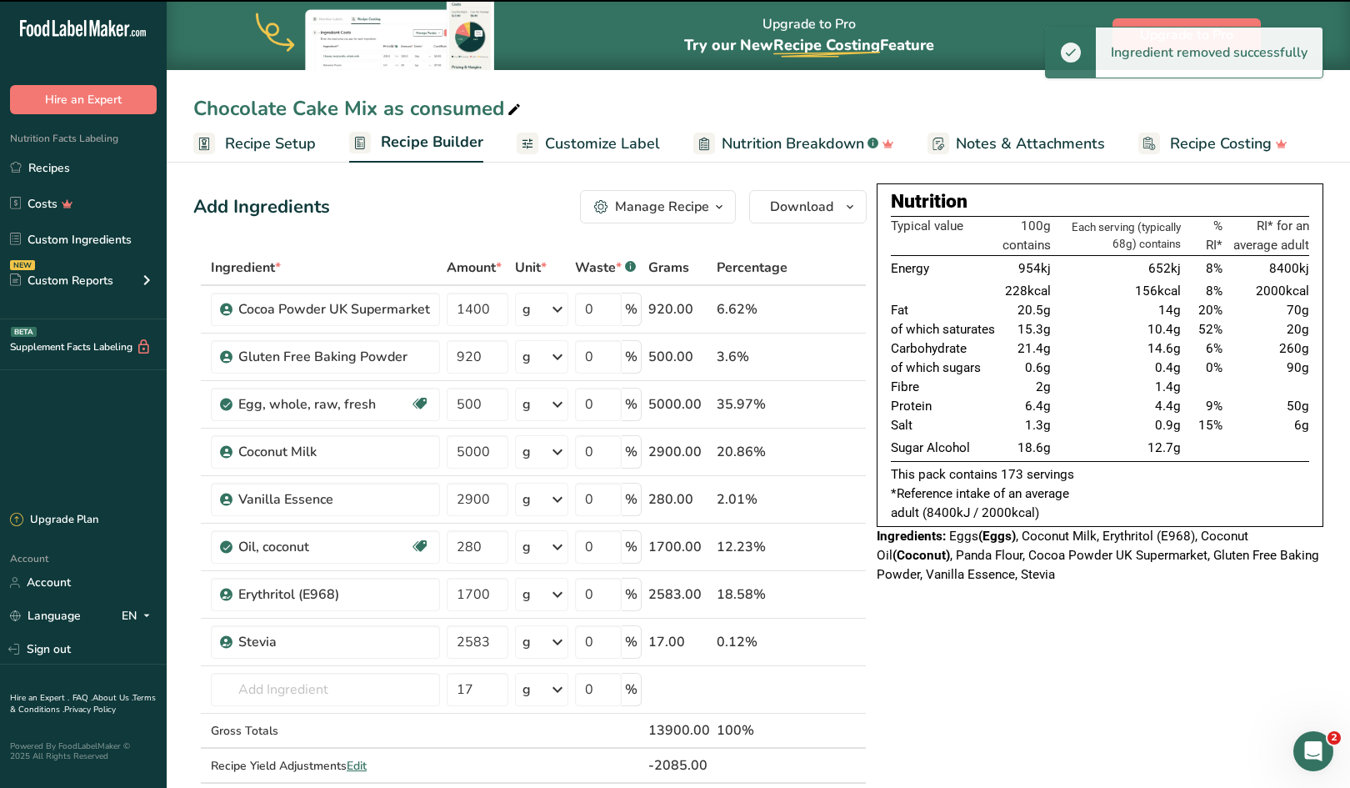
type input "1700"
type input "2583"
type input "17"
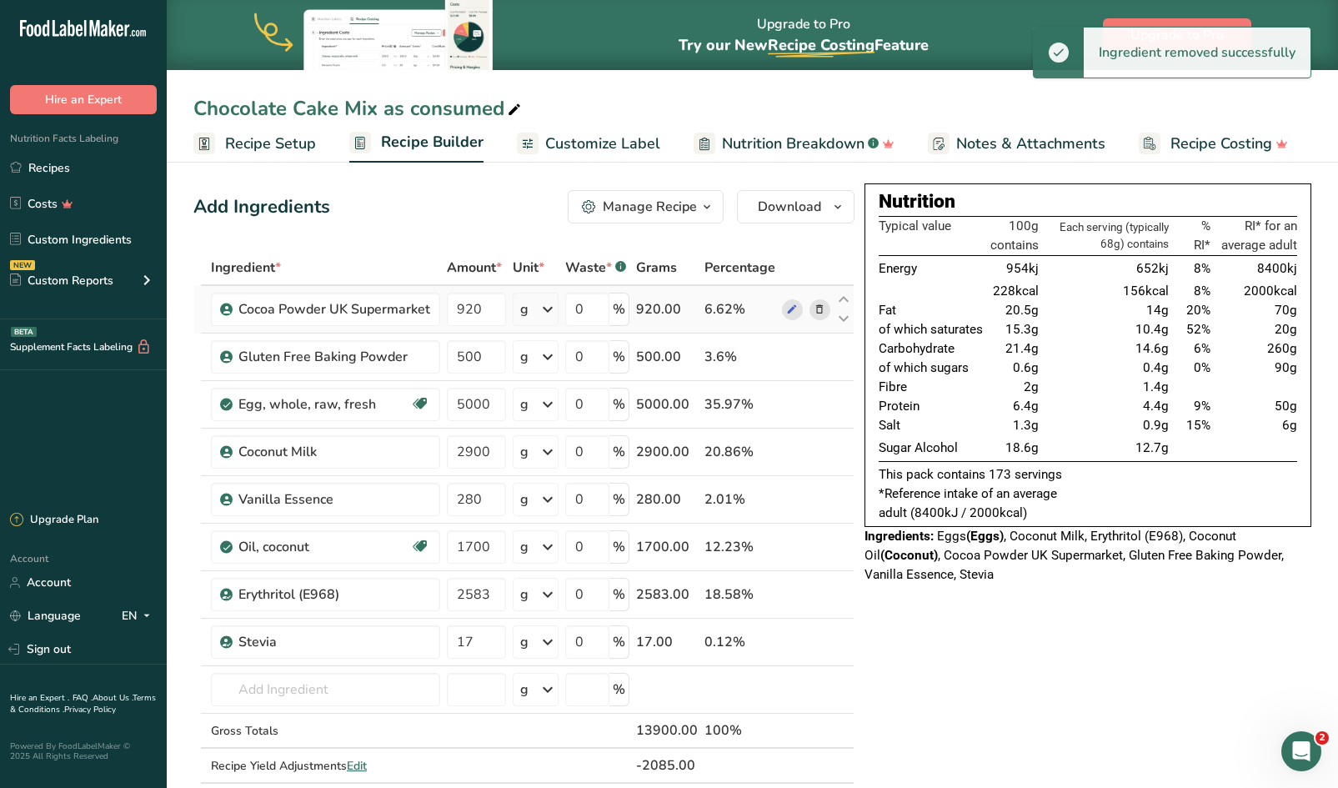
click at [820, 308] on icon at bounding box center [819, 310] width 12 height 18
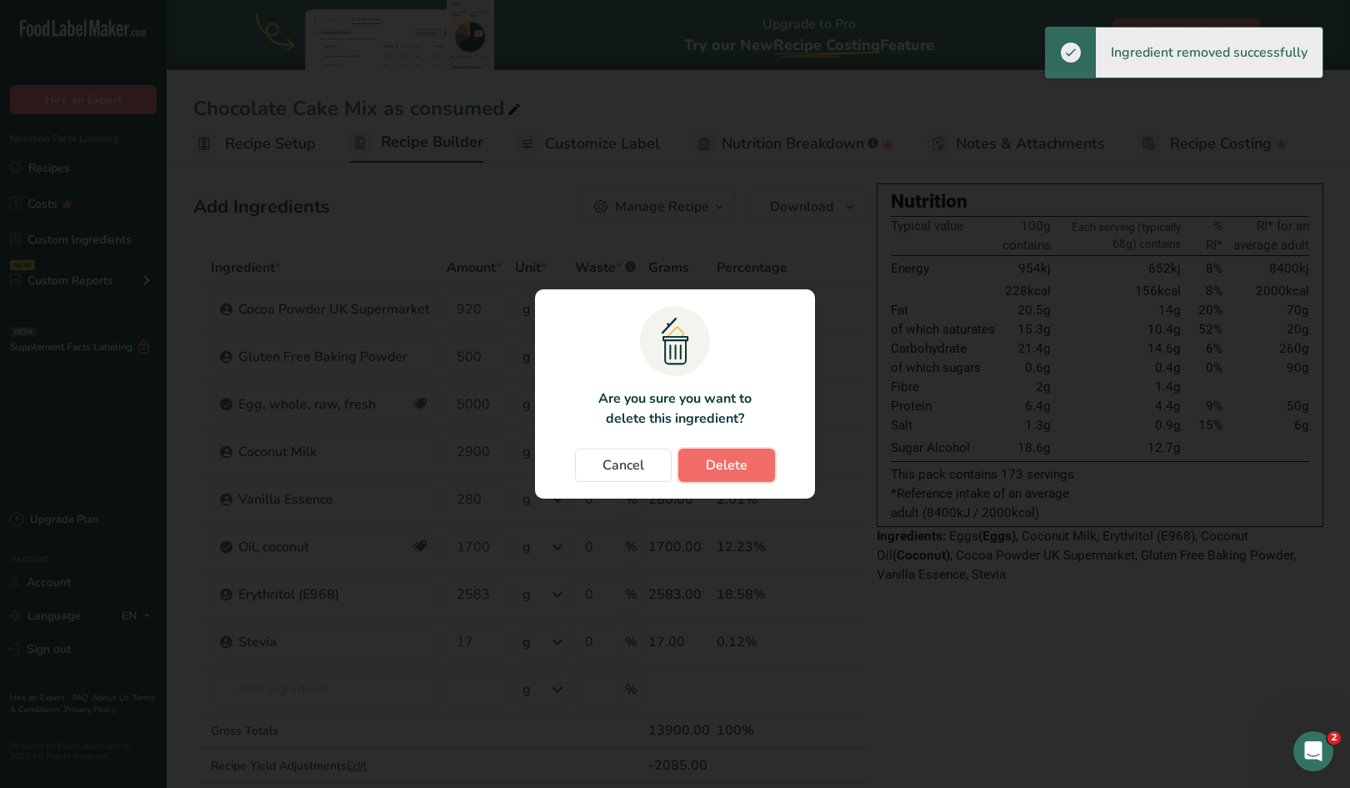
click at [728, 458] on span "Delete" at bounding box center [727, 465] width 42 height 20
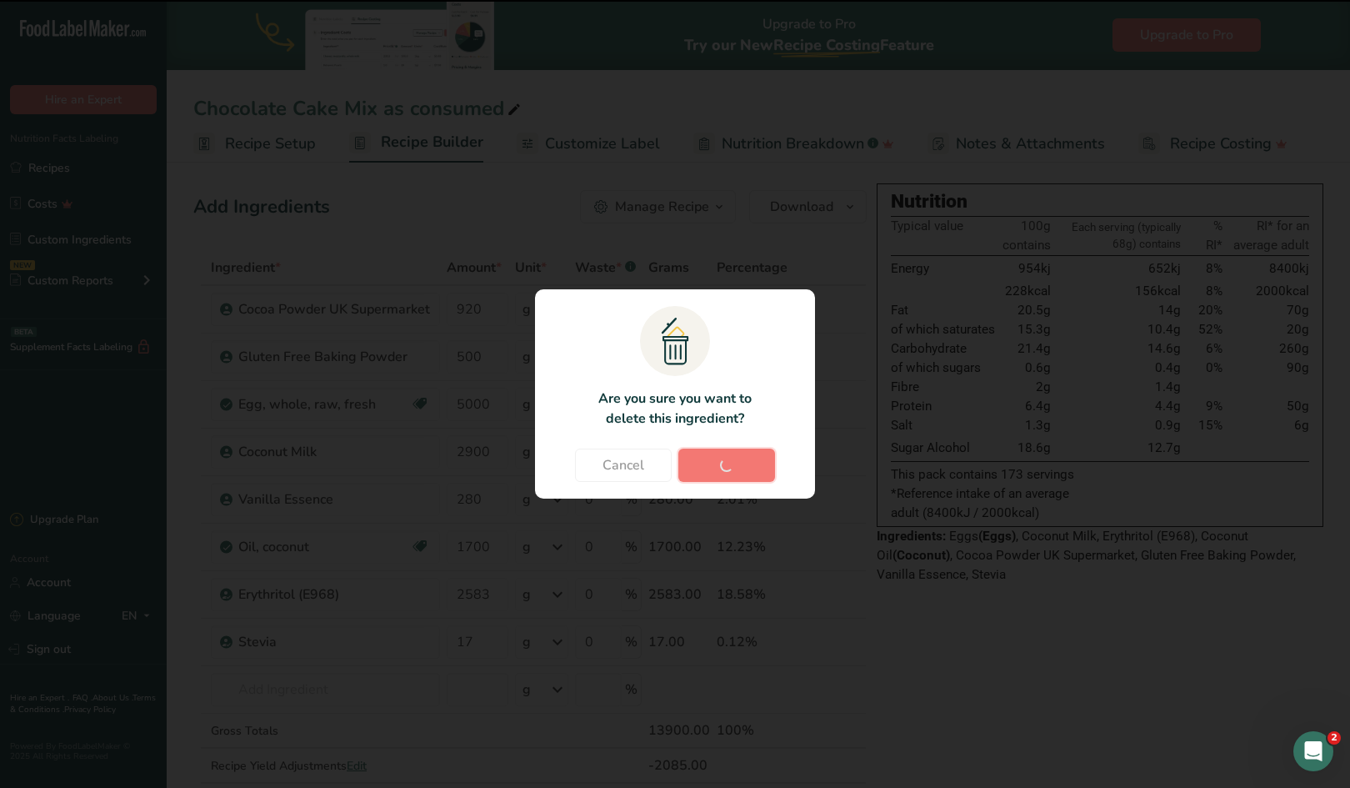
type input "500"
type input "5000"
type input "2900"
type input "280"
type input "1700"
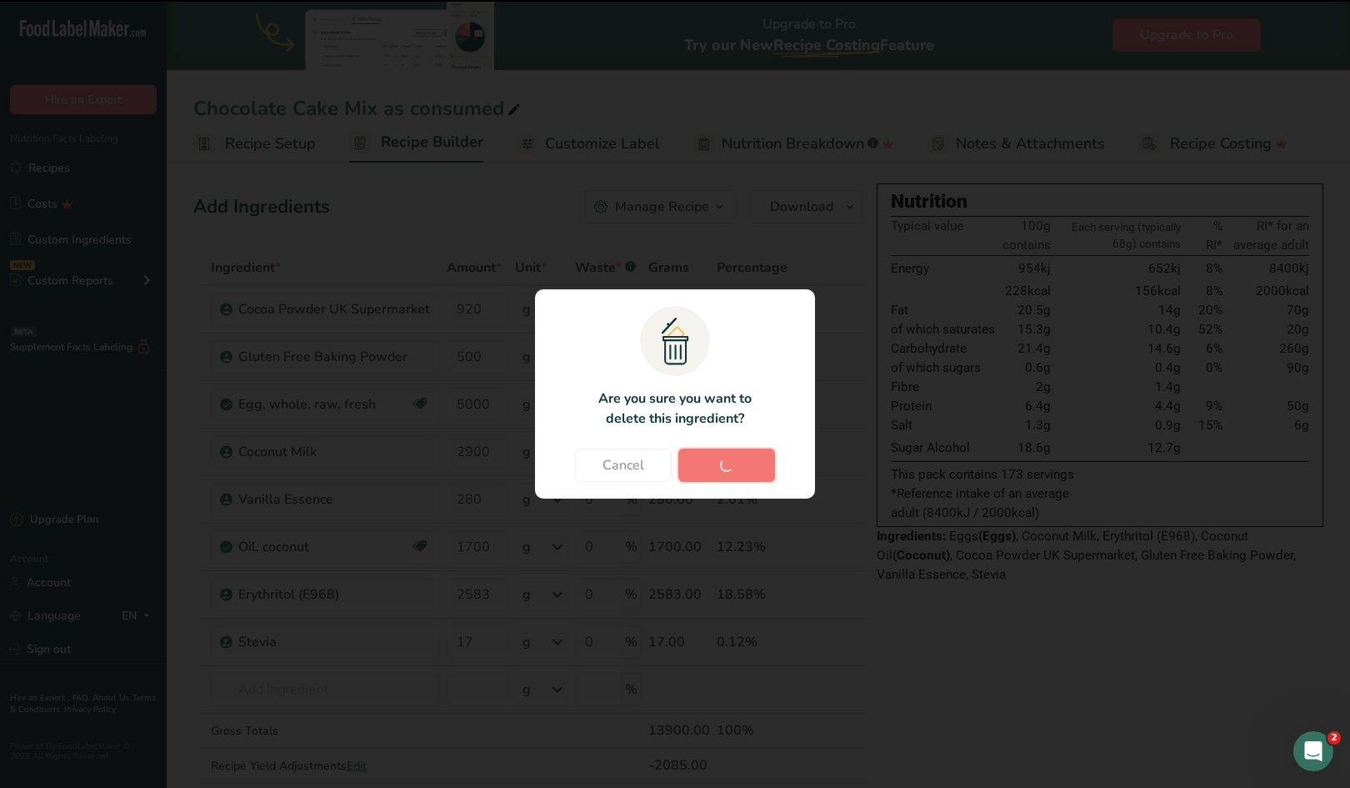
type input "2583"
type input "17"
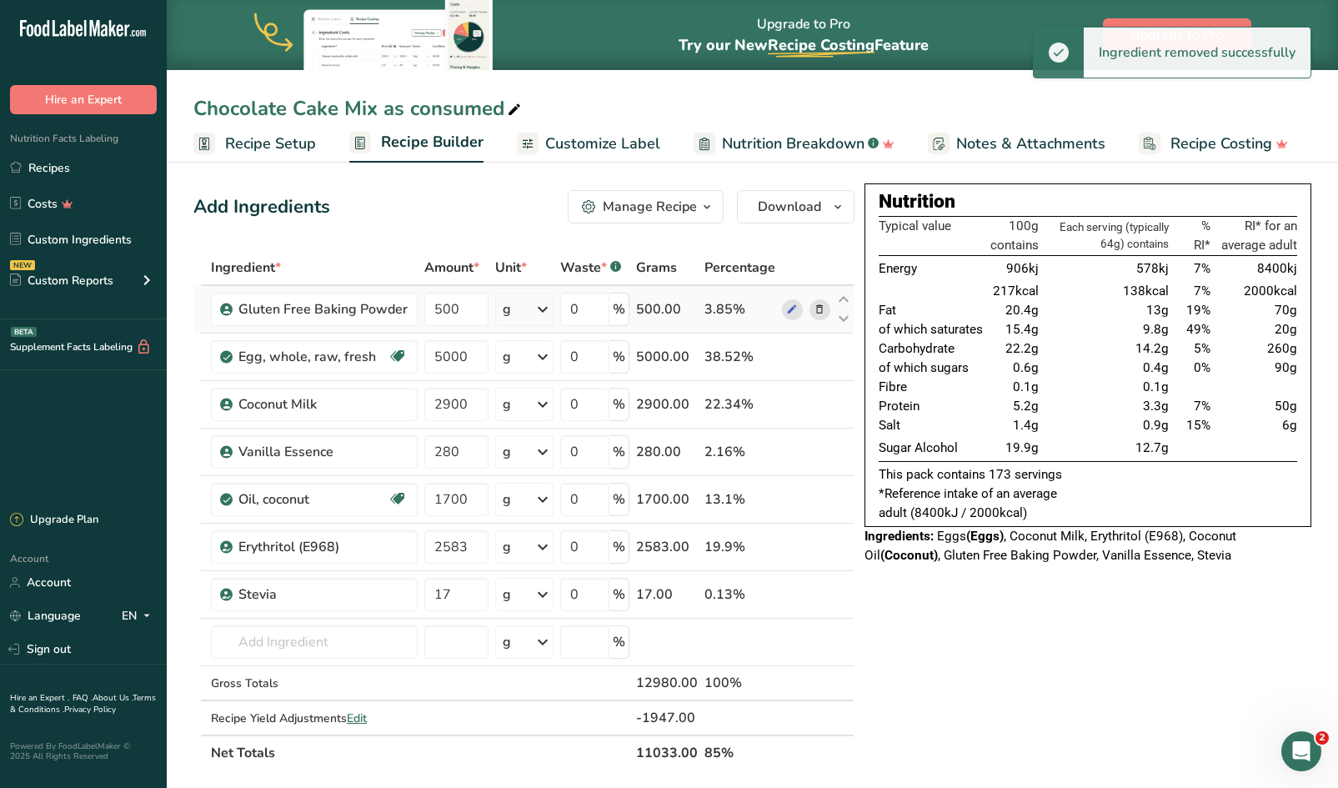
click at [820, 309] on icon at bounding box center [819, 310] width 12 height 18
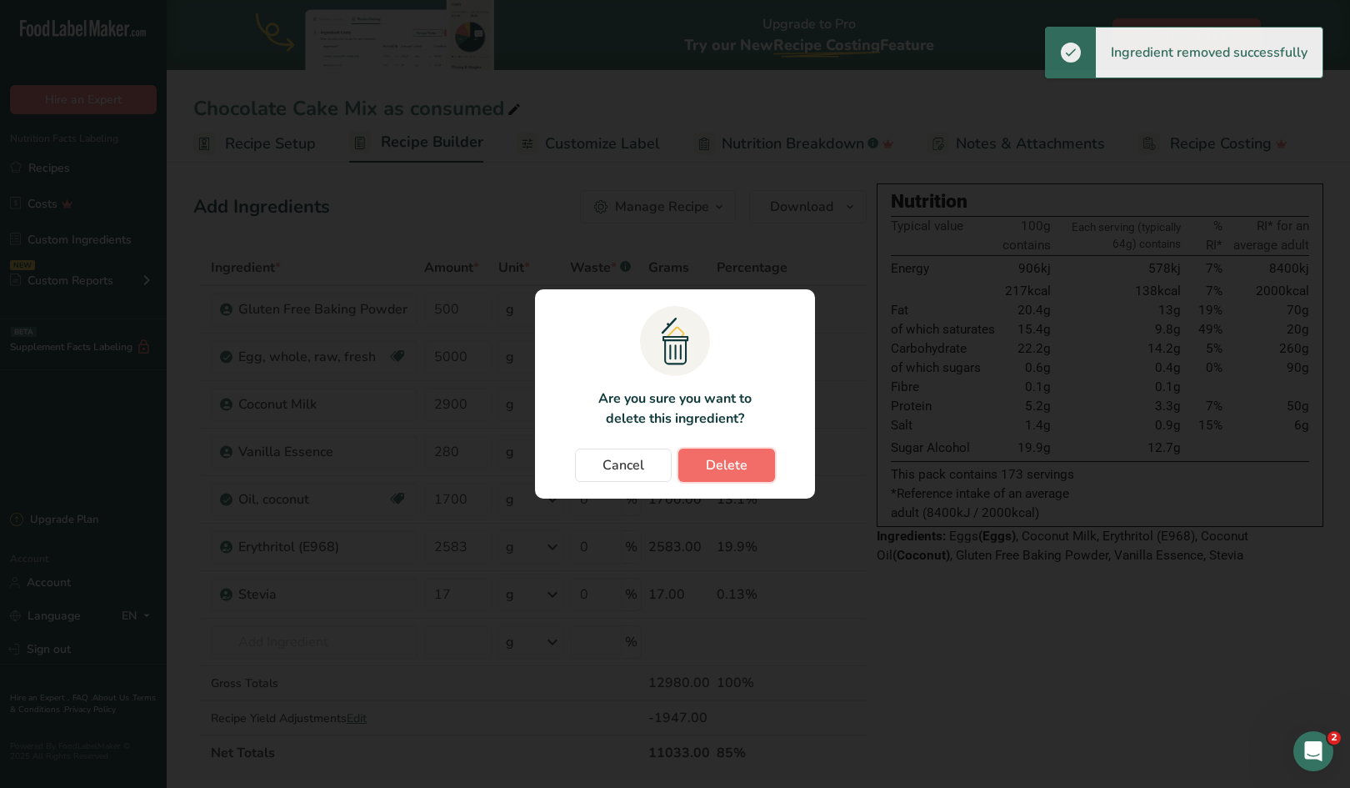
click at [748, 461] on button "Delete" at bounding box center [726, 464] width 97 height 33
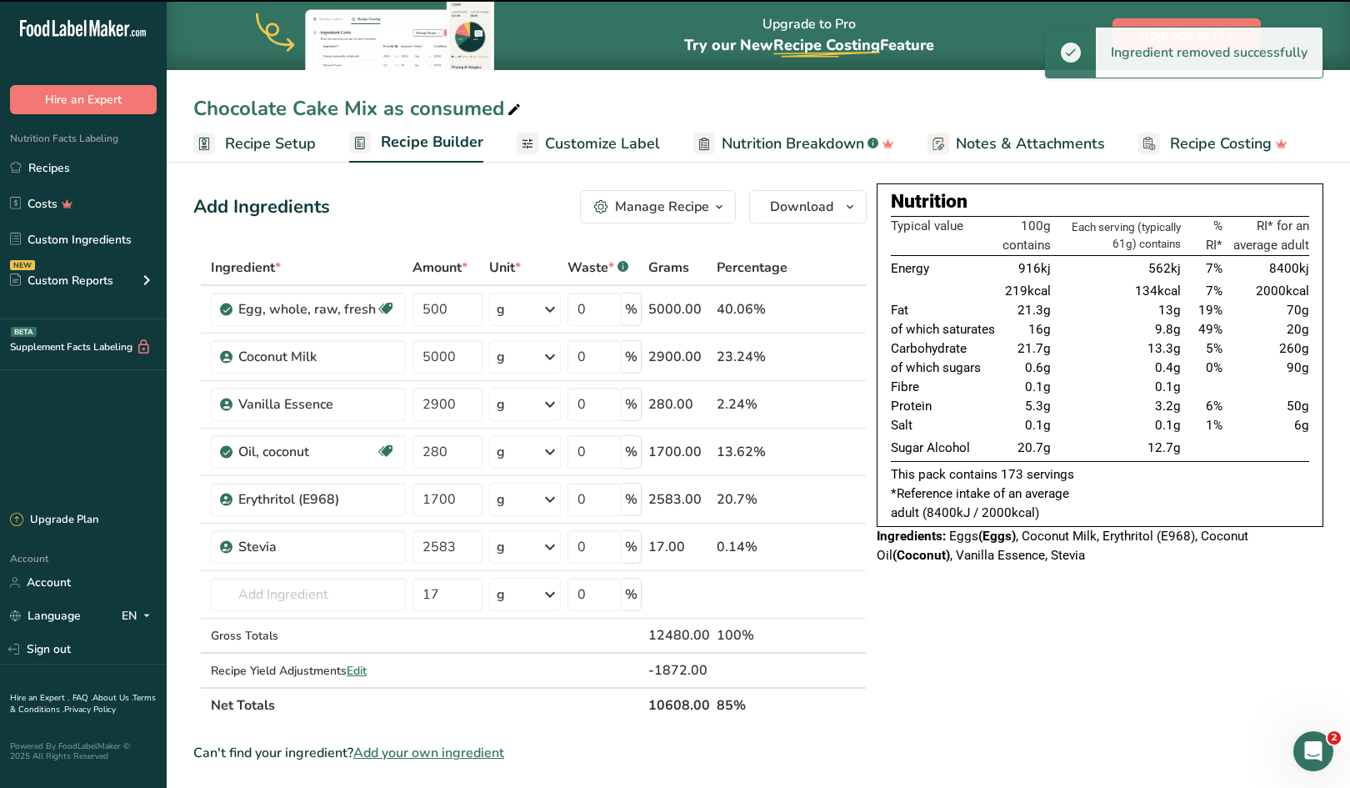
type input "5000"
type input "2900"
type input "280"
type input "1700"
type input "2583"
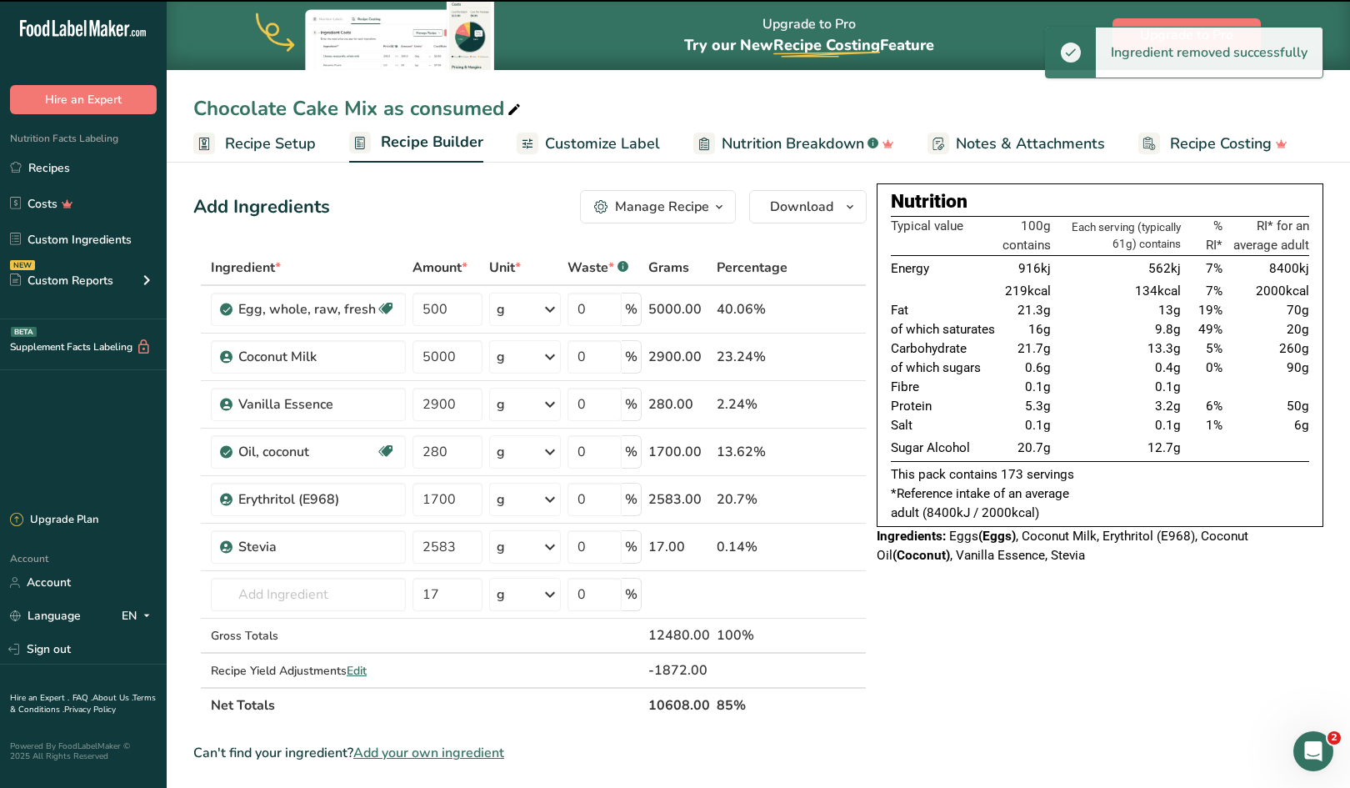
type input "17"
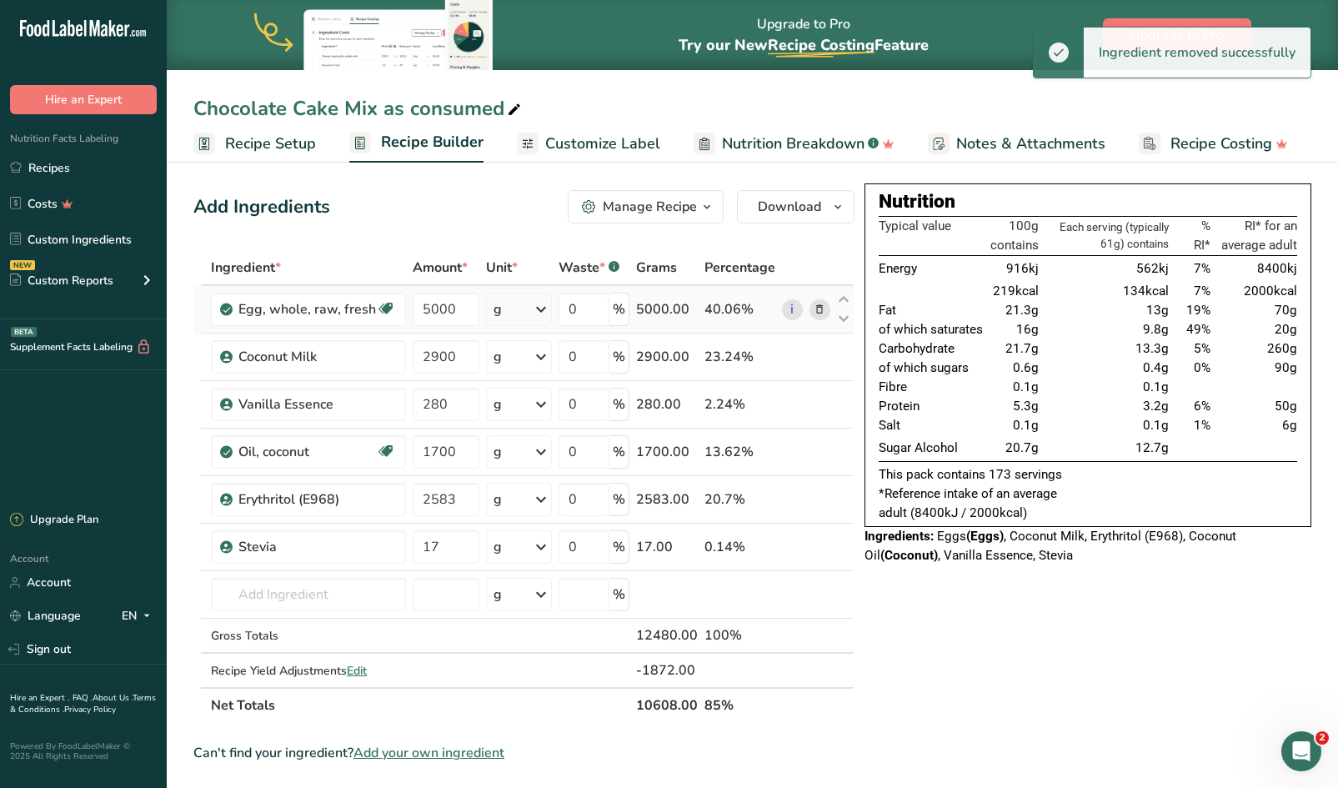
click at [821, 305] on icon at bounding box center [819, 310] width 12 height 18
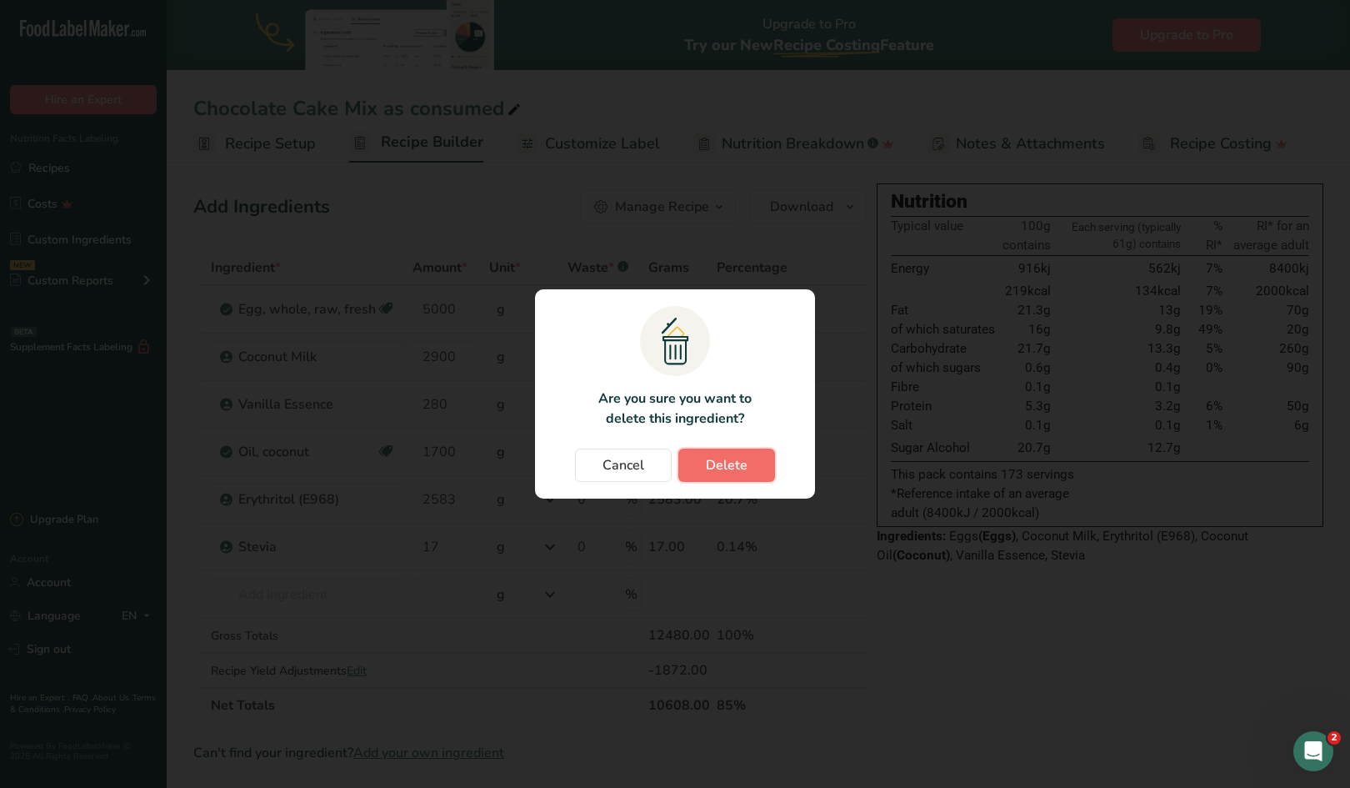
click at [749, 460] on button "Delete" at bounding box center [726, 464] width 97 height 33
type input "2900"
type input "280"
type input "1700"
type input "2583"
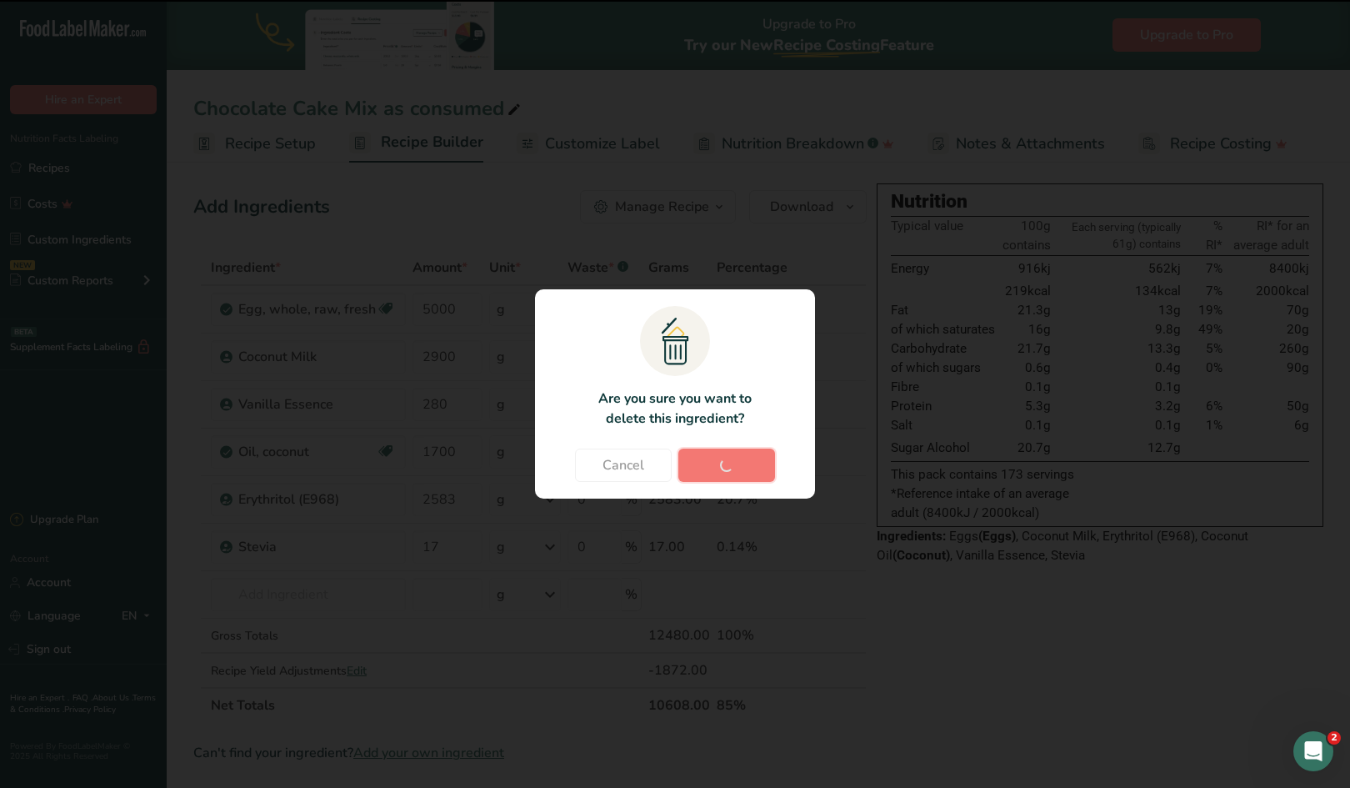
type input "17"
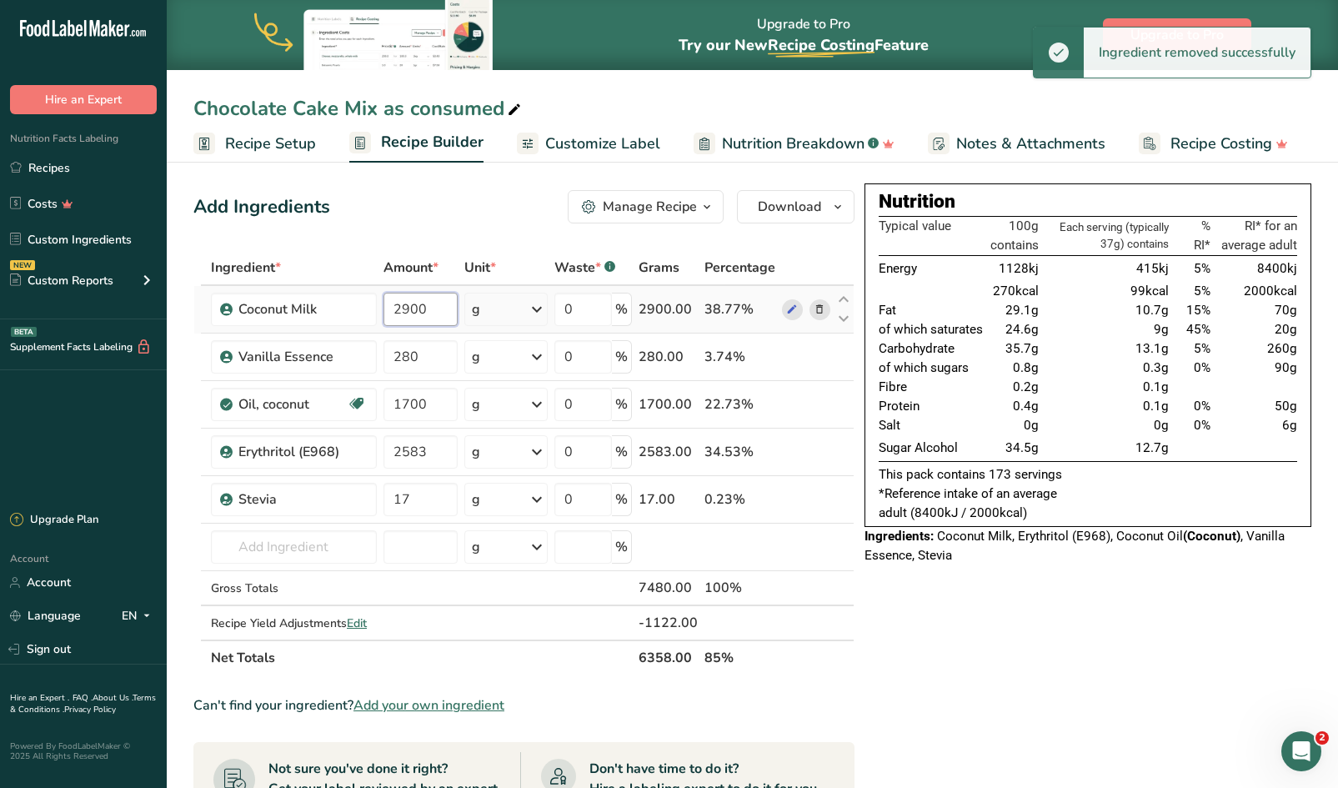
click at [431, 315] on input "2900" at bounding box center [420, 309] width 74 height 33
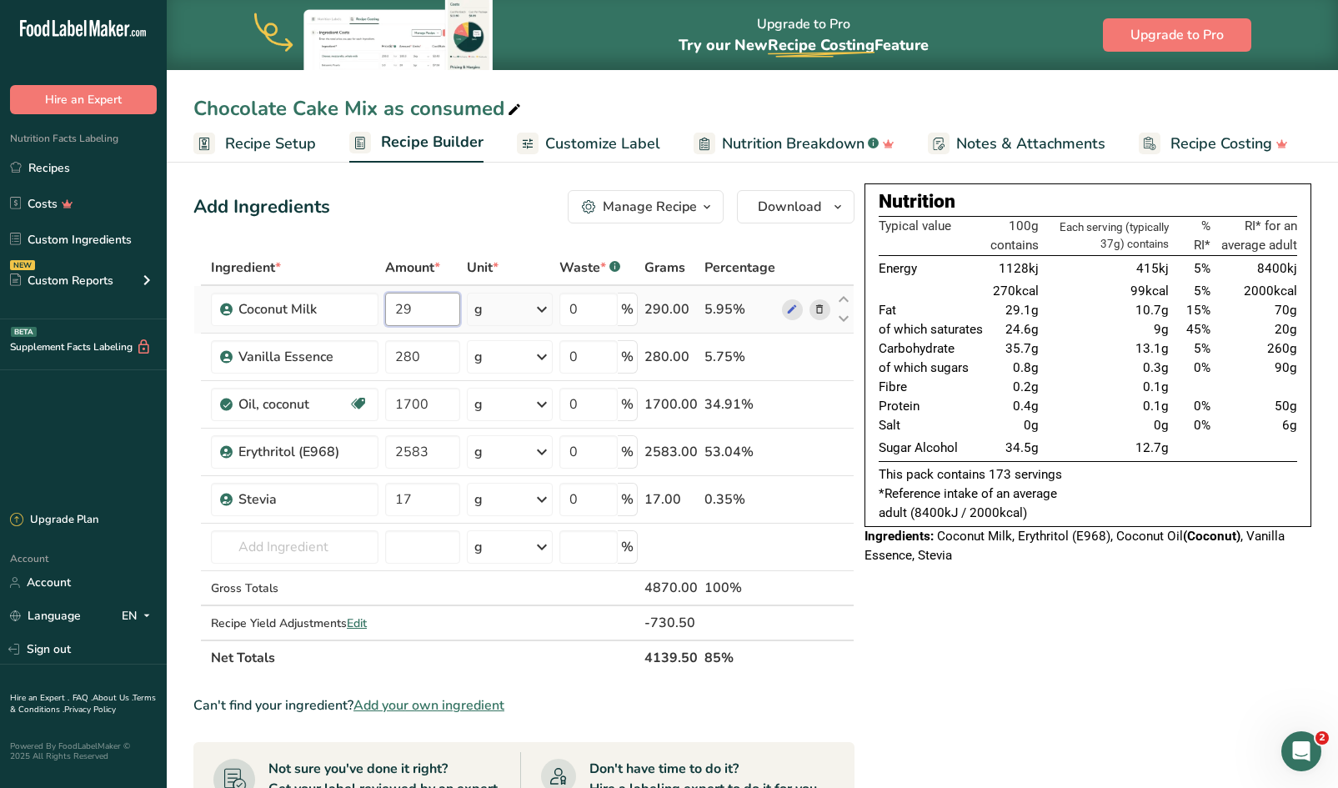
type input "2"
type input "35"
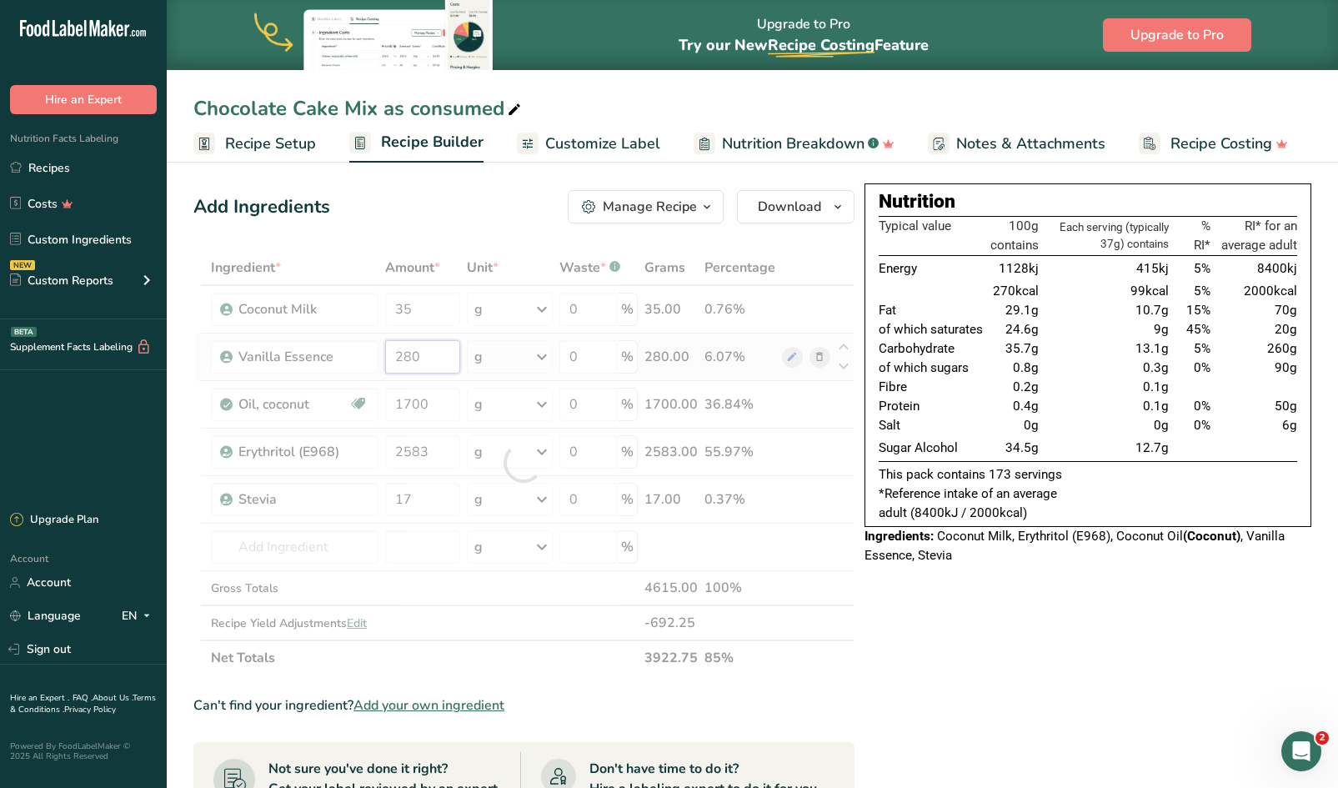
click at [427, 357] on div "Ingredient * Amount * Unit * Waste * .a-a{fill:#347362;}.b-a{fill:#fff;} Grams …" at bounding box center [523, 462] width 661 height 425
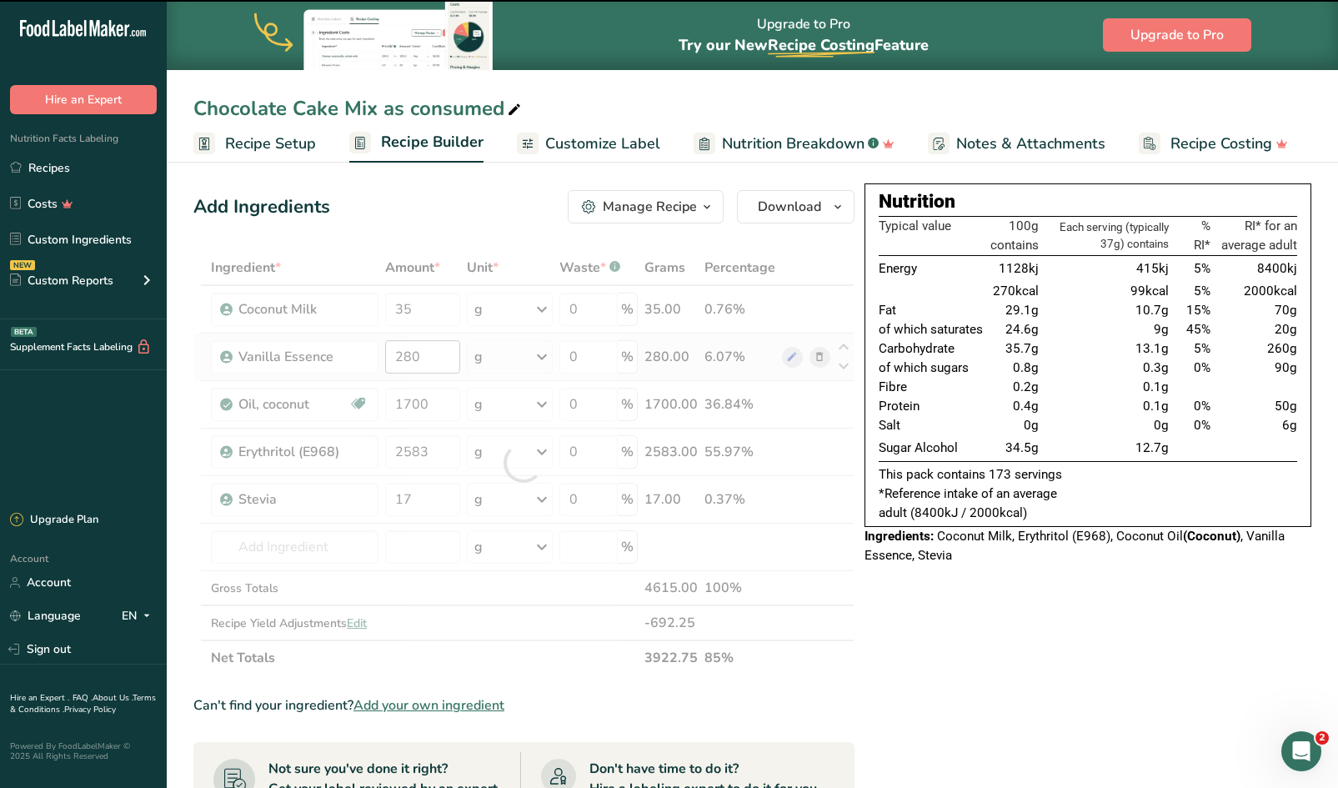
click at [427, 357] on div at bounding box center [523, 462] width 661 height 425
click at [427, 357] on input "280" at bounding box center [423, 356] width 76 height 33
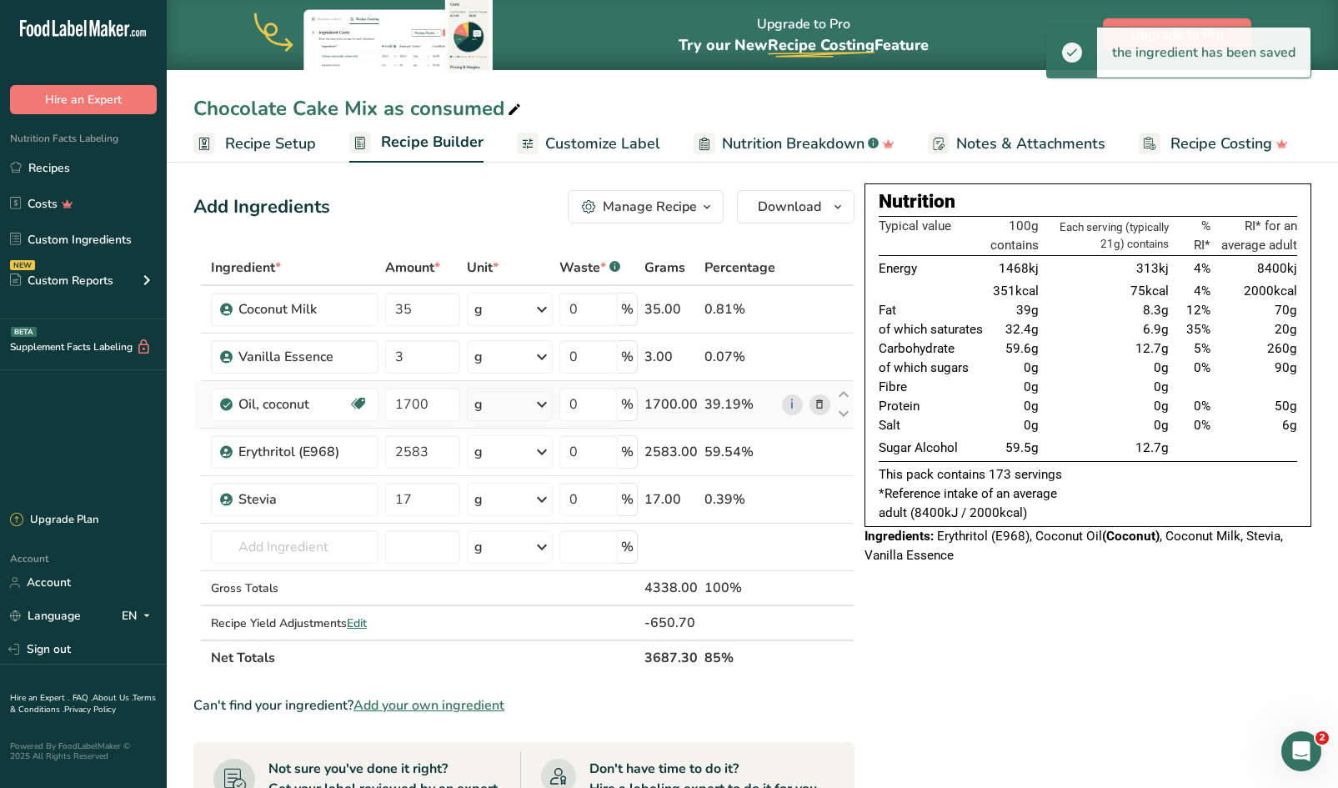
click at [818, 402] on icon at bounding box center [819, 405] width 12 height 18
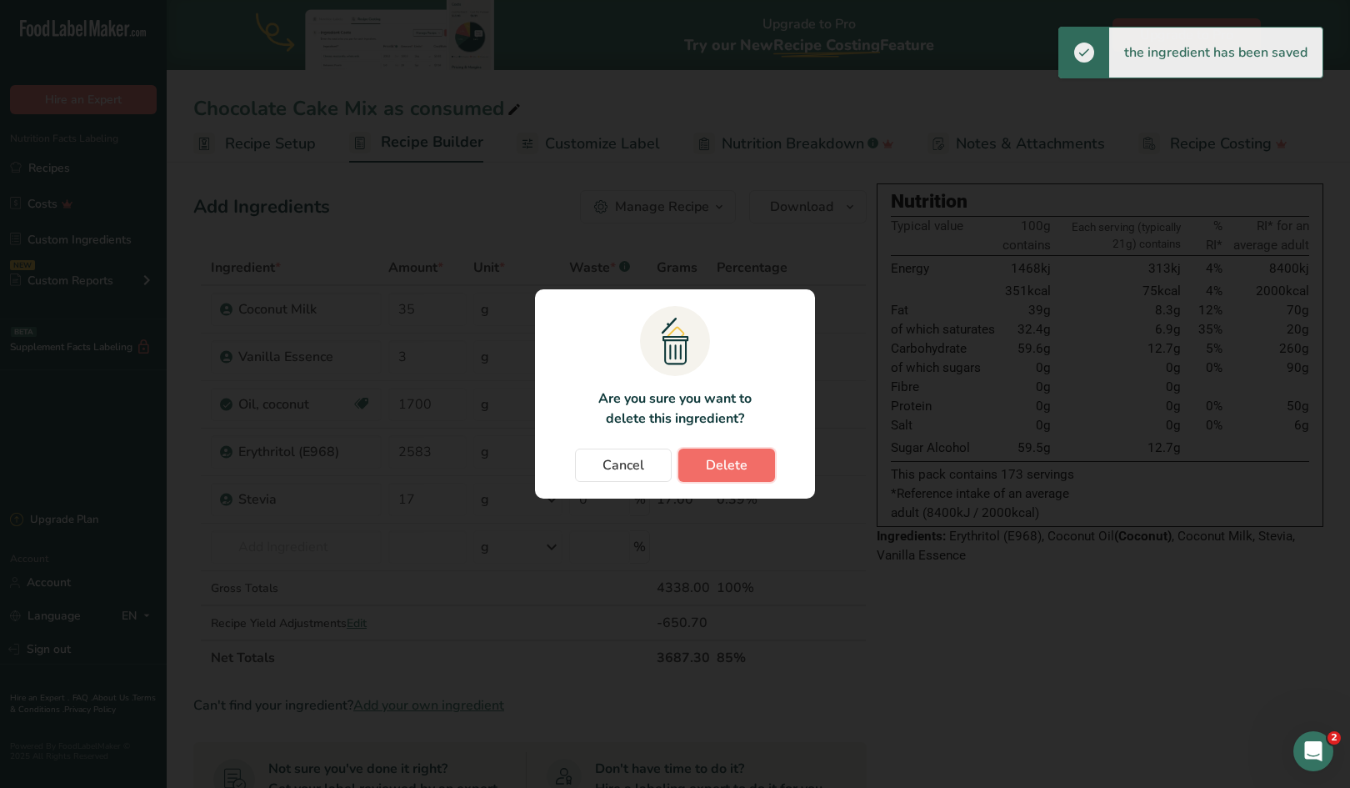
click at [754, 466] on button "Delete" at bounding box center [726, 464] width 97 height 33
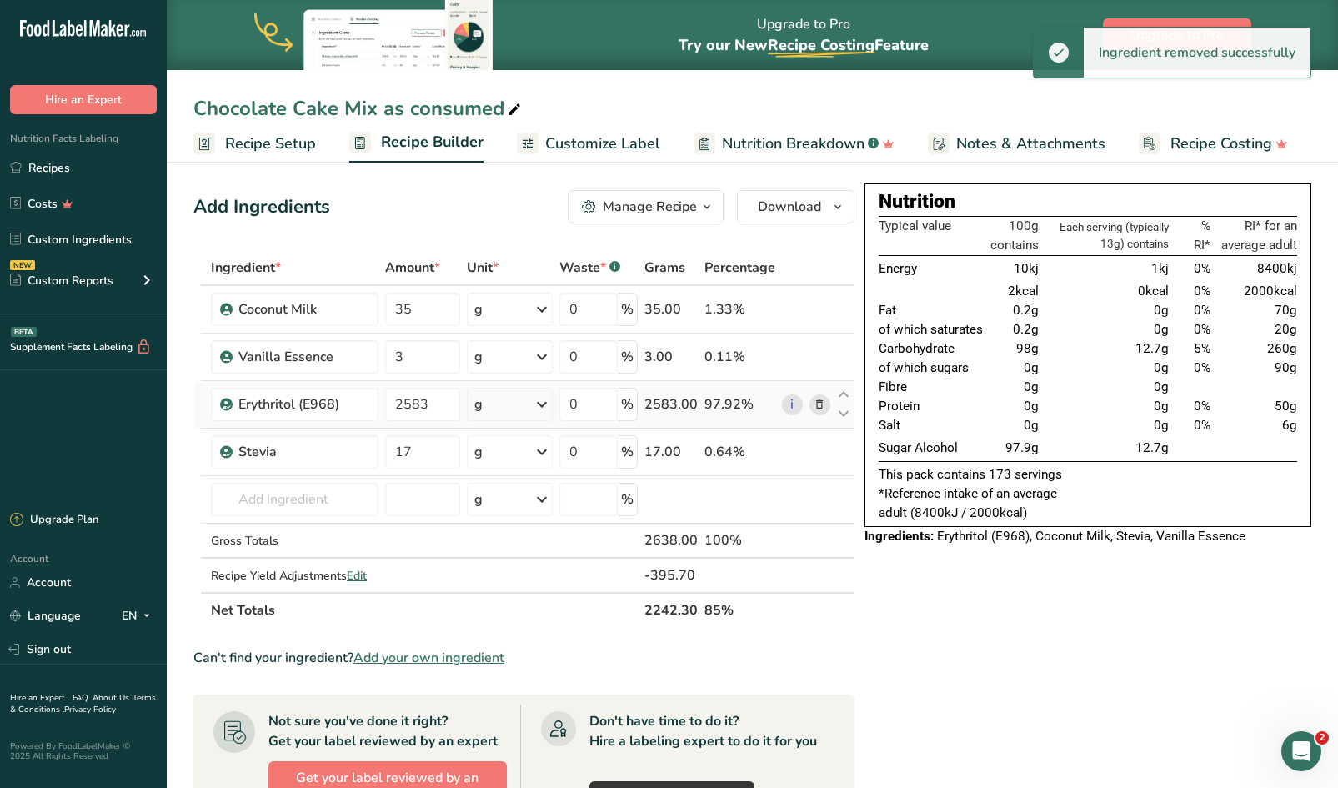
click at [824, 407] on icon at bounding box center [819, 405] width 12 height 18
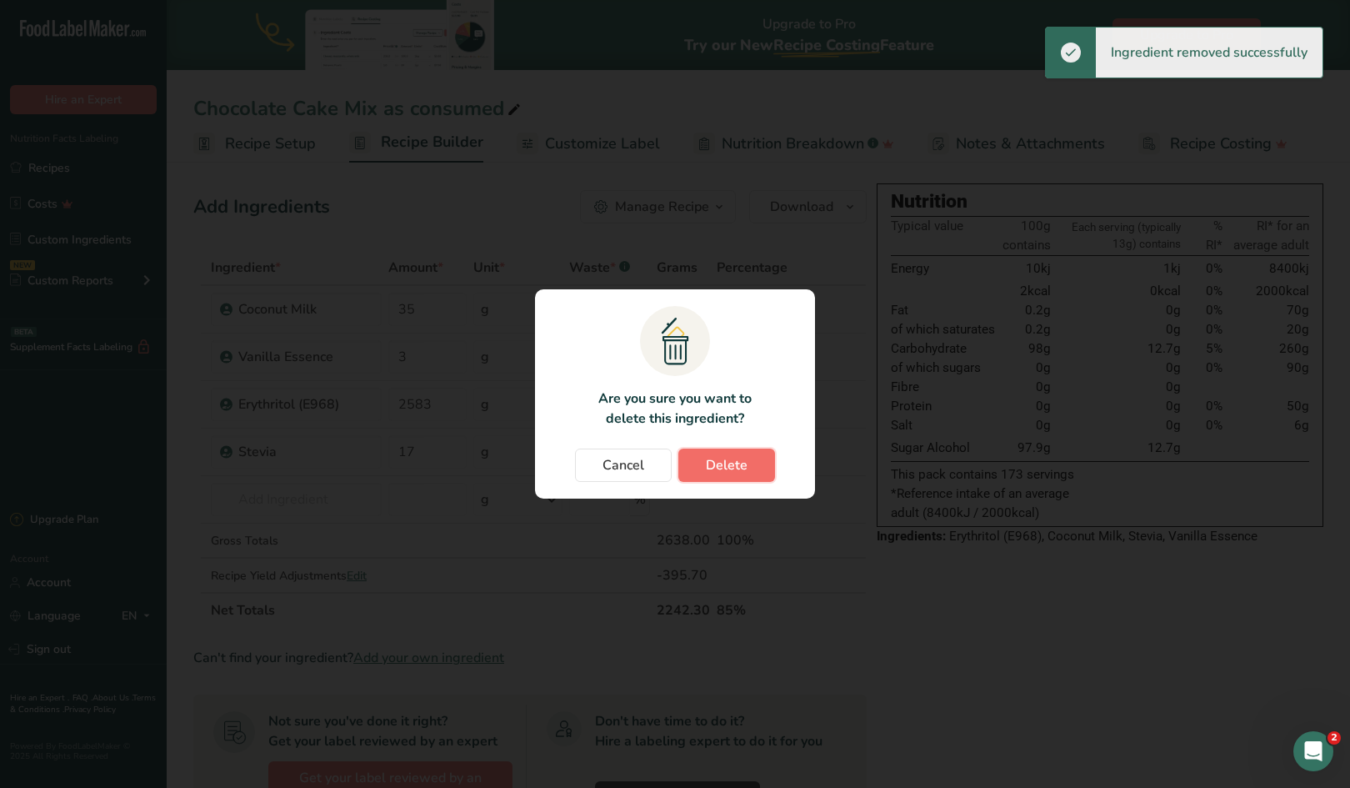
click at [760, 464] on button "Delete" at bounding box center [726, 464] width 97 height 33
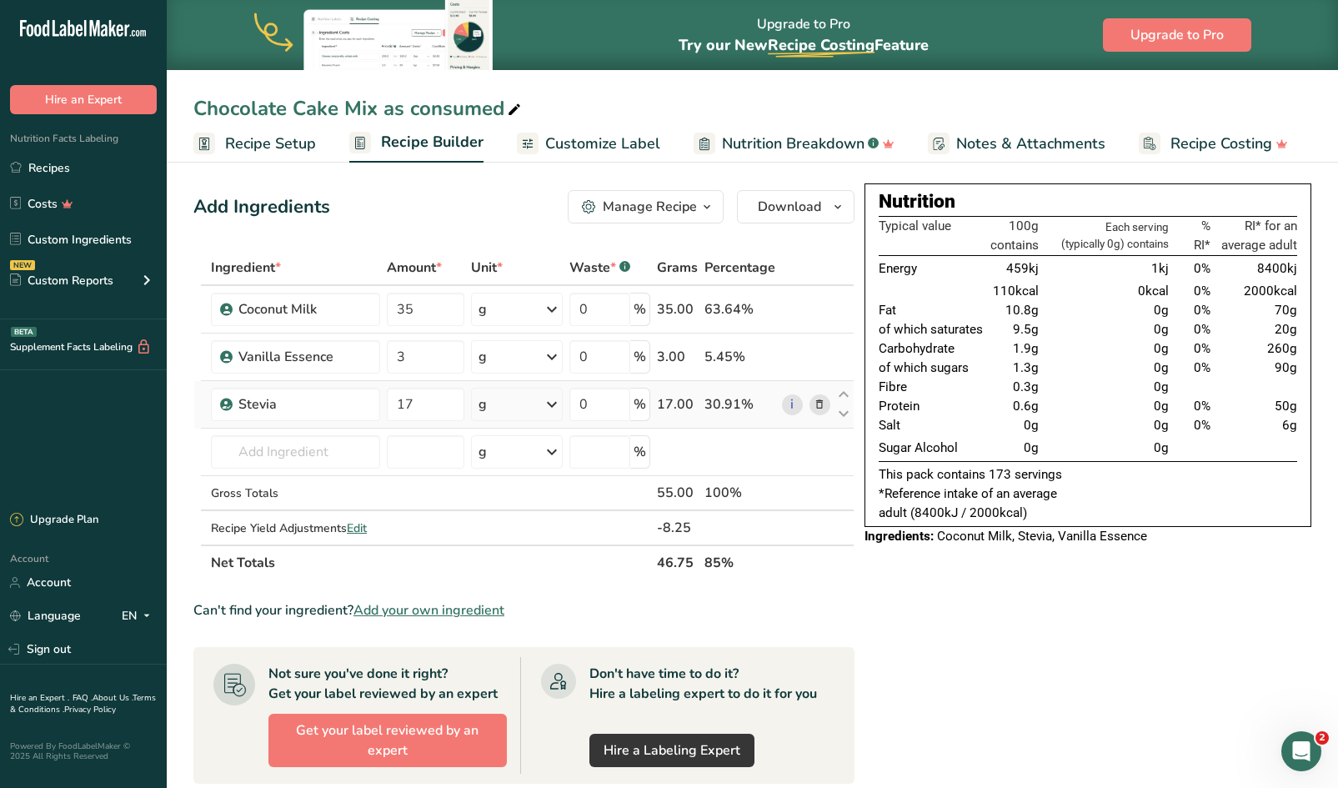
click at [815, 403] on icon at bounding box center [819, 405] width 12 height 18
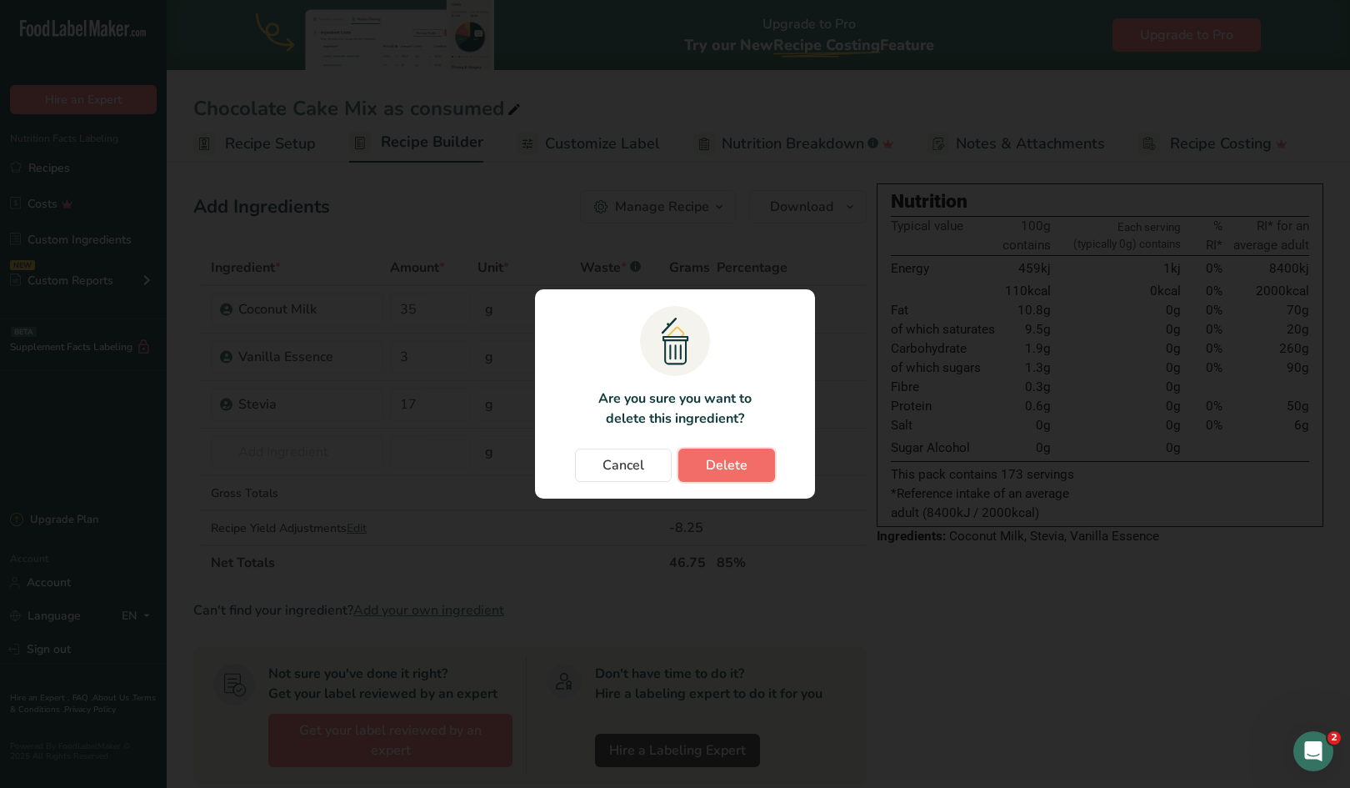
click at [745, 471] on span "Delete" at bounding box center [727, 465] width 42 height 20
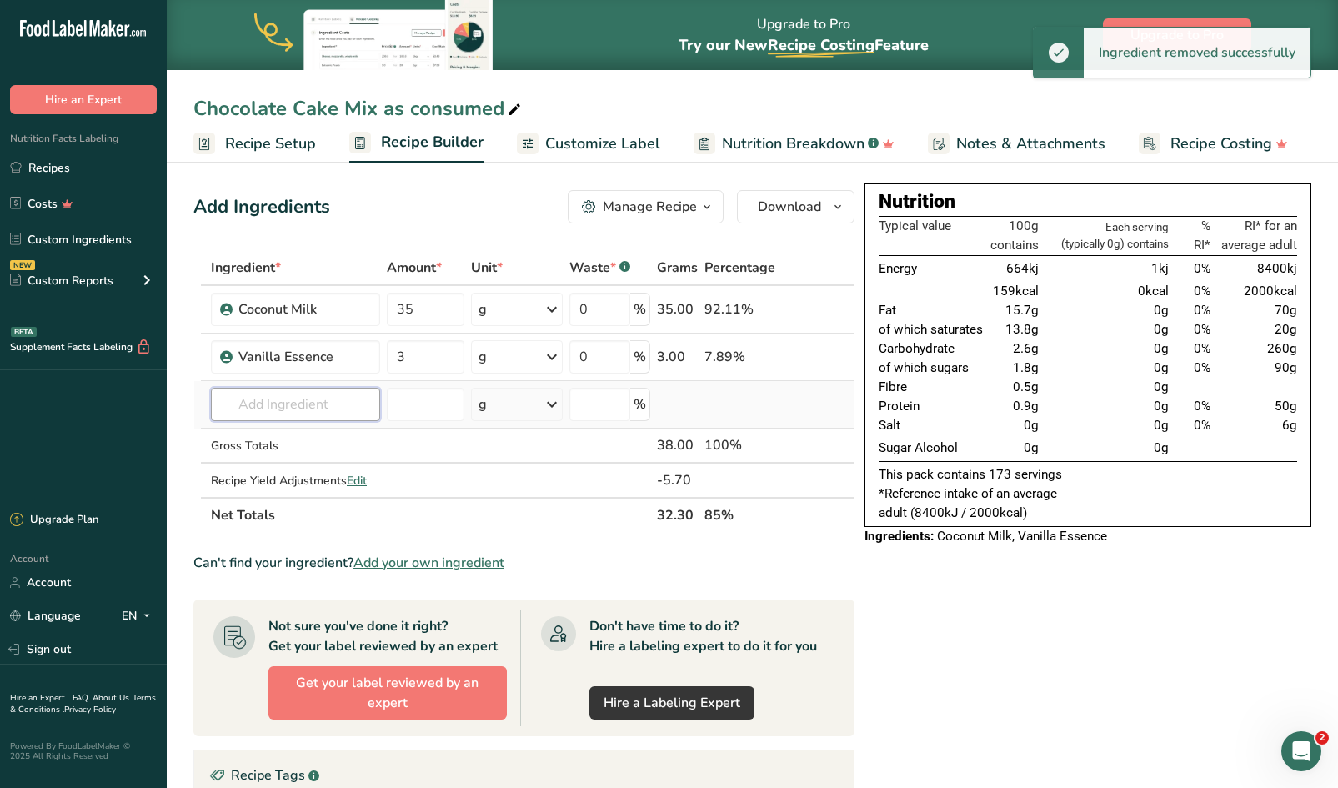
click at [318, 398] on input "text" at bounding box center [295, 404] width 169 height 33
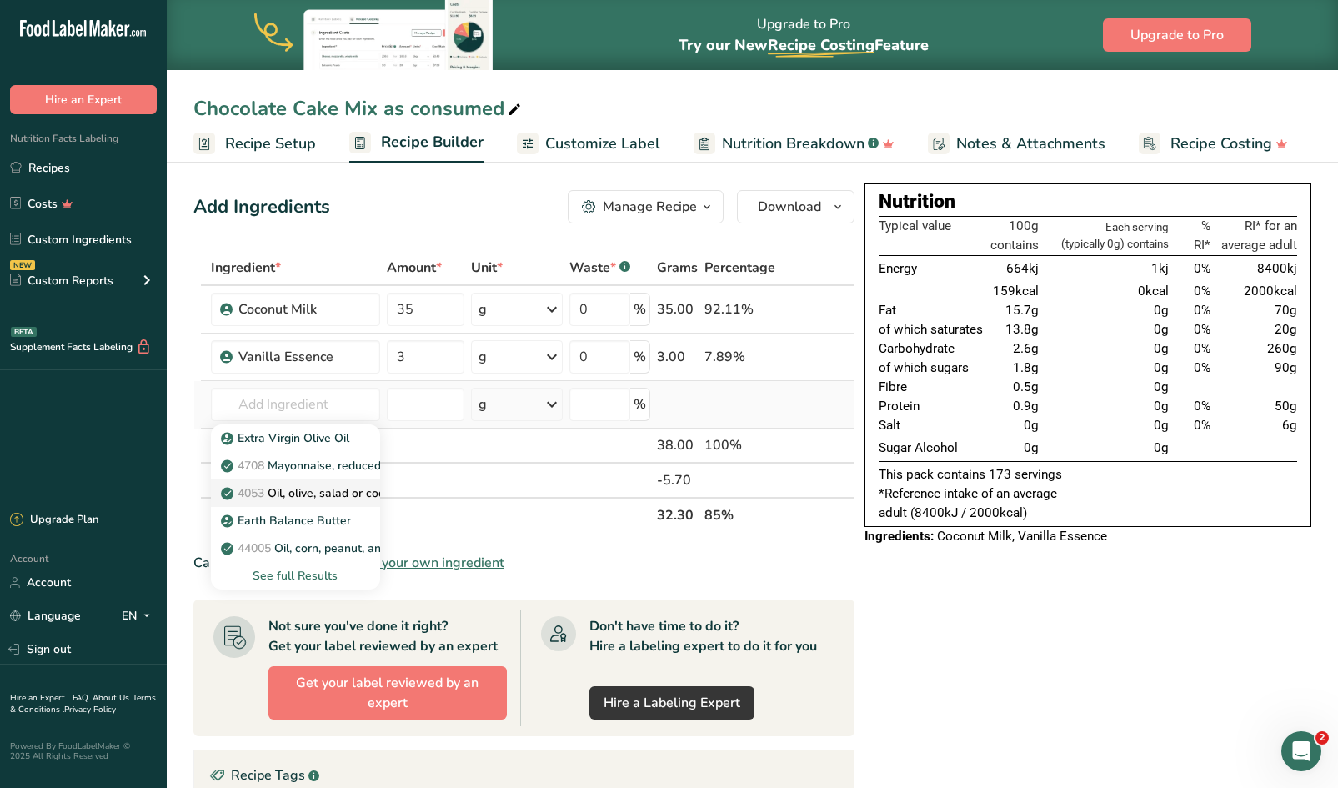
click at [331, 489] on p "4053 Oil, olive, salad or cooking" at bounding box center [315, 493] width 183 height 18
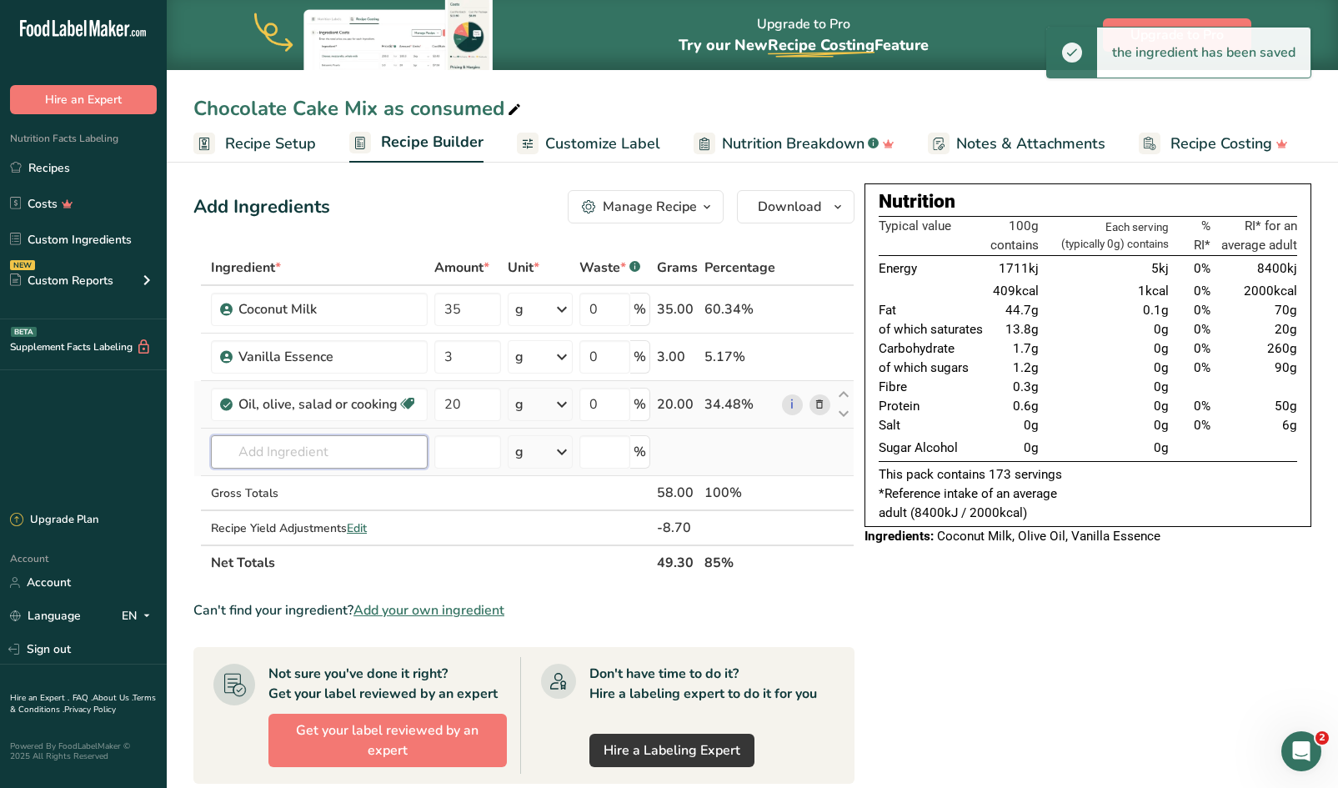
click at [305, 456] on input "text" at bounding box center [319, 451] width 217 height 33
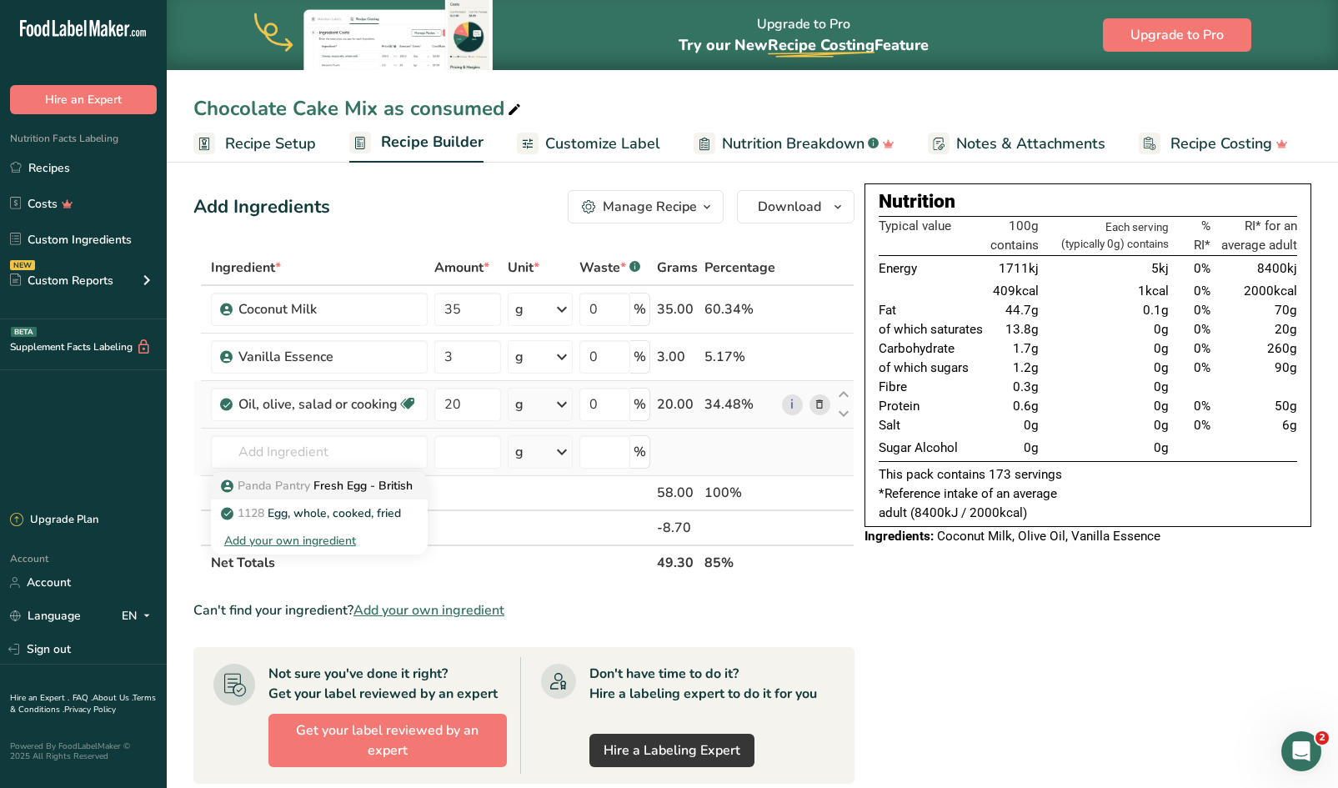
click at [320, 481] on p "Panda Pantry Fresh Egg - British" at bounding box center [318, 486] width 188 height 18
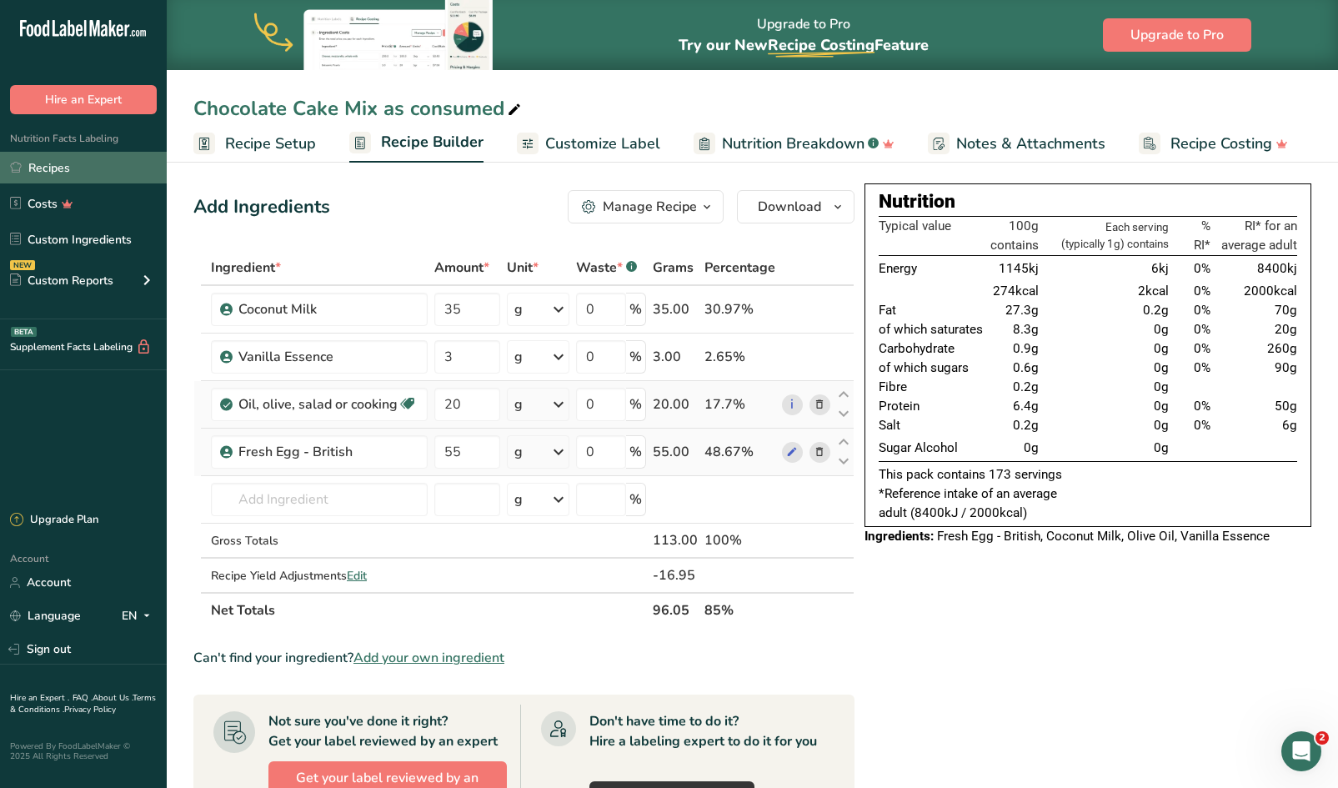
click at [68, 163] on link "Recipes" at bounding box center [83, 168] width 167 height 32
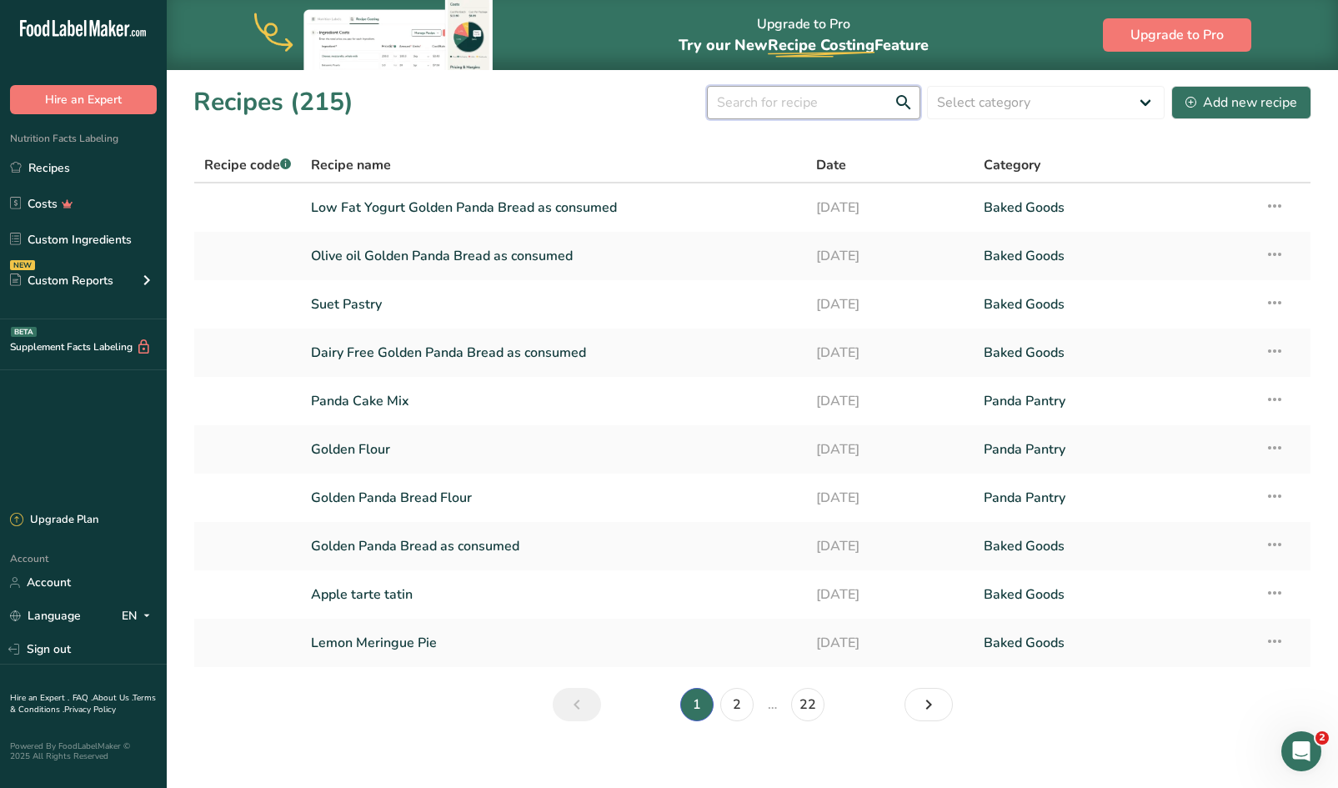
click at [793, 108] on input "text" at bounding box center [813, 102] width 213 height 33
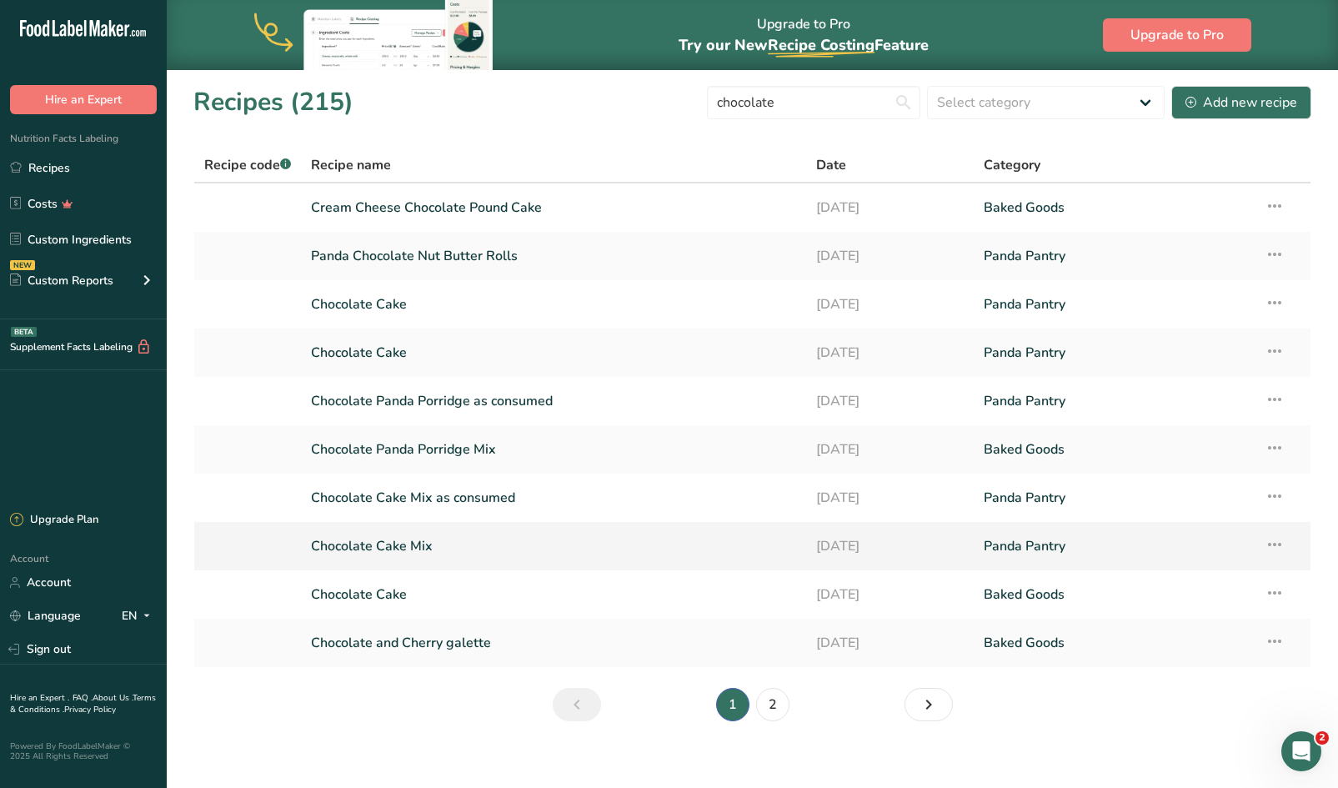
click at [382, 553] on link "Chocolate Cake Mix" at bounding box center [553, 545] width 484 height 35
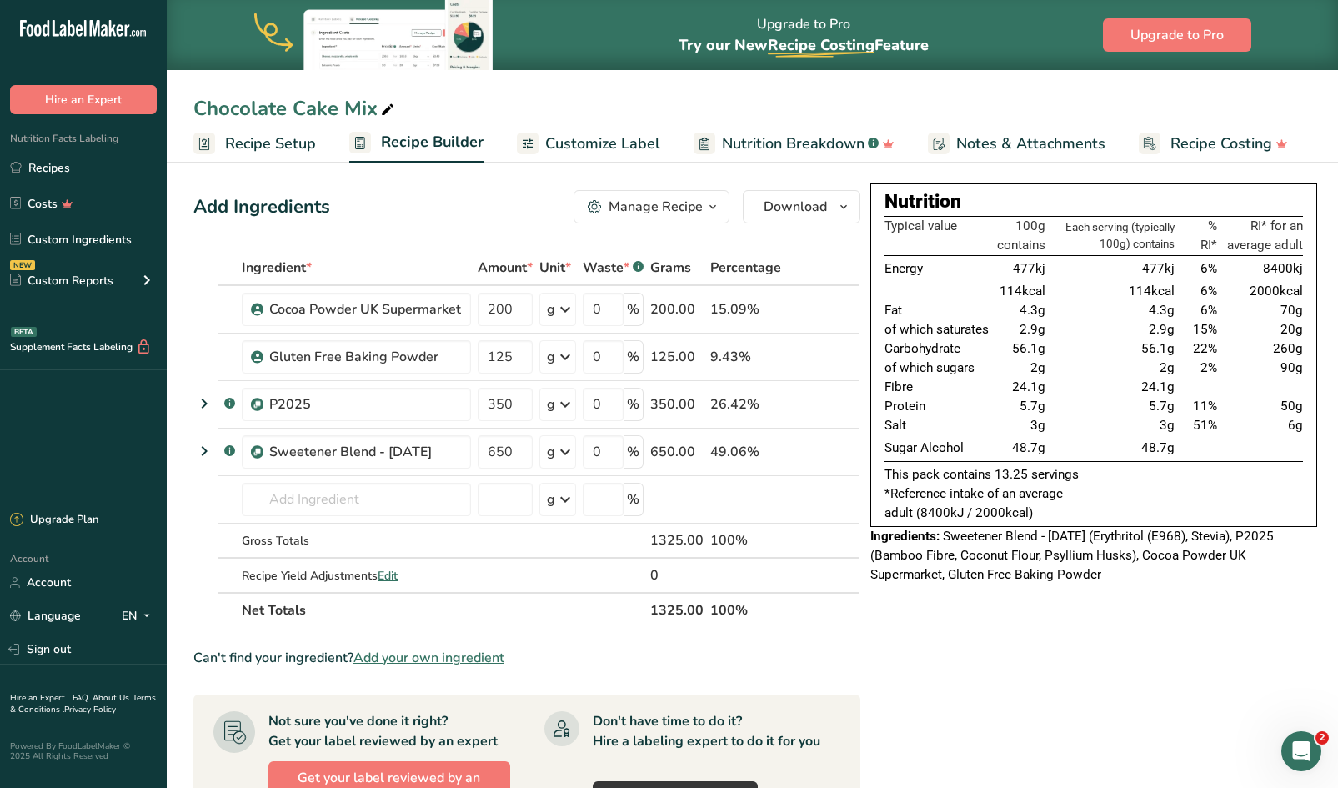
click at [694, 210] on div "Manage Recipe" at bounding box center [655, 207] width 94 height 20
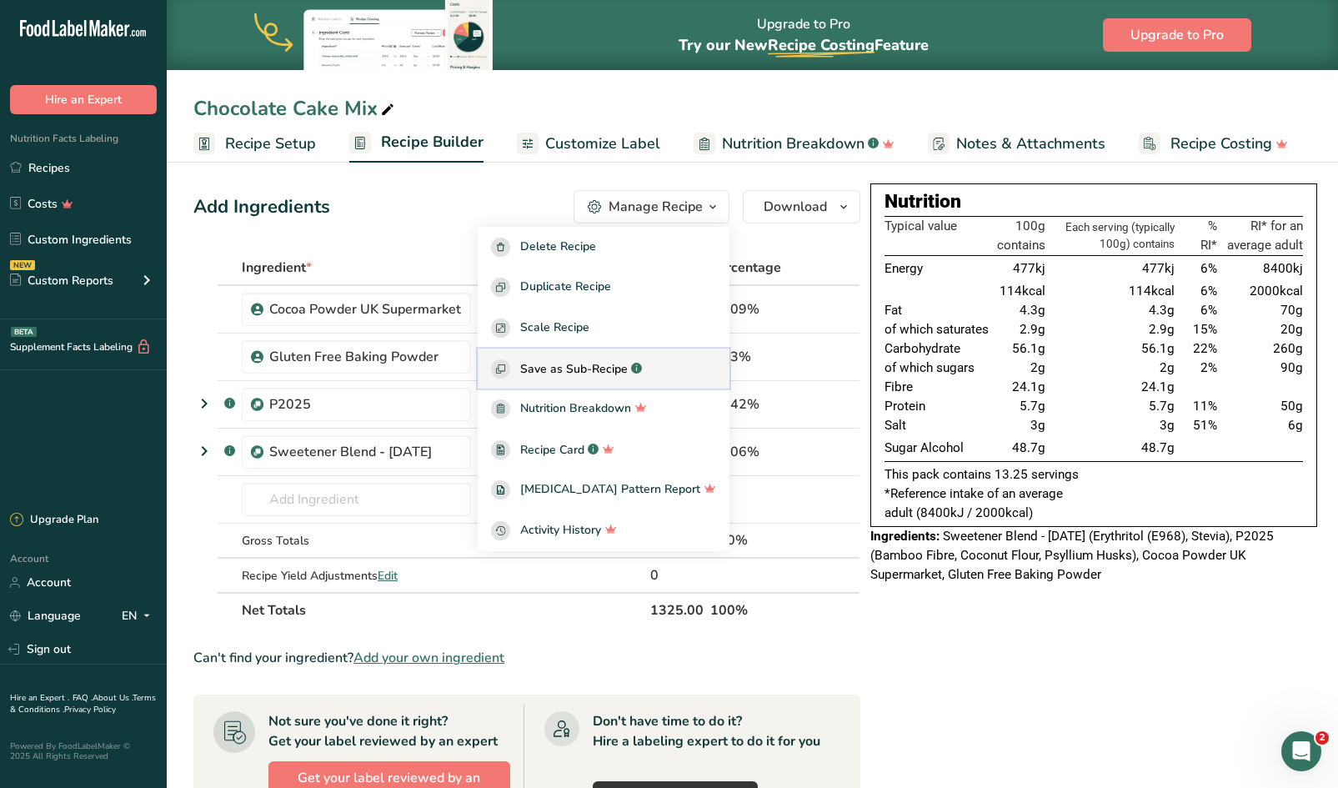
click at [608, 368] on span "Save as Sub-Recipe" at bounding box center [574, 369] width 108 height 18
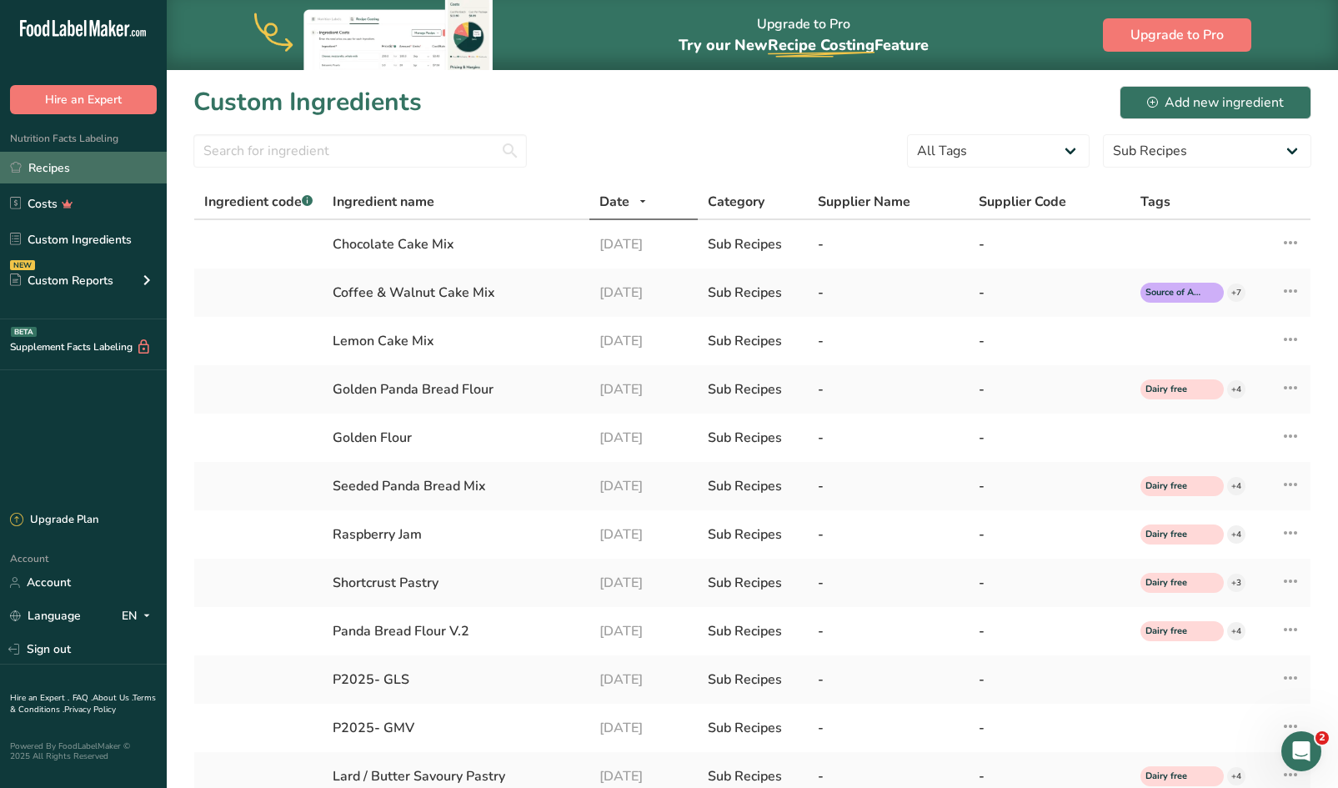
click at [59, 171] on link "Recipes" at bounding box center [83, 168] width 167 height 32
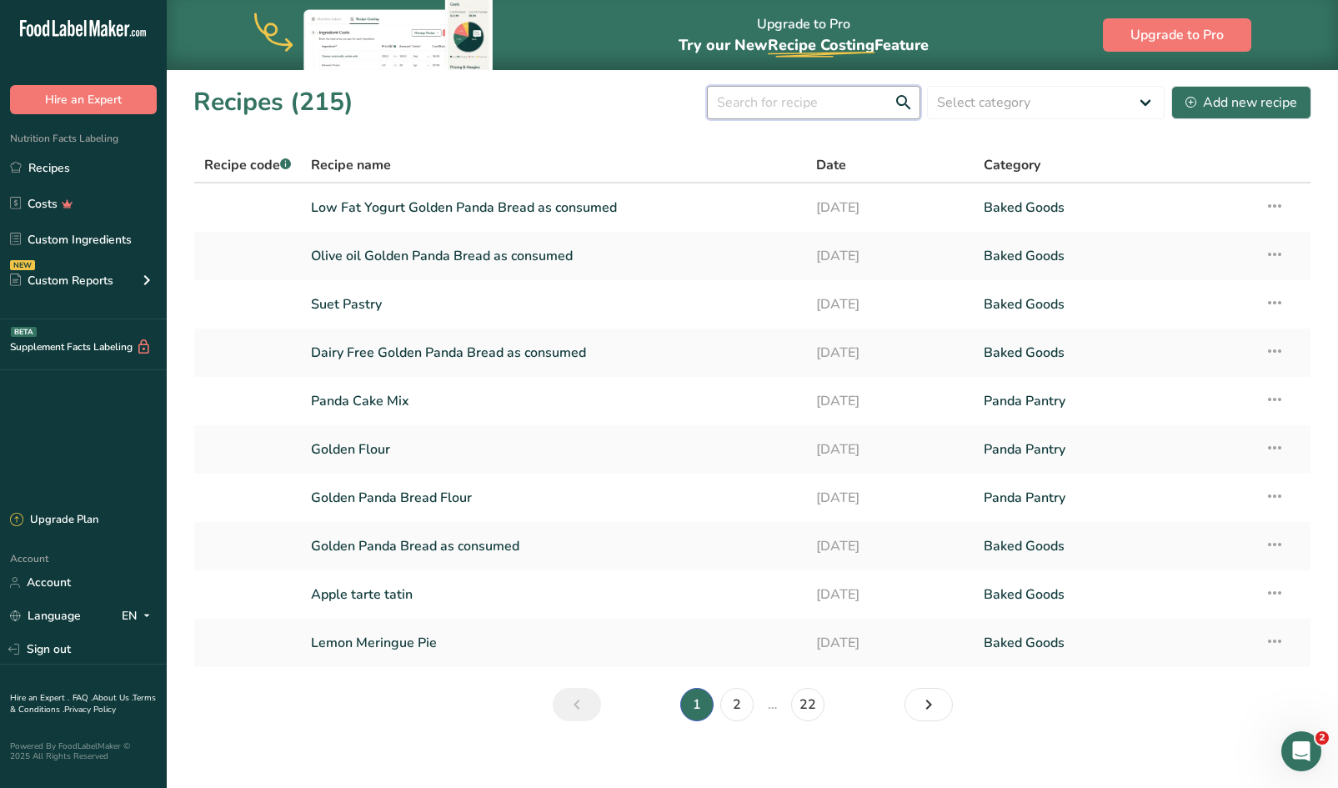
click at [746, 93] on input "text" at bounding box center [813, 102] width 213 height 33
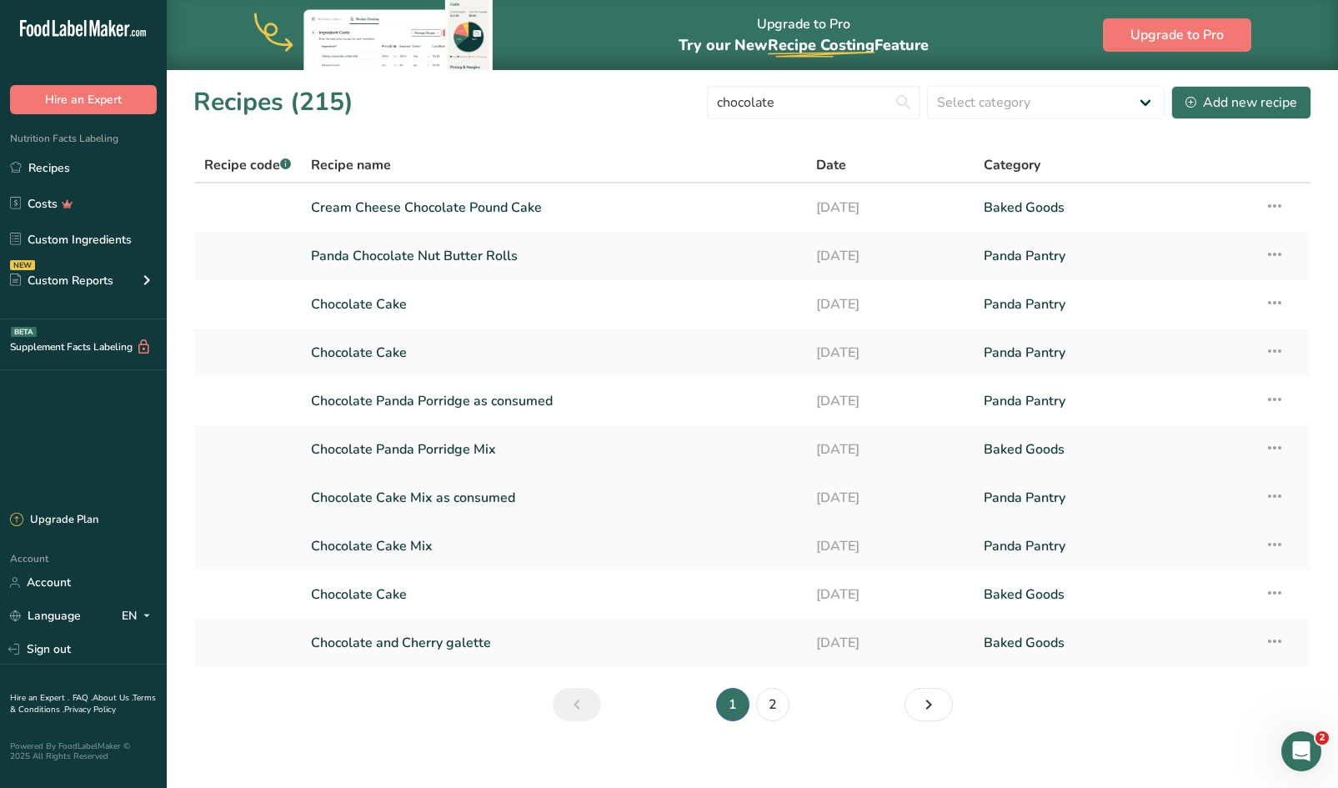
click at [397, 490] on link "Chocolate Cake Mix as consumed" at bounding box center [553, 497] width 484 height 35
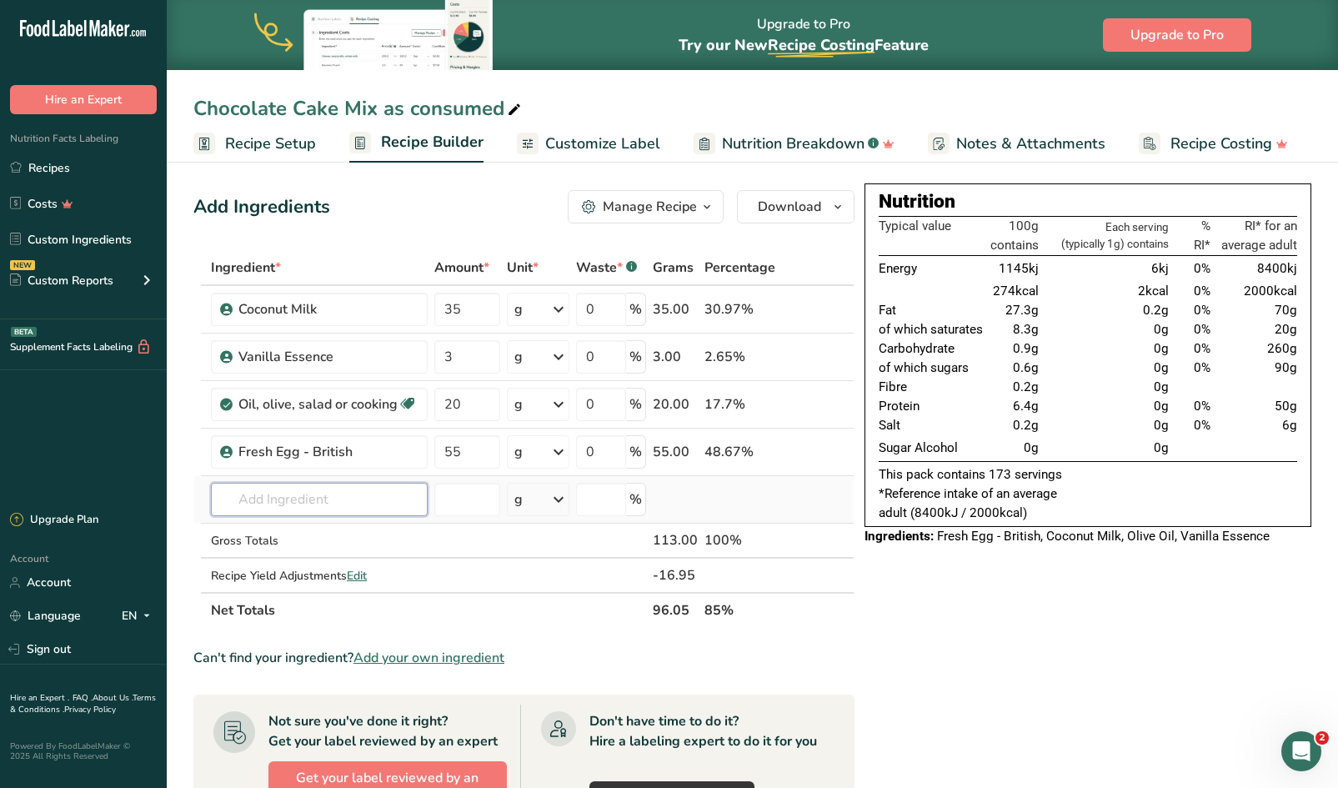
click at [368, 503] on input "text" at bounding box center [319, 499] width 217 height 33
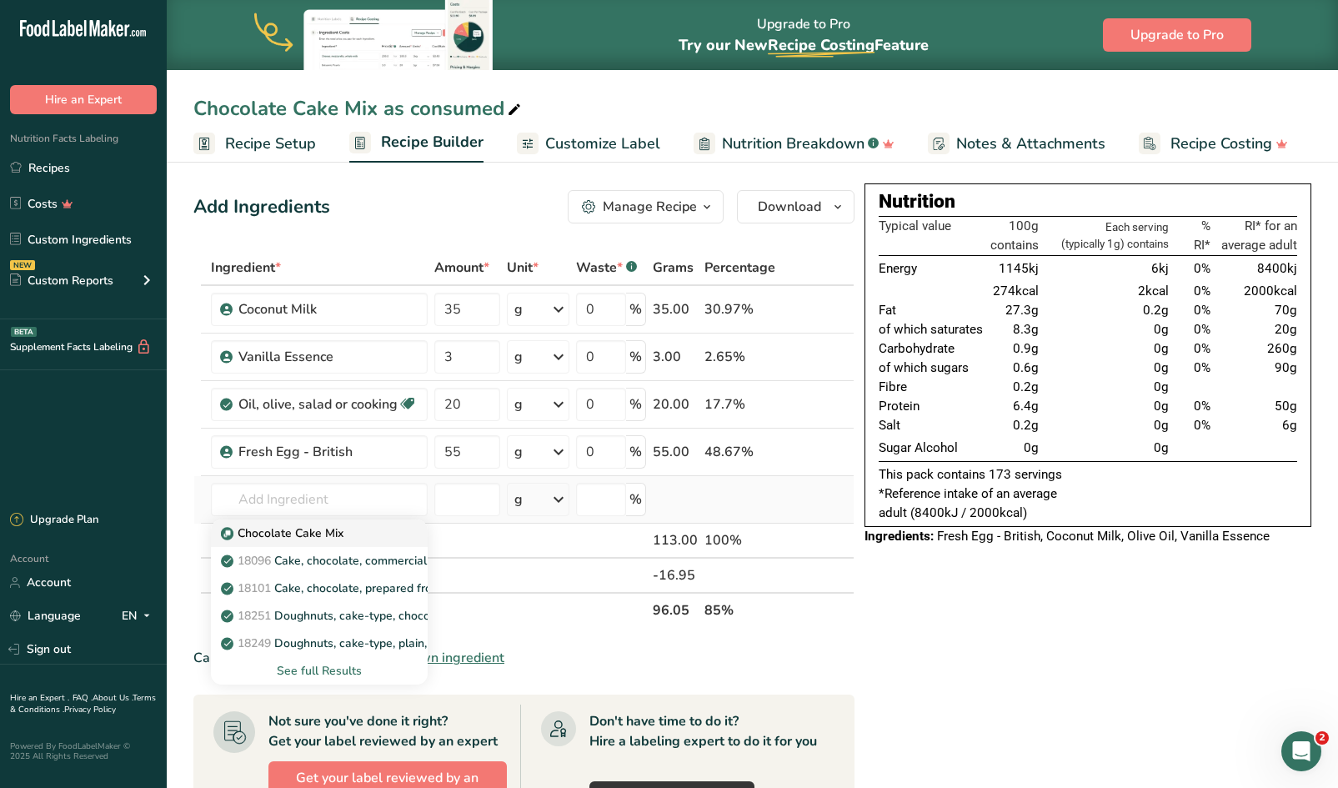
click at [323, 536] on p "Chocolate Cake Mix" at bounding box center [283, 533] width 119 height 18
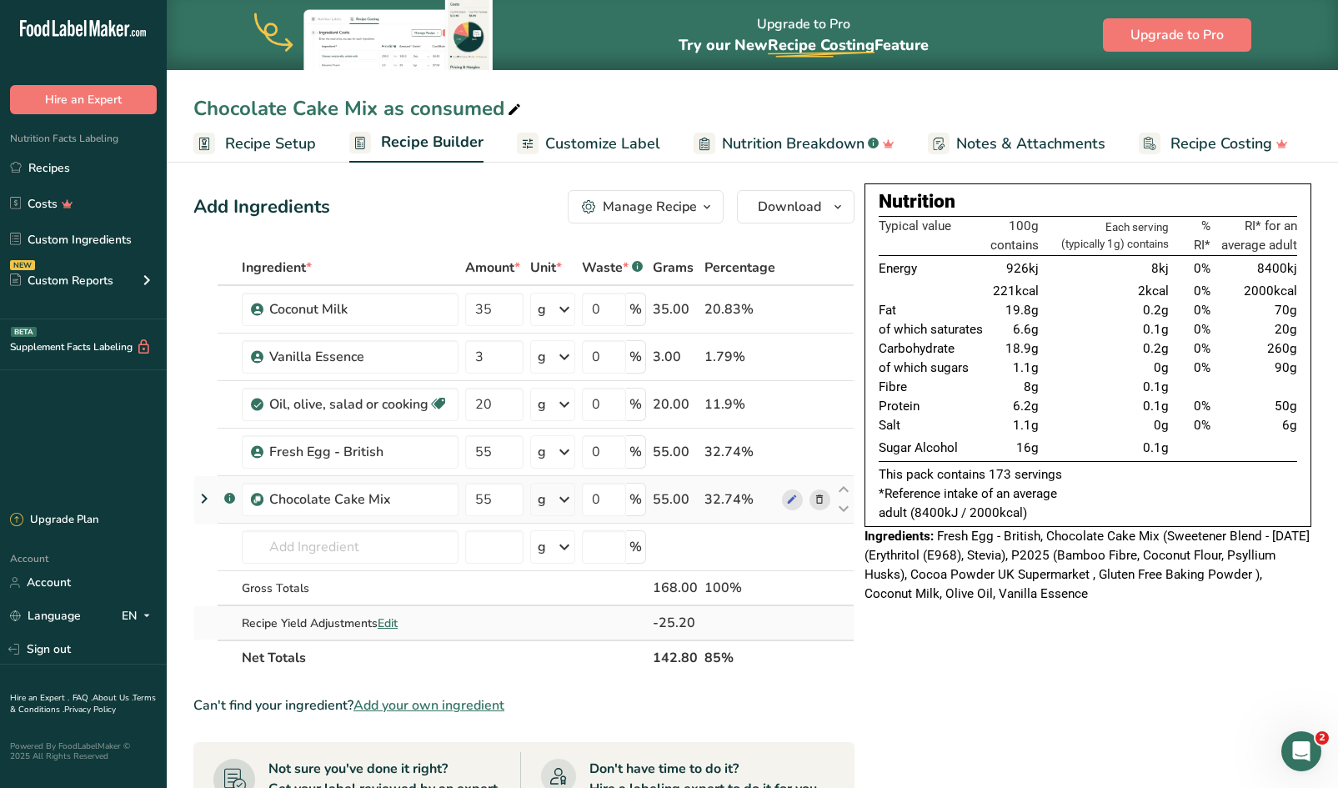
click at [385, 624] on span "Edit" at bounding box center [388, 623] width 20 height 16
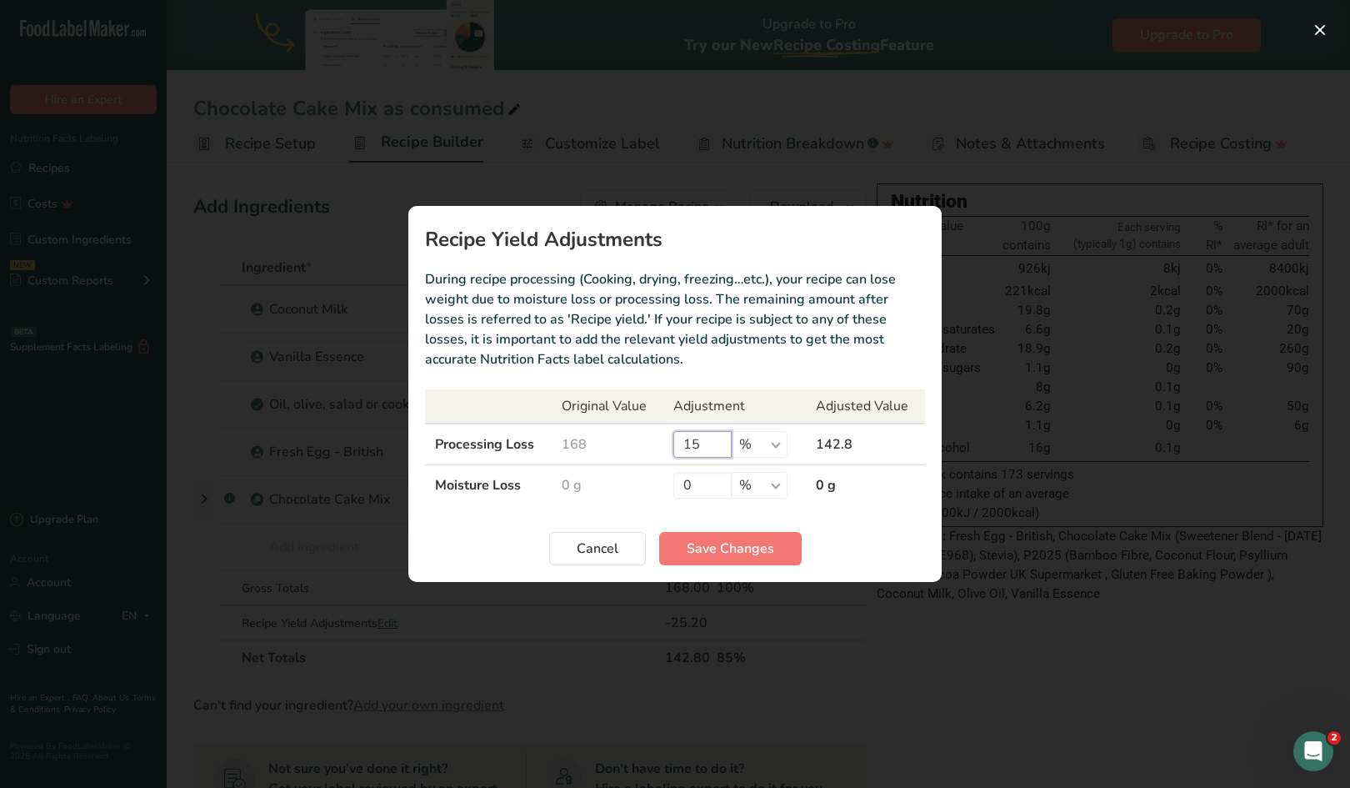
drag, startPoint x: 703, startPoint y: 441, endPoint x: 635, endPoint y: 451, distance: 68.2
click at [635, 451] on tr "Processing Loss 168 15 % g kg mg mcg lb oz 142.8" at bounding box center [675, 444] width 500 height 42
click at [706, 553] on span "Save Changes" at bounding box center [731, 548] width 88 height 20
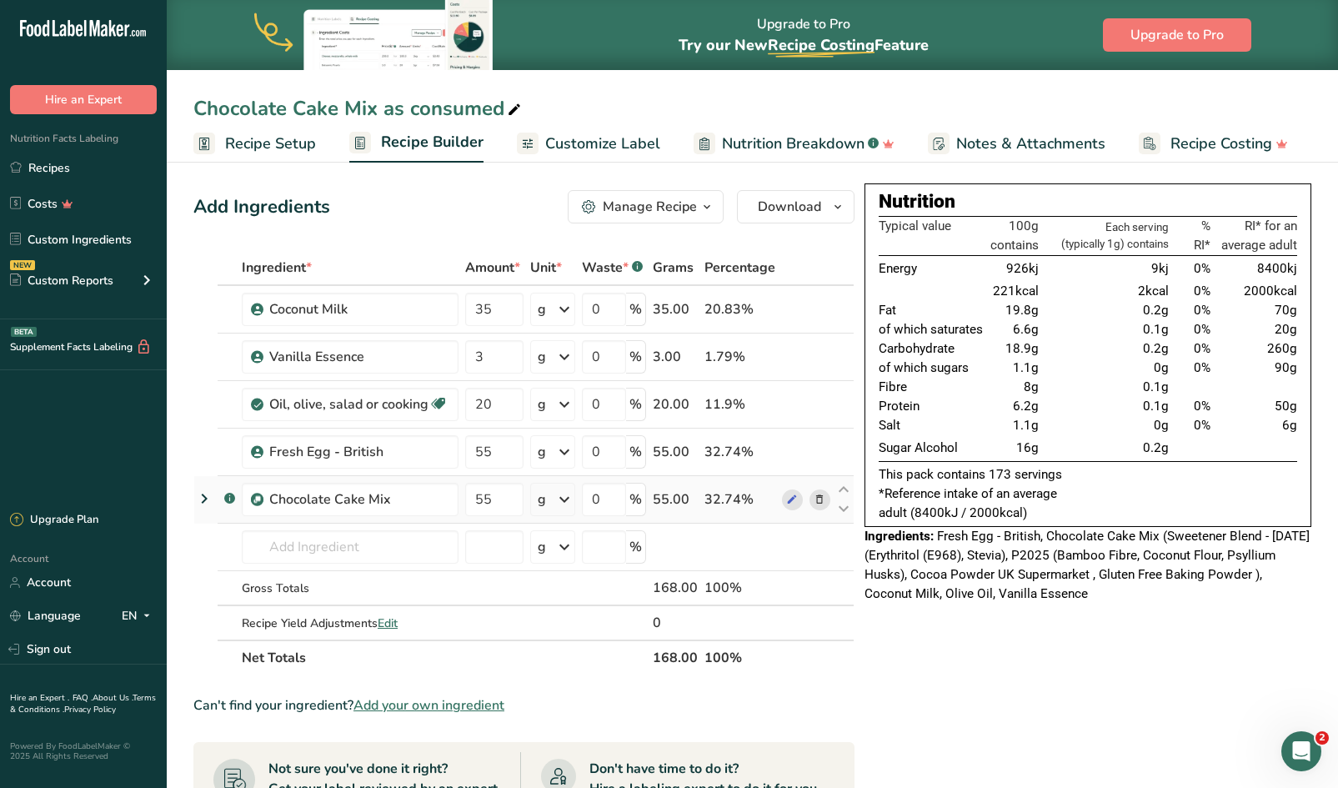
click at [286, 144] on span "Recipe Setup" at bounding box center [270, 144] width 91 height 23
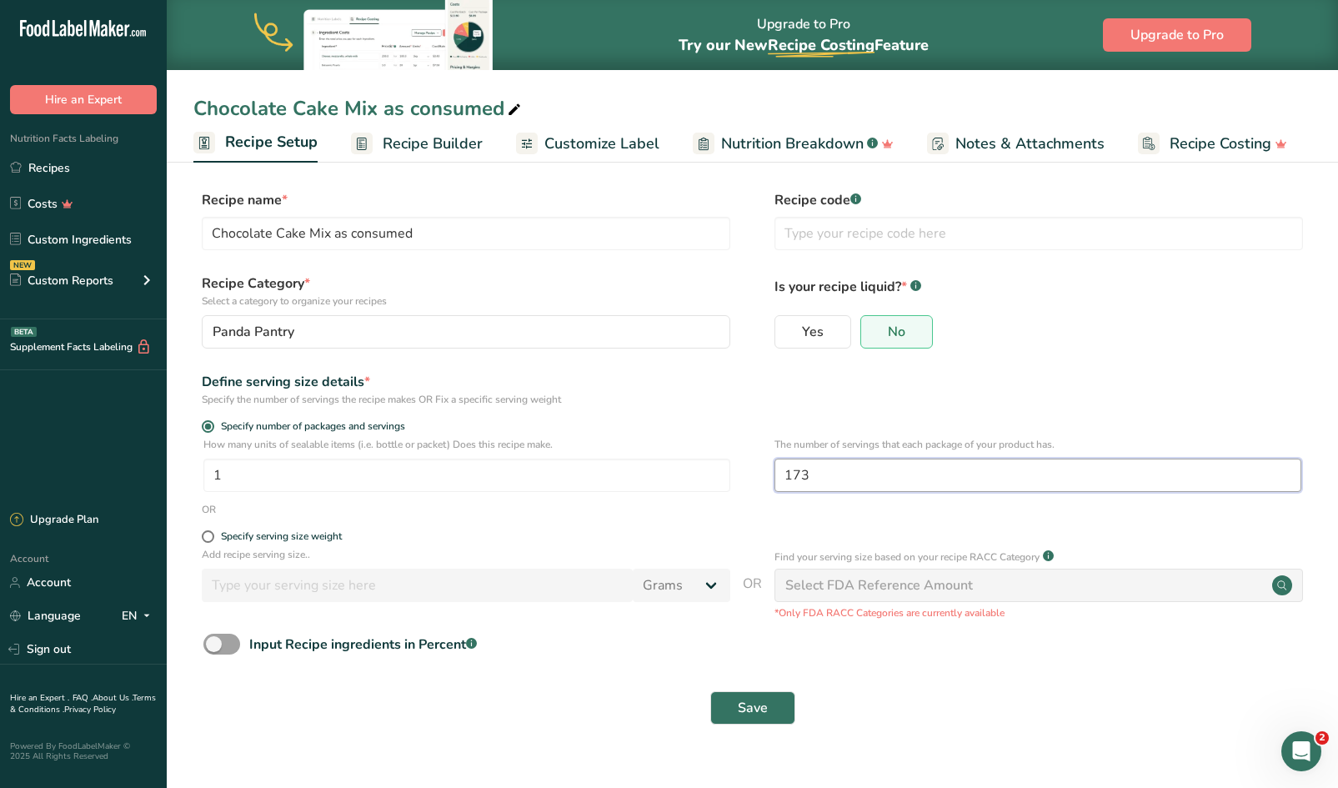
click at [818, 473] on input "173" at bounding box center [1037, 474] width 527 height 33
click at [769, 718] on button "Save" at bounding box center [752, 707] width 85 height 33
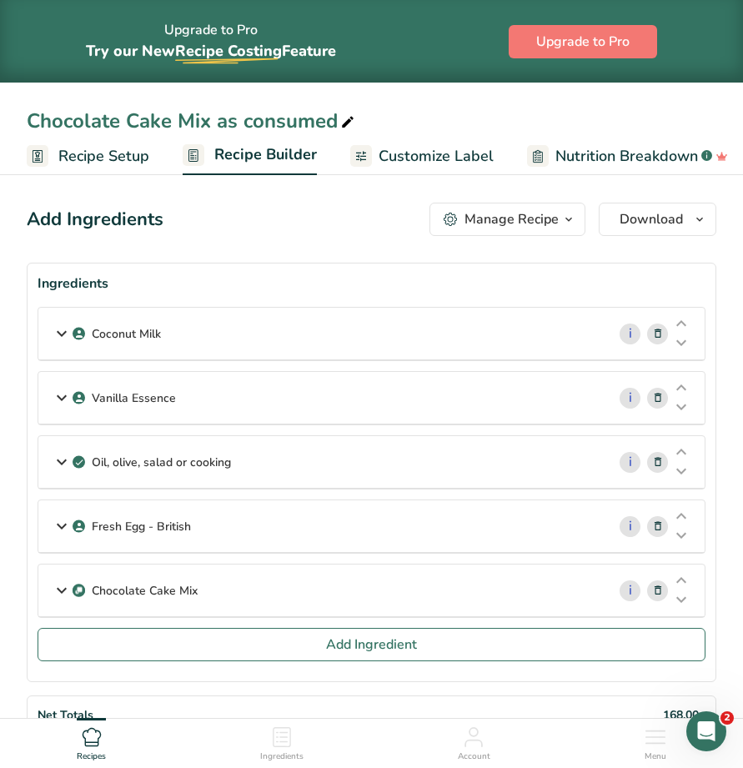
drag, startPoint x: 742, startPoint y: 216, endPoint x: 784, endPoint y: 213, distance: 42.6
